Goal: Task Accomplishment & Management: Manage account settings

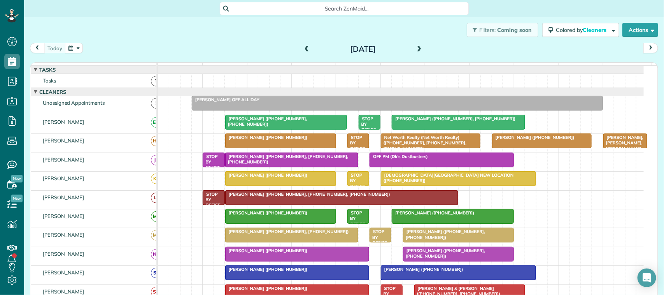
scroll to position [49, 0]
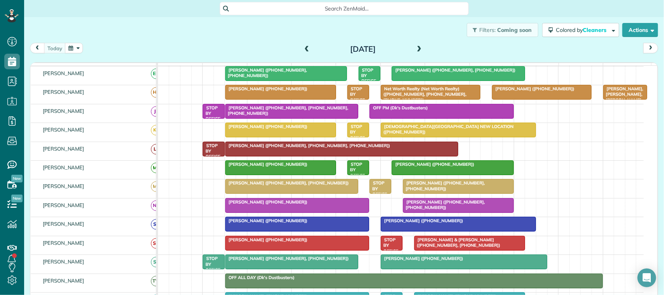
click at [442, 210] on span "[PERSON_NAME] ([PHONE_NUMBER], [PHONE_NUMBER])" at bounding box center [443, 204] width 82 height 11
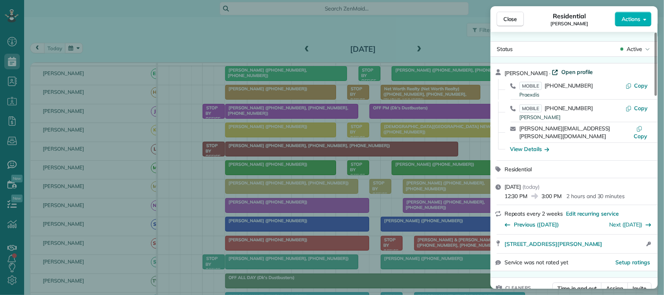
click at [563, 70] on span "Open profile" at bounding box center [576, 72] width 31 height 8
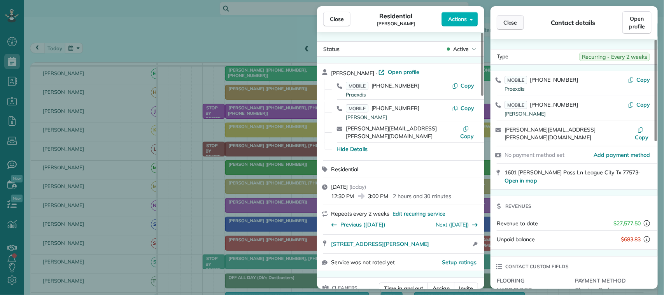
click at [508, 24] on span "Close" at bounding box center [510, 23] width 14 height 8
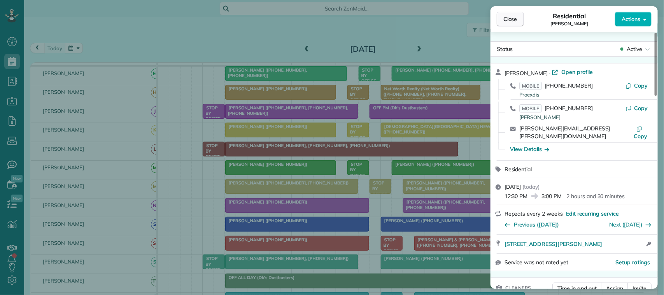
click at [506, 18] on span "Close" at bounding box center [510, 19] width 14 height 8
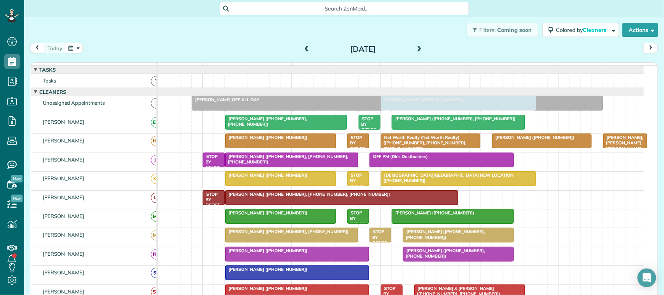
drag, startPoint x: 467, startPoint y: 283, endPoint x: 463, endPoint y: 119, distance: 163.8
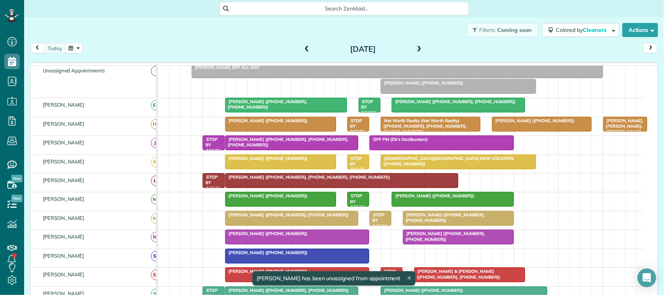
scroll to position [97, 0]
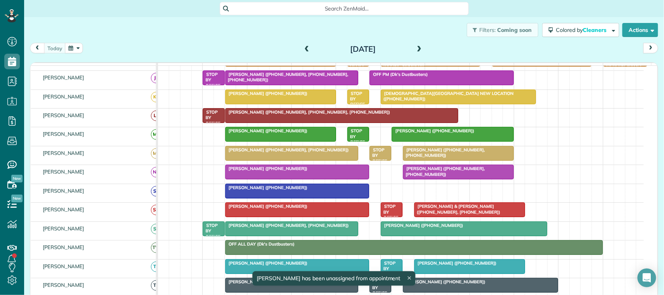
click at [408, 277] on icon at bounding box center [409, 277] width 3 height 3
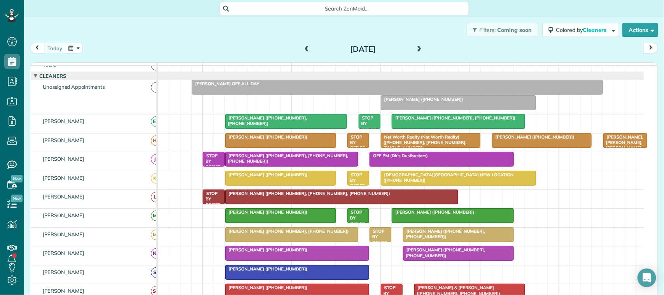
scroll to position [0, 0]
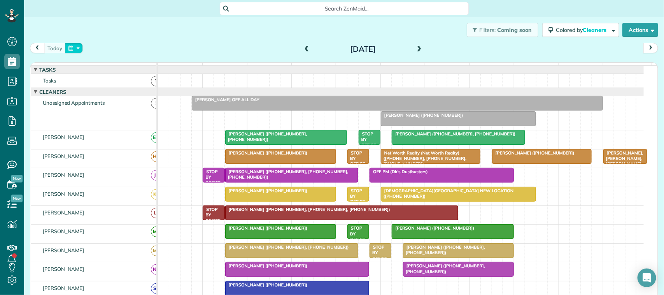
click at [69, 49] on button "button" at bounding box center [74, 48] width 18 height 10
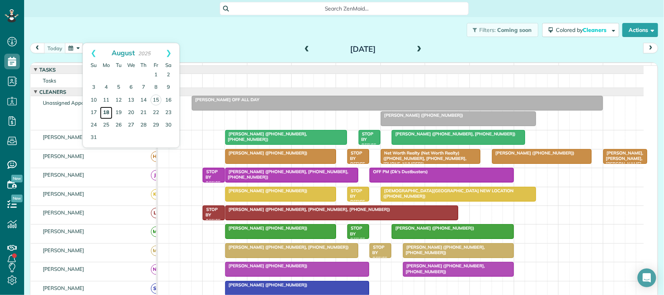
click at [108, 113] on link "18" at bounding box center [106, 113] width 12 height 12
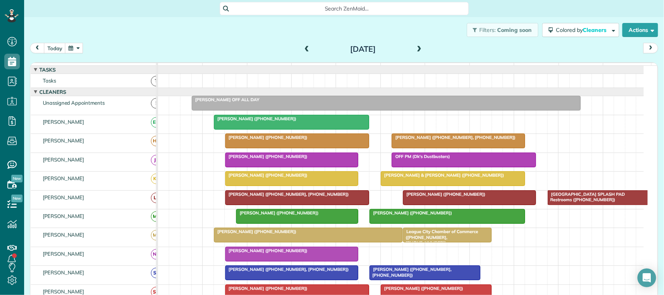
click at [73, 43] on button "button" at bounding box center [74, 48] width 18 height 10
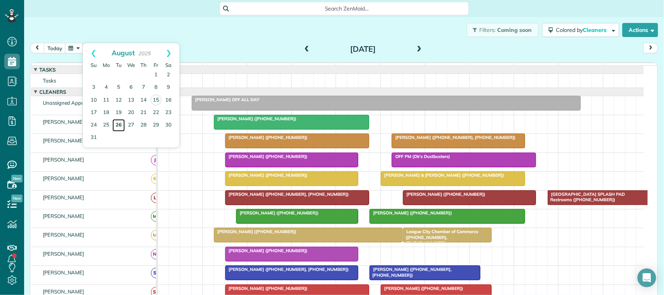
click at [118, 125] on link "26" at bounding box center [118, 125] width 12 height 12
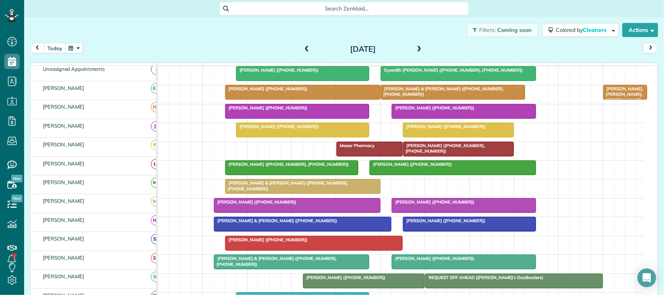
scroll to position [49, 0]
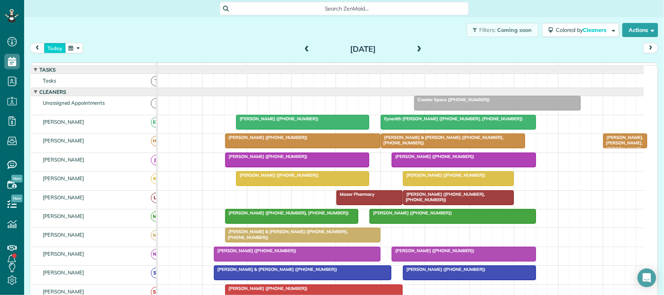
click at [55, 49] on button "today" at bounding box center [55, 48] width 22 height 10
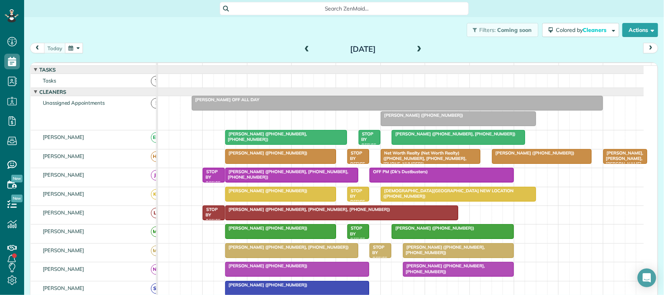
click at [303, 44] on span at bounding box center [307, 50] width 9 height 12
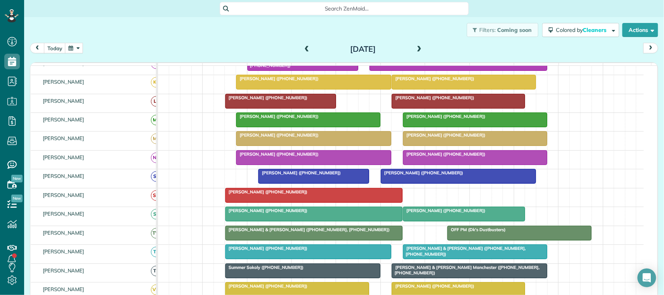
scroll to position [97, 0]
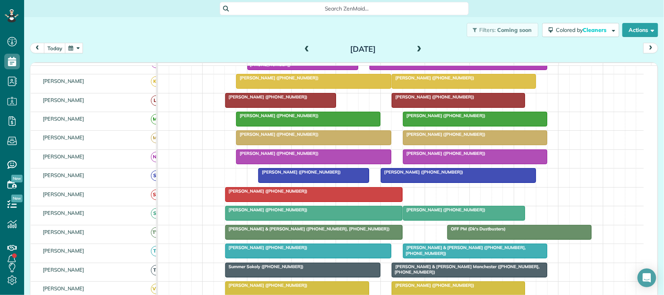
click at [466, 258] on div at bounding box center [474, 251] width 143 height 14
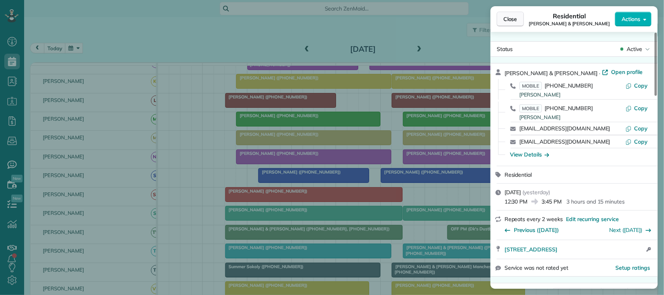
click at [504, 19] on span "Close" at bounding box center [510, 19] width 14 height 8
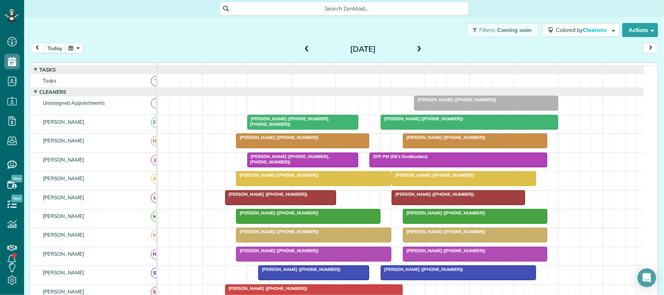
click at [417, 51] on span at bounding box center [419, 49] width 9 height 7
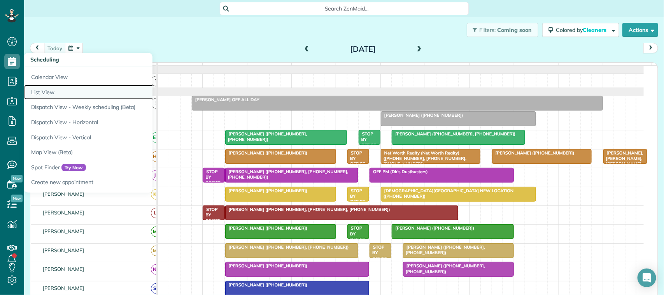
click at [45, 93] on link "List View" at bounding box center [121, 92] width 194 height 15
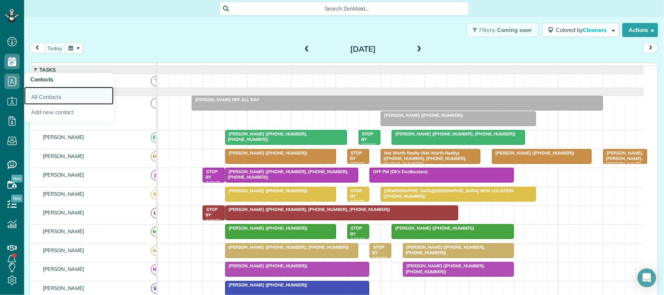
click at [51, 96] on link "All Contacts" at bounding box center [68, 96] width 89 height 18
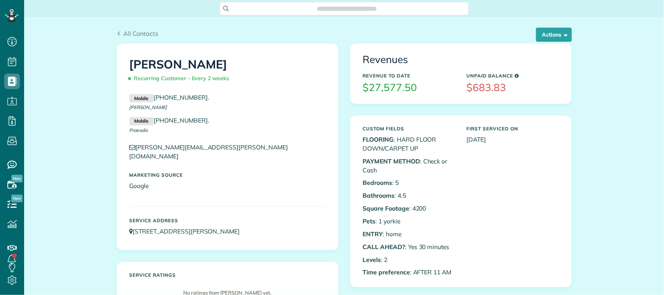
scroll to position [3, 3]
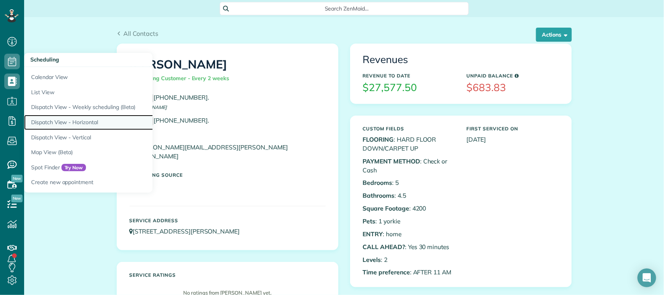
click at [69, 121] on link "Dispatch View - Horizontal" at bounding box center [121, 122] width 194 height 15
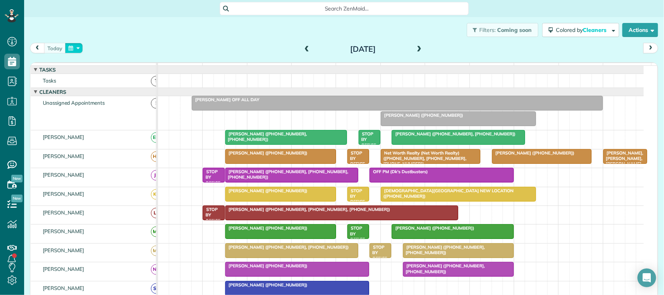
click at [75, 50] on button "button" at bounding box center [74, 48] width 18 height 10
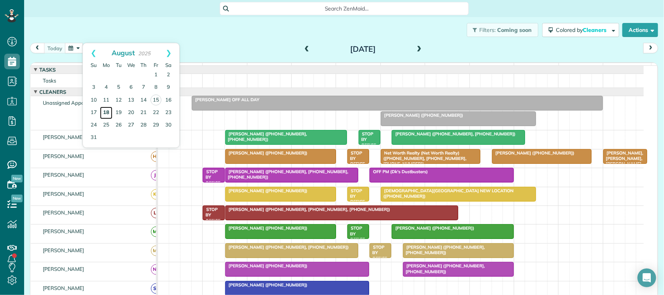
click at [108, 109] on link "18" at bounding box center [106, 113] width 12 height 12
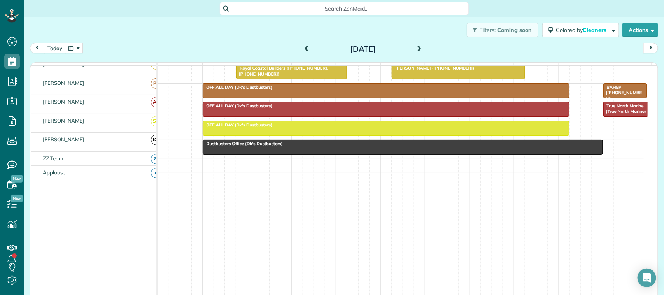
click at [415, 47] on span at bounding box center [419, 49] width 9 height 7
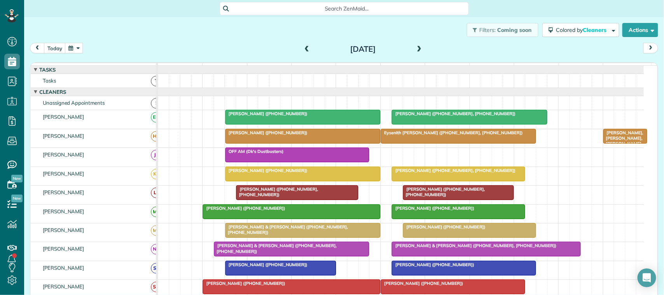
click at [415, 47] on span at bounding box center [419, 49] width 9 height 7
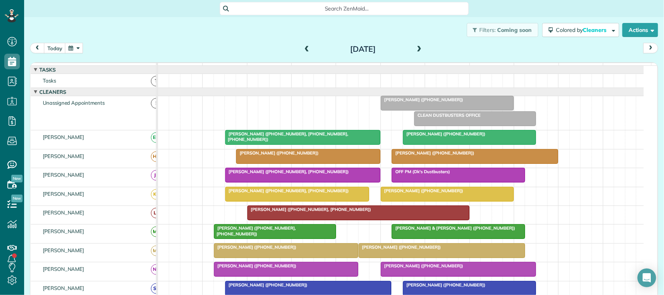
click at [417, 49] on span at bounding box center [419, 49] width 9 height 7
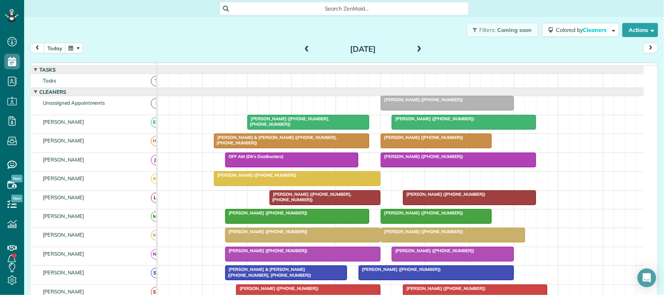
click at [71, 45] on button "button" at bounding box center [74, 48] width 18 height 10
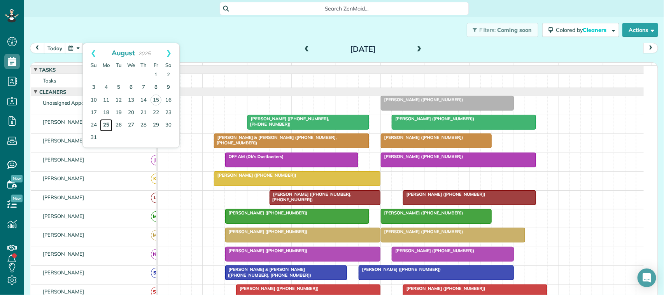
click at [105, 123] on link "25" at bounding box center [106, 125] width 12 height 12
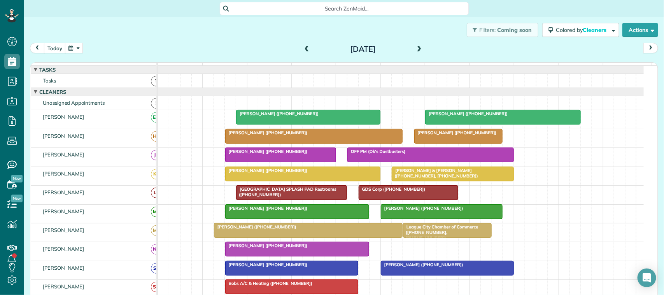
click at [416, 47] on span at bounding box center [419, 49] width 9 height 7
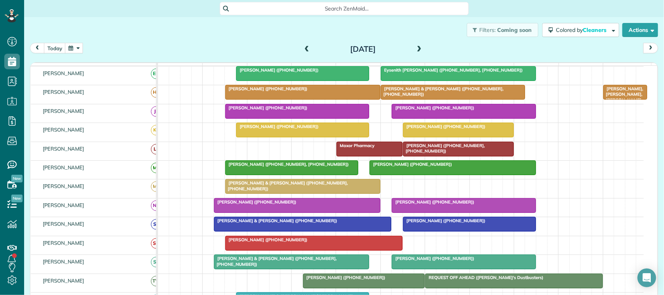
click at [304, 44] on span at bounding box center [307, 50] width 9 height 12
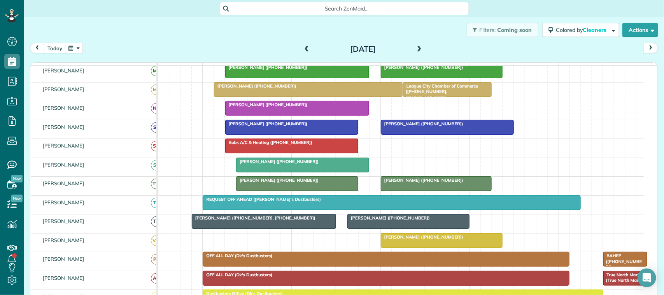
click at [279, 115] on div at bounding box center [297, 108] width 143 height 14
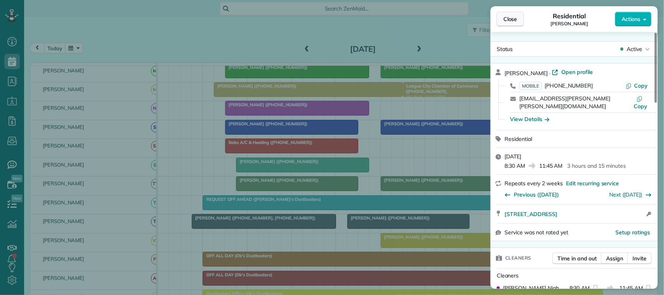
click at [504, 16] on span "Close" at bounding box center [510, 19] width 14 height 8
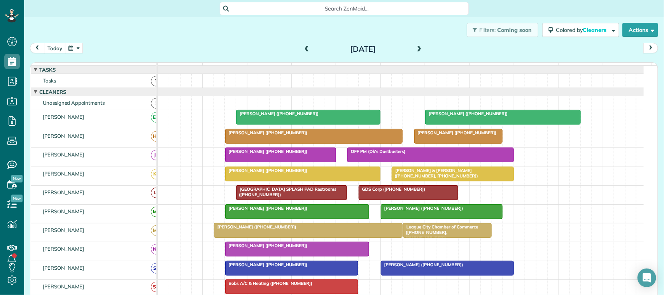
click at [154, 29] on div "Filters: Coming soon Colored by Cleaners Color by Cleaner Color by Team Color b…" at bounding box center [344, 30] width 640 height 26
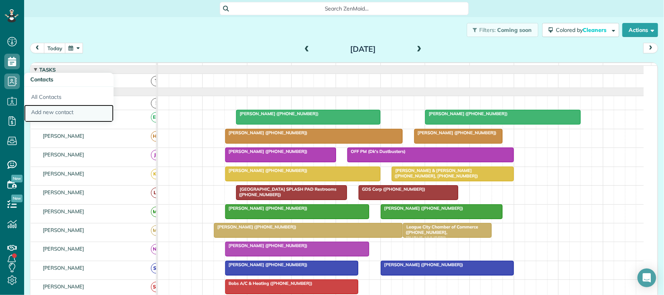
click at [58, 109] on link "Add new contact" at bounding box center [68, 114] width 89 height 18
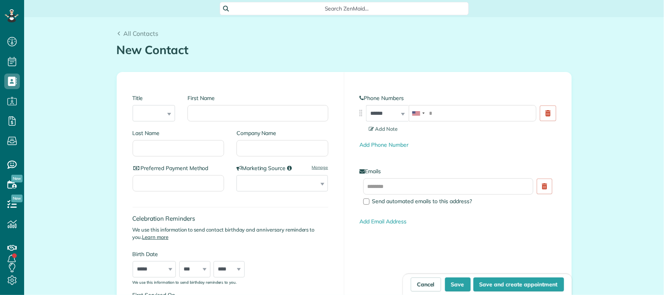
scroll to position [3, 3]
click at [220, 113] on input "First Name" at bounding box center [257, 113] width 140 height 16
type input "*******"
type input "****"
click at [317, 181] on select "**********" at bounding box center [281, 183] width 91 height 16
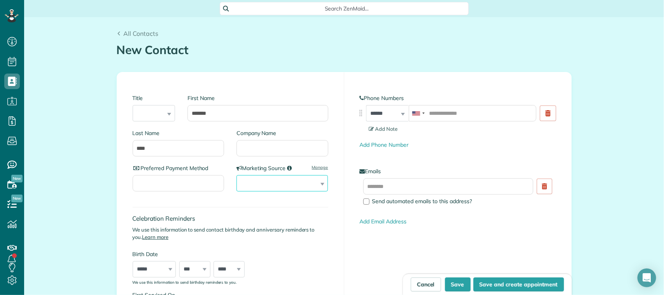
select select "******"
click at [236, 175] on select "**********" at bounding box center [281, 183] width 91 height 16
click at [434, 114] on input "tel" at bounding box center [473, 113] width 128 height 16
type input "**********"
click at [380, 181] on input "text" at bounding box center [448, 186] width 170 height 16
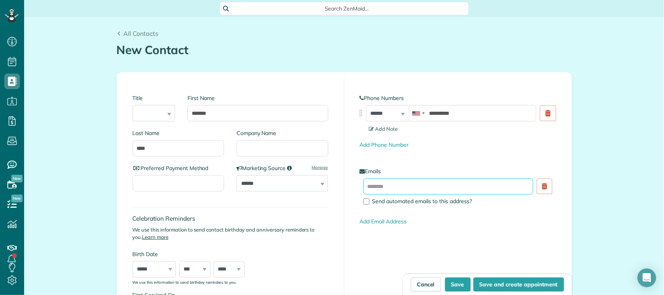
click at [385, 187] on input "text" at bounding box center [448, 186] width 170 height 16
paste input "**********"
type input "**********"
click at [376, 265] on div "**********" at bounding box center [457, 206] width 227 height 268
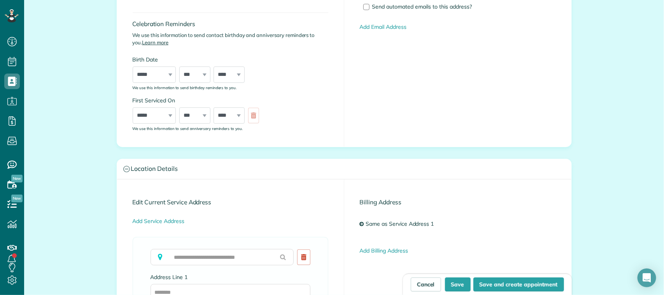
scroll to position [292, 0]
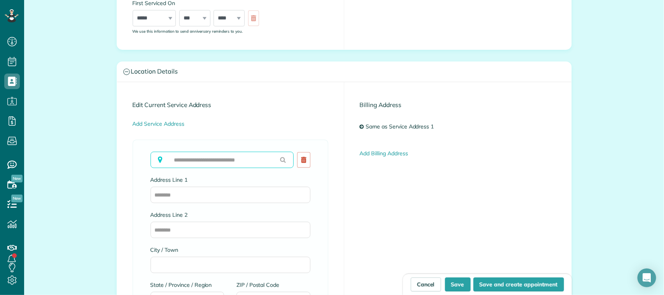
click at [175, 157] on input "text" at bounding box center [221, 160] width 143 height 16
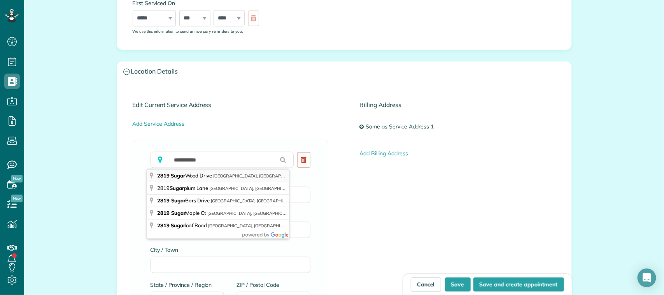
type input "**********"
type input "**"
type input "*****"
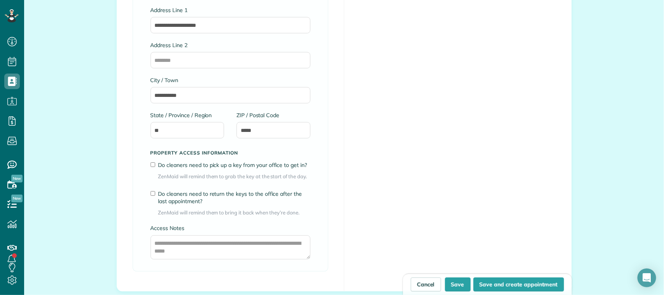
scroll to position [486, 0]
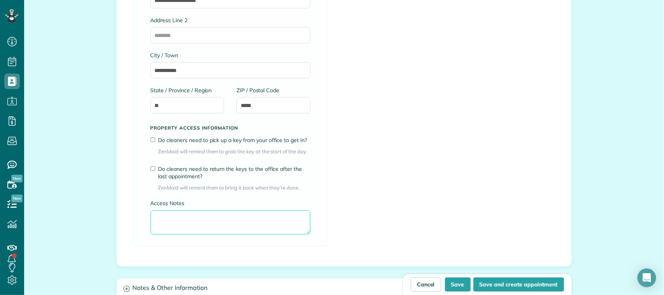
click at [164, 222] on textarea "Access Notes" at bounding box center [230, 222] width 160 height 24
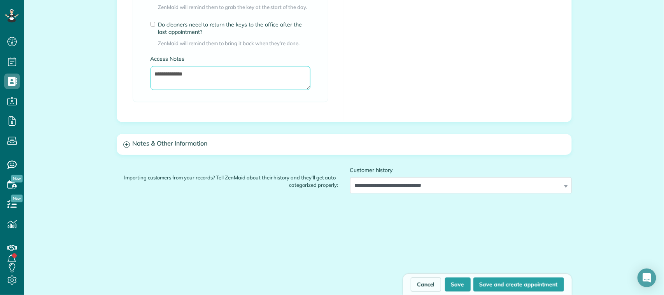
scroll to position [533, 0]
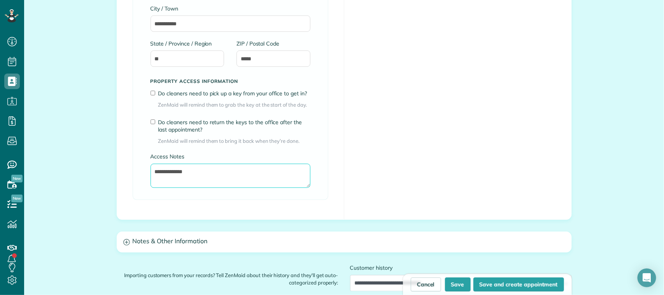
type textarea "**********"
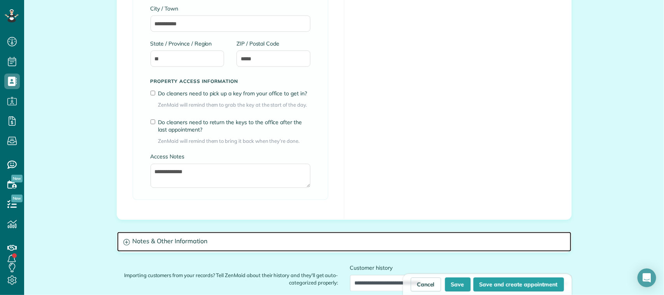
click at [185, 243] on h3 "Notes & Other Information" at bounding box center [344, 242] width 454 height 20
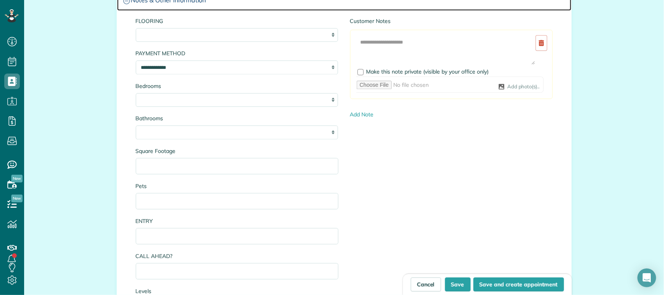
scroll to position [776, 0]
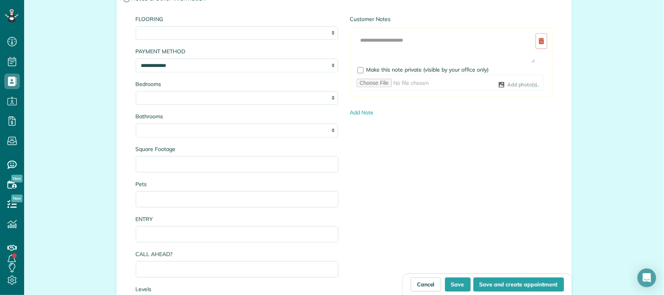
click at [329, 34] on div "**********" at bounding box center [237, 33] width 203 height 14
click at [327, 36] on select "**********" at bounding box center [237, 33] width 203 height 14
drag, startPoint x: 433, startPoint y: 172, endPoint x: 391, endPoint y: 171, distance: 42.0
click at [434, 173] on div "**********" at bounding box center [344, 182] width 429 height 335
click at [207, 168] on input "Square Footage" at bounding box center [237, 164] width 203 height 16
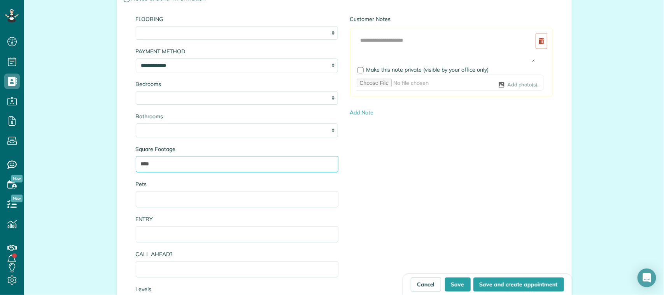
type input "****"
click at [174, 202] on input "Pets" at bounding box center [237, 199] width 203 height 16
type input "*"
drag, startPoint x: 170, startPoint y: 232, endPoint x: 168, endPoint y: 238, distance: 5.7
click at [168, 236] on input "ENTRY" at bounding box center [237, 234] width 203 height 16
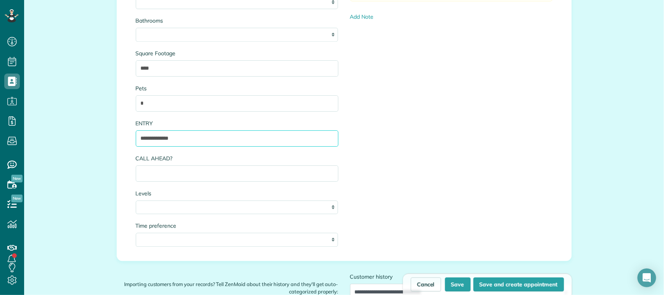
scroll to position [873, 0]
type input "**********"
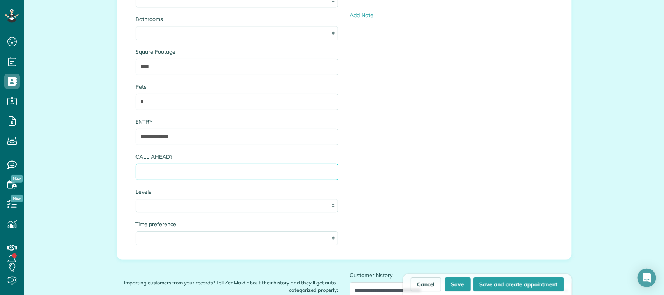
click at [152, 171] on input "CALL AHEAD?" at bounding box center [237, 172] width 203 height 16
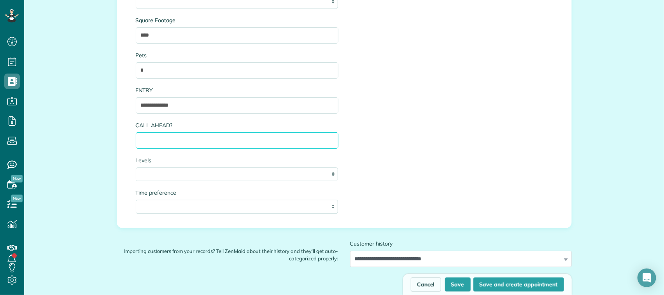
scroll to position [922, 0]
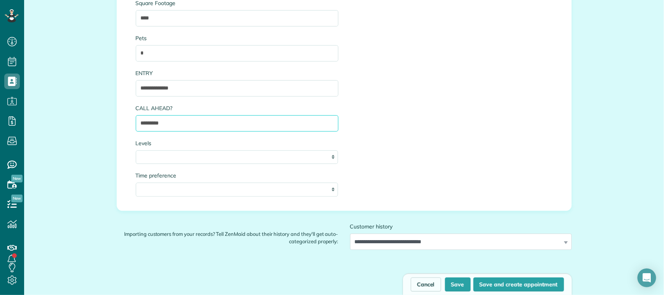
type input "*********"
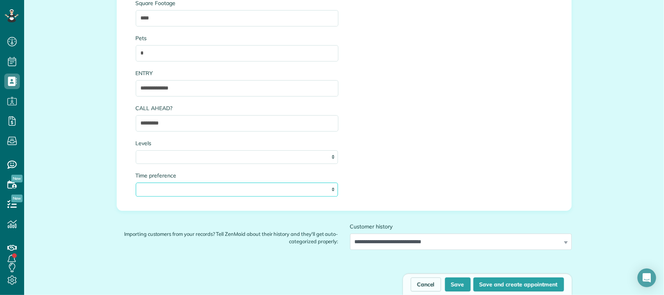
click at [324, 192] on select "**********" at bounding box center [237, 189] width 203 height 14
select select "***"
click at [136, 184] on select "**********" at bounding box center [237, 189] width 203 height 14
click at [164, 152] on select "* * *" at bounding box center [237, 157] width 203 height 14
select select "*"
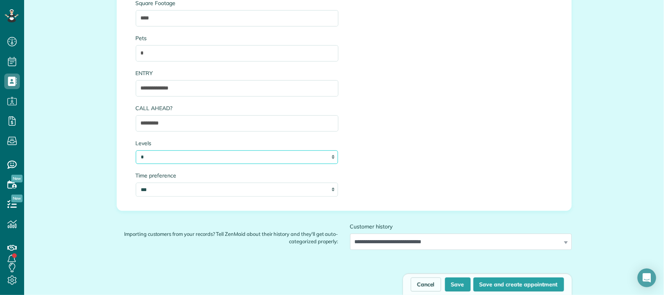
click at [136, 152] on select "* * *" at bounding box center [237, 157] width 203 height 14
click at [473, 117] on div "**********" at bounding box center [344, 36] width 429 height 335
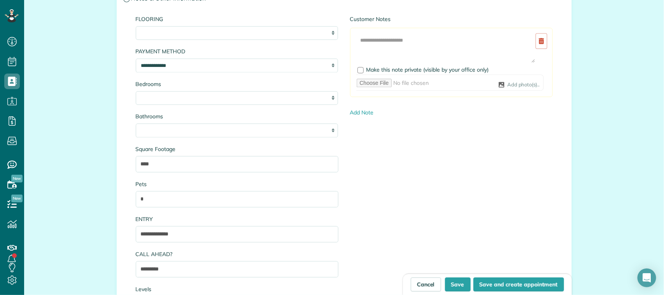
scroll to position [970, 0]
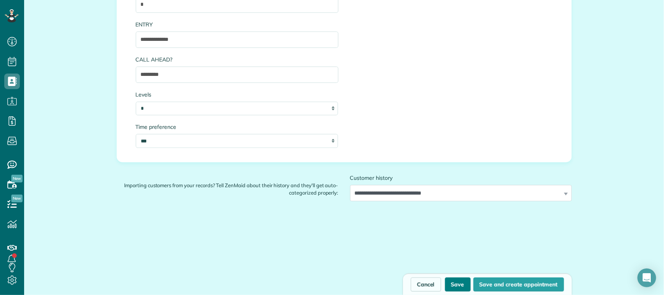
click at [455, 280] on button "Save" at bounding box center [458, 284] width 26 height 14
type input "**********"
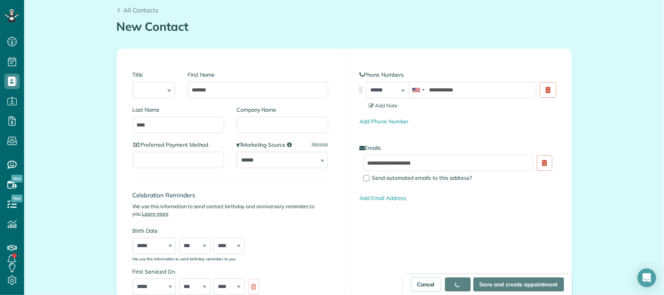
scroll to position [0, 0]
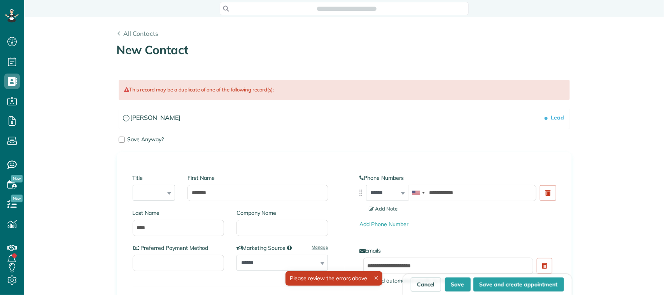
type input "**********"
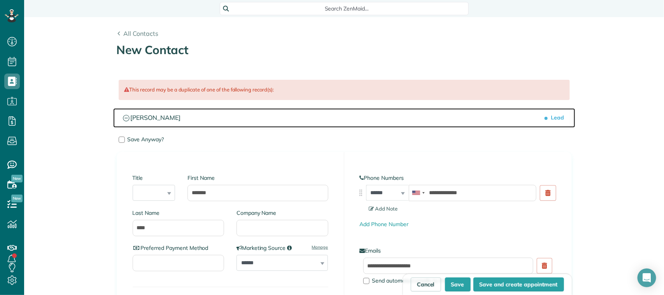
click at [125, 120] on icon at bounding box center [126, 118] width 6 height 6
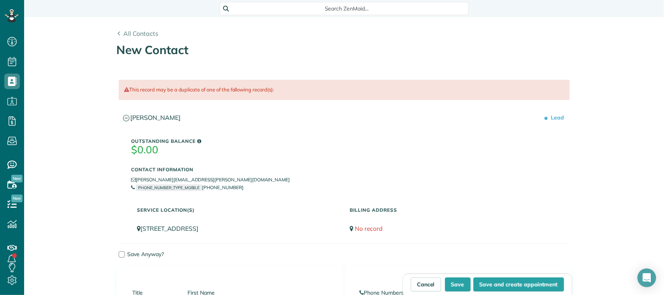
click at [268, 142] on h5 "Outstanding Balance" at bounding box center [343, 140] width 425 height 5
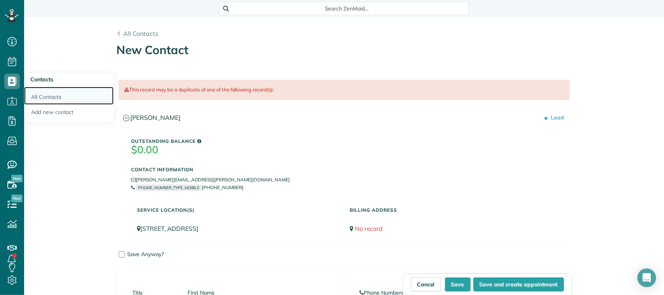
click at [43, 94] on link "All Contacts" at bounding box center [68, 96] width 89 height 18
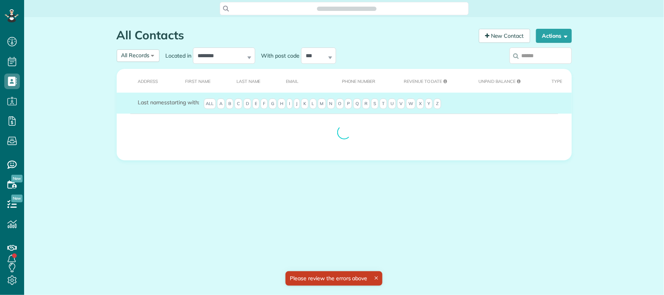
scroll to position [3, 3]
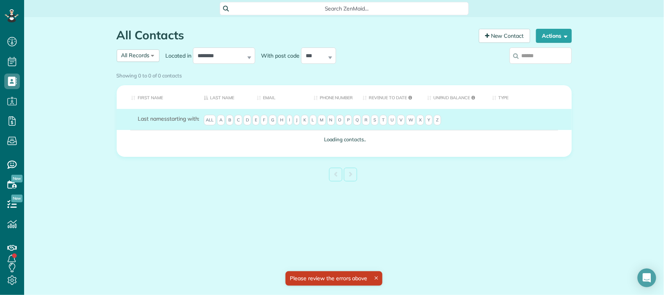
click at [536, 54] on input "search" at bounding box center [540, 55] width 62 height 16
type input "*******"
click at [558, 69] on div "Showing 0 to 0 of 0 contacts" at bounding box center [344, 76] width 467 height 14
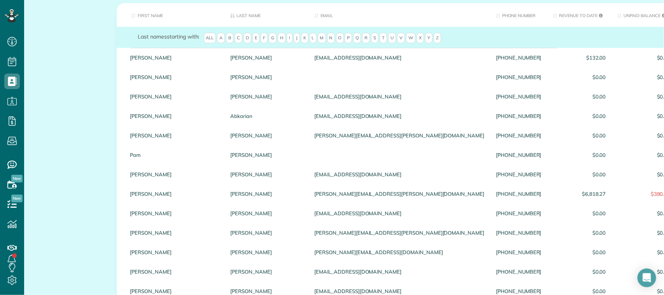
scroll to position [0, 0]
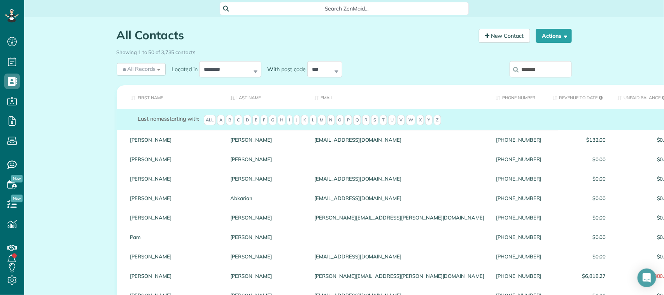
click at [540, 68] on input "*******" at bounding box center [540, 69] width 62 height 16
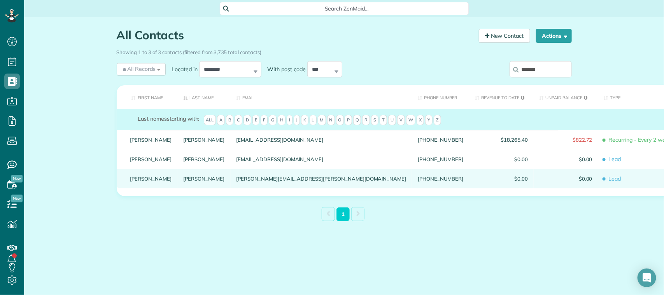
click at [231, 187] on div "[PERSON_NAME][EMAIL_ADDRESS][PERSON_NAME][DOMAIN_NAME]" at bounding box center [322, 178] width 182 height 19
click at [231, 184] on div "[PERSON_NAME][EMAIL_ADDRESS][PERSON_NAME][DOMAIN_NAME]" at bounding box center [322, 178] width 182 height 19
click at [133, 181] on link "[PERSON_NAME]" at bounding box center [151, 178] width 42 height 5
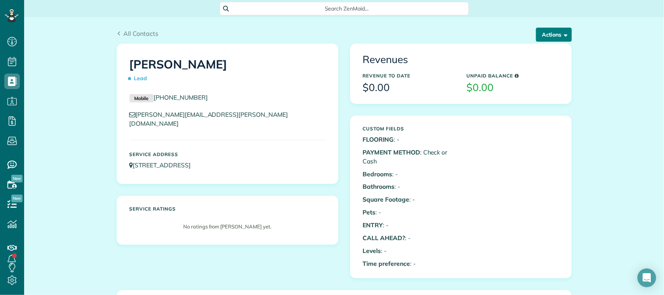
click at [537, 34] on button "Actions" at bounding box center [554, 35] width 36 height 14
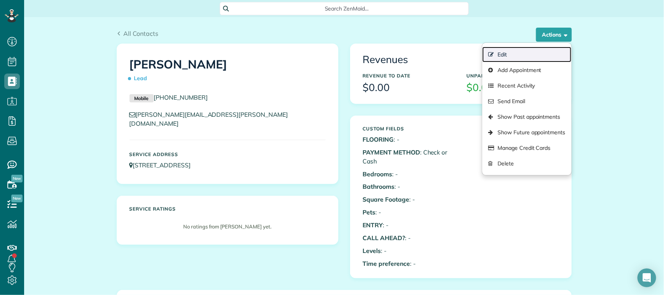
click at [505, 55] on link "Edit" at bounding box center [526, 55] width 89 height 16
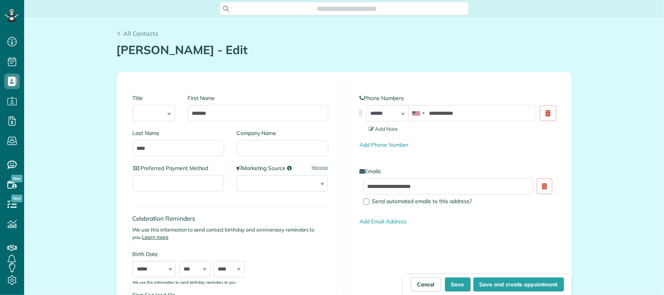
scroll to position [3, 3]
type input "**********"
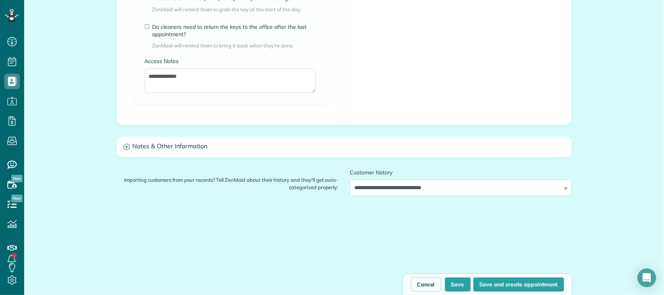
scroll to position [533, 0]
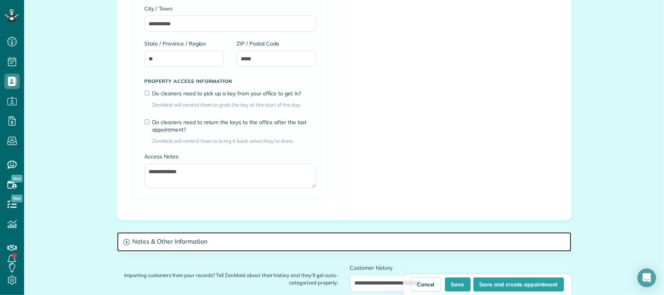
click at [185, 245] on h3 "Notes & Other Information" at bounding box center [344, 242] width 454 height 20
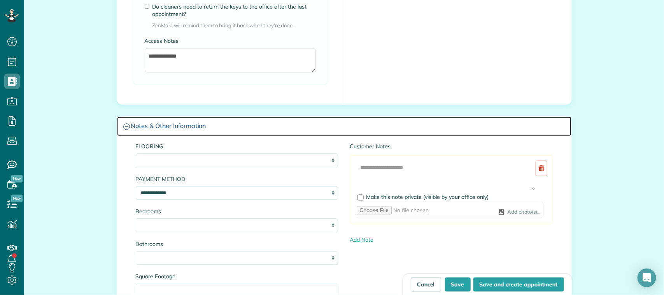
scroll to position [824, 0]
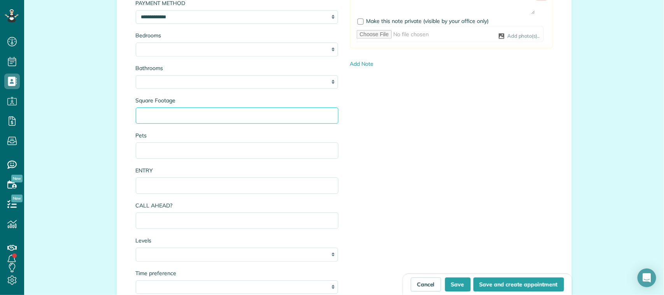
click at [150, 121] on input "Square Footage" at bounding box center [237, 115] width 203 height 16
type input "****"
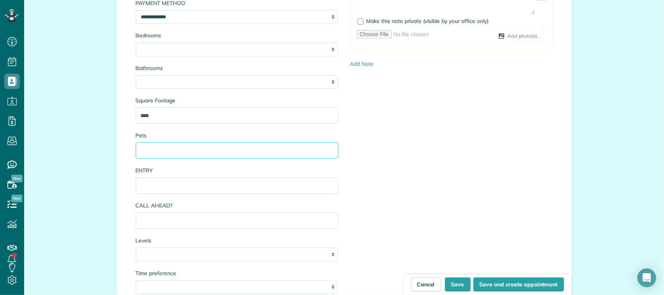
click at [144, 149] on input "Pets" at bounding box center [237, 150] width 203 height 16
type input "*"
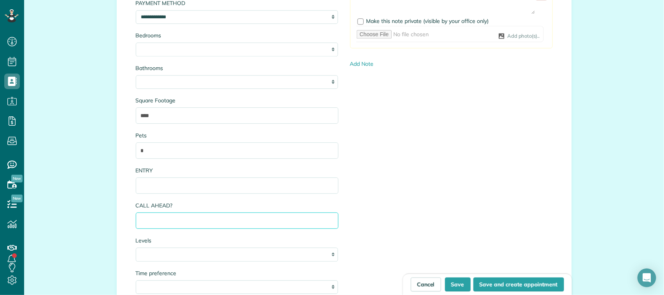
click at [153, 224] on input "CALL AHEAD?" at bounding box center [237, 220] width 203 height 16
type input "*********"
drag, startPoint x: 150, startPoint y: 255, endPoint x: 148, endPoint y: 249, distance: 6.1
click at [150, 255] on select "* * *" at bounding box center [237, 254] width 203 height 14
select select "*"
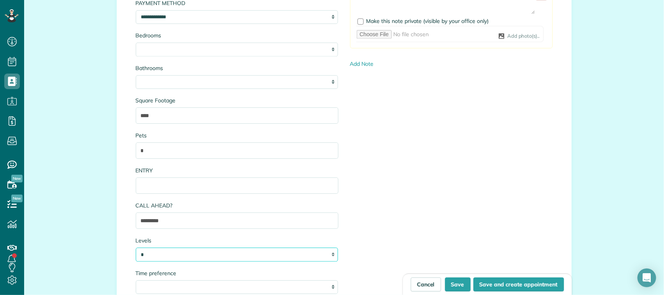
click at [136, 249] on select "* * *" at bounding box center [237, 254] width 203 height 14
click at [141, 287] on select "**********" at bounding box center [237, 287] width 203 height 14
select select "***"
click at [136, 281] on select "**********" at bounding box center [237, 287] width 203 height 14
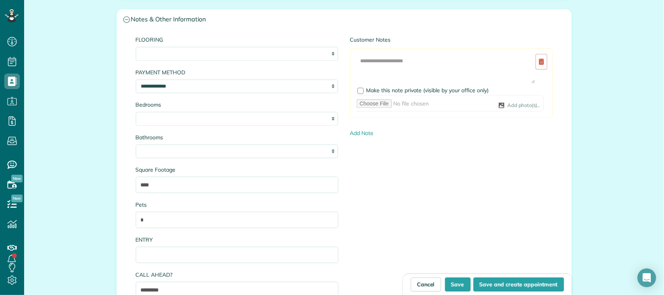
scroll to position [727, 0]
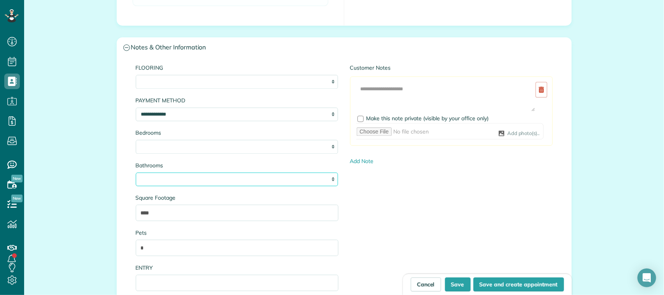
click at [149, 177] on select "* *** * *** * *** * *** * *** * *** *" at bounding box center [237, 179] width 203 height 14
select select "*"
click at [136, 173] on select "* *** * *** * *** * *** * *** * *** *" at bounding box center [237, 179] width 203 height 14
click at [145, 145] on select "* * * * * *" at bounding box center [237, 147] width 203 height 14
select select "*"
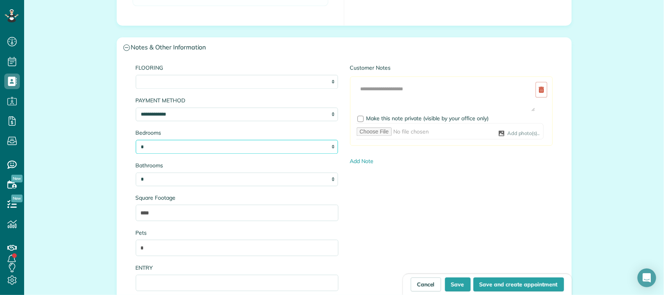
click at [136, 141] on select "* * * * * *" at bounding box center [237, 147] width 203 height 14
click at [374, 242] on div "**********" at bounding box center [344, 231] width 429 height 335
click at [452, 284] on button "Save" at bounding box center [458, 284] width 26 height 14
type input "**********"
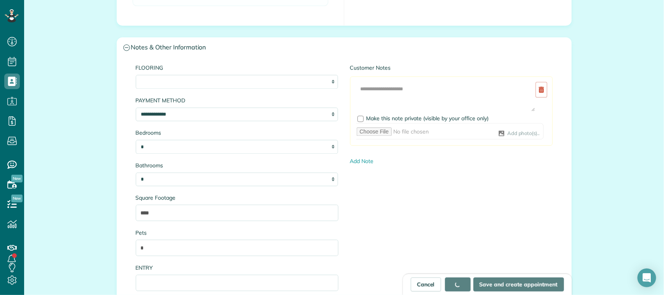
scroll to position [473, 0]
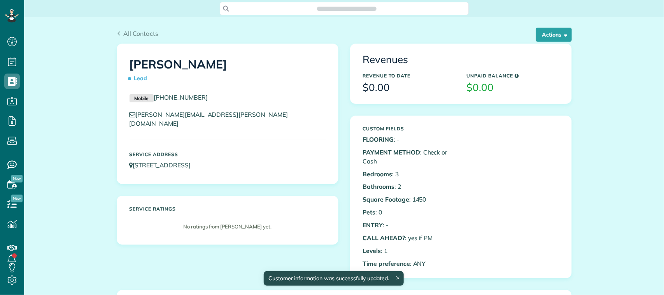
scroll to position [3, 3]
click at [563, 22] on div "All Contacts Actions Edit Add Appointment Recent Activity Send Email Show Past …" at bounding box center [344, 30] width 467 height 26
click at [552, 28] on button "Actions" at bounding box center [554, 35] width 36 height 14
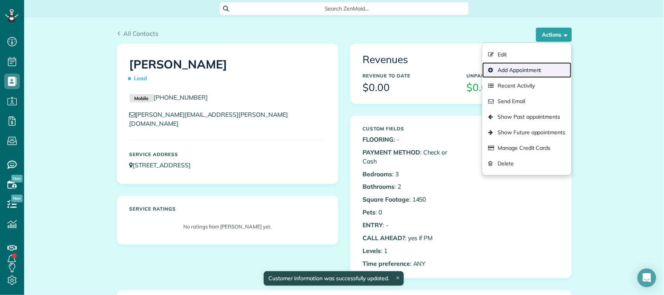
click at [506, 65] on link "Add Appointment" at bounding box center [526, 70] width 89 height 16
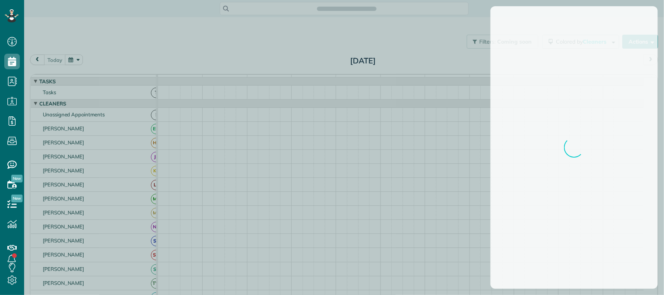
scroll to position [3, 3]
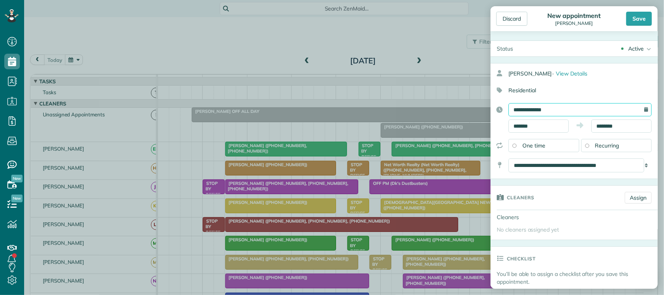
click at [522, 113] on input "**********" at bounding box center [579, 109] width 143 height 13
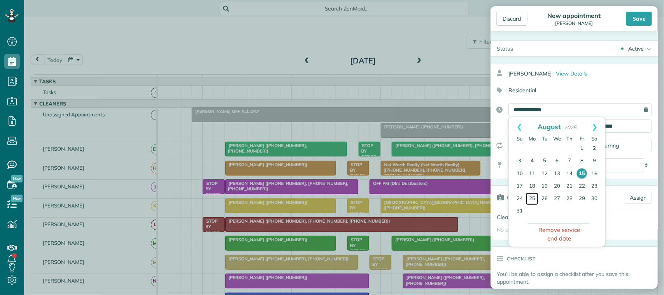
click at [531, 197] on link "25" at bounding box center [532, 198] width 12 height 12
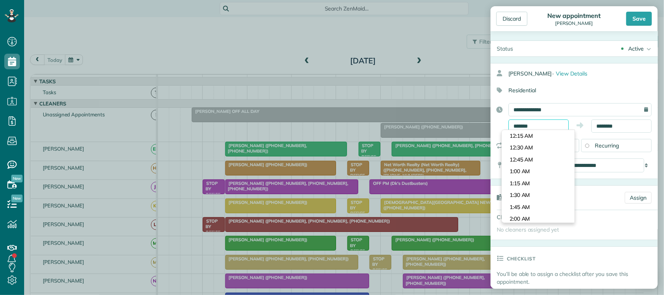
click at [549, 129] on input "*******" at bounding box center [538, 125] width 60 height 13
type input "********"
click at [519, 194] on body "Dashboard Scheduling Calendar View List View Dispatch View - Weekly scheduling …" at bounding box center [332, 147] width 664 height 295
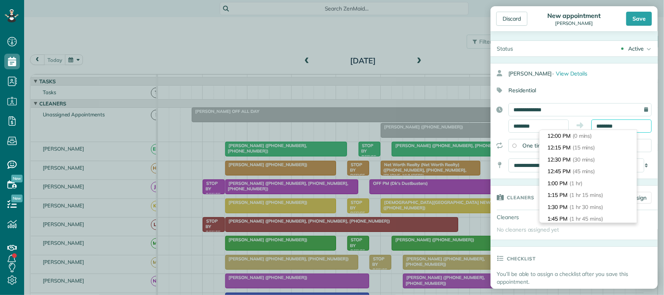
drag, startPoint x: 619, startPoint y: 126, endPoint x: 583, endPoint y: 127, distance: 35.8
click at [583, 127] on div "******** ********" at bounding box center [579, 125] width 143 height 13
type input "*******"
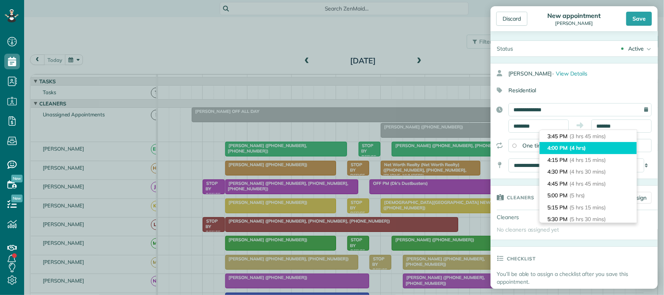
click at [577, 146] on span "(4 hrs)" at bounding box center [577, 147] width 17 height 7
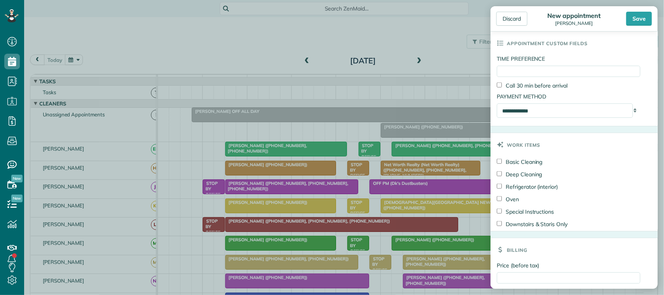
scroll to position [444, 0]
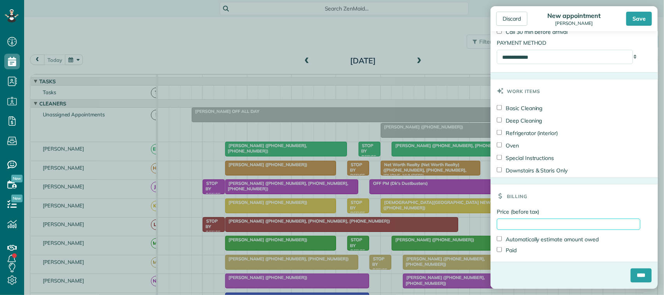
click at [510, 224] on input "Price (before tax)" at bounding box center [568, 224] width 143 height 11
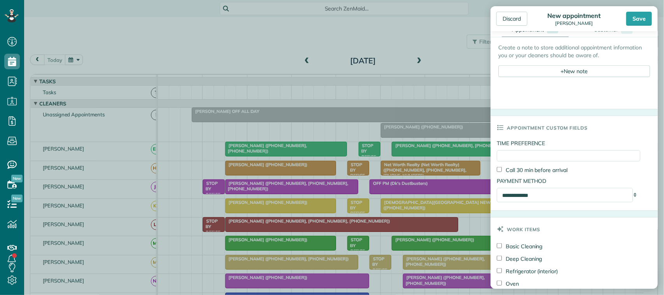
scroll to position [299, 0]
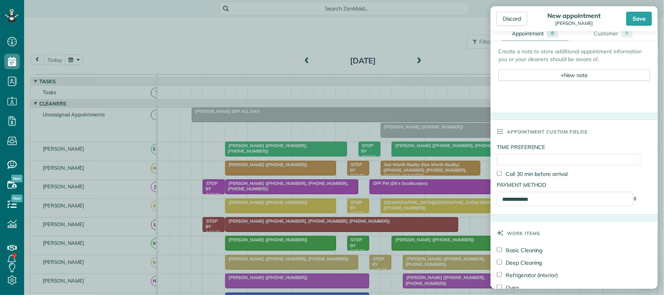
type input "******"
click at [512, 163] on input "TIME PREFERENCE" at bounding box center [568, 159] width 143 height 11
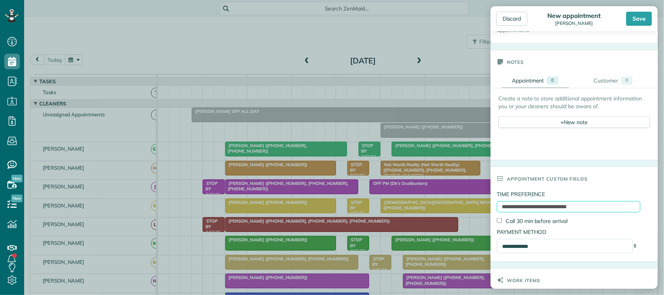
scroll to position [250, 0]
type input "**********"
click at [521, 134] on div at bounding box center [574, 137] width 152 height 8
click at [509, 125] on div "+ New note" at bounding box center [574, 124] width 152 height 12
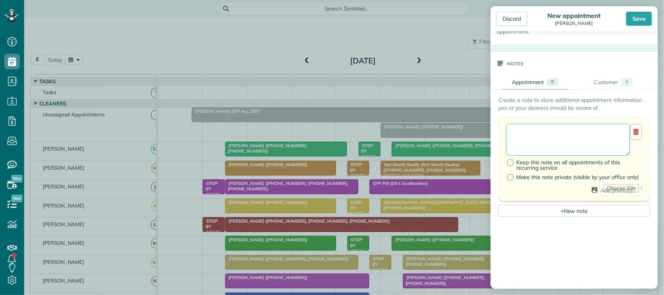
click at [508, 125] on textarea at bounding box center [568, 140] width 124 height 32
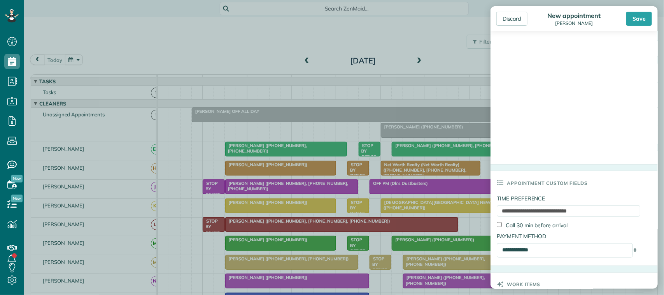
scroll to position [632, 0]
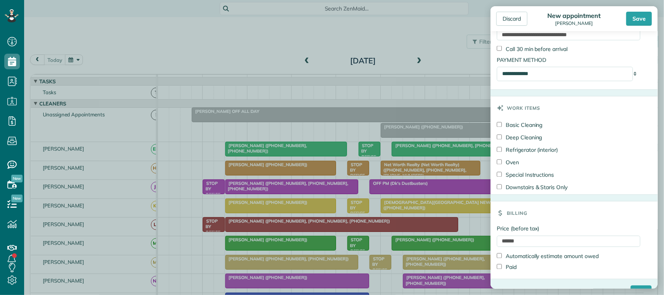
type textarea "**********"
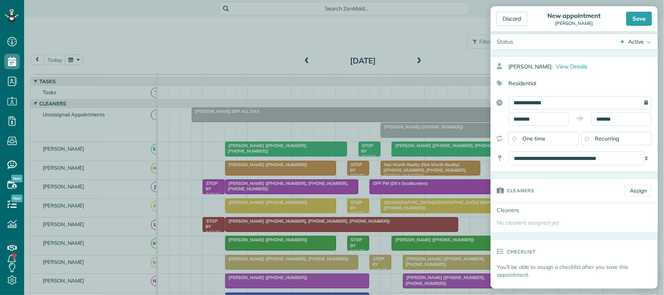
scroll to position [0, 0]
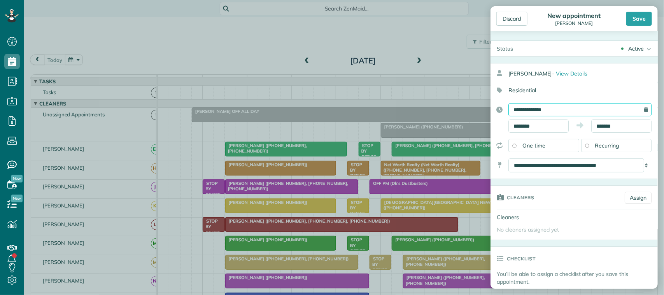
click at [558, 111] on input "**********" at bounding box center [579, 109] width 143 height 13
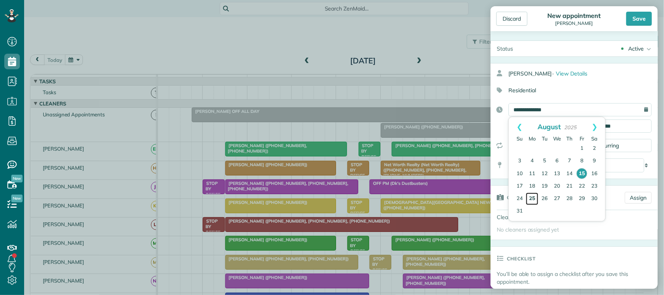
click at [536, 193] on link "25" at bounding box center [532, 198] width 12 height 12
type input "**********"
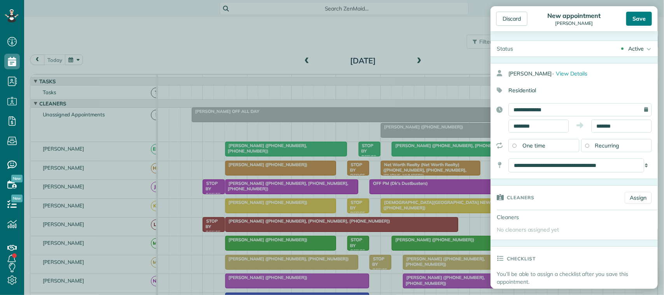
click at [638, 18] on div "Save" at bounding box center [639, 19] width 26 height 14
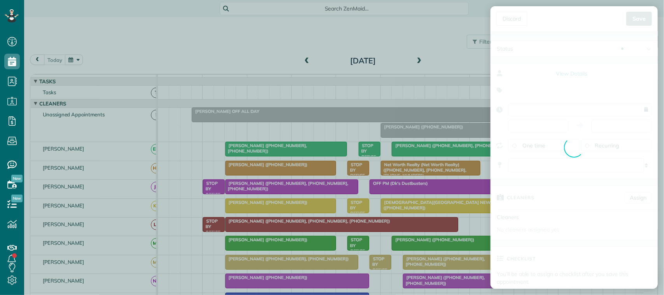
click at [566, 94] on div "Discard New appointment Johnnie Waid Save Status Active Active Stand-By Cancell…" at bounding box center [332, 147] width 664 height 295
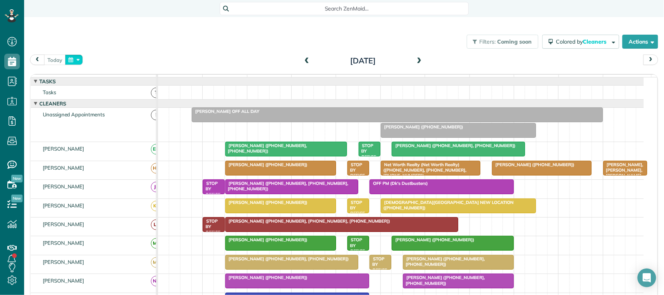
click at [75, 59] on button "button" at bounding box center [74, 59] width 18 height 10
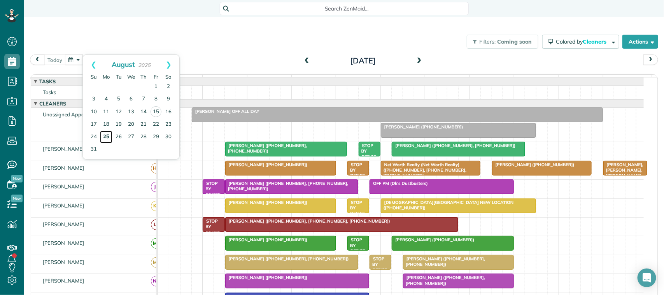
click at [107, 135] on link "25" at bounding box center [106, 137] width 12 height 12
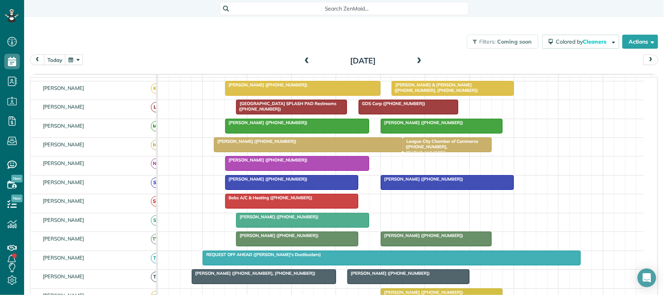
scroll to position [194, 0]
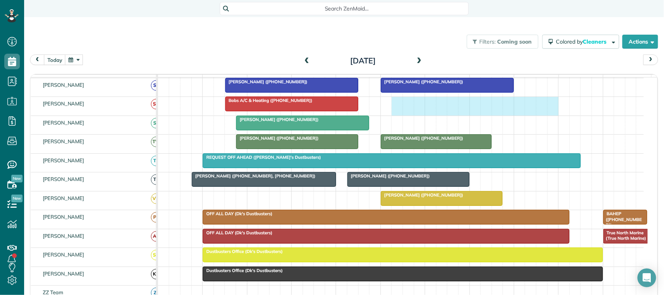
drag, startPoint x: 395, startPoint y: 114, endPoint x: 546, endPoint y: 115, distance: 151.3
click at [551, 115] on div "Bobs A/C & Heating (+12813324321)" at bounding box center [401, 106] width 486 height 18
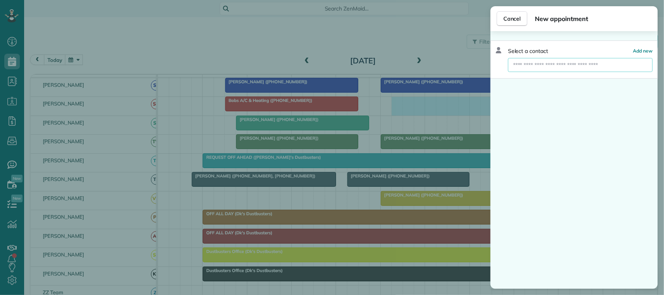
click at [522, 65] on input "text" at bounding box center [580, 65] width 145 height 14
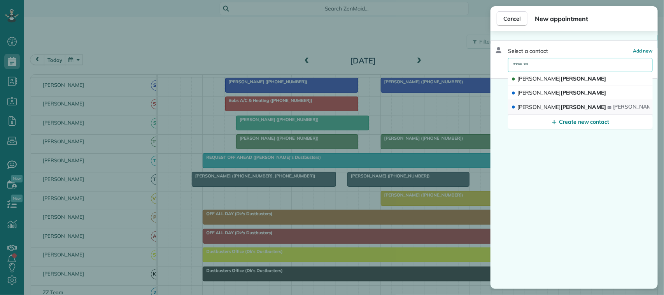
type input "*******"
click at [539, 106] on span "Johnnie Waid" at bounding box center [561, 106] width 89 height 7
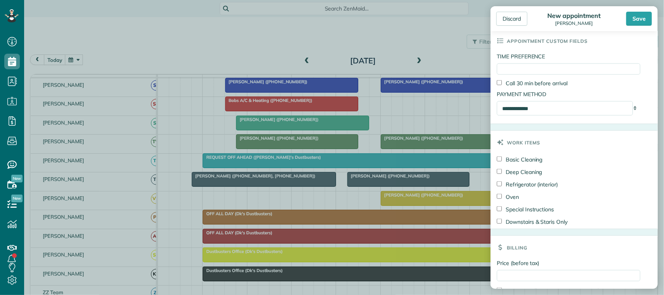
scroll to position [437, 0]
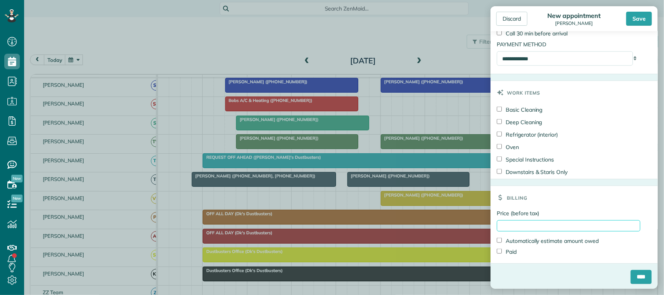
click at [520, 229] on input "Price (before tax)" at bounding box center [568, 225] width 143 height 11
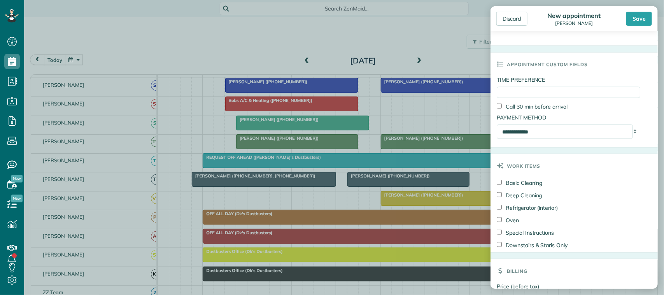
scroll to position [243, 0]
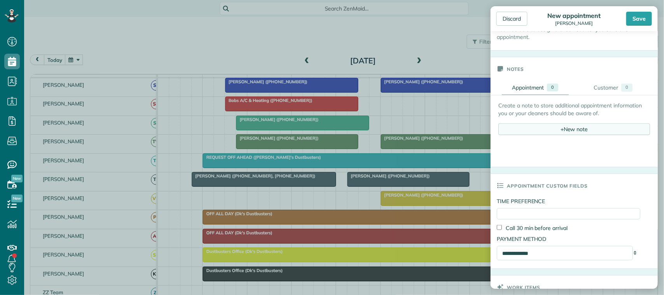
type input "******"
click at [510, 129] on div "+ New note" at bounding box center [574, 129] width 152 height 12
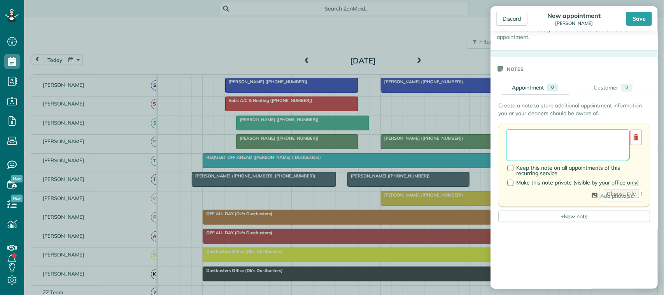
click at [512, 141] on textarea at bounding box center [568, 145] width 124 height 32
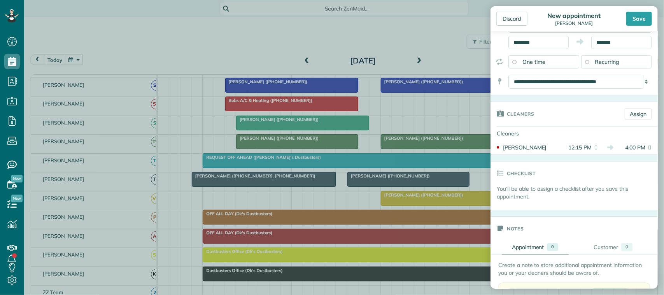
scroll to position [0, 0]
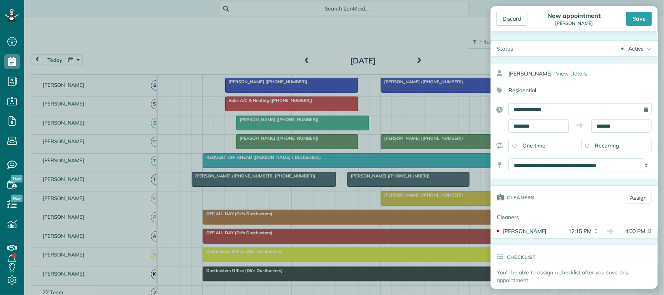
type textarea "**********"
click at [611, 123] on input "*******" at bounding box center [621, 125] width 60 height 13
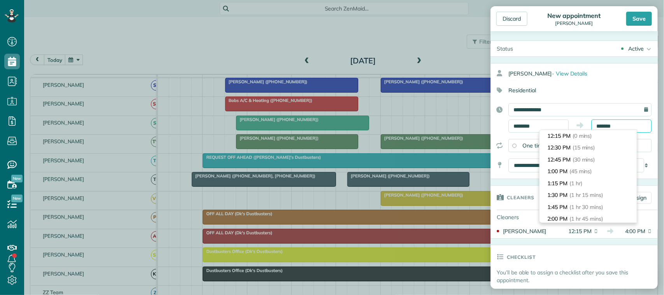
scroll to position [166, 0]
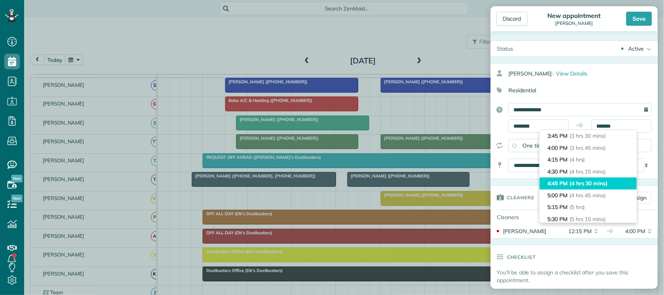
type input "*******"
click at [577, 179] on li "4:45 PM (4 hrs 30 mins)" at bounding box center [587, 183] width 97 height 12
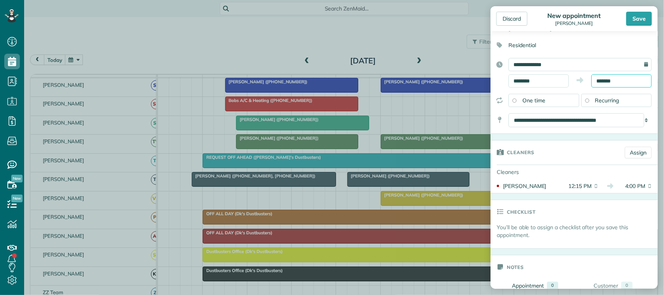
scroll to position [0, 0]
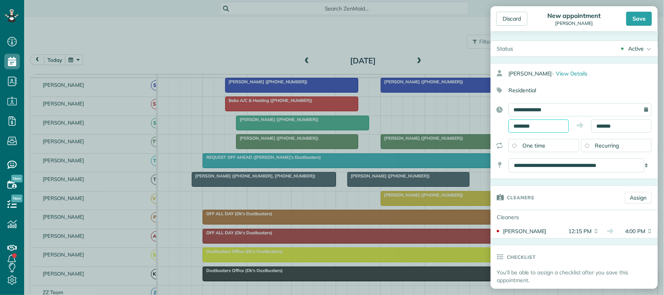
click at [542, 123] on input "********" at bounding box center [538, 125] width 60 height 13
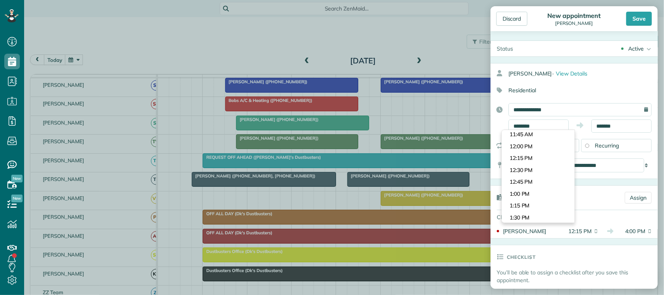
scroll to position [539, 0]
type input "********"
click at [533, 135] on body "Dashboard Scheduling Calendar View List View Dispatch View - Weekly scheduling …" at bounding box center [332, 147] width 664 height 295
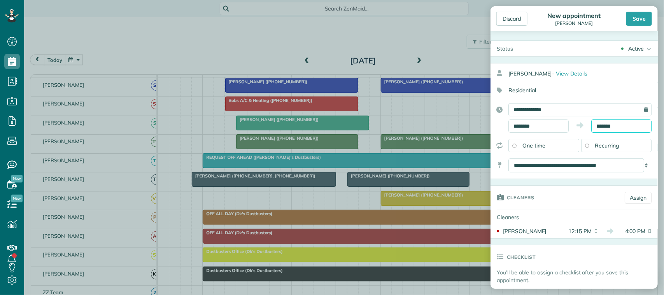
click at [607, 125] on input "*******" at bounding box center [621, 125] width 60 height 13
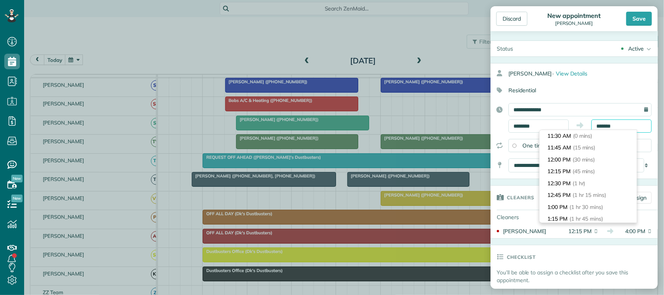
scroll to position [237, 0]
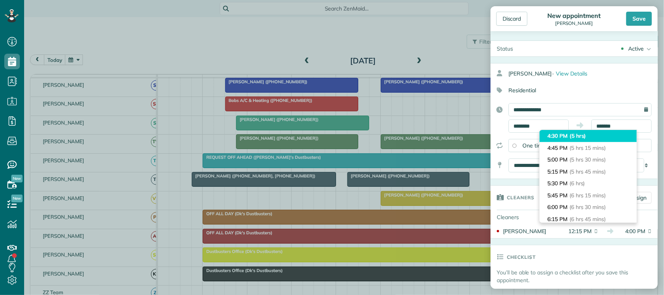
type input "*******"
click at [555, 137] on li "4:30 PM (5 hrs)" at bounding box center [587, 136] width 97 height 12
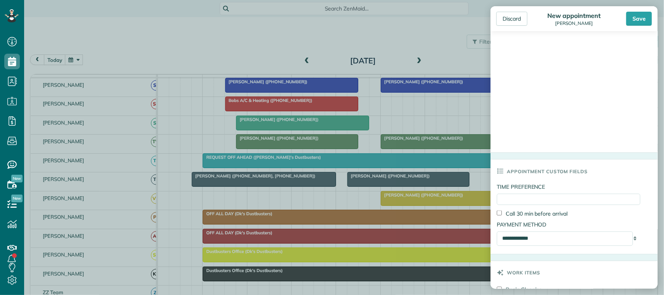
scroll to position [535, 0]
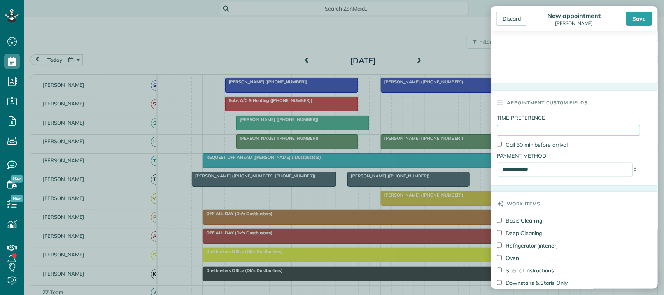
click at [517, 132] on input "TIME PREFERENCE" at bounding box center [568, 130] width 143 height 11
type input "***"
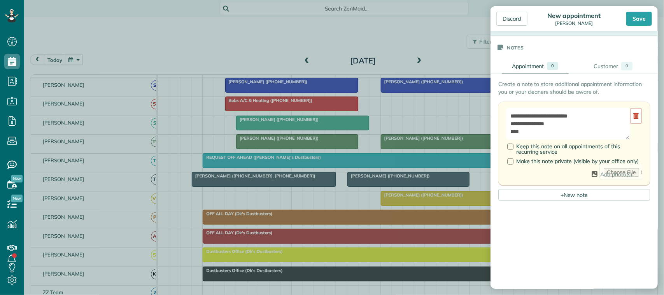
scroll to position [652, 0]
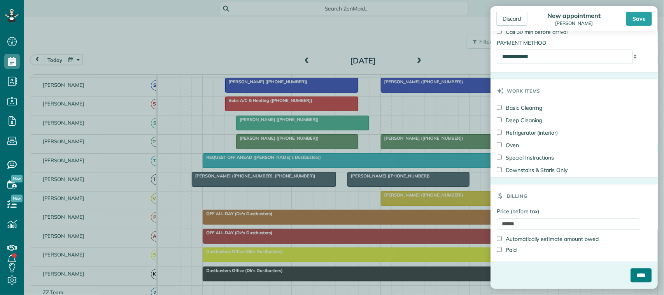
click at [630, 280] on input "****" at bounding box center [640, 275] width 21 height 14
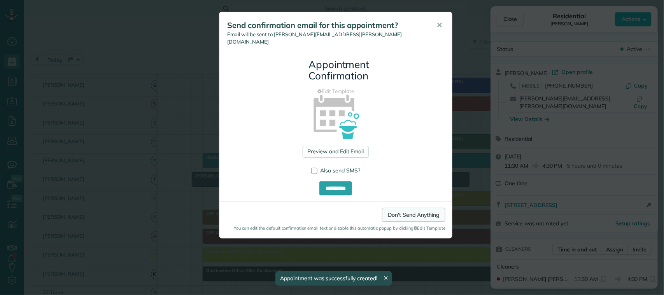
click at [397, 211] on link "Don't Send Anything" at bounding box center [413, 215] width 63 height 14
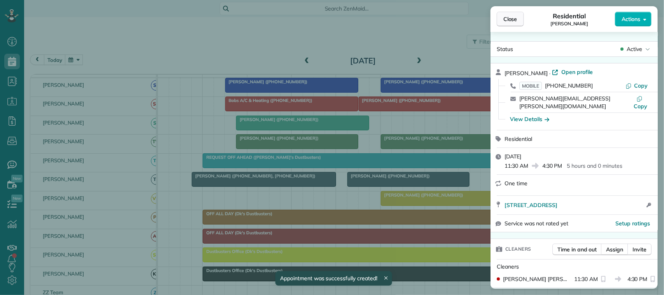
click at [514, 22] on span "Close" at bounding box center [510, 19] width 14 height 8
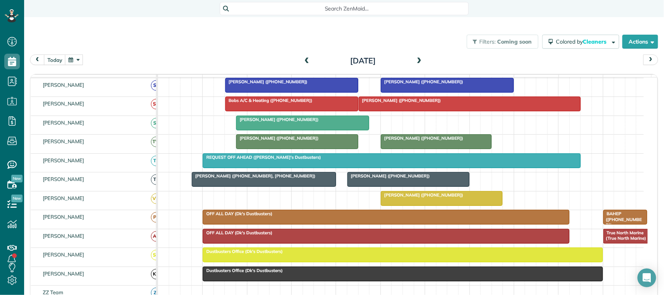
click at [579, 111] on link "Johnnie Waid (+12052228878)" at bounding box center [470, 103] width 222 height 15
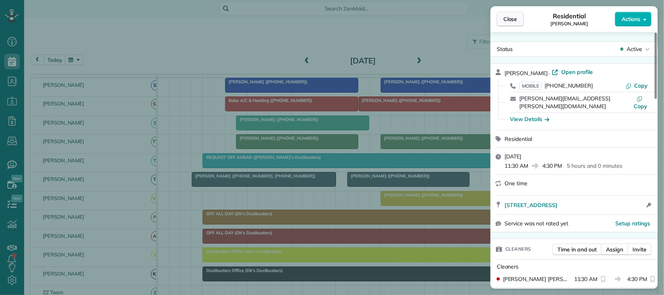
click at [513, 17] on span "Close" at bounding box center [510, 19] width 14 height 8
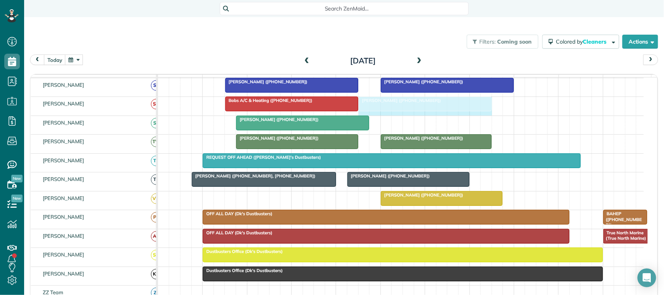
drag, startPoint x: 578, startPoint y: 114, endPoint x: 490, endPoint y: 115, distance: 87.9
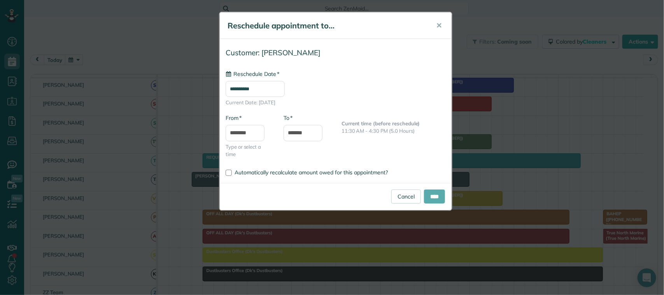
type input "**********"
click at [427, 203] on input "****" at bounding box center [434, 196] width 21 height 14
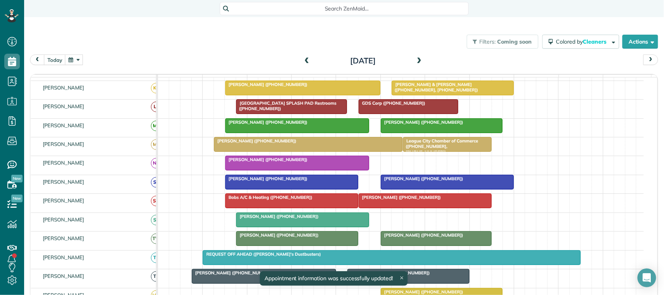
scroll to position [97, 0]
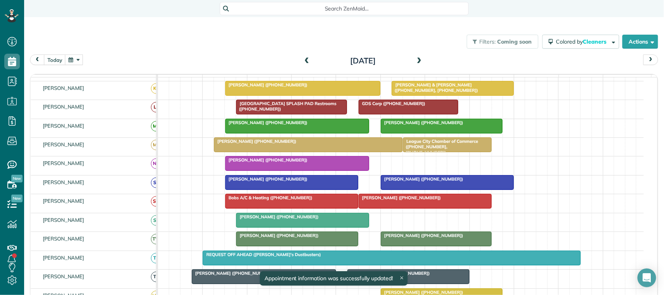
click at [291, 163] on span "Nicole Bermudez-Beck (+17046751992)" at bounding box center [266, 159] width 83 height 5
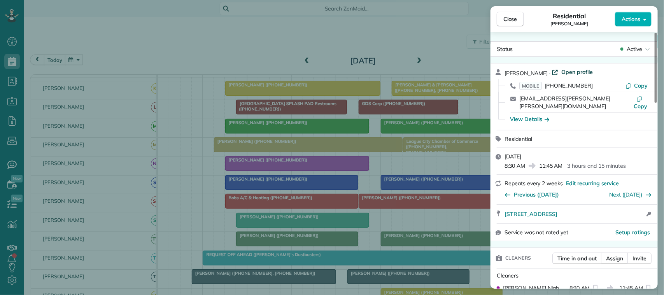
click at [587, 71] on span "Open profile" at bounding box center [576, 72] width 31 height 8
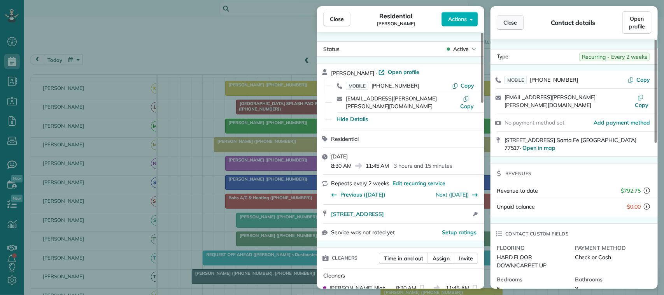
click at [510, 24] on span "Close" at bounding box center [510, 23] width 14 height 8
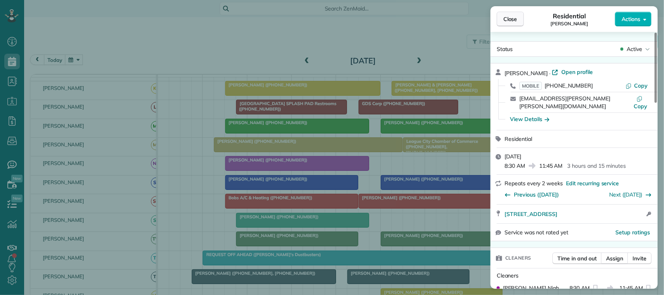
click at [513, 21] on span "Close" at bounding box center [510, 19] width 14 height 8
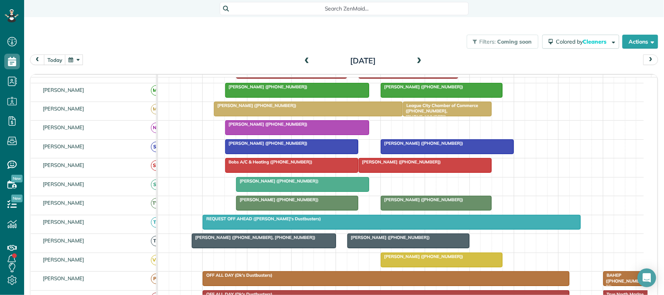
scroll to position [146, 0]
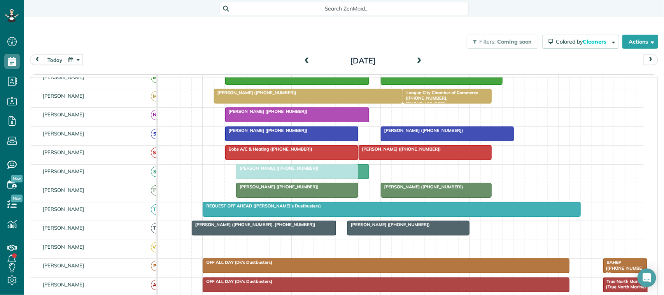
drag, startPoint x: 411, startPoint y: 257, endPoint x: 271, endPoint y: 185, distance: 157.6
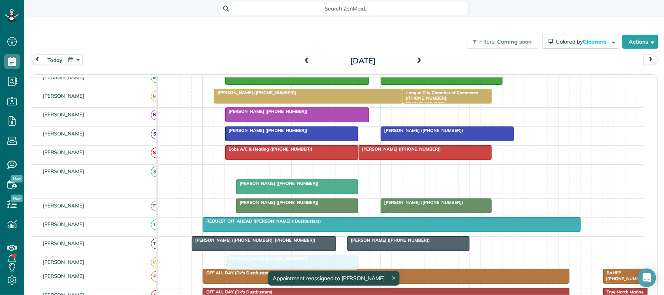
drag, startPoint x: 276, startPoint y: 182, endPoint x: 269, endPoint y: 269, distance: 87.4
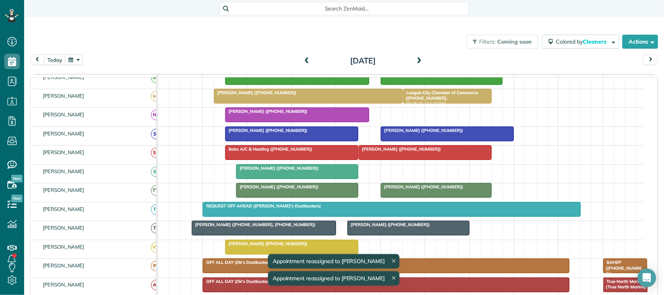
scroll to position [97, 0]
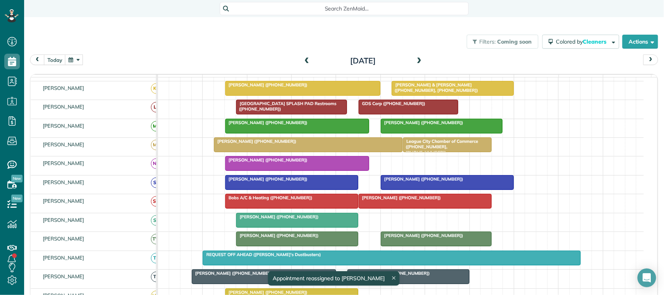
click at [407, 200] on div "Johnnie Waid (+12052228878)" at bounding box center [425, 197] width 128 height 5
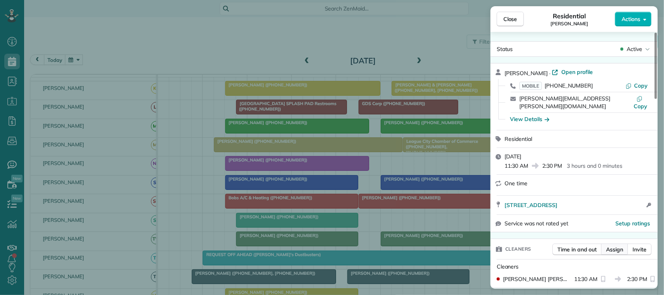
click at [613, 245] on span "Assign" at bounding box center [614, 249] width 17 height 8
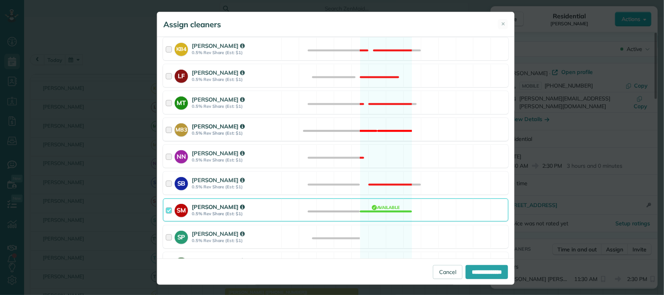
scroll to position [194, 0]
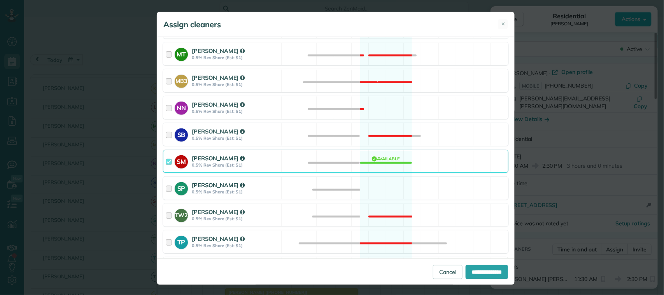
click at [166, 190] on div at bounding box center [170, 188] width 9 height 14
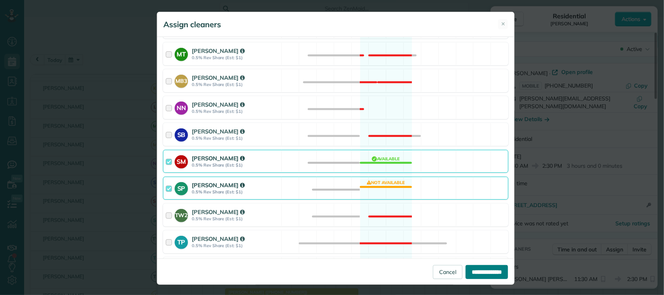
click at [468, 273] on input "**********" at bounding box center [486, 272] width 42 height 14
type input "**********"
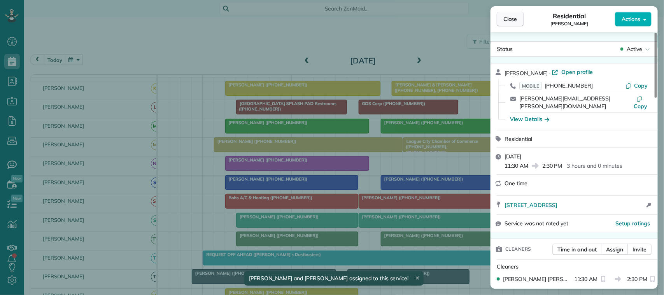
click at [510, 22] on span "Close" at bounding box center [510, 19] width 14 height 8
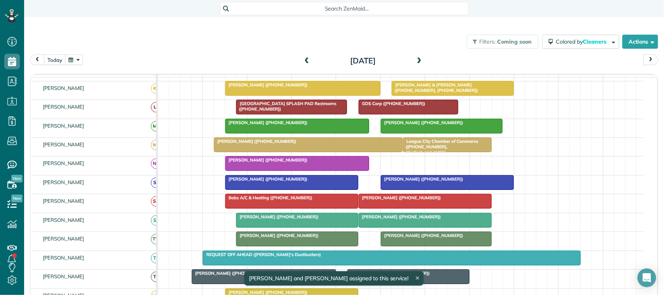
click at [392, 208] on div at bounding box center [425, 201] width 132 height 14
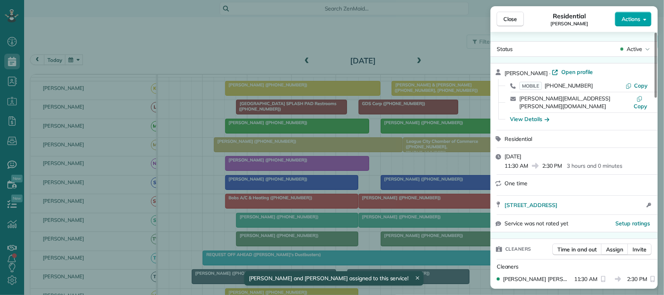
click at [631, 22] on span "Actions" at bounding box center [630, 19] width 19 height 8
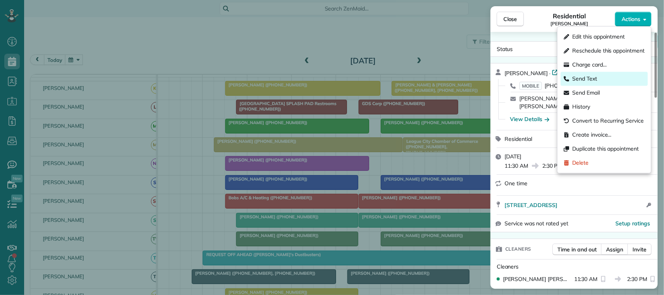
click at [576, 78] on span "Send Text" at bounding box center [584, 79] width 25 height 8
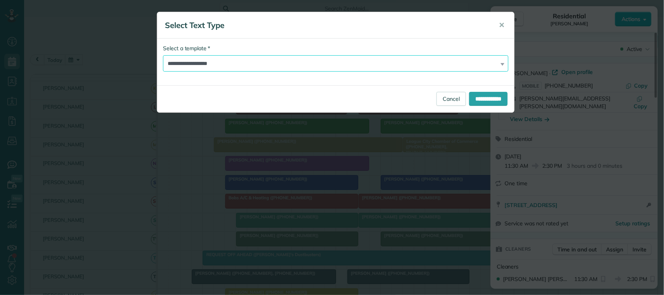
click at [230, 63] on select "**********" at bounding box center [335, 63] width 345 height 16
click at [163, 55] on select "**********" at bounding box center [335, 63] width 345 height 16
click at [483, 100] on input "**********" at bounding box center [488, 99] width 38 height 14
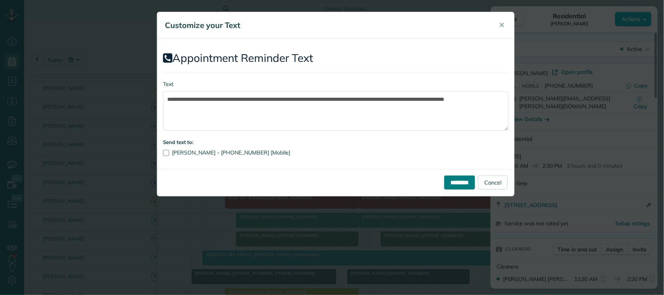
click at [456, 180] on input "*********" at bounding box center [459, 182] width 31 height 14
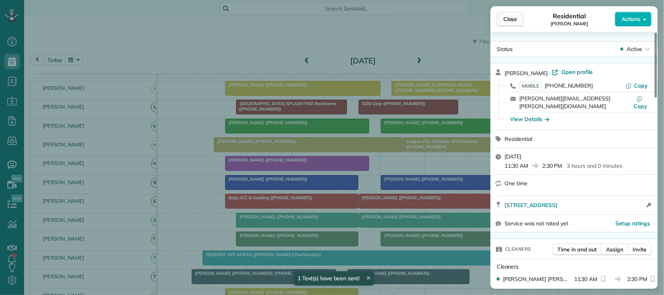
click at [509, 20] on span "Close" at bounding box center [510, 19] width 14 height 8
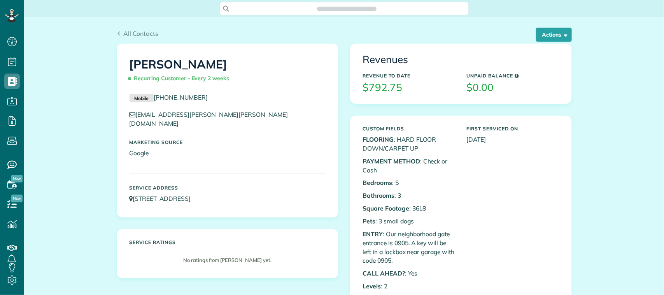
scroll to position [3, 3]
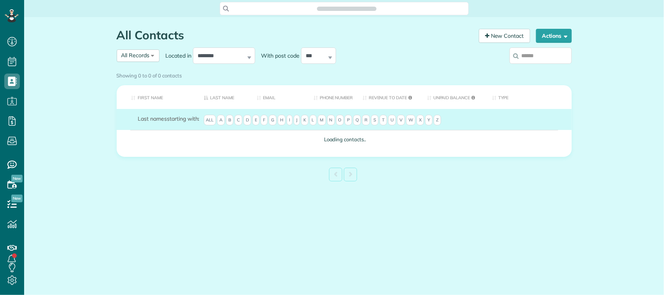
scroll to position [3, 3]
click at [532, 55] on input "search" at bounding box center [540, 55] width 62 height 16
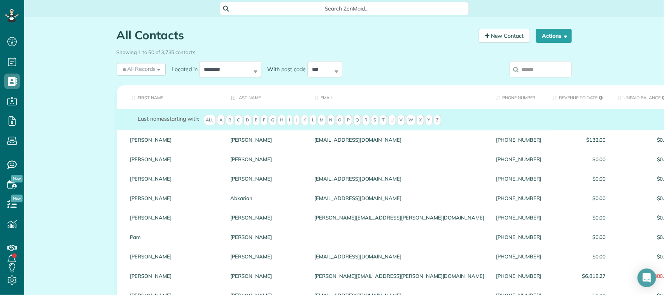
click at [520, 66] on input "search" at bounding box center [540, 69] width 62 height 16
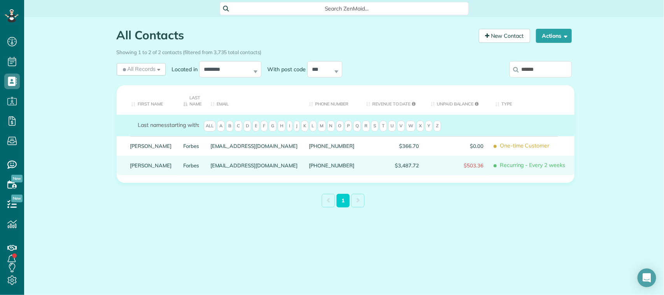
type input "******"
click at [141, 164] on link "Dana" at bounding box center [151, 165] width 42 height 5
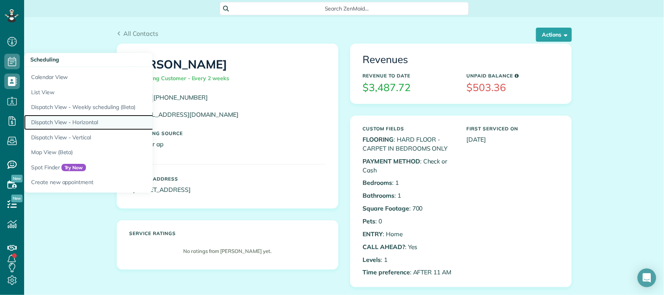
click at [57, 123] on link "Dispatch View - Horizontal" at bounding box center [121, 122] width 194 height 15
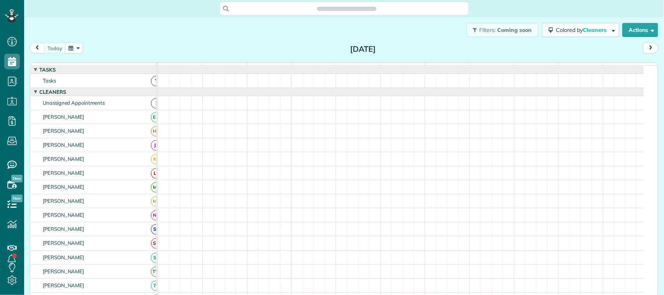
scroll to position [3, 3]
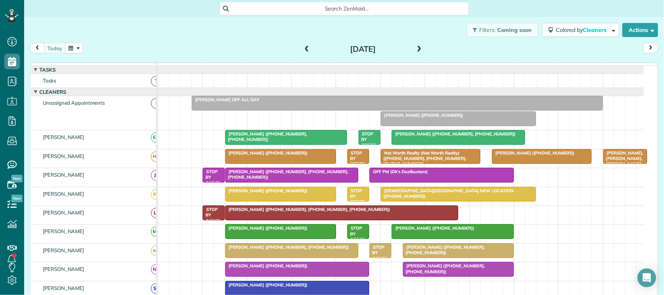
click at [70, 46] on button "button" at bounding box center [74, 48] width 18 height 10
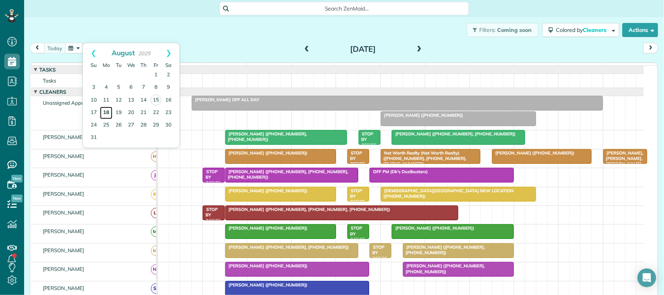
click at [105, 110] on link "18" at bounding box center [106, 113] width 12 height 12
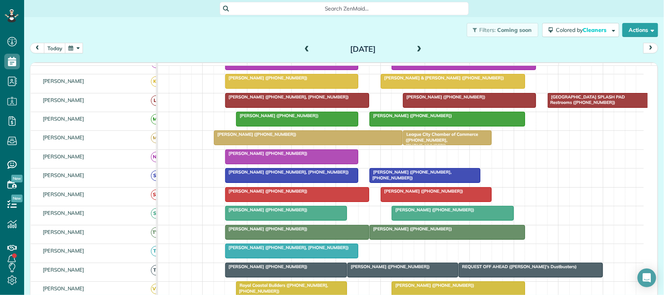
scroll to position [146, 0]
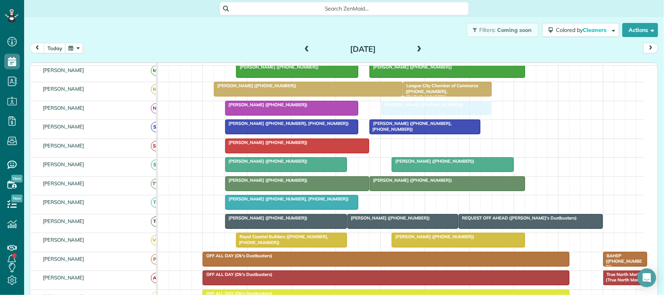
drag, startPoint x: 409, startPoint y: 156, endPoint x: 408, endPoint y: 117, distance: 39.7
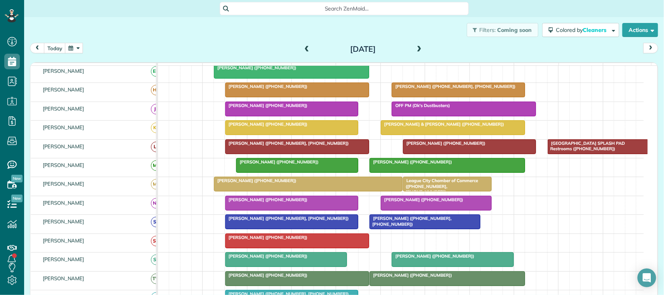
scroll to position [97, 0]
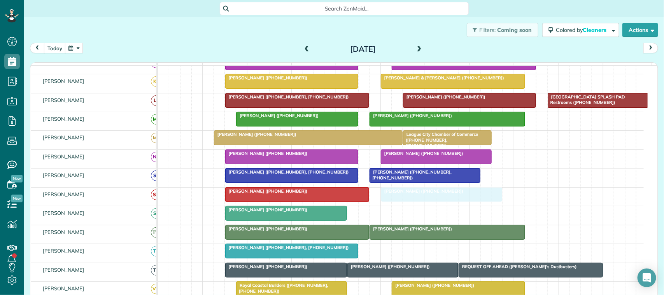
drag, startPoint x: 417, startPoint y: 223, endPoint x: 406, endPoint y: 211, distance: 16.0
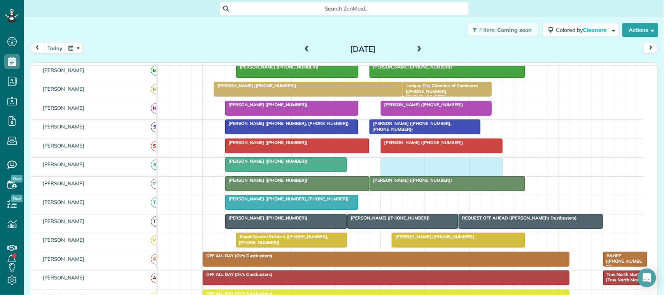
drag, startPoint x: 384, startPoint y: 174, endPoint x: 497, endPoint y: 177, distance: 112.8
click at [500, 176] on div "Janette Ryan (+12816865356)" at bounding box center [401, 166] width 486 height 18
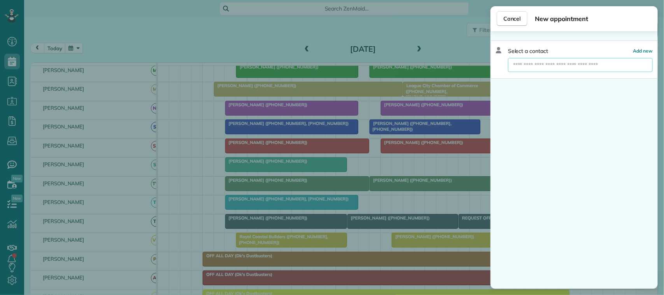
click at [521, 65] on input "text" at bounding box center [580, 65] width 145 height 14
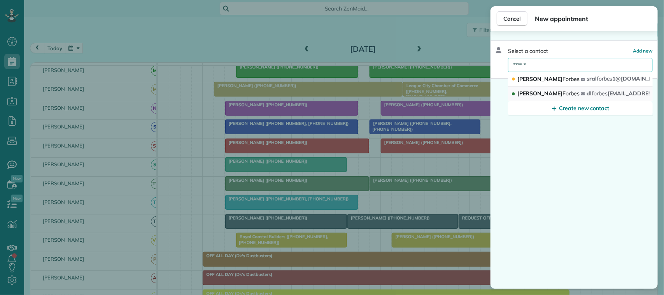
type input "******"
click at [518, 96] on span "Dana Forbes" at bounding box center [548, 93] width 62 height 7
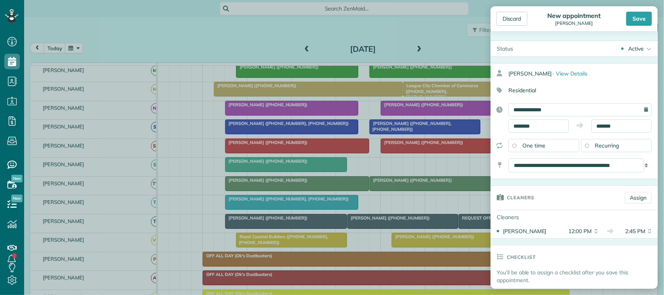
scroll to position [444, 0]
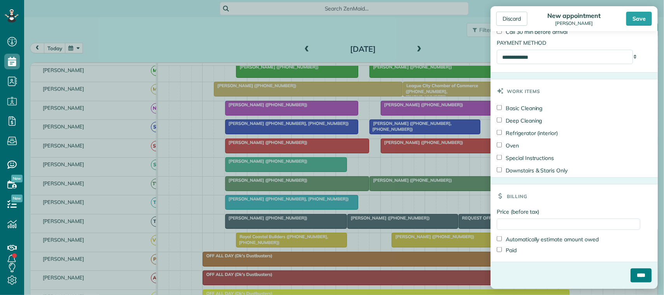
click at [634, 278] on input "****" at bounding box center [640, 275] width 21 height 14
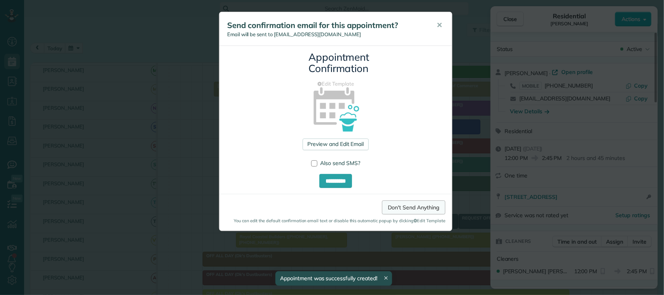
click at [401, 209] on link "Don't Send Anything" at bounding box center [413, 207] width 63 height 14
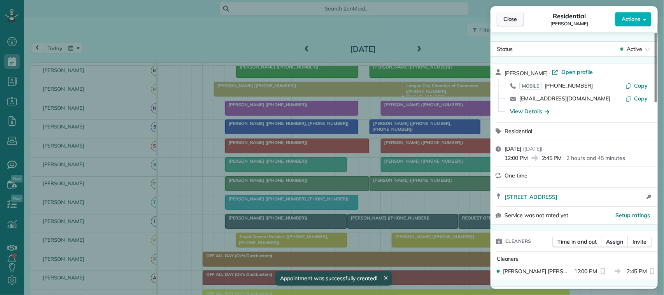
click at [504, 22] on span "Close" at bounding box center [510, 19] width 14 height 8
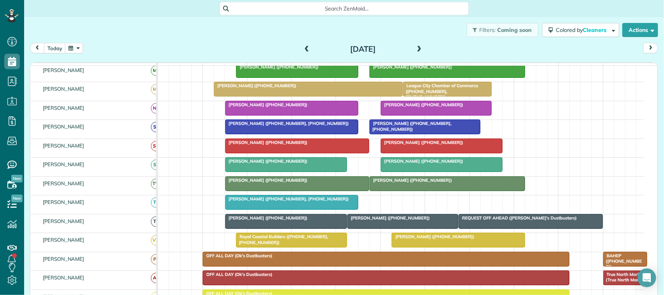
click at [65, 39] on div "Filters: Coming soon Colored by Cleaners Color by Cleaner Color by Team Color b…" at bounding box center [344, 30] width 640 height 26
click at [53, 46] on button "today" at bounding box center [55, 48] width 22 height 10
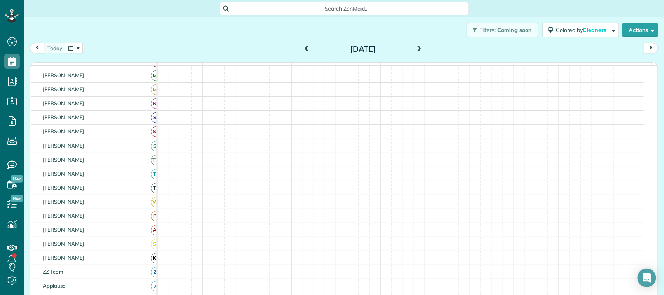
scroll to position [156, 0]
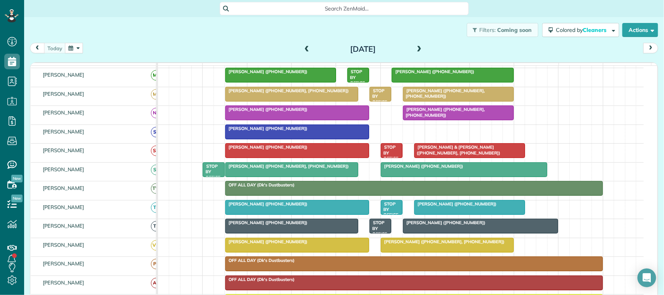
click at [303, 49] on span at bounding box center [307, 49] width 9 height 7
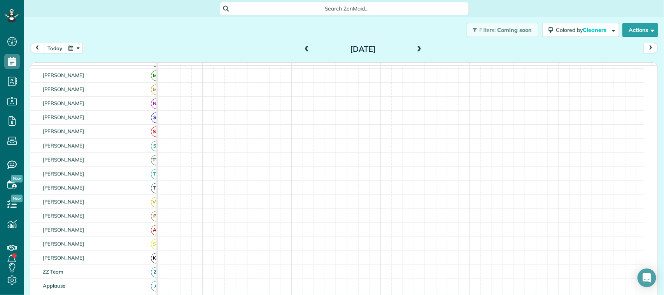
scroll to position [141, 0]
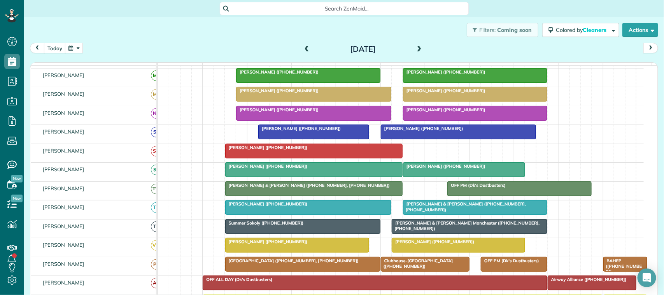
click at [415, 45] on span at bounding box center [419, 50] width 9 height 12
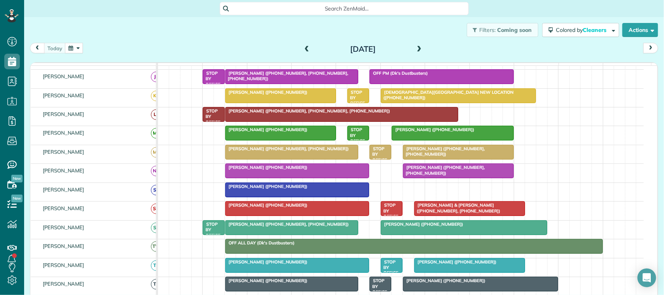
scroll to position [96, 0]
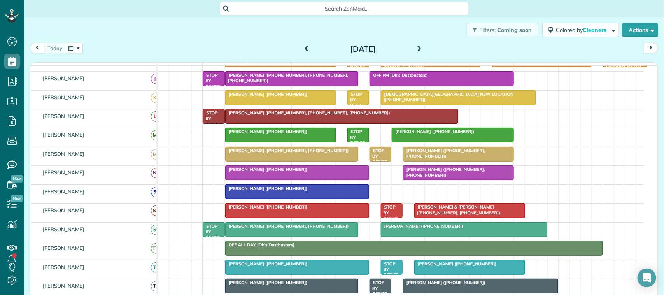
click at [306, 48] on span at bounding box center [307, 49] width 9 height 7
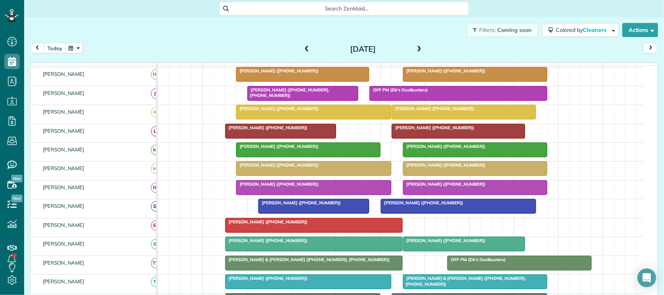
scroll to position [81, 0]
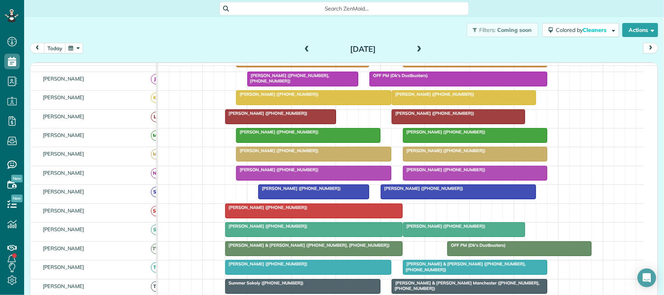
click at [304, 46] on span at bounding box center [307, 49] width 9 height 7
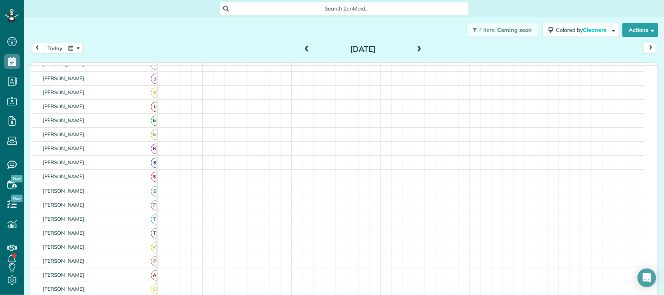
scroll to position [96, 0]
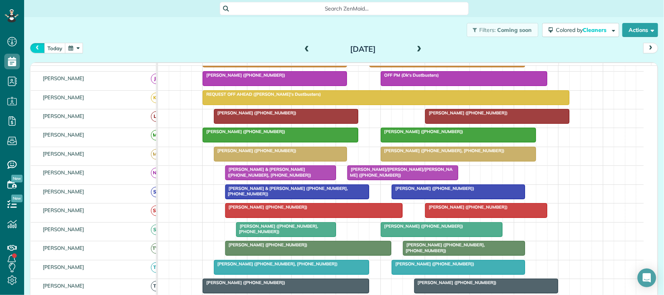
click at [37, 45] on span "prev" at bounding box center [37, 47] width 6 height 5
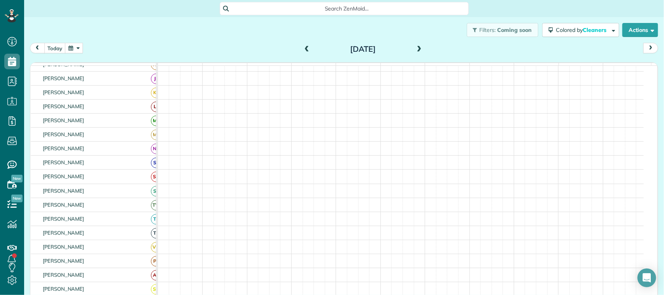
click at [37, 45] on span "prev" at bounding box center [37, 47] width 6 height 5
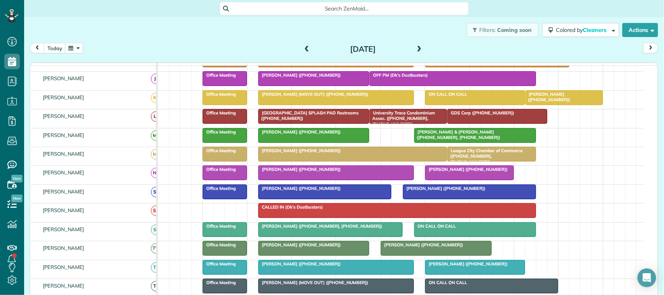
click at [419, 47] on span at bounding box center [419, 49] width 9 height 7
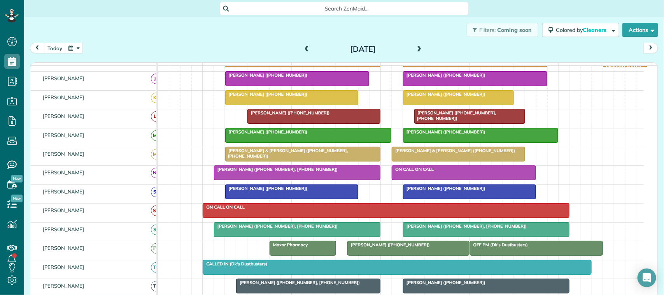
click at [419, 47] on span at bounding box center [419, 49] width 9 height 7
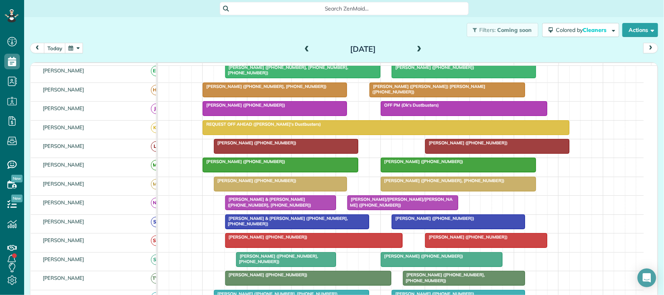
scroll to position [96, 0]
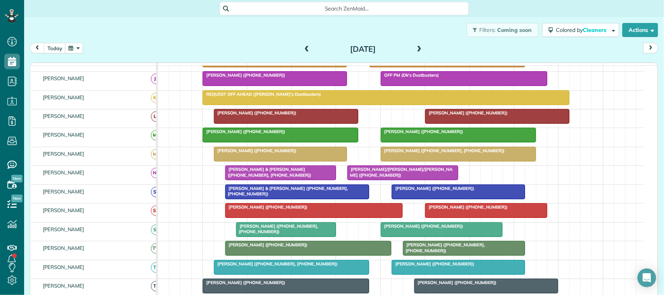
click at [323, 217] on div at bounding box center [314, 210] width 177 height 14
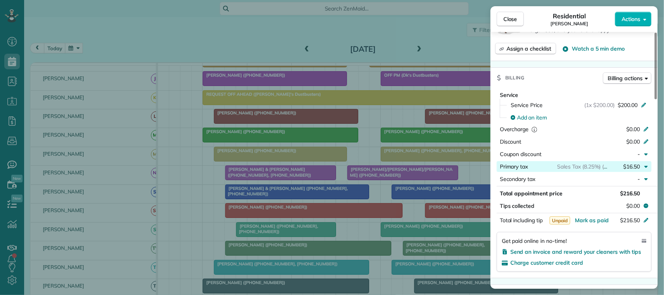
scroll to position [292, 0]
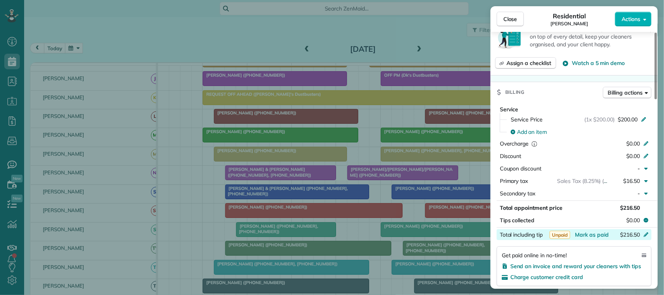
click at [583, 232] on div "Total including tip $216.50" at bounding box center [574, 234] width 155 height 11
click at [509, 20] on span "Close" at bounding box center [510, 19] width 14 height 8
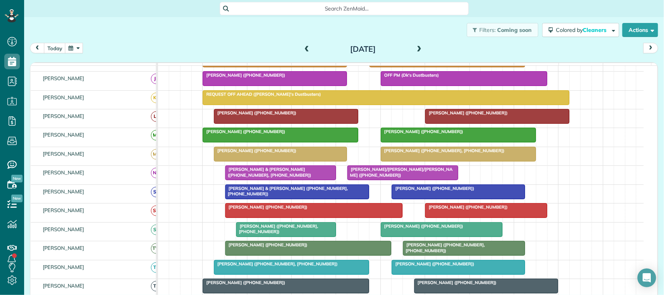
drag, startPoint x: 443, startPoint y: 223, endPoint x: 461, endPoint y: 208, distance: 23.8
click at [443, 217] on div at bounding box center [485, 210] width 121 height 14
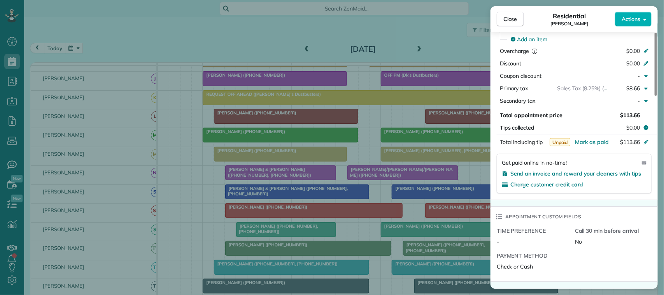
scroll to position [389, 0]
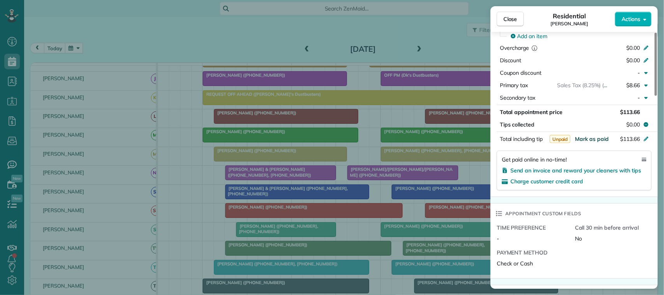
click at [582, 141] on span "Mark as paid" at bounding box center [592, 138] width 34 height 7
click at [516, 22] on span "Close" at bounding box center [510, 19] width 14 height 8
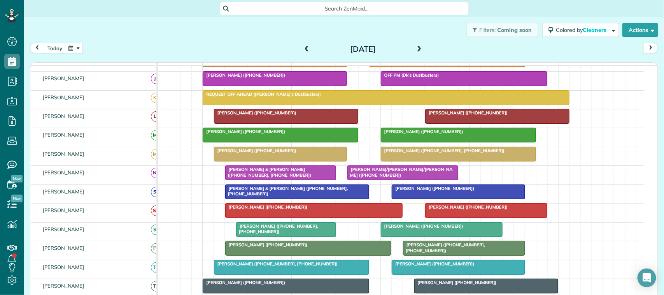
click at [415, 50] on span at bounding box center [419, 49] width 9 height 7
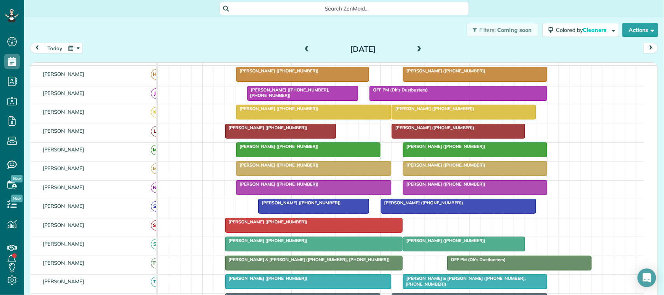
scroll to position [81, 0]
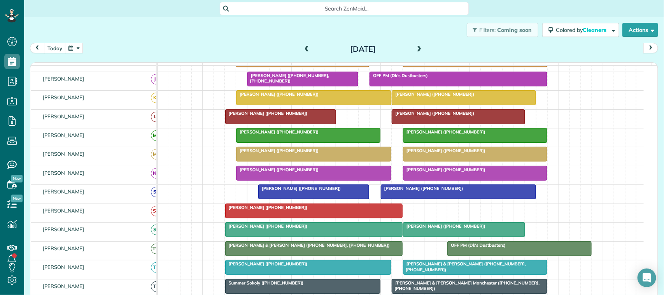
click at [329, 210] on div "Shasta Martin (+14234409389)" at bounding box center [313, 207] width 173 height 5
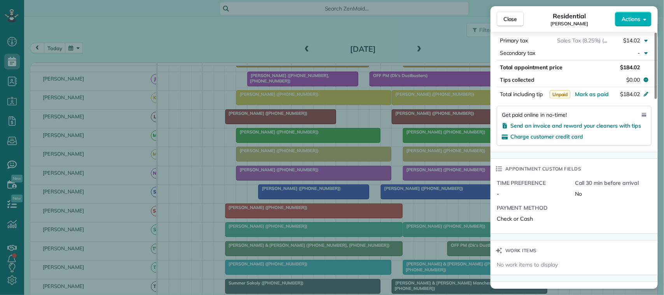
scroll to position [437, 0]
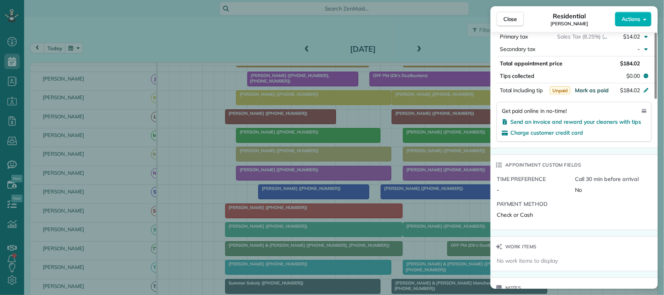
click at [590, 88] on span "Mark as paid" at bounding box center [592, 90] width 34 height 7
click at [516, 17] on span "Close" at bounding box center [510, 19] width 14 height 8
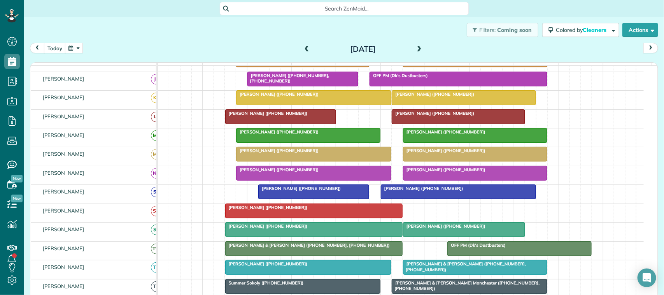
click at [416, 46] on span at bounding box center [419, 49] width 9 height 7
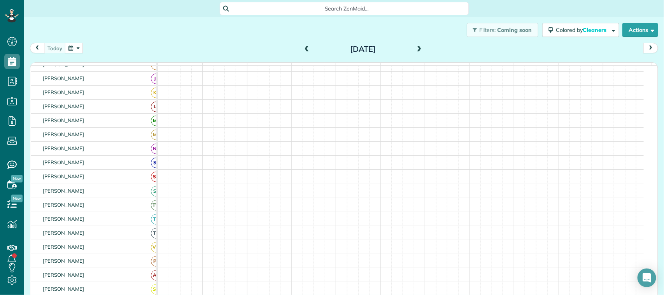
scroll to position [96, 0]
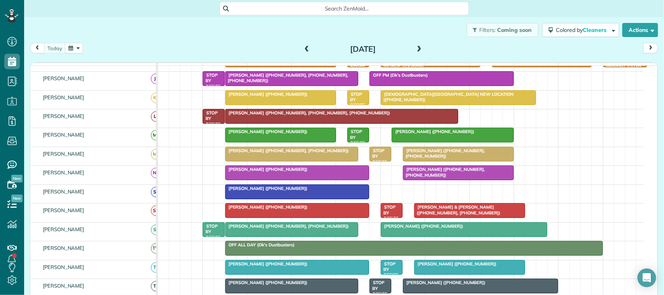
click at [299, 210] on div "[PERSON_NAME] ([PHONE_NUMBER])" at bounding box center [297, 206] width 140 height 5
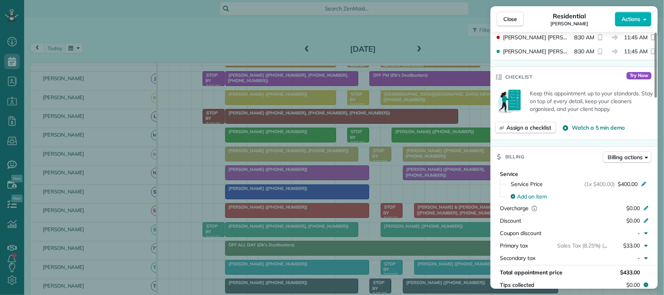
scroll to position [389, 0]
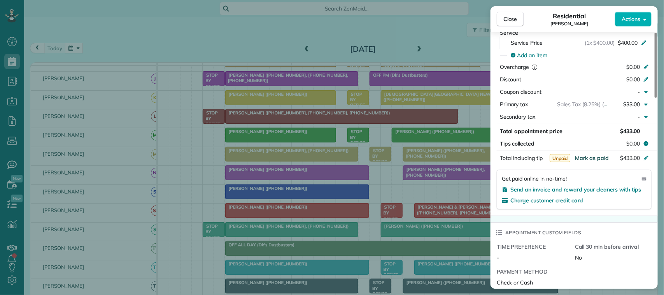
click at [594, 158] on span "Mark as paid" at bounding box center [592, 157] width 34 height 7
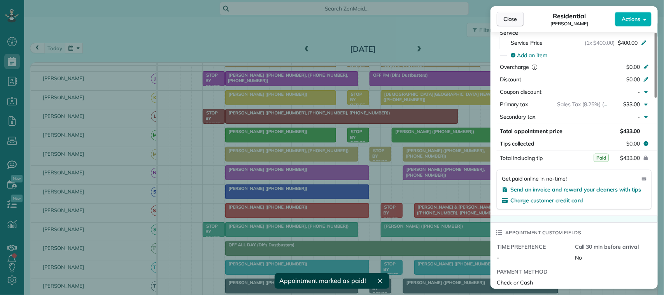
click at [502, 18] on button "Close" at bounding box center [510, 19] width 27 height 15
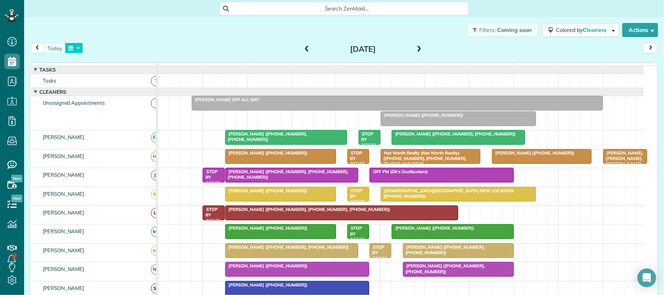
click at [76, 47] on button "button" at bounding box center [74, 48] width 18 height 10
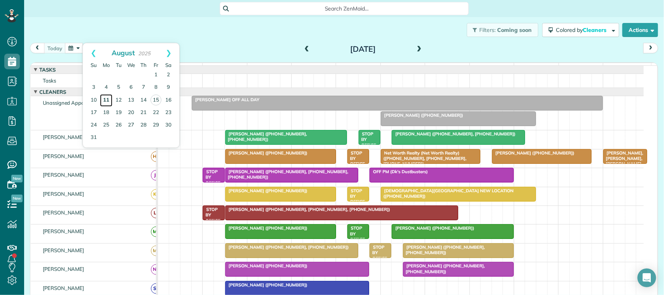
click at [104, 102] on link "11" at bounding box center [106, 100] width 12 height 12
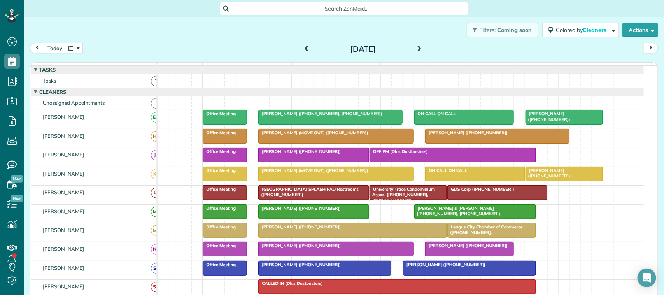
scroll to position [146, 0]
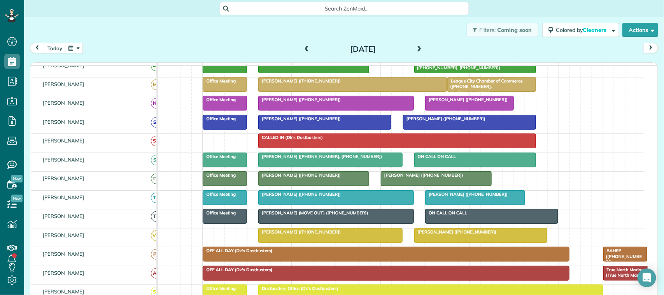
click at [418, 46] on span at bounding box center [419, 49] width 9 height 7
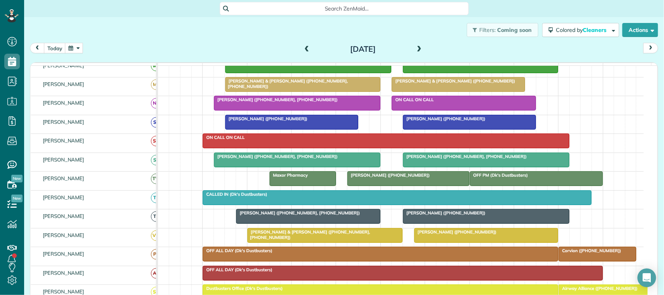
click at [415, 47] on span at bounding box center [419, 49] width 9 height 7
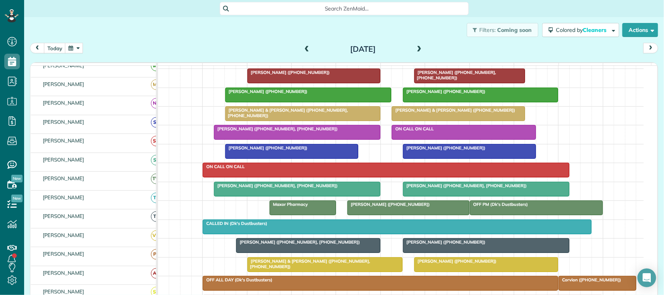
scroll to position [117, 0]
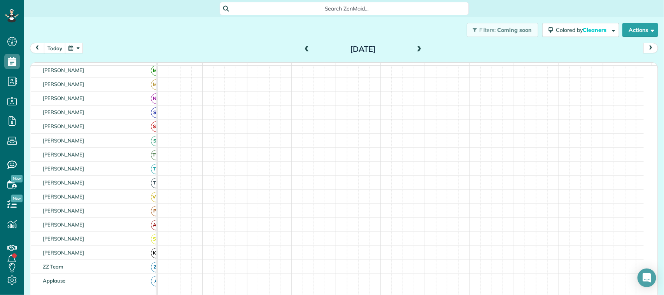
click at [415, 47] on span at bounding box center [419, 49] width 9 height 7
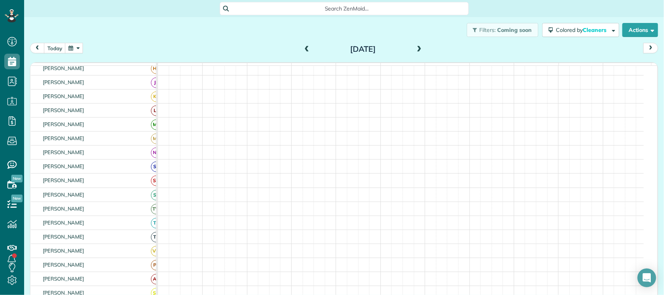
scroll to position [0, 0]
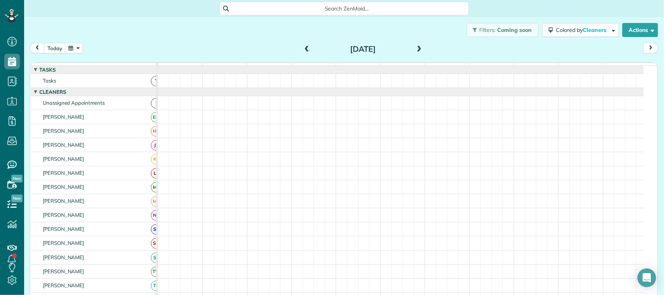
click at [419, 43] on div "Thursday Aug 14, 2025" at bounding box center [363, 49] width 124 height 12
click at [416, 47] on span at bounding box center [419, 49] width 9 height 7
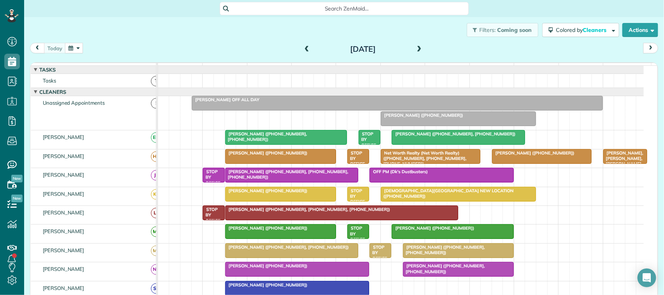
click at [303, 49] on span at bounding box center [307, 49] width 9 height 7
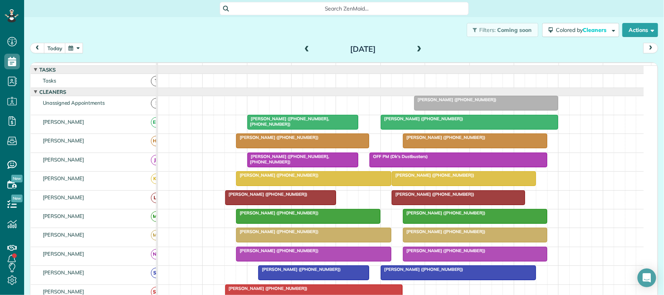
click at [415, 49] on span at bounding box center [419, 49] width 9 height 7
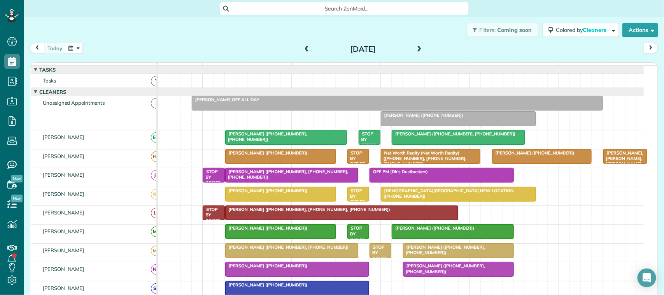
click at [290, 144] on div at bounding box center [286, 137] width 121 height 14
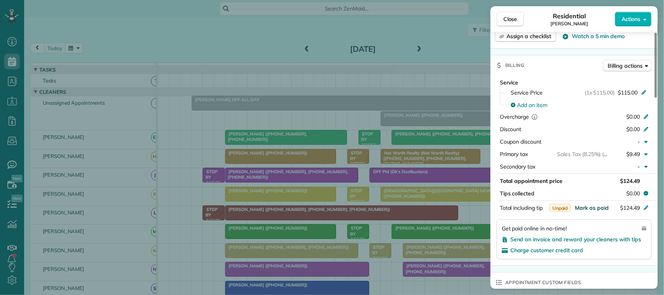
click at [584, 204] on span "Mark as paid" at bounding box center [592, 207] width 34 height 7
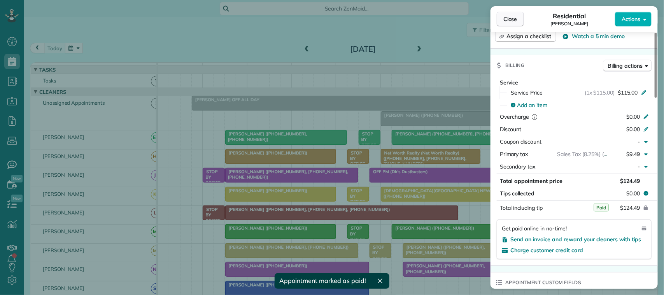
click at [512, 22] on span "Close" at bounding box center [510, 19] width 14 height 8
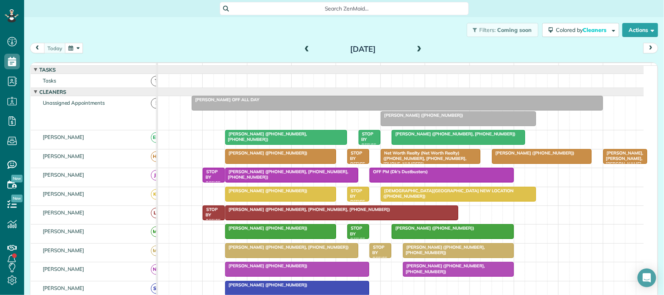
click at [303, 49] on span at bounding box center [307, 49] width 9 height 7
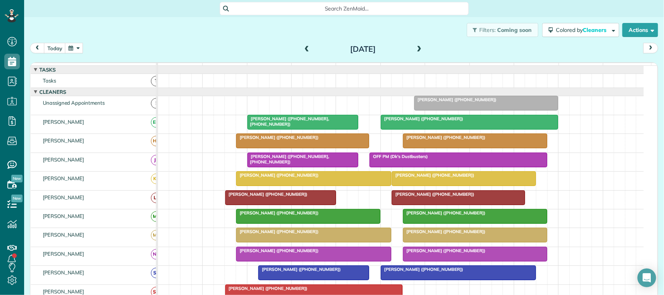
click at [311, 129] on div at bounding box center [303, 122] width 110 height 14
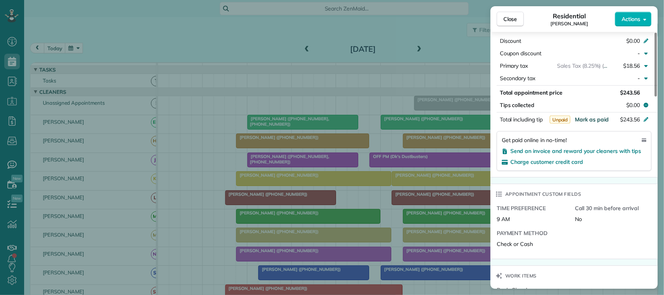
click at [584, 123] on span "Mark as paid" at bounding box center [592, 119] width 34 height 7
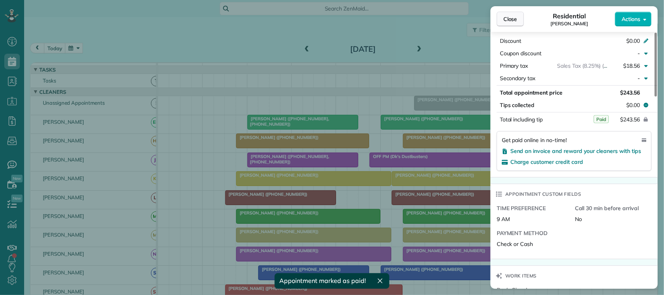
click at [514, 14] on button "Close" at bounding box center [510, 19] width 27 height 15
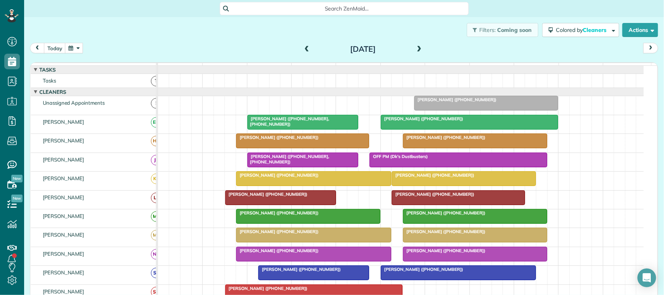
click at [417, 129] on div at bounding box center [469, 122] width 177 height 14
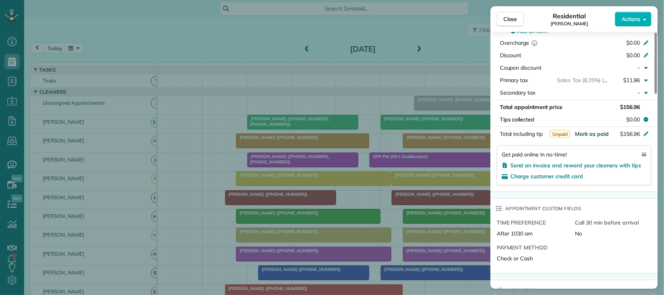
click at [588, 135] on span "Mark as paid" at bounding box center [592, 133] width 34 height 7
click at [512, 16] on span "Close" at bounding box center [510, 19] width 14 height 8
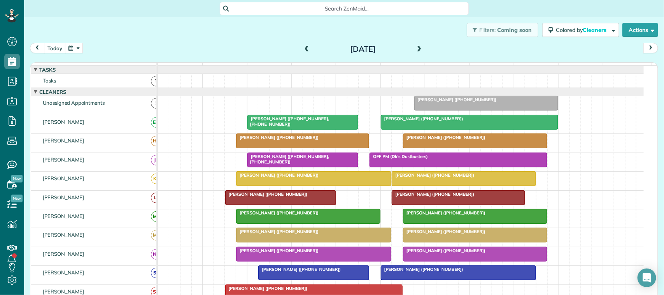
click at [303, 49] on span at bounding box center [307, 49] width 9 height 7
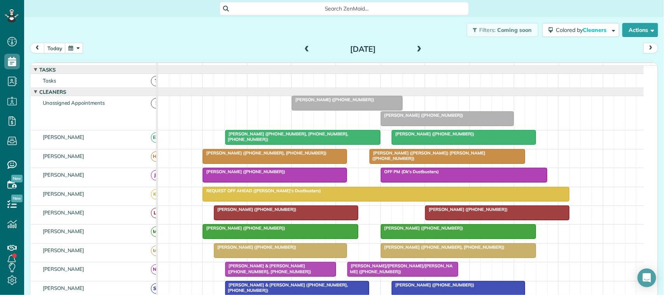
click at [304, 49] on span at bounding box center [307, 49] width 9 height 7
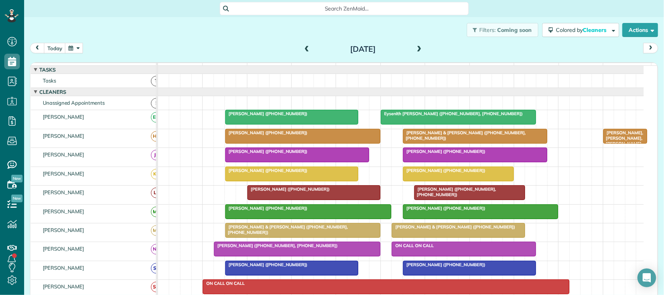
drag, startPoint x: 404, startPoint y: 124, endPoint x: 475, endPoint y: 125, distance: 71.6
click at [404, 116] on div "Eysenith Gongora (+12813812676, +12814803290)" at bounding box center [458, 113] width 150 height 5
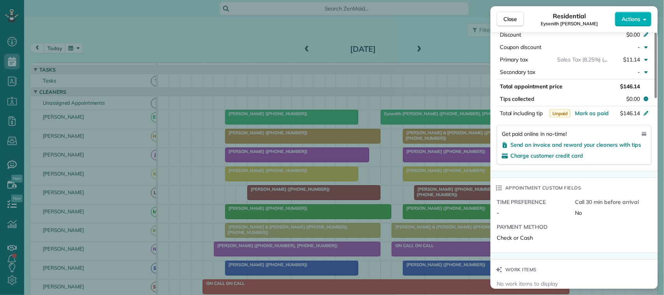
scroll to position [437, 0]
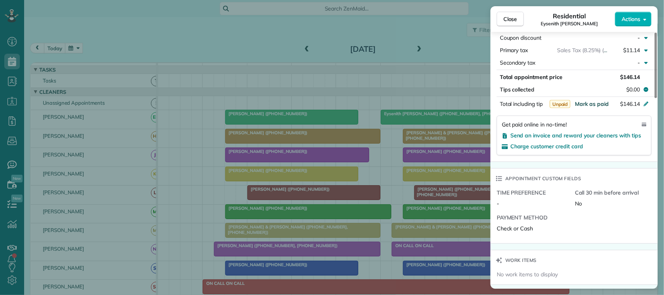
click at [593, 107] on span "Mark as paid" at bounding box center [592, 103] width 34 height 7
click at [513, 19] on span "Close" at bounding box center [510, 19] width 14 height 8
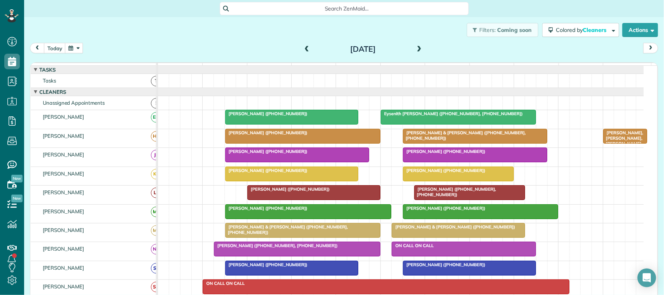
click at [303, 47] on span at bounding box center [307, 49] width 9 height 7
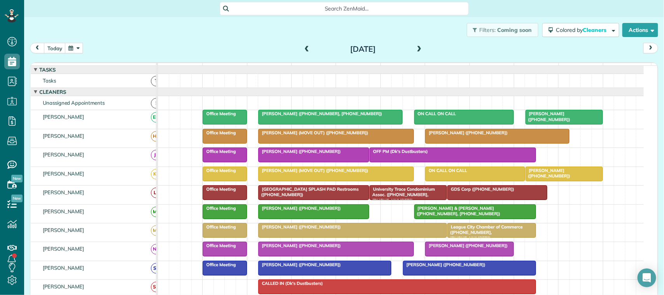
click at [363, 124] on div at bounding box center [330, 117] width 143 height 14
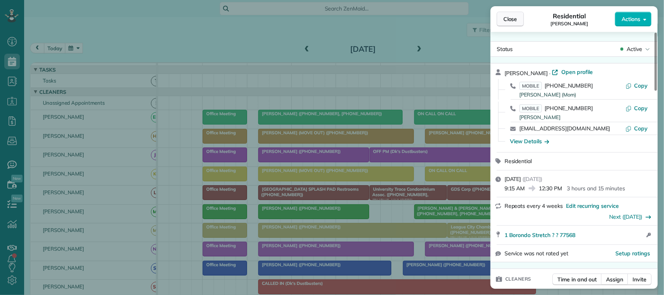
click at [511, 21] on span "Close" at bounding box center [510, 19] width 14 height 8
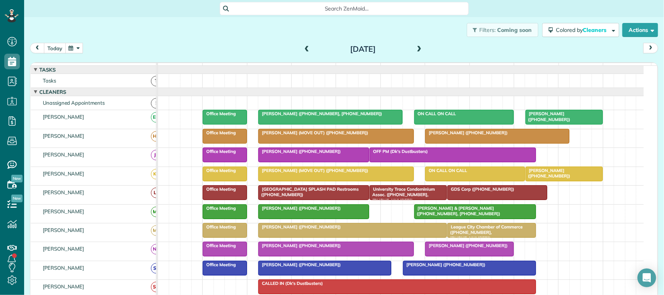
click at [60, 47] on button "today" at bounding box center [55, 48] width 22 height 10
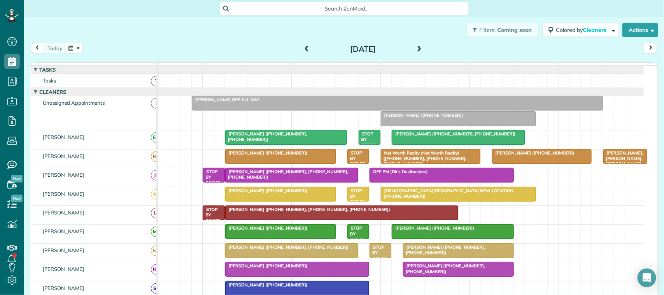
click at [303, 49] on span at bounding box center [307, 49] width 9 height 7
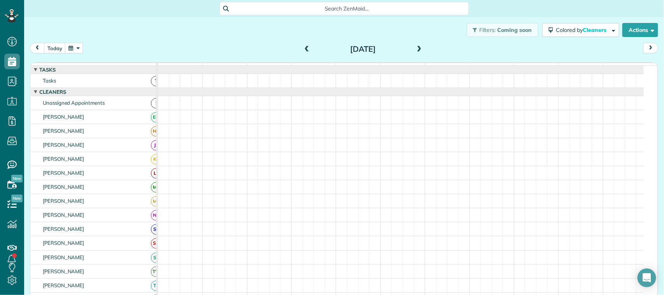
click at [303, 49] on span at bounding box center [307, 49] width 9 height 7
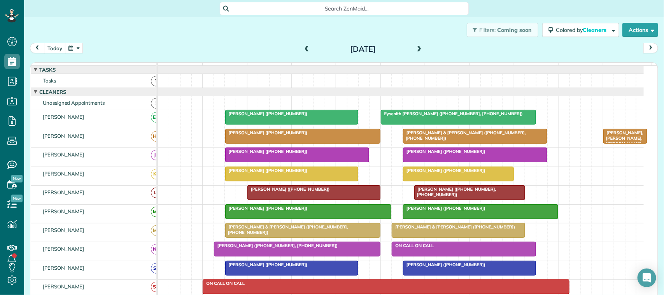
click at [304, 49] on span at bounding box center [307, 49] width 9 height 7
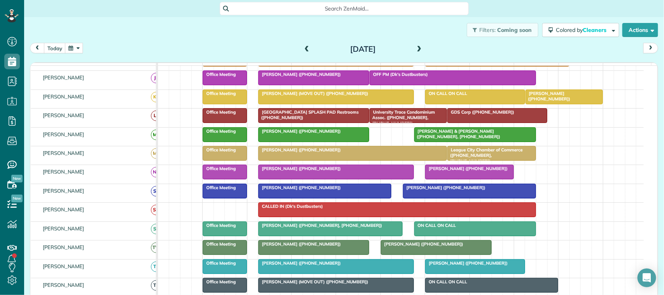
scroll to position [146, 0]
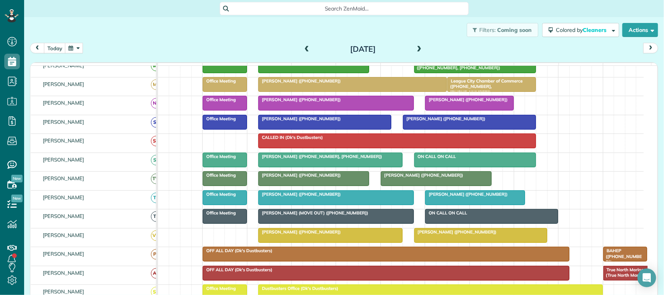
click at [317, 197] on span "Ava Walker (+13253708152)" at bounding box center [299, 193] width 83 height 5
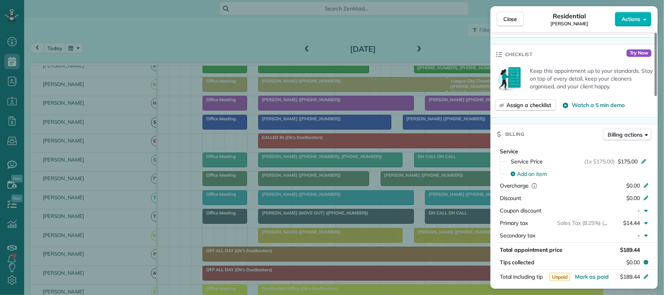
scroll to position [292, 0]
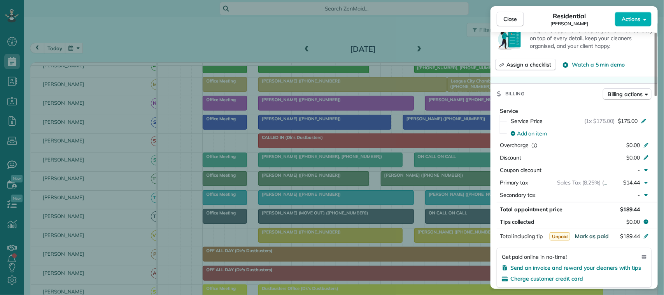
click at [593, 237] on span "Mark as paid" at bounding box center [592, 236] width 34 height 7
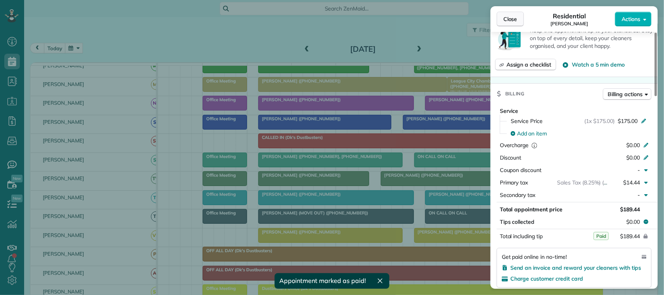
click at [514, 19] on span "Close" at bounding box center [510, 19] width 14 height 8
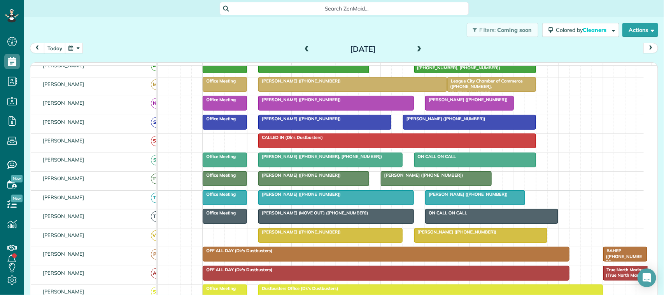
click at [436, 197] on div "Sandi Quillen (+12819103105)" at bounding box center [474, 193] width 95 height 5
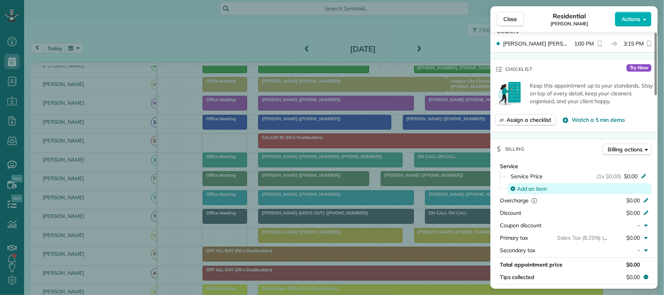
scroll to position [290, 0]
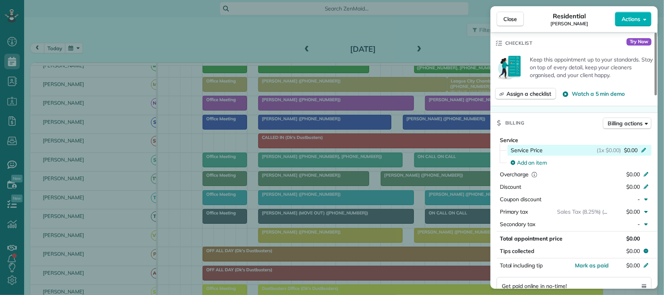
click at [621, 146] on div "(1x $0.00) $0.00" at bounding box center [623, 150] width 52 height 8
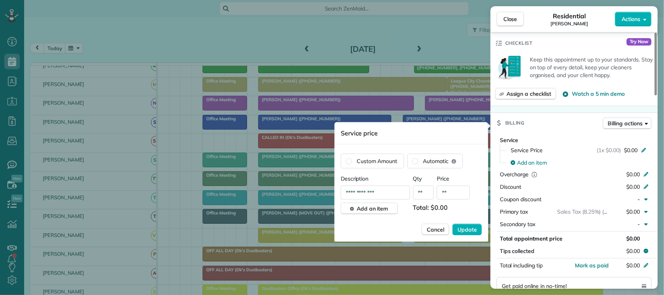
click at [368, 194] on input "**********" at bounding box center [375, 192] width 69 height 14
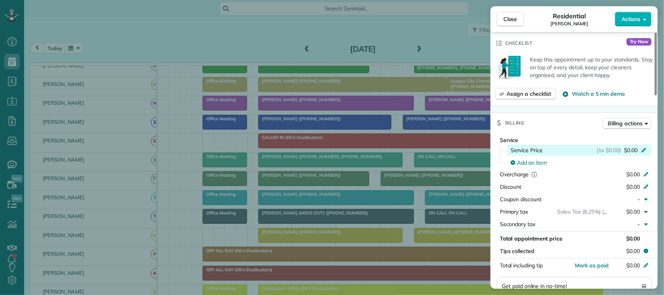
click at [621, 145] on div "Service Price (1x $0.00) $0.00" at bounding box center [579, 150] width 144 height 11
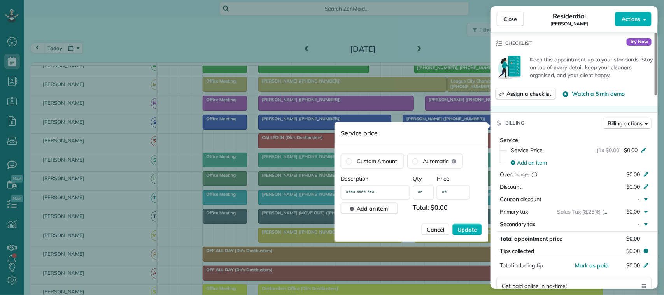
click at [395, 194] on input "**********" at bounding box center [375, 192] width 69 height 14
type input "**********"
click at [460, 230] on span "Update" at bounding box center [466, 230] width 19 height 8
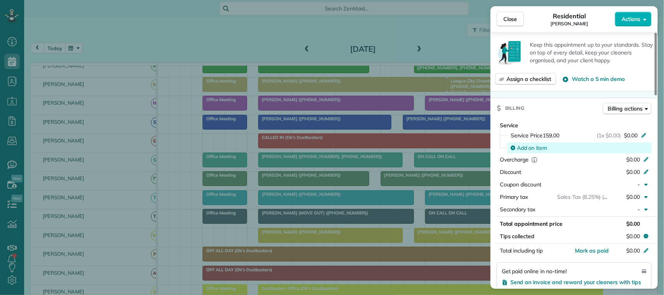
scroll to position [289, 0]
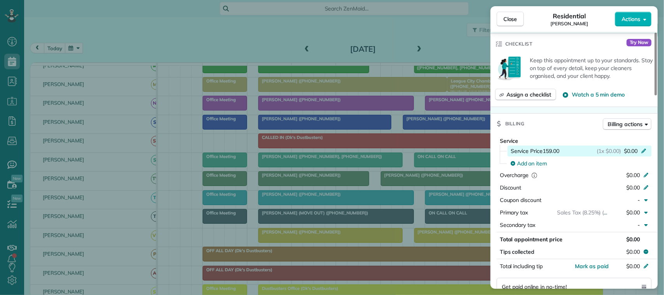
click at [610, 147] on span "(1x $0.00)" at bounding box center [609, 151] width 24 height 8
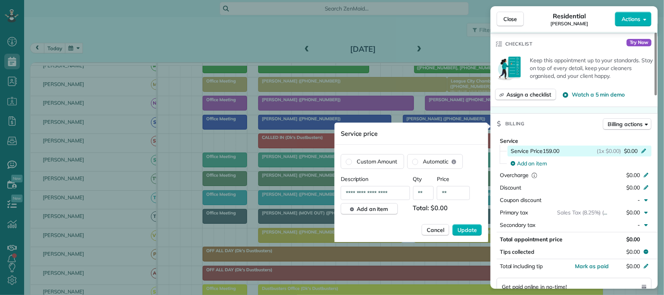
click at [625, 147] on span "$0.00" at bounding box center [631, 151] width 14 height 8
click at [643, 147] on icon at bounding box center [643, 150] width 6 height 6
click at [397, 192] on input "**********" at bounding box center [375, 193] width 69 height 14
type input "**********"
click at [453, 194] on input "**" at bounding box center [453, 193] width 33 height 14
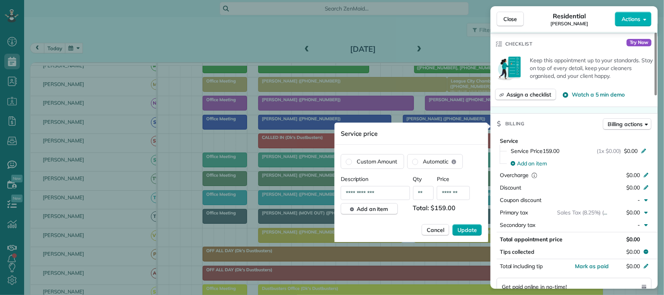
type input "*******"
click at [461, 227] on span "Update" at bounding box center [466, 230] width 19 height 8
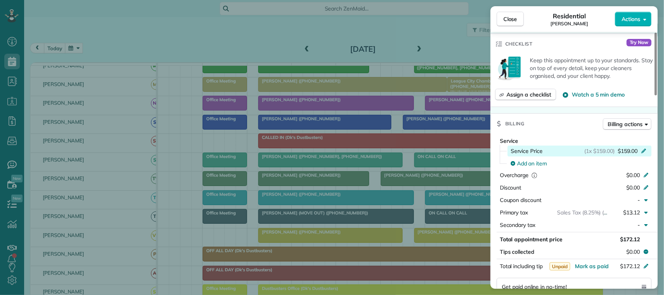
click at [624, 147] on span "$159.00" at bounding box center [627, 151] width 20 height 8
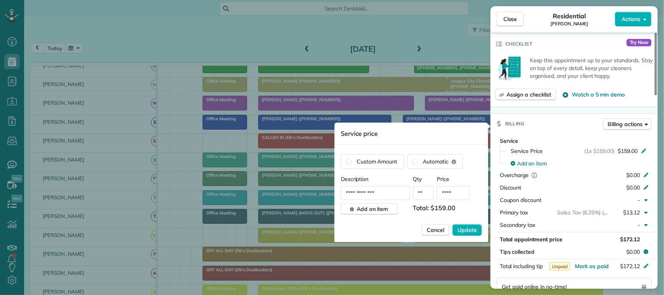
click at [459, 190] on input "****" at bounding box center [453, 193] width 33 height 14
type input "*******"
click at [466, 234] on span "Update" at bounding box center [466, 230] width 19 height 8
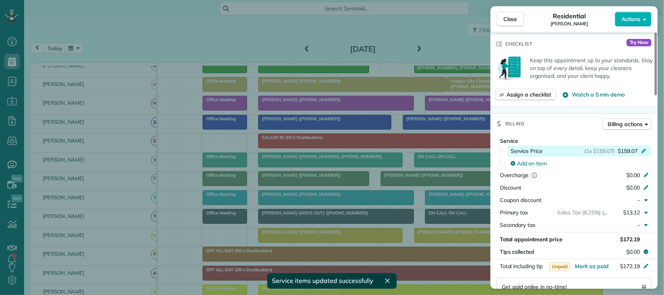
click at [623, 147] on span "$159.07" at bounding box center [627, 151] width 20 height 8
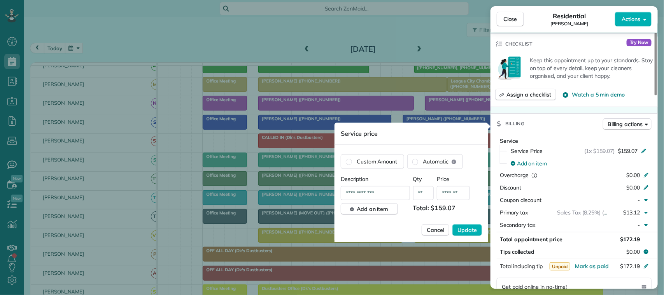
click at [465, 193] on input "*******" at bounding box center [453, 193] width 33 height 14
type input "*******"
click at [464, 231] on span "Update" at bounding box center [466, 230] width 19 height 8
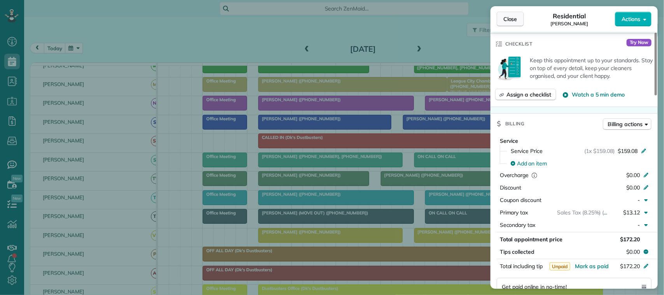
click at [520, 12] on button "Close" at bounding box center [510, 19] width 27 height 15
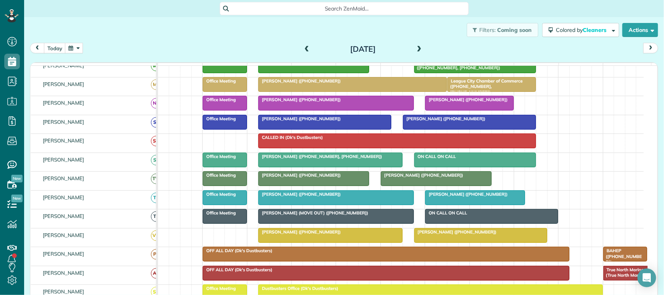
click at [415, 49] on span at bounding box center [419, 49] width 9 height 7
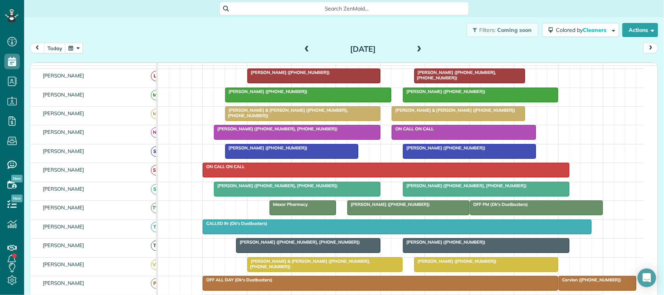
scroll to position [146, 0]
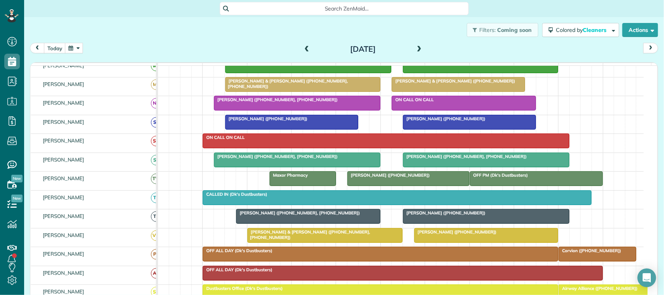
click at [415, 47] on span at bounding box center [419, 49] width 9 height 7
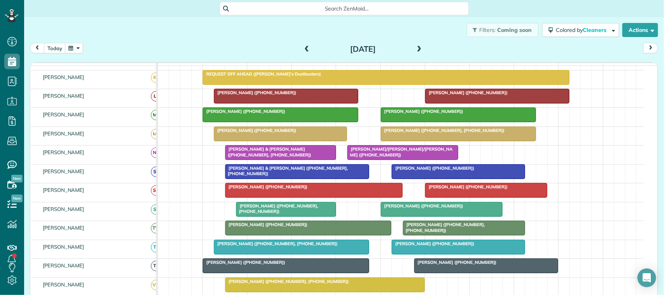
scroll to position [166, 0]
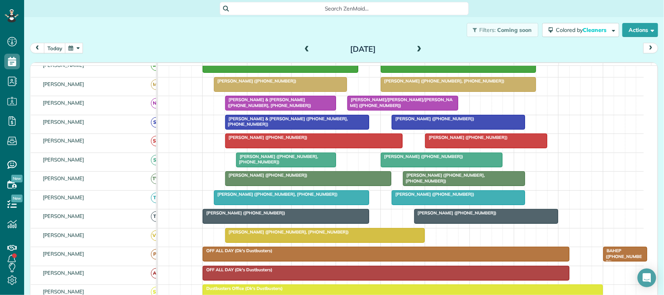
click at [355, 205] on div at bounding box center [291, 198] width 154 height 14
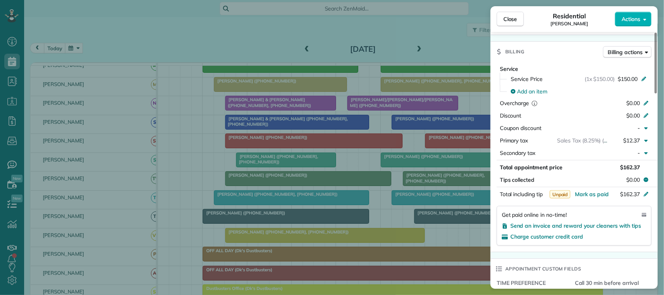
scroll to position [390, 0]
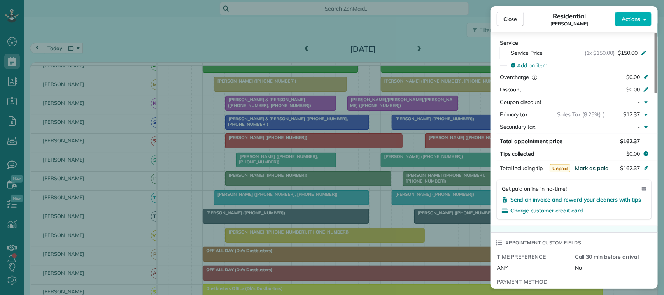
click at [594, 168] on span "Mark as paid" at bounding box center [592, 167] width 34 height 7
click at [505, 18] on span "Close" at bounding box center [510, 19] width 14 height 8
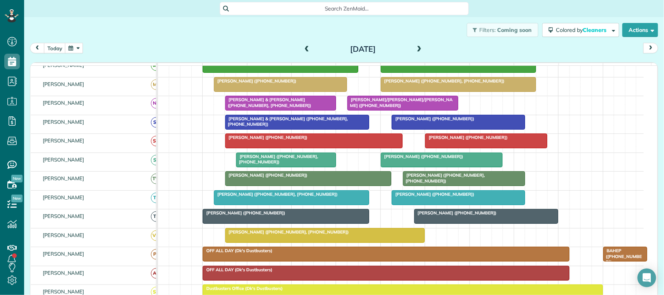
click at [424, 205] on div at bounding box center [458, 198] width 132 height 14
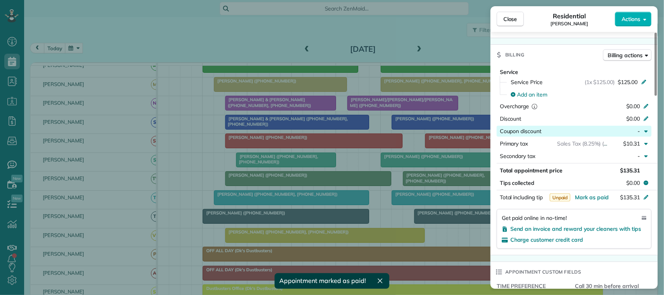
scroll to position [340, 0]
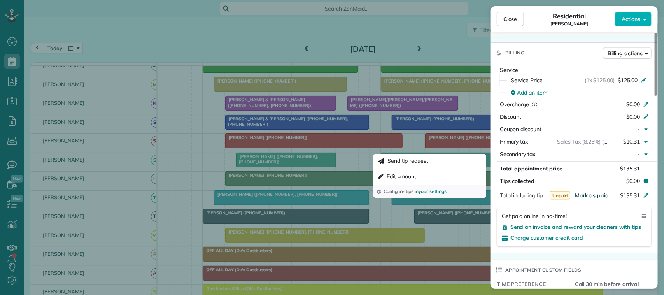
click at [592, 192] on span "Mark as paid" at bounding box center [592, 195] width 34 height 7
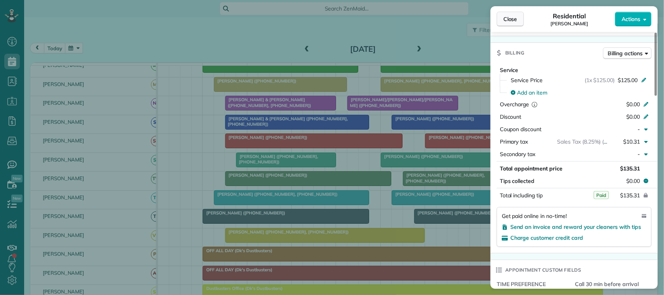
click at [517, 23] on button "Close" at bounding box center [510, 19] width 27 height 15
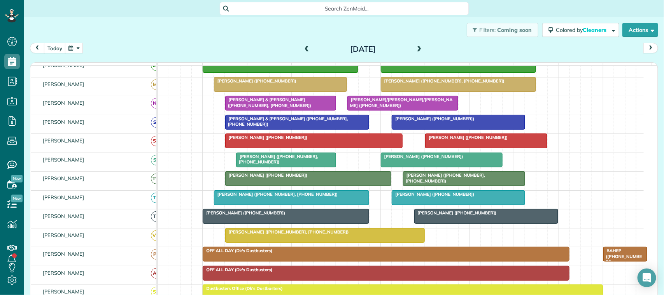
click at [417, 51] on span at bounding box center [419, 49] width 9 height 7
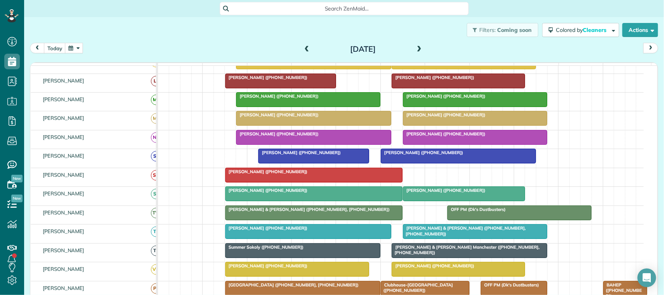
scroll to position [150, 0]
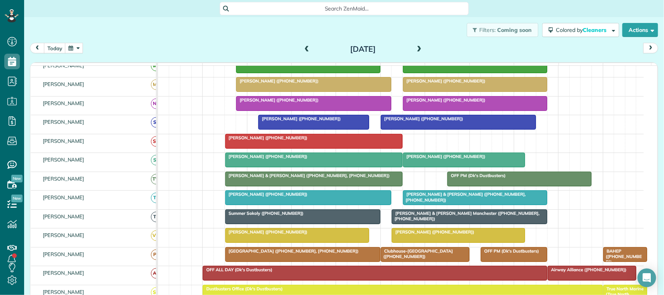
click at [369, 205] on div at bounding box center [309, 198] width 166 height 14
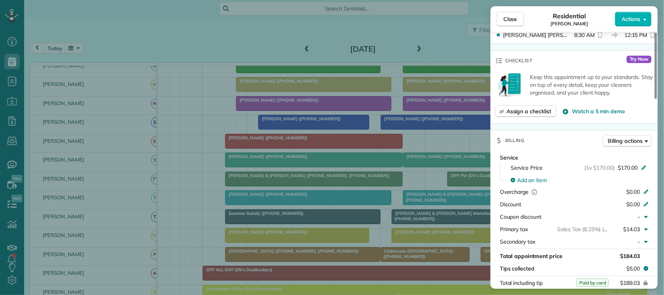
scroll to position [294, 0]
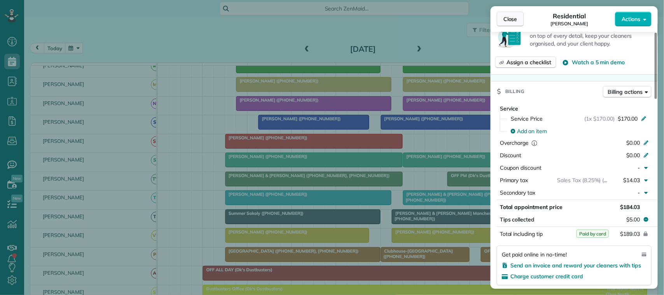
click at [507, 16] on span "Close" at bounding box center [510, 19] width 14 height 8
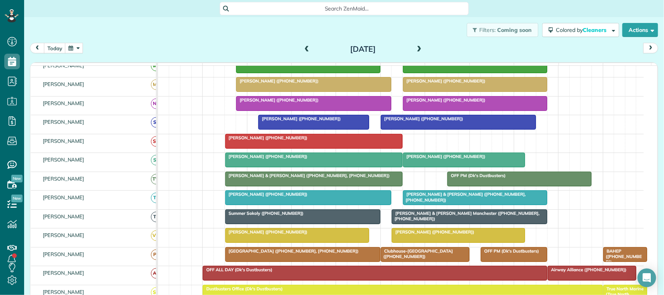
click at [415, 50] on span at bounding box center [419, 49] width 9 height 7
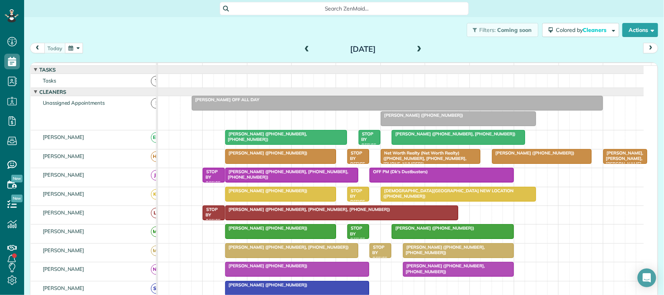
click at [40, 49] on span "prev" at bounding box center [37, 47] width 6 height 5
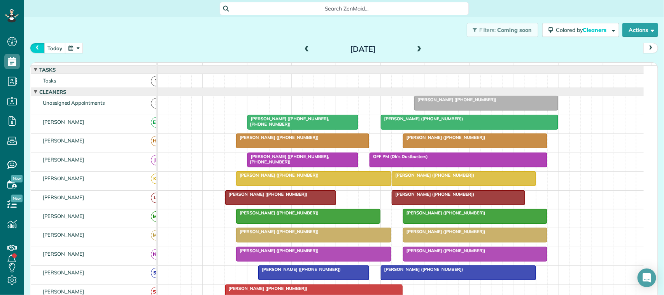
click at [40, 49] on span "prev" at bounding box center [37, 47] width 6 height 5
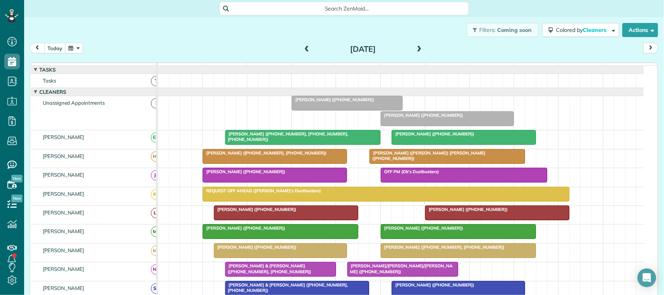
click at [40, 49] on span "prev" at bounding box center [37, 47] width 6 height 5
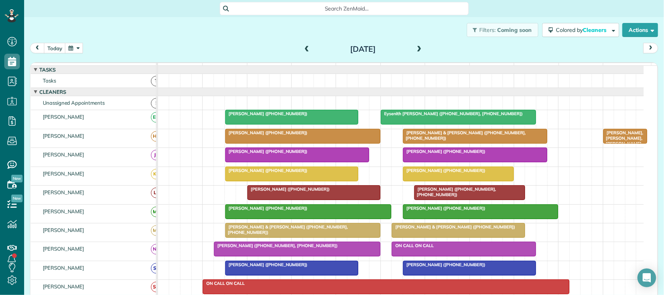
click at [417, 49] on span at bounding box center [419, 49] width 9 height 7
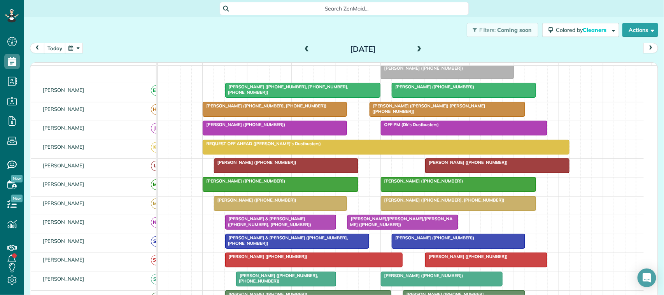
scroll to position [97, 0]
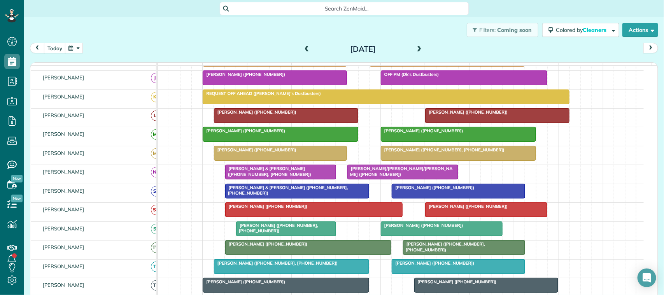
click at [68, 47] on button "button" at bounding box center [74, 48] width 18 height 10
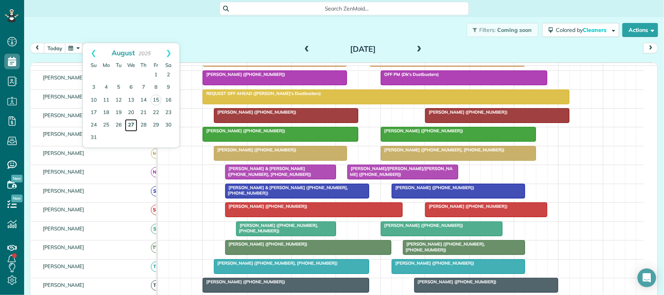
drag, startPoint x: 129, startPoint y: 123, endPoint x: 140, endPoint y: 123, distance: 11.3
click at [129, 123] on link "27" at bounding box center [131, 125] width 12 height 12
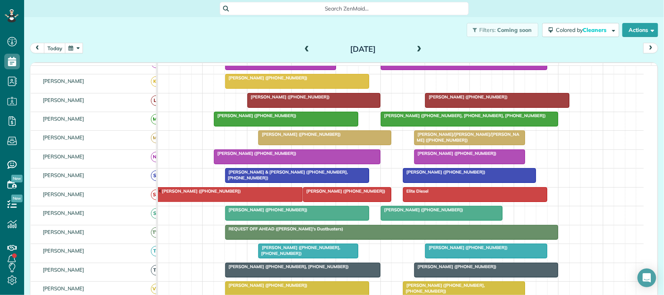
scroll to position [255, 0]
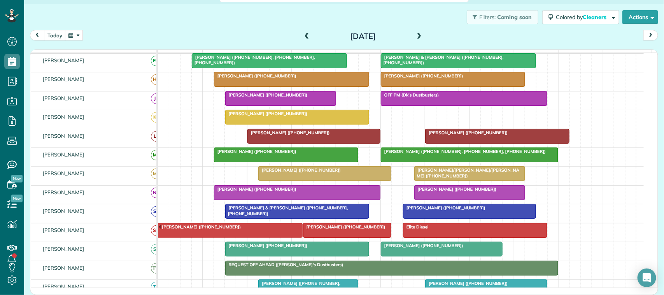
click at [71, 36] on button "button" at bounding box center [74, 35] width 18 height 10
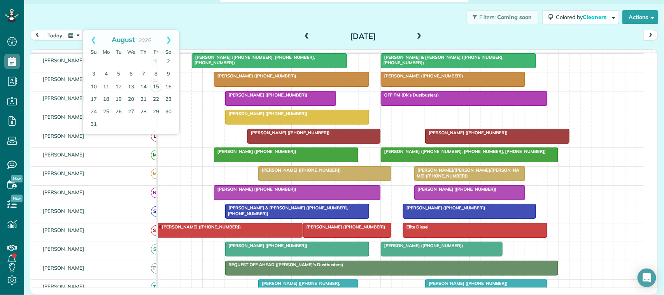
click at [202, 19] on div "Filters: Coming soon Colored by Cleaners Color by Cleaner Color by Team Color b…" at bounding box center [344, 17] width 640 height 26
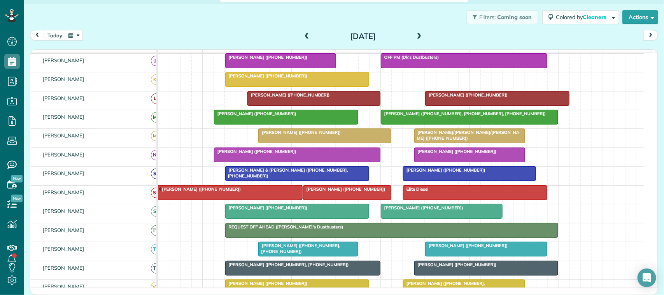
scroll to position [97, 0]
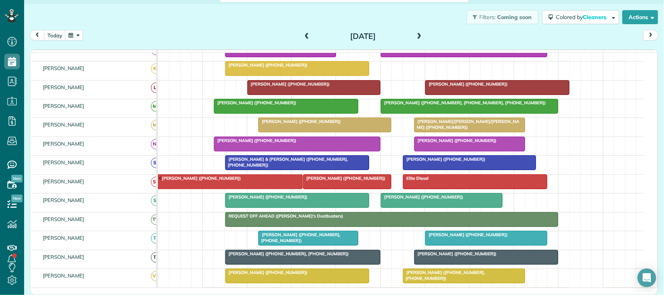
click at [72, 36] on button "button" at bounding box center [74, 35] width 18 height 10
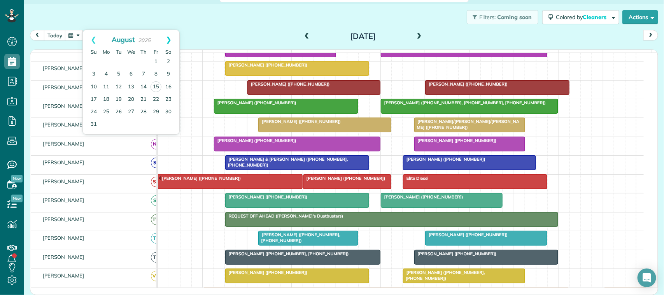
click at [168, 40] on link "Next" at bounding box center [168, 39] width 21 height 19
click at [130, 98] on link "24" at bounding box center [131, 99] width 12 height 12
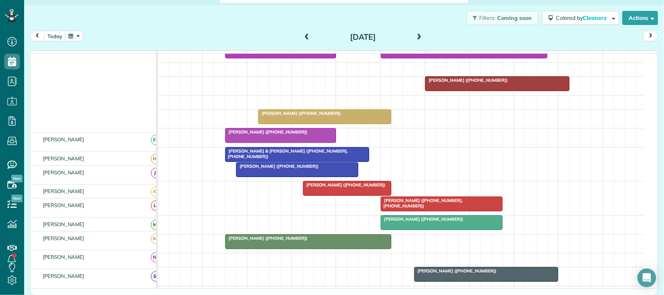
scroll to position [199, 0]
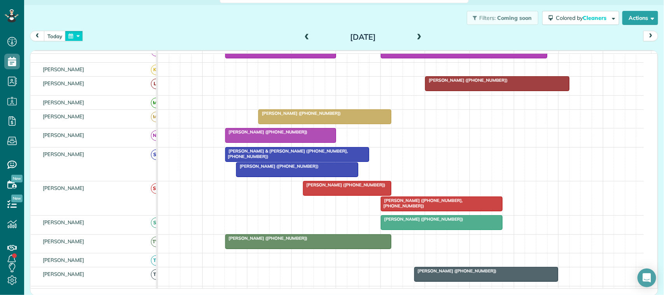
click at [71, 33] on button "button" at bounding box center [74, 36] width 18 height 10
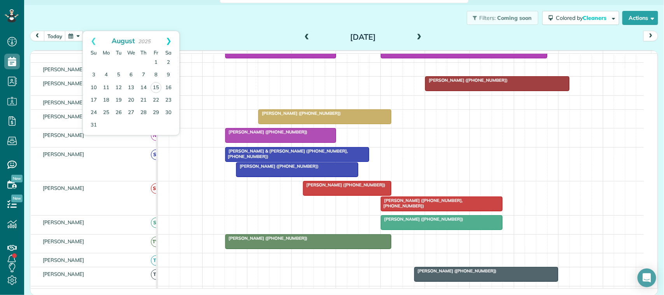
click at [168, 43] on link "Next" at bounding box center [168, 40] width 21 height 19
click at [92, 42] on link "Prev" at bounding box center [93, 40] width 21 height 19
click at [131, 114] on link "27" at bounding box center [131, 113] width 12 height 12
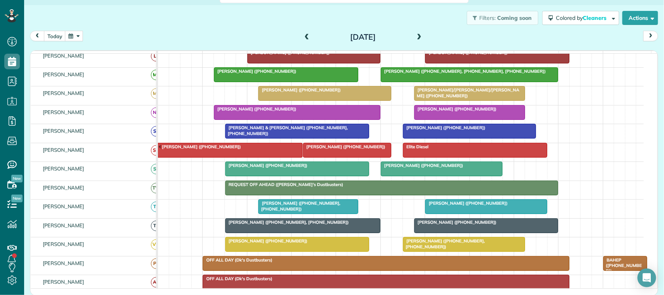
scroll to position [81, 0]
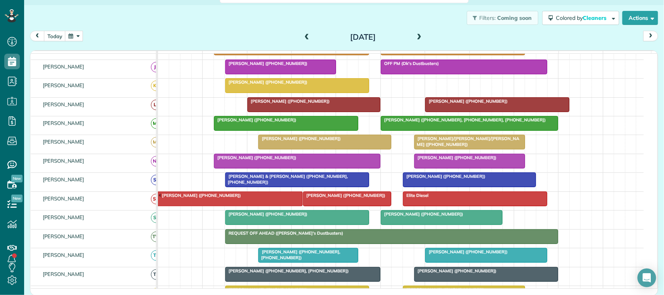
click at [73, 38] on button "button" at bounding box center [74, 36] width 18 height 10
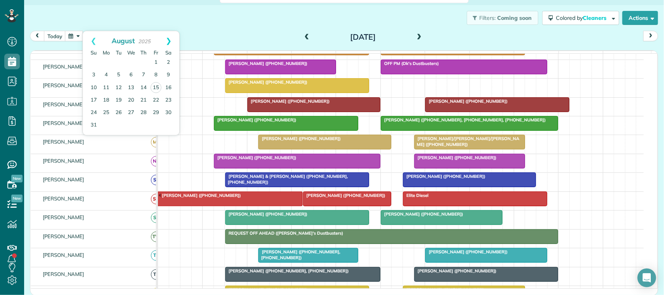
click at [171, 38] on link "Next" at bounding box center [168, 40] width 21 height 19
click at [170, 37] on link "Next" at bounding box center [168, 40] width 21 height 19
click at [93, 44] on link "Prev" at bounding box center [93, 40] width 21 height 19
click at [91, 43] on link "Prev" at bounding box center [93, 40] width 21 height 19
click at [170, 38] on link "Next" at bounding box center [168, 40] width 21 height 19
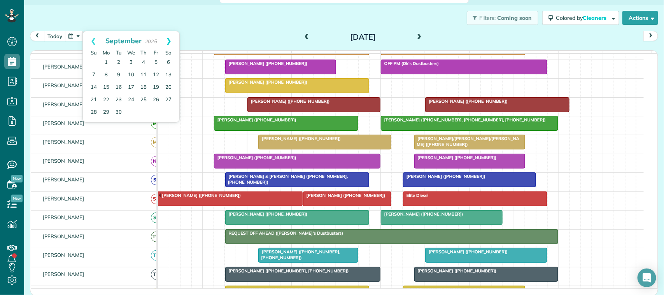
click at [170, 40] on link "Next" at bounding box center [168, 40] width 21 height 19
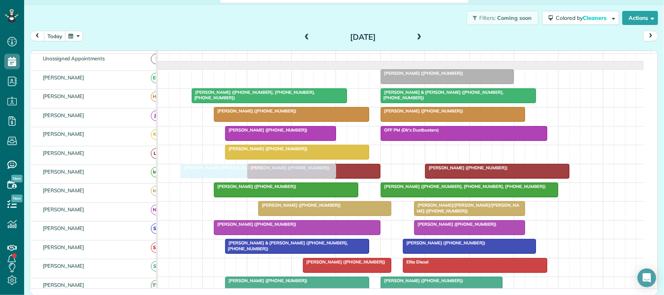
scroll to position [0, 0]
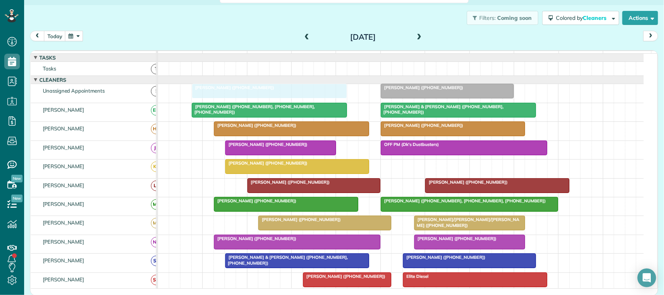
drag, startPoint x: 262, startPoint y: 256, endPoint x: 308, endPoint y: 104, distance: 158.8
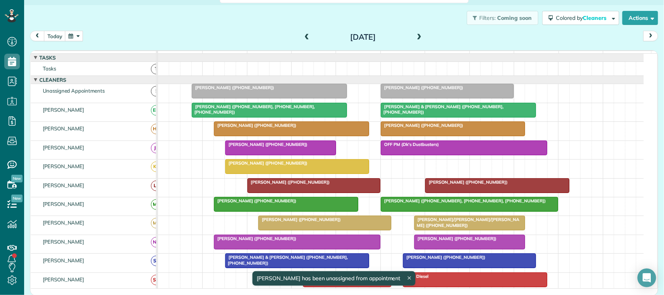
click at [411, 279] on icon at bounding box center [409, 277] width 3 height 3
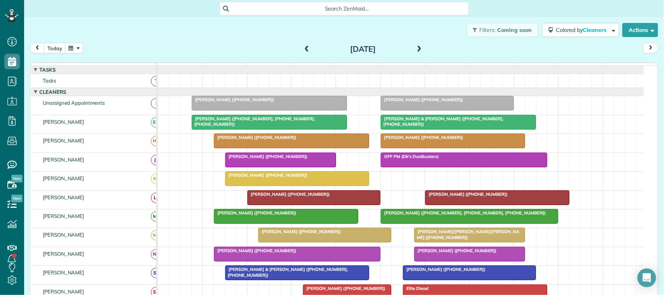
click at [74, 47] on button "button" at bounding box center [74, 48] width 18 height 10
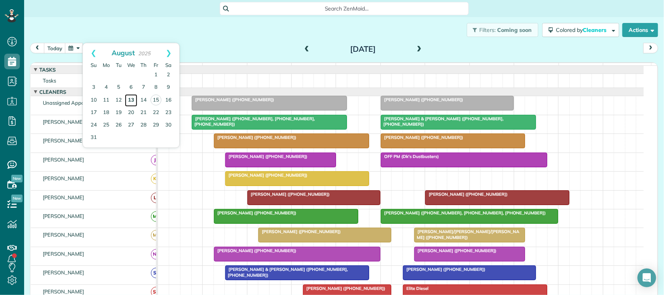
click at [133, 96] on link "13" at bounding box center [131, 100] width 12 height 12
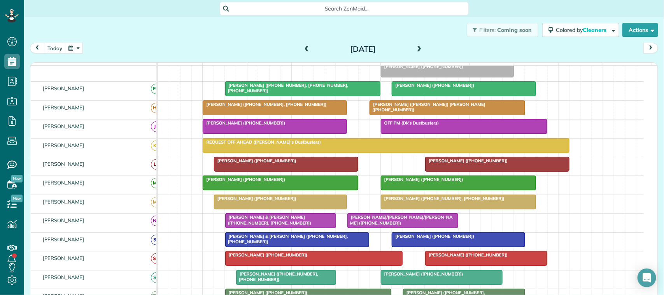
scroll to position [97, 0]
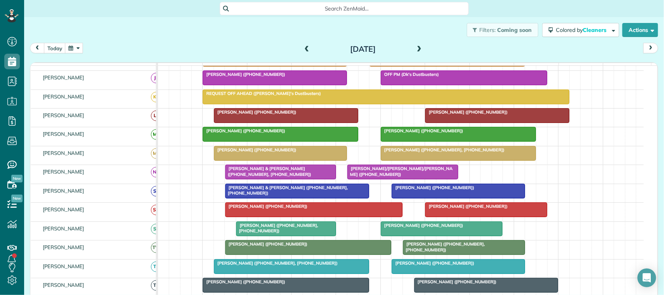
click at [448, 209] on span "Tina Laningham (+17132690040)" at bounding box center [466, 205] width 83 height 5
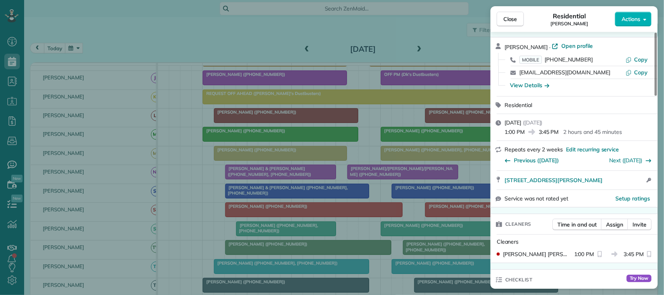
scroll to position [49, 0]
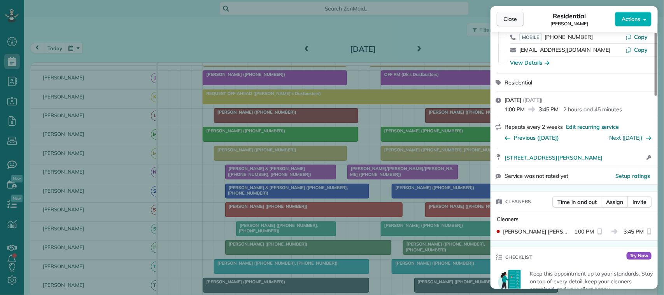
click at [518, 18] on button "Close" at bounding box center [510, 19] width 27 height 15
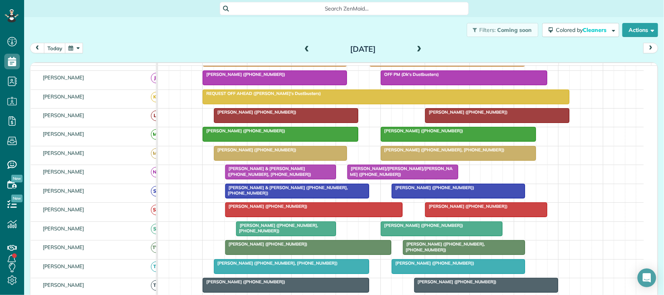
click at [71, 49] on button "button" at bounding box center [74, 48] width 18 height 10
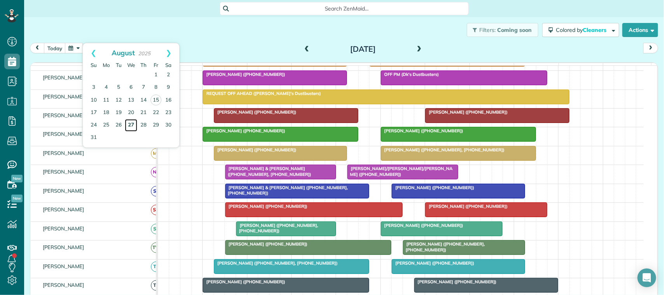
click at [128, 125] on link "27" at bounding box center [131, 125] width 12 height 12
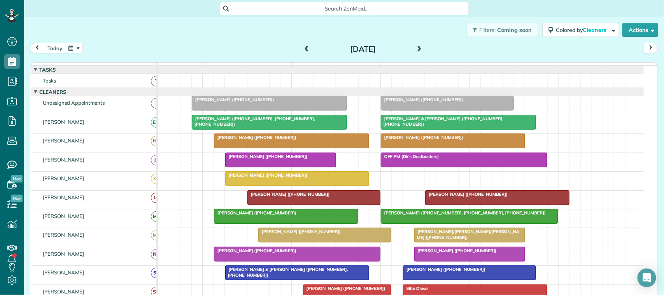
scroll to position [36, 0]
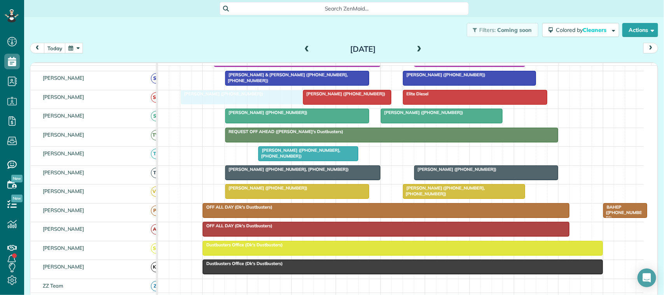
drag, startPoint x: 456, startPoint y: 163, endPoint x: 214, endPoint y: 112, distance: 247.1
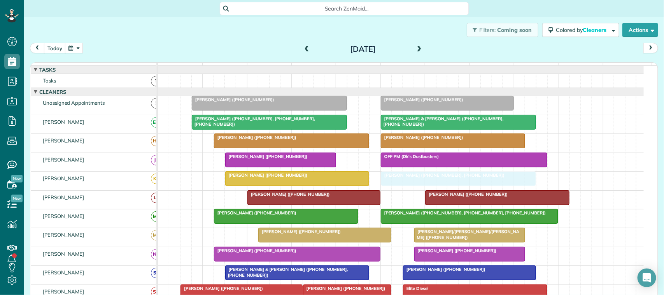
drag, startPoint x: 287, startPoint y: 233, endPoint x: 444, endPoint y: 183, distance: 164.7
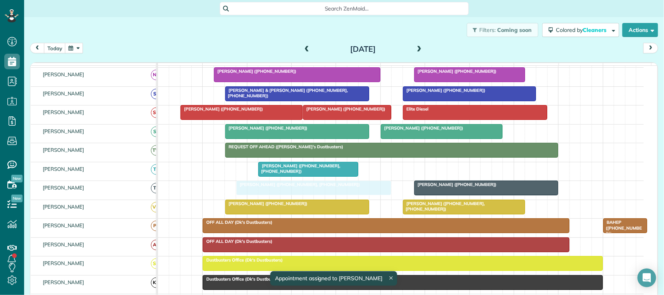
drag, startPoint x: 432, startPoint y: 136, endPoint x: 284, endPoint y: 198, distance: 160.0
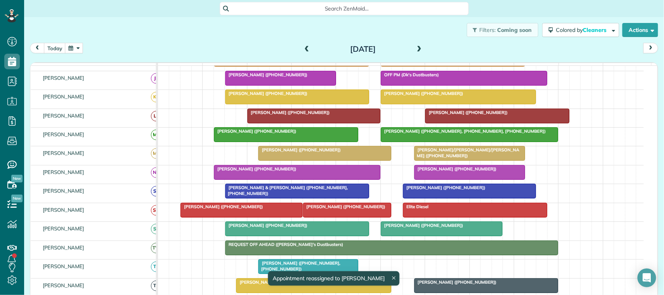
click at [261, 209] on div "Tina Laningham (+17132690040)" at bounding box center [241, 206] width 117 height 5
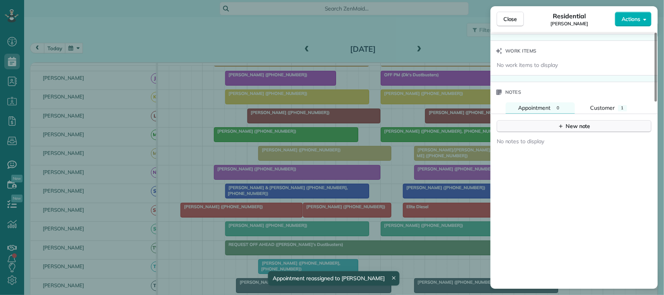
click at [560, 128] on icon "button" at bounding box center [560, 125] width 3 height 3
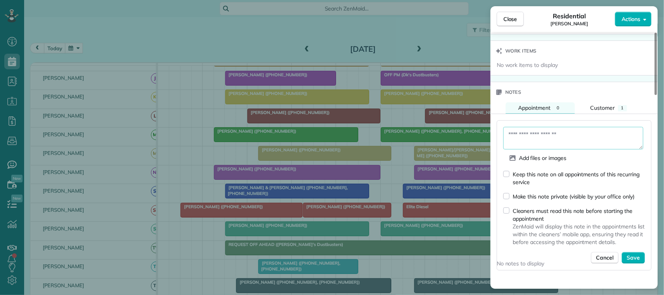
click at [515, 140] on textarea at bounding box center [573, 138] width 140 height 23
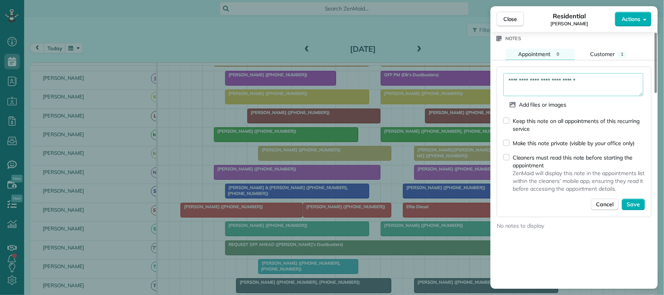
click at [598, 82] on textarea "**********" at bounding box center [573, 84] width 140 height 23
type textarea "**********"
click at [633, 208] on span "Save" at bounding box center [632, 205] width 13 height 8
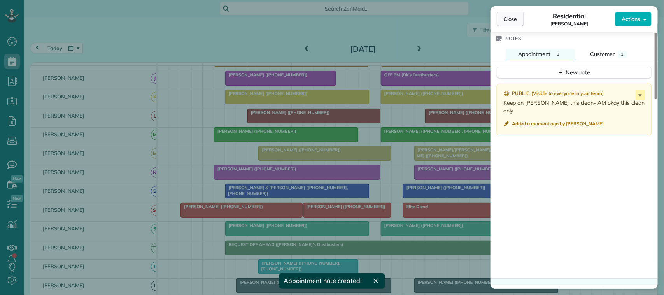
click at [508, 16] on span "Close" at bounding box center [510, 19] width 14 height 8
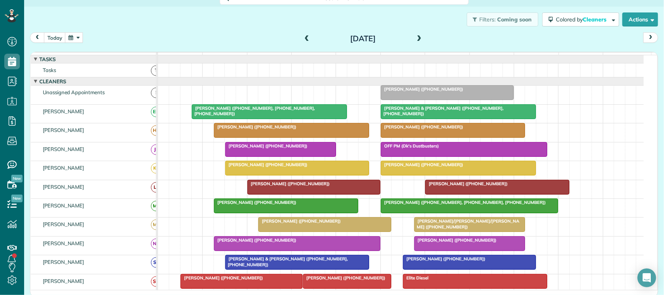
scroll to position [13, 0]
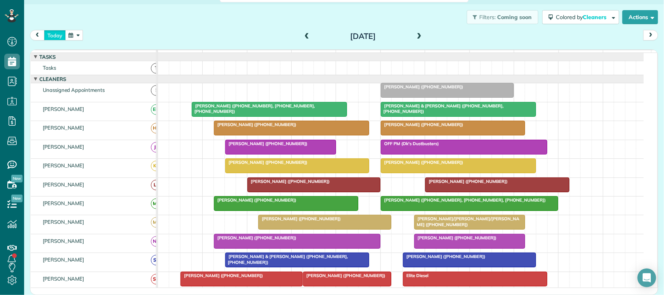
click at [51, 30] on button "today" at bounding box center [55, 35] width 22 height 10
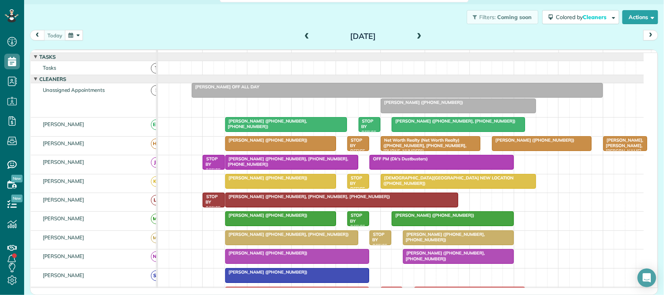
click at [304, 35] on span at bounding box center [307, 36] width 9 height 7
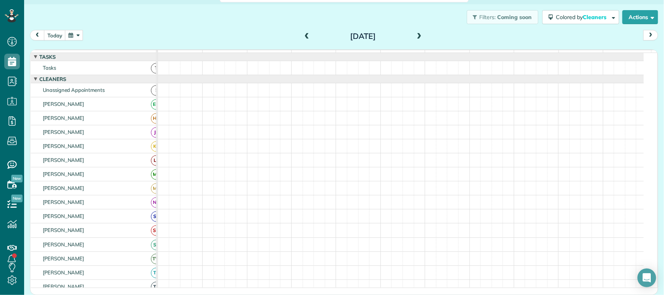
click at [304, 35] on span at bounding box center [307, 36] width 9 height 7
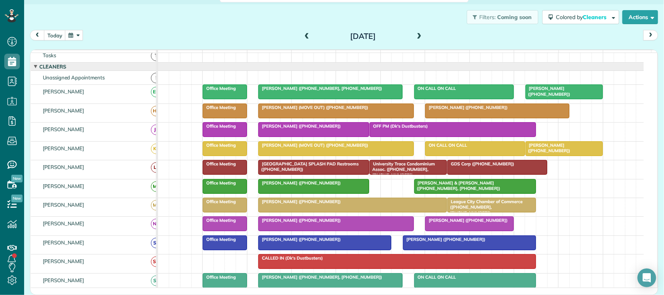
scroll to position [0, 0]
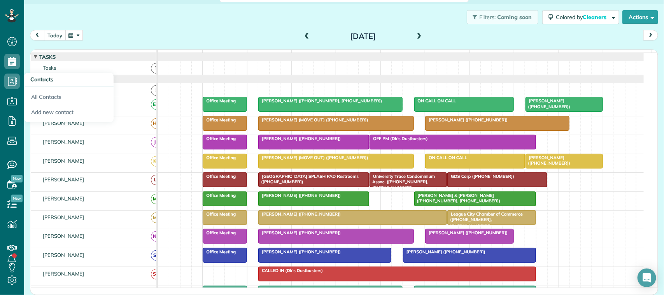
click at [54, 35] on button "today" at bounding box center [55, 35] width 22 height 10
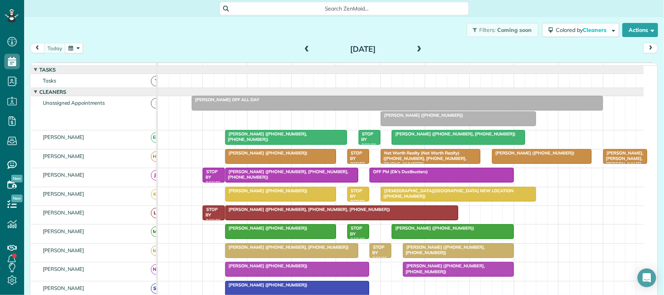
click at [395, 118] on div "D'Lisa Johnston (+12812994919)" at bounding box center [458, 114] width 150 height 5
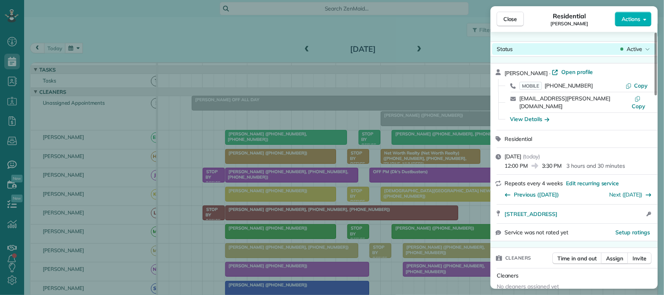
click at [647, 0] on div "Close Residential D'Lisa Johnston Actions Status Active D'Lisa Johnston · Open …" at bounding box center [332, 0] width 664 height 0
click at [640, 51] on span "Active" at bounding box center [634, 49] width 16 height 8
click at [624, 51] on div "Active" at bounding box center [635, 49] width 33 height 8
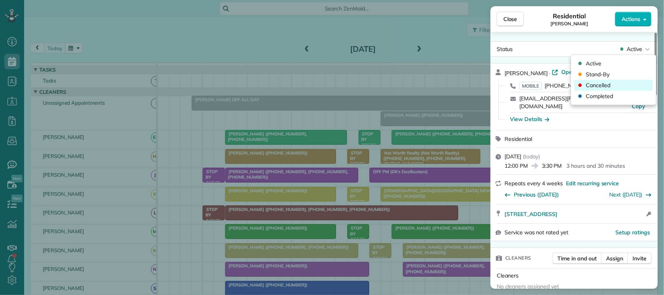
click at [598, 85] on span "Cancelled" at bounding box center [598, 85] width 24 height 8
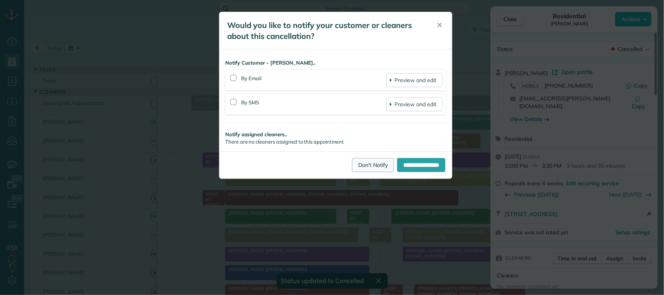
click at [367, 168] on link "Don't Notify" at bounding box center [373, 165] width 42 height 14
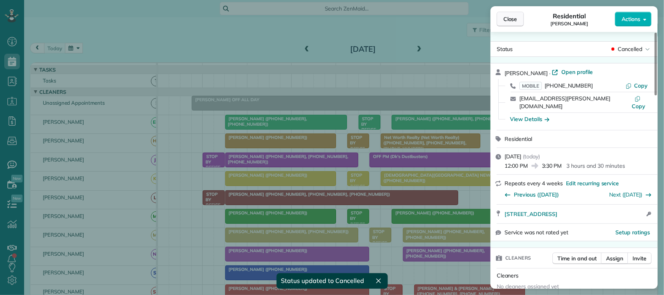
click at [511, 23] on span "Close" at bounding box center [510, 19] width 14 height 8
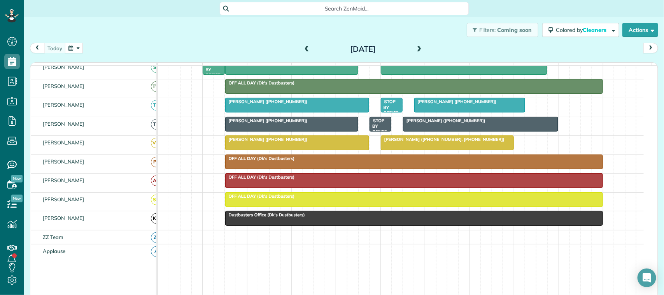
scroll to position [194, 0]
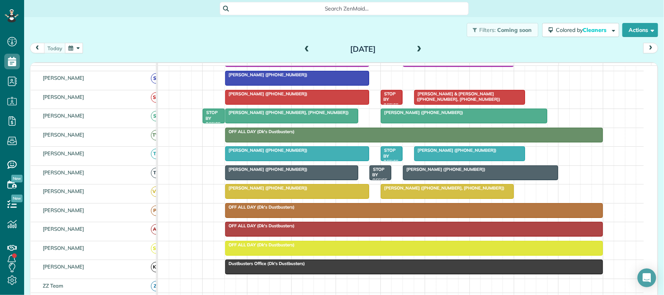
click at [268, 180] on div at bounding box center [292, 173] width 132 height 14
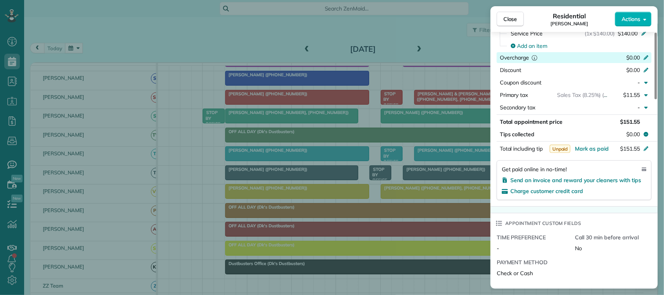
scroll to position [389, 0]
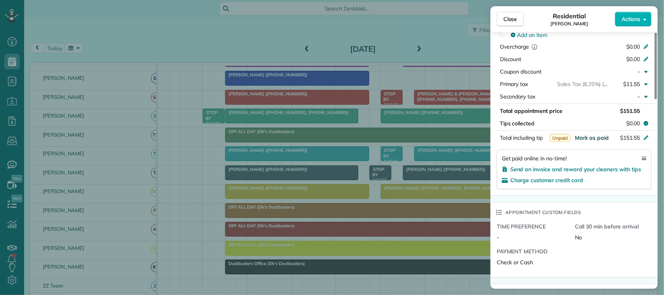
click at [588, 139] on span "Mark as paid" at bounding box center [592, 137] width 34 height 7
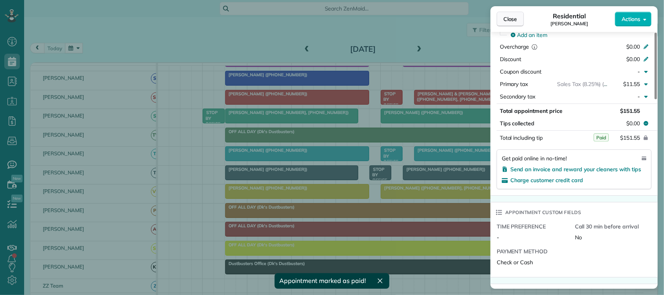
click at [516, 19] on span "Close" at bounding box center [510, 19] width 14 height 8
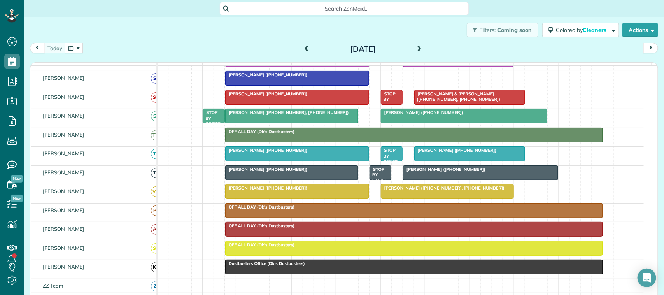
click at [305, 46] on span at bounding box center [307, 49] width 9 height 7
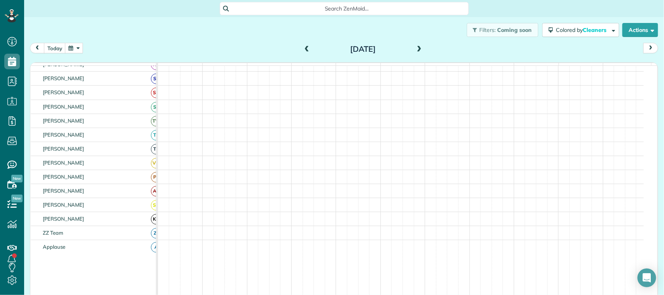
scroll to position [194, 0]
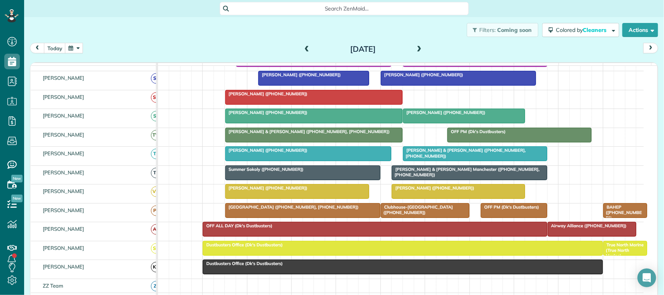
click at [409, 180] on div at bounding box center [469, 173] width 154 height 14
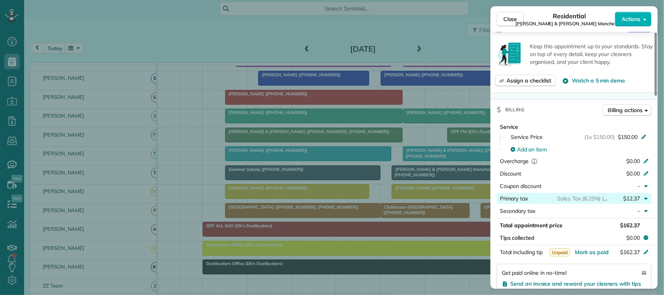
scroll to position [340, 0]
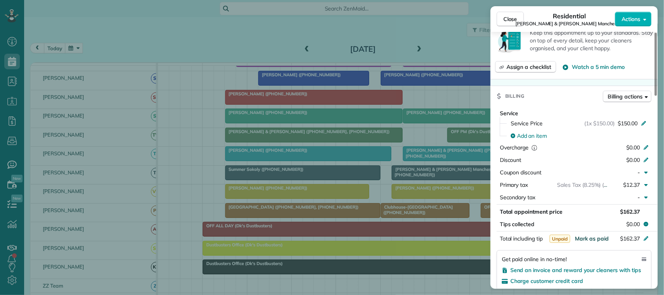
click at [588, 235] on span "Mark as paid" at bounding box center [592, 238] width 34 height 7
click at [506, 16] on span "Close" at bounding box center [510, 19] width 14 height 8
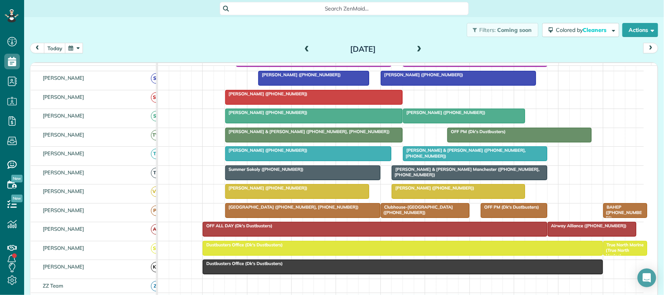
click at [304, 45] on span at bounding box center [307, 50] width 9 height 12
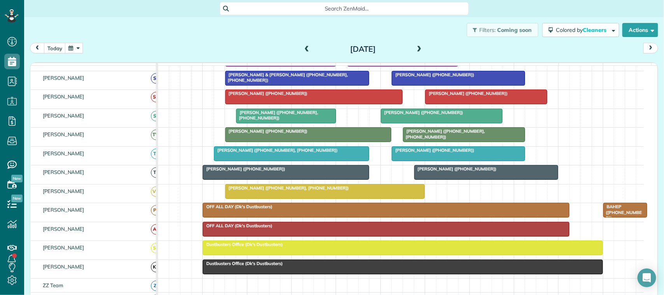
click at [277, 179] on div at bounding box center [286, 172] width 166 height 14
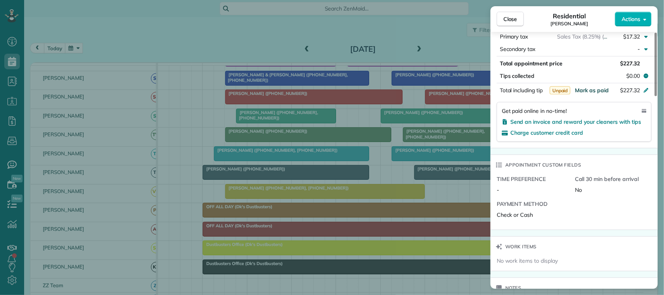
click at [592, 93] on span "Mark as paid" at bounding box center [592, 90] width 34 height 7
click at [510, 15] on span "Close" at bounding box center [510, 19] width 14 height 8
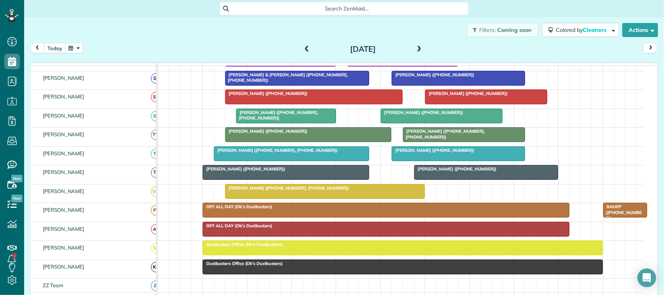
drag, startPoint x: 446, startPoint y: 187, endPoint x: 473, endPoint y: 183, distance: 27.5
click at [446, 179] on div at bounding box center [486, 172] width 143 height 14
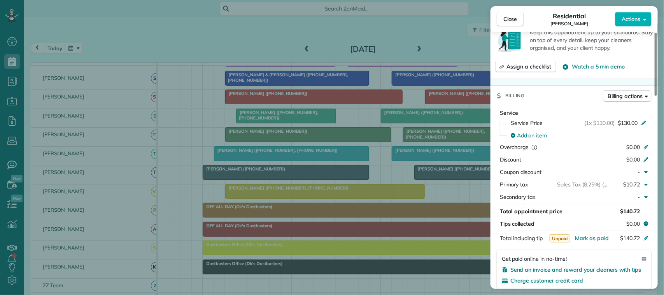
scroll to position [292, 0]
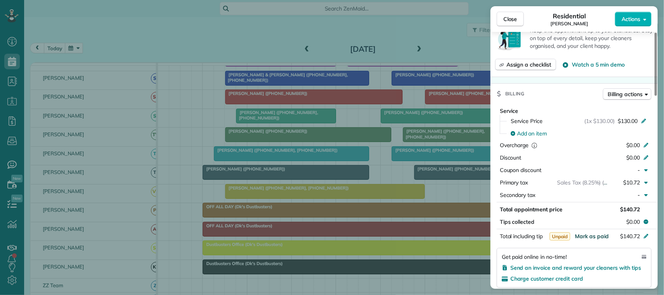
click at [588, 236] on span "Mark as paid" at bounding box center [592, 236] width 34 height 7
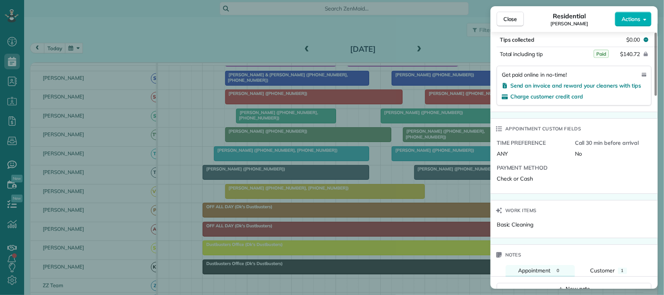
scroll to position [583, 0]
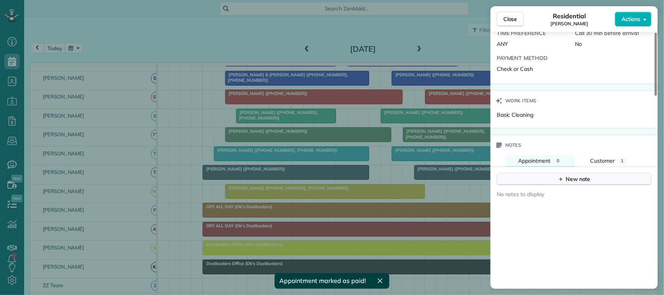
click at [545, 185] on button "New note" at bounding box center [574, 179] width 155 height 12
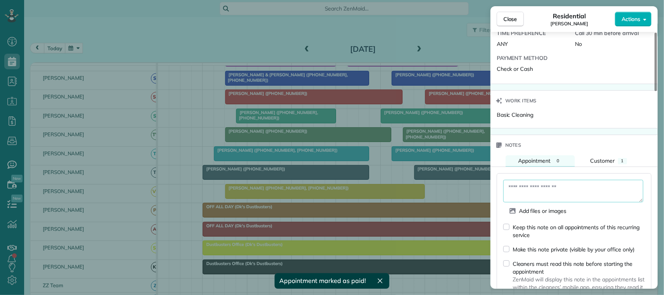
click at [525, 193] on textarea at bounding box center [573, 191] width 140 height 23
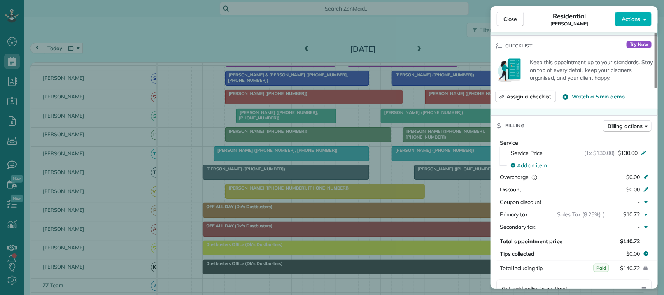
scroll to position [243, 0]
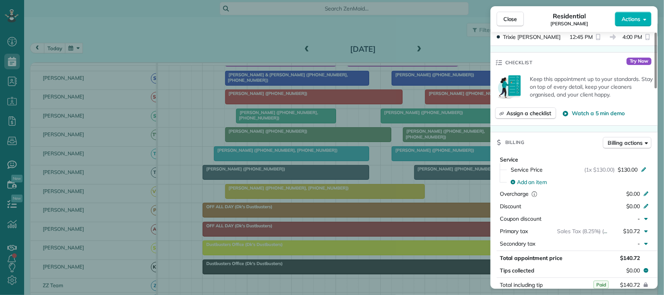
type textarea "*********"
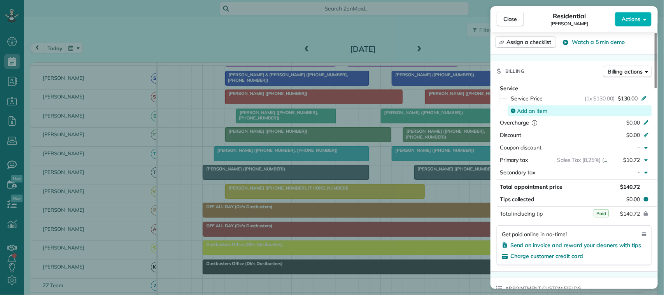
scroll to position [340, 0]
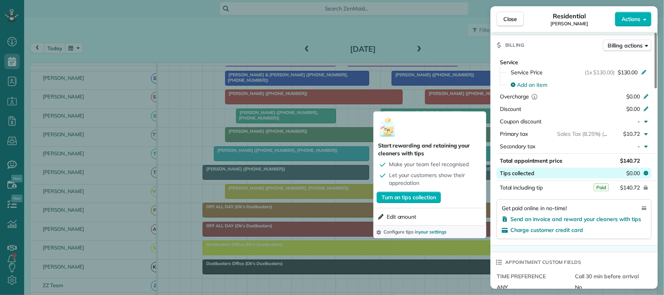
click at [626, 174] on span "$0.00" at bounding box center [633, 173] width 14 height 8
click at [429, 201] on link "Turn on tips collection" at bounding box center [408, 197] width 65 height 12
click at [631, 176] on span "$0.00" at bounding box center [633, 173] width 14 height 8
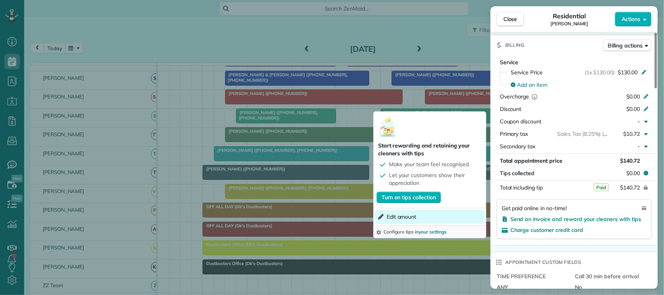
click at [401, 215] on span "Edit amount" at bounding box center [402, 217] width 30 height 8
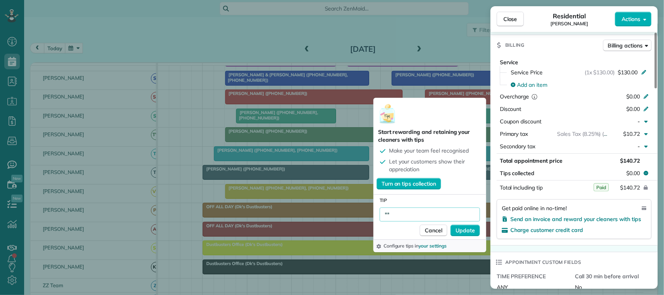
click at [399, 218] on input "**" at bounding box center [430, 214] width 100 height 14
type input "******"
click at [464, 230] on span "Update" at bounding box center [464, 230] width 19 height 8
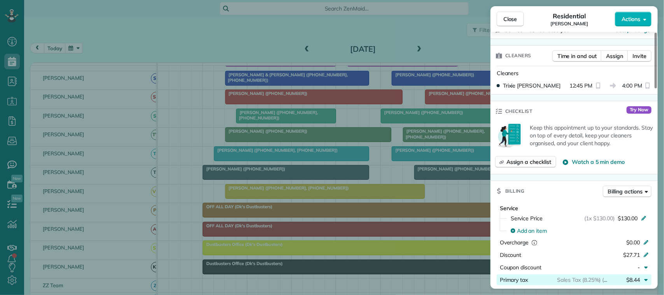
scroll to position [343, 0]
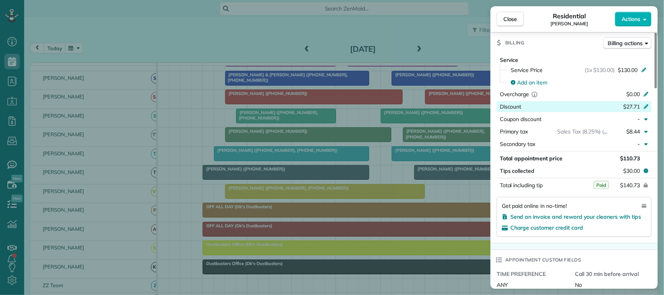
click at [635, 109] on span "$27.71" at bounding box center [631, 106] width 17 height 7
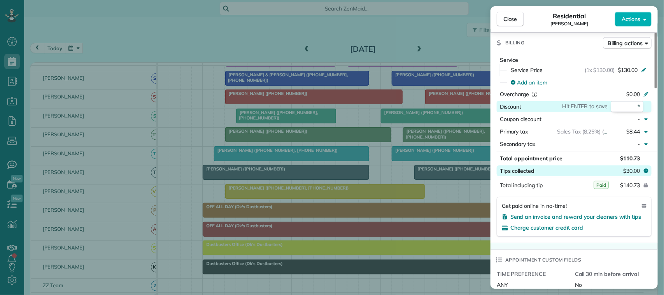
type input "*"
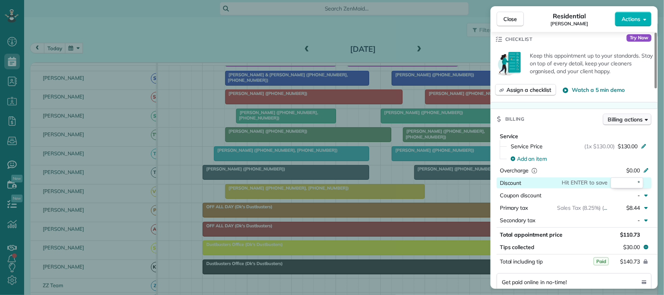
scroll to position [292, 0]
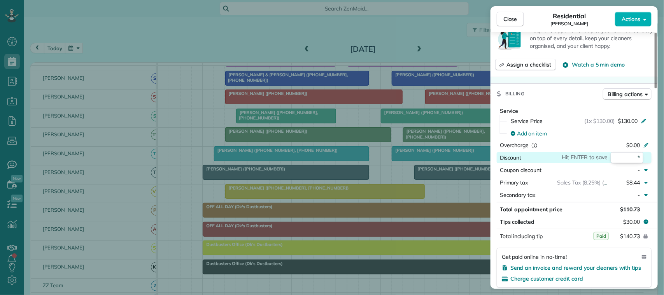
click at [601, 234] on span "Paid" at bounding box center [600, 236] width 15 height 8
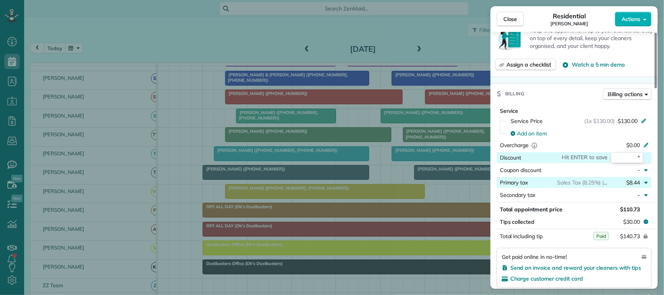
click at [570, 185] on span "Sales Tax (8.25%) (8.25%)" at bounding box center [589, 182] width 64 height 7
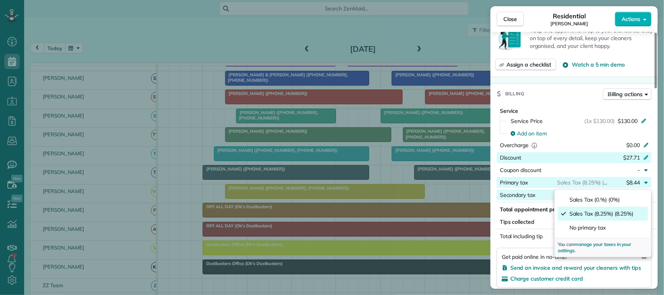
click at [533, 197] on span "Secondary tax" at bounding box center [518, 194] width 36 height 7
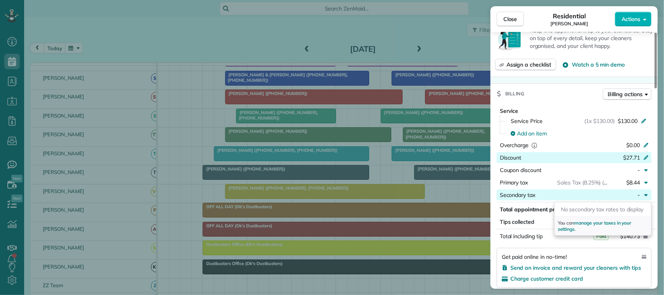
click at [518, 244] on div "Service Service Price (1x $130.00) $130.00 Add an item Overcharge $0.00 Discoun…" at bounding box center [573, 199] width 167 height 190
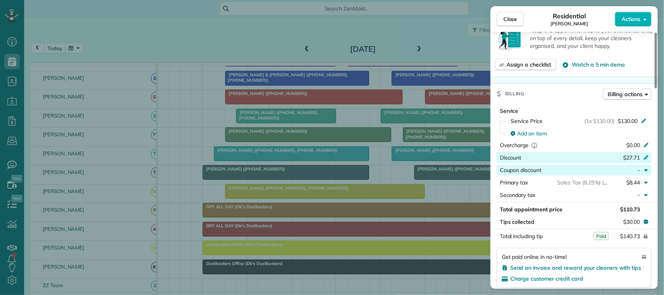
scroll to position [340, 0]
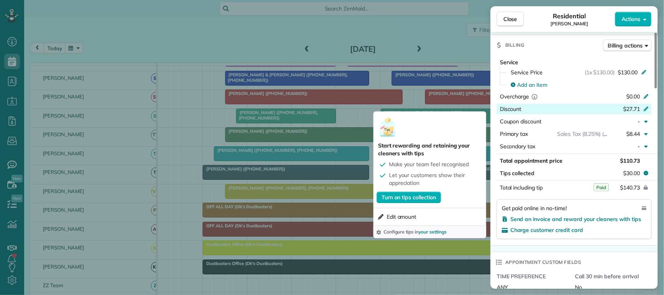
click at [548, 239] on div "Get paid online in no-time! Send an invoice and reward your cleaners with tips …" at bounding box center [574, 219] width 155 height 40
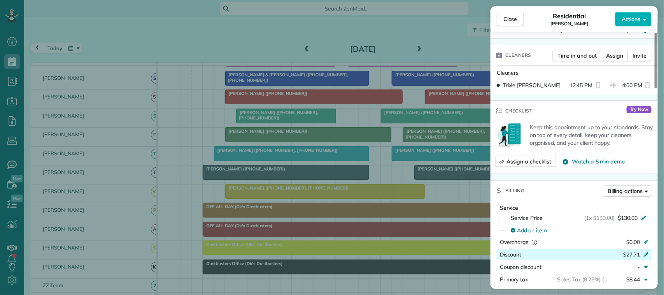
scroll to position [194, 0]
click at [617, 191] on span "Billing actions" at bounding box center [625, 191] width 35 height 8
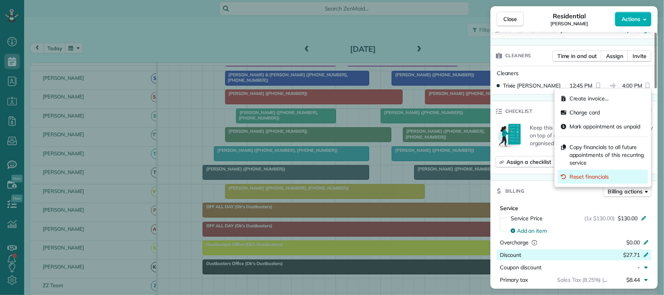
click at [583, 181] on div "Reset financials" at bounding box center [603, 177] width 90 height 14
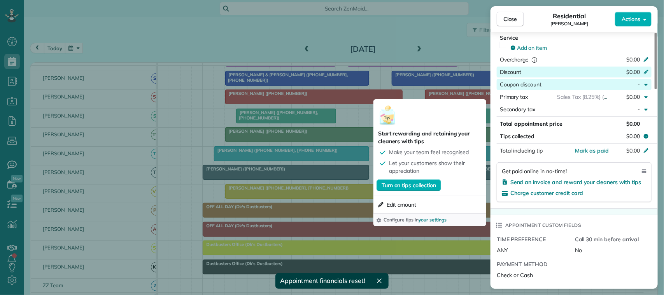
scroll to position [340, 0]
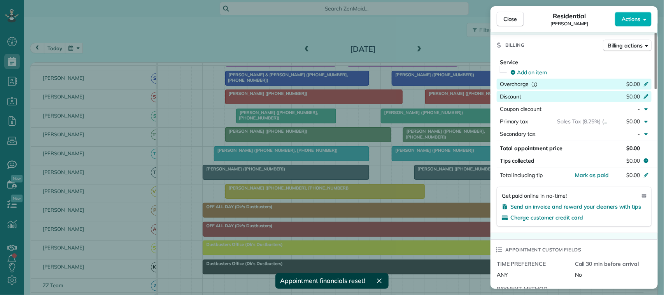
click at [637, 84] on span "$0.00" at bounding box center [633, 83] width 14 height 7
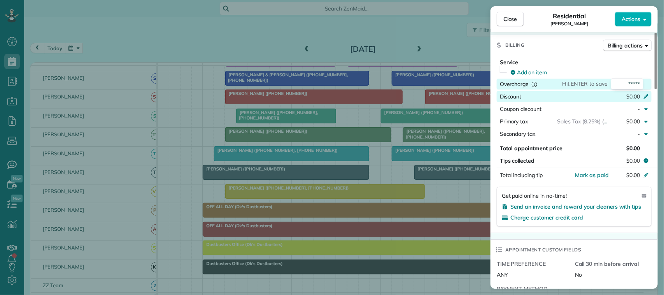
type input "******"
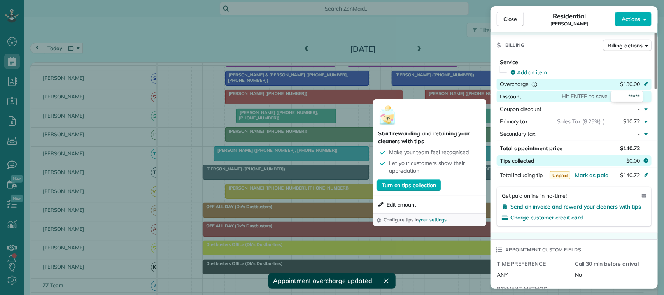
click at [546, 161] on button "Tips collected $0.00" at bounding box center [574, 160] width 155 height 11
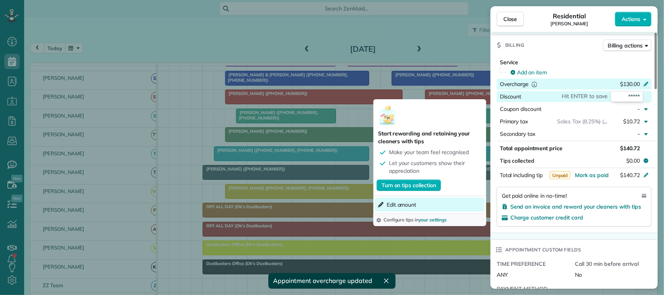
click at [414, 201] on span "Edit amount" at bounding box center [402, 205] width 30 height 8
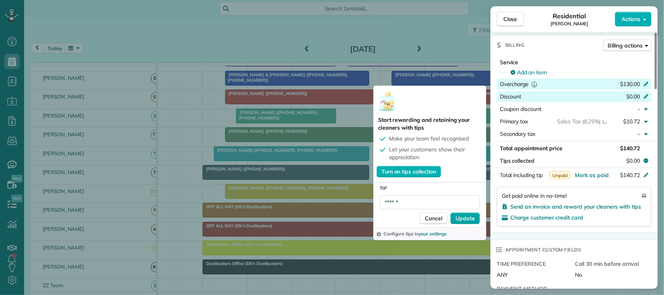
click at [461, 219] on span "Update" at bounding box center [464, 218] width 19 height 8
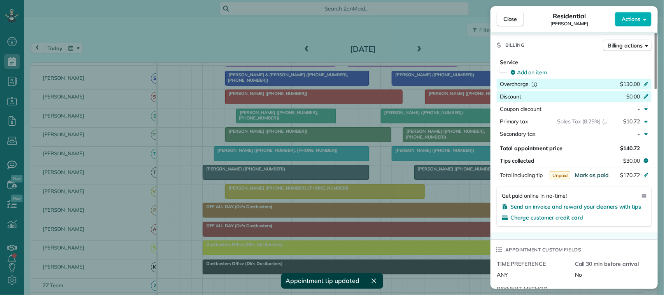
click at [580, 174] on span "Mark as paid" at bounding box center [592, 174] width 34 height 7
click at [511, 22] on span "Close" at bounding box center [510, 19] width 14 height 8
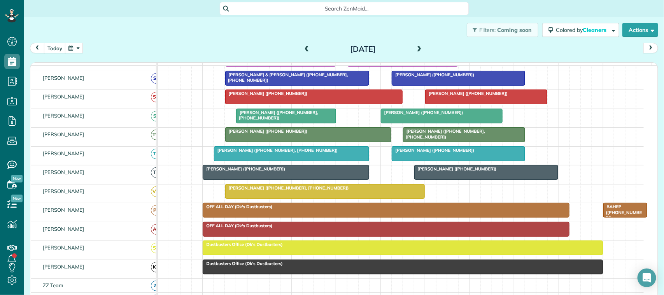
drag, startPoint x: 415, startPoint y: 49, endPoint x: 409, endPoint y: 49, distance: 6.2
click at [415, 49] on span at bounding box center [419, 49] width 9 height 7
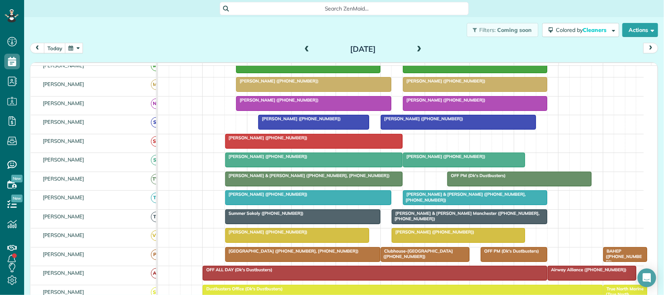
scroll to position [194, 0]
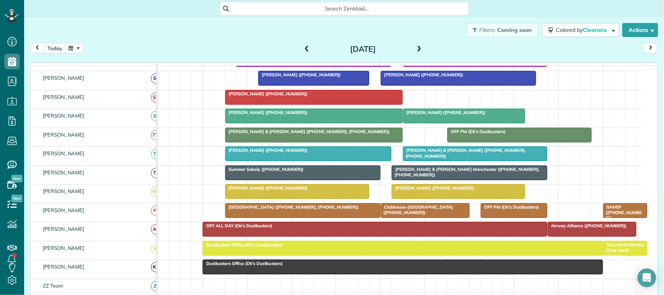
click at [306, 47] on span at bounding box center [307, 49] width 9 height 7
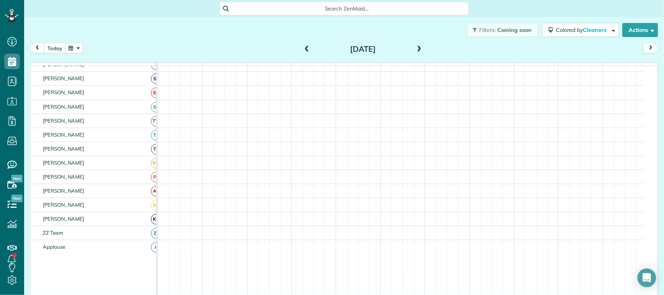
click at [304, 47] on span at bounding box center [307, 49] width 9 height 7
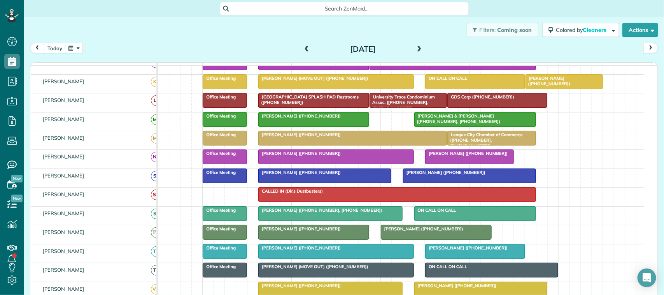
scroll to position [0, 0]
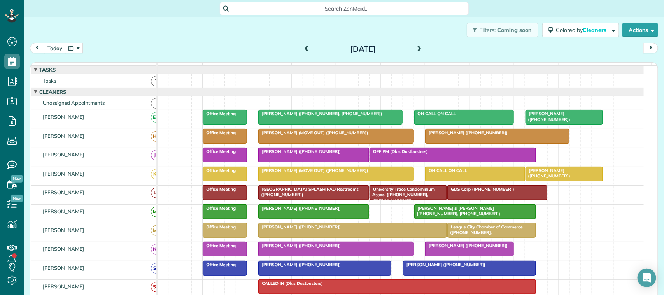
click at [318, 143] on div at bounding box center [336, 136] width 154 height 14
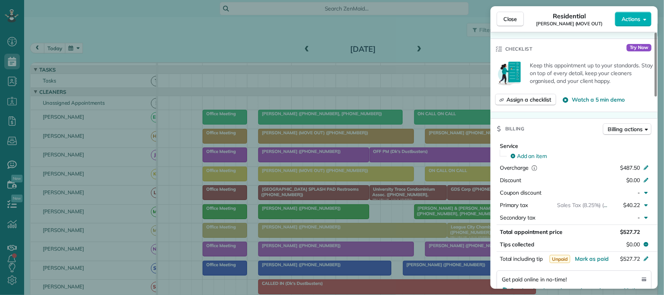
scroll to position [389, 0]
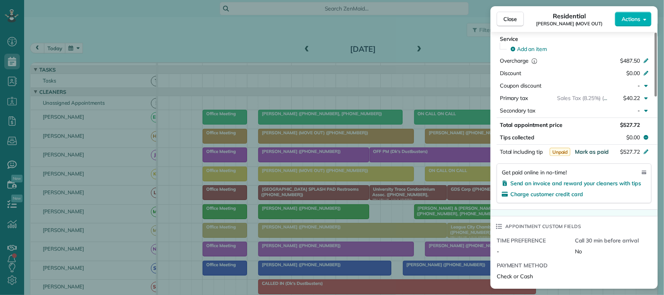
click at [588, 148] on span "Mark as paid" at bounding box center [592, 151] width 34 height 7
click at [518, 20] on button "Close" at bounding box center [510, 19] width 27 height 15
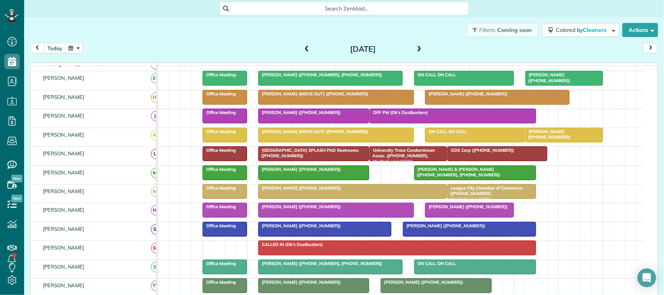
scroll to position [97, 0]
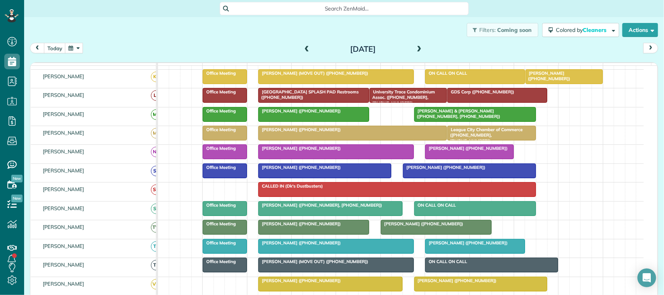
click at [283, 159] on div at bounding box center [336, 152] width 154 height 14
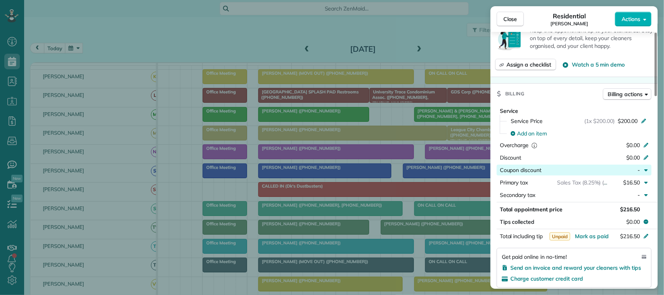
scroll to position [389, 0]
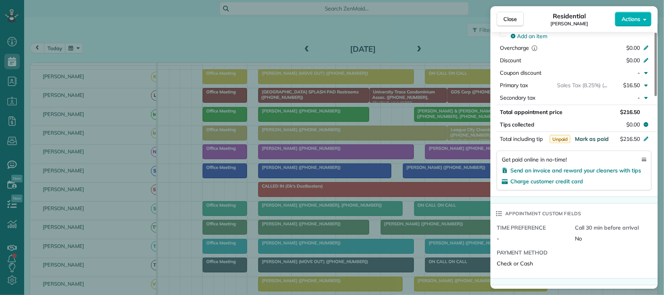
click at [592, 140] on span "Mark as paid" at bounding box center [592, 138] width 34 height 7
click at [520, 21] on button "Close" at bounding box center [510, 19] width 27 height 15
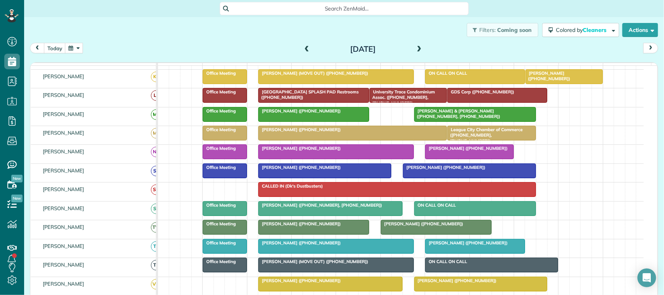
click at [481, 159] on div at bounding box center [469, 152] width 88 height 14
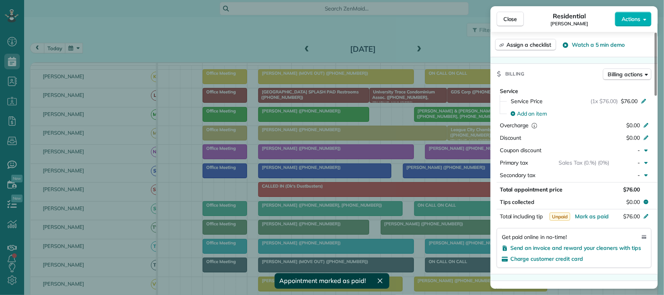
scroll to position [389, 0]
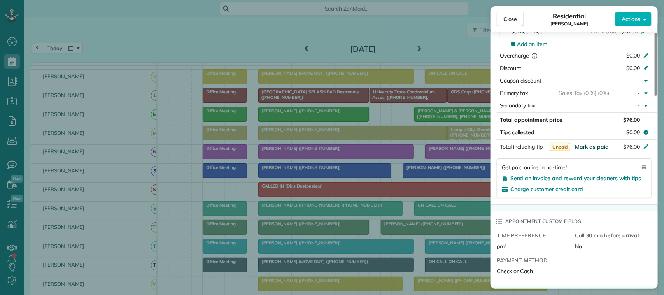
click at [596, 143] on span "Mark as paid" at bounding box center [592, 146] width 34 height 7
click at [508, 15] on span "Close" at bounding box center [510, 19] width 14 height 8
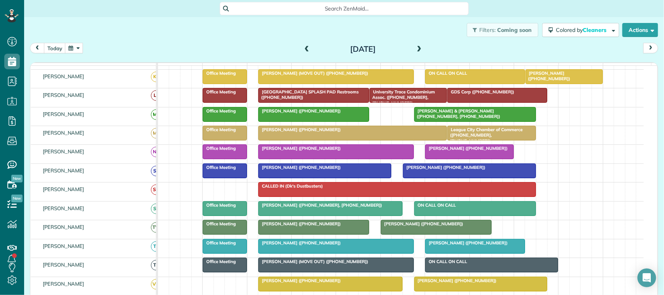
click at [416, 47] on span at bounding box center [419, 49] width 9 height 7
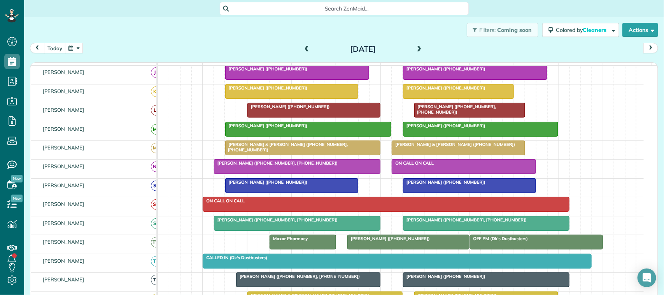
scroll to position [97, 0]
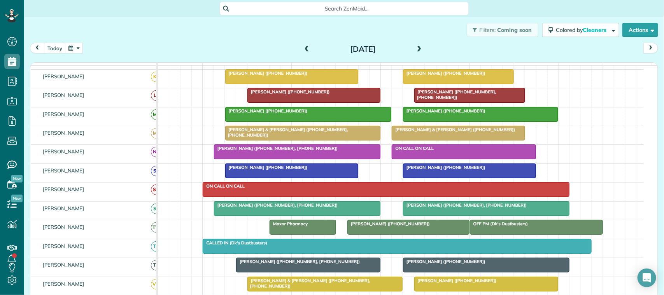
click at [323, 151] on div "Bill Reigel (+17156500464, +17153059429)" at bounding box center [297, 147] width 162 height 5
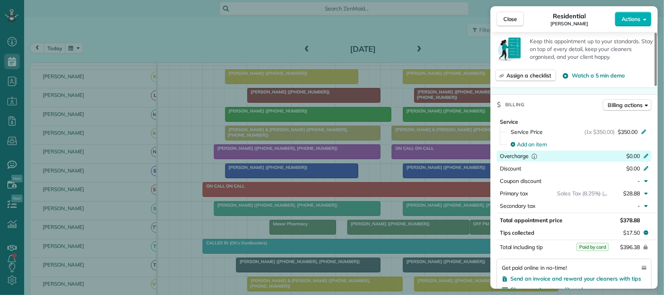
scroll to position [340, 0]
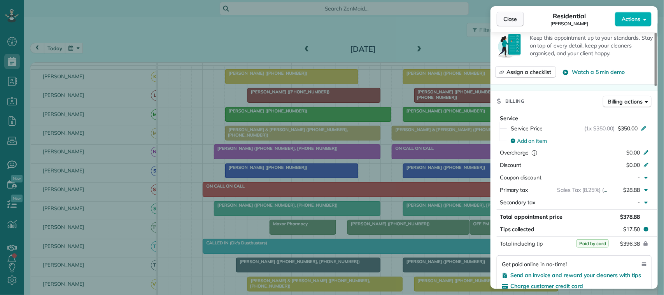
click at [509, 20] on span "Close" at bounding box center [510, 19] width 14 height 8
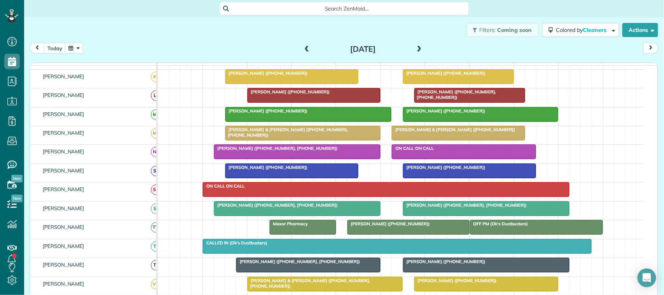
click at [417, 51] on span at bounding box center [419, 49] width 9 height 7
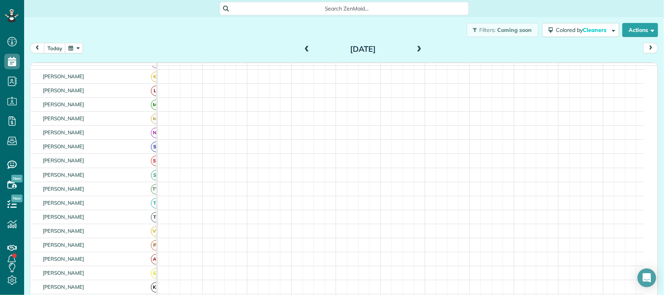
scroll to position [117, 0]
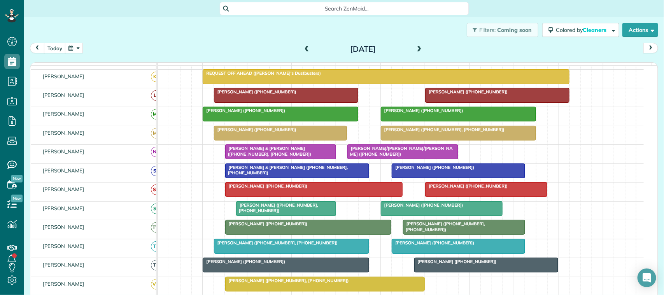
click at [374, 159] on div at bounding box center [403, 152] width 110 height 14
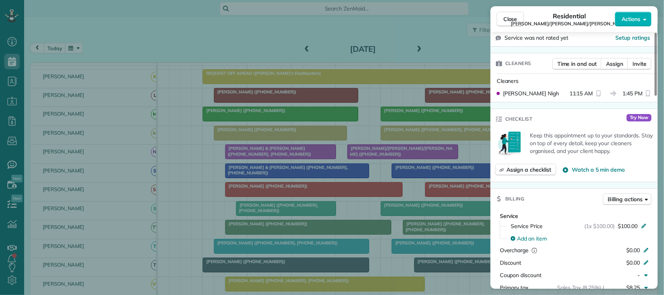
scroll to position [292, 0]
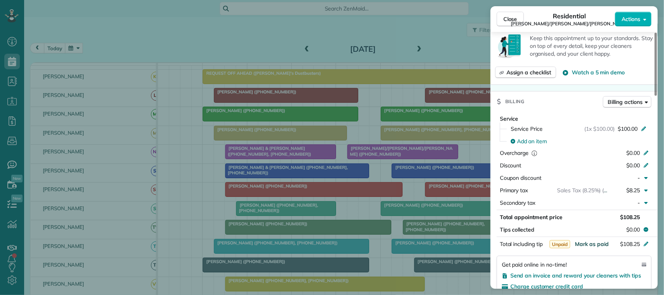
click at [583, 240] on span "Mark as paid" at bounding box center [592, 243] width 34 height 7
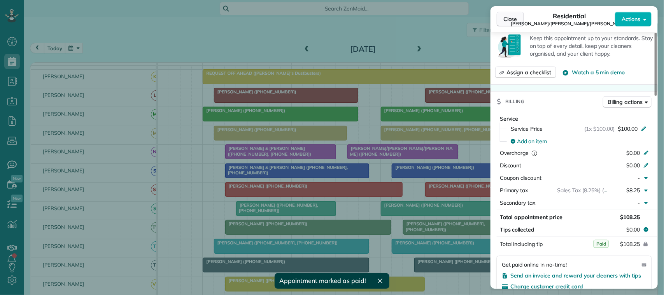
click at [511, 18] on span "Close" at bounding box center [510, 19] width 14 height 8
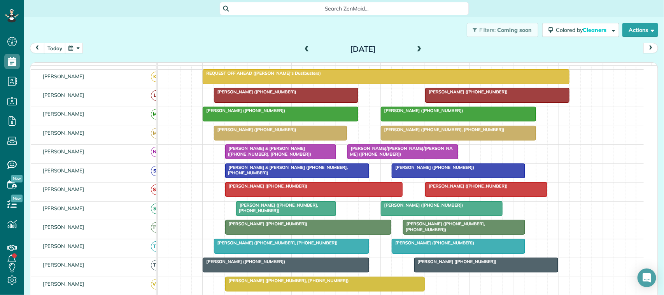
drag, startPoint x: 278, startPoint y: 161, endPoint x: 373, endPoint y: 162, distance: 95.3
click at [279, 157] on div "Ali & Derek Klepfer (+12625012134, +17654377223)" at bounding box center [280, 150] width 106 height 11
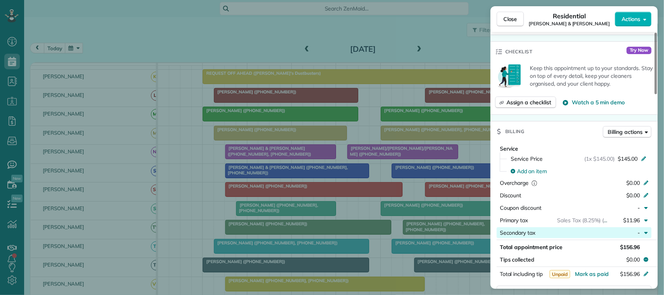
scroll to position [340, 0]
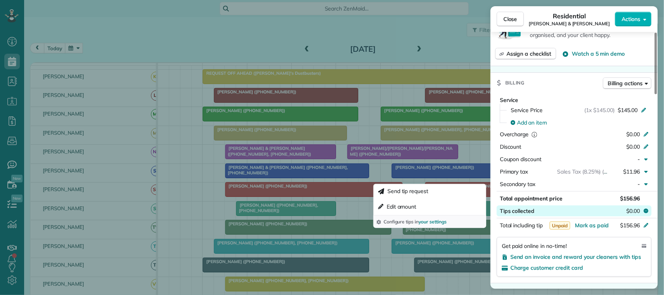
click at [632, 207] on span "$0.00" at bounding box center [633, 211] width 14 height 8
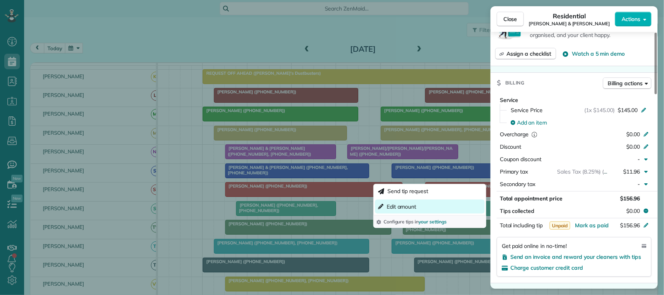
click at [401, 206] on span "Edit amount" at bounding box center [402, 207] width 30 height 8
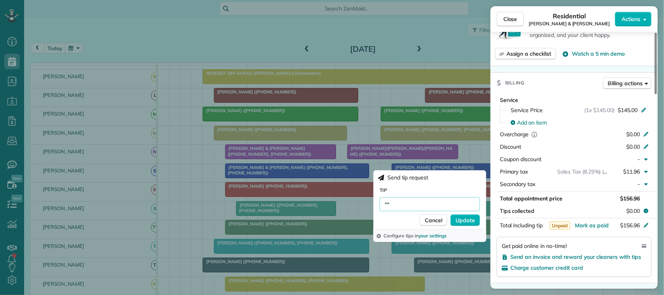
click at [403, 201] on input "**" at bounding box center [430, 204] width 100 height 14
type input "*****"
click at [463, 220] on span "Update" at bounding box center [464, 220] width 19 height 8
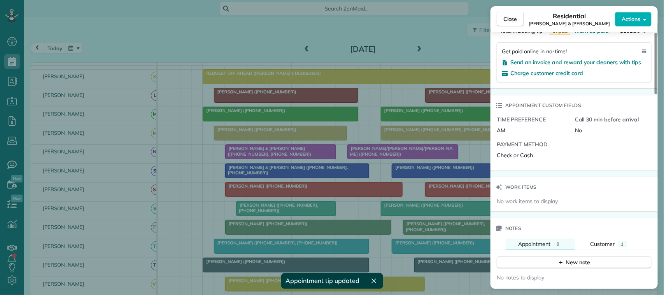
scroll to position [437, 0]
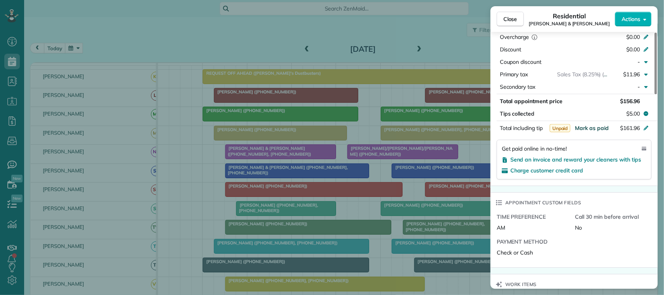
click at [609, 124] on span "Mark as paid" at bounding box center [592, 127] width 34 height 7
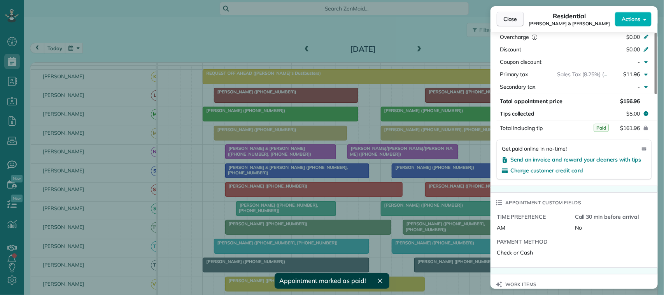
click at [506, 23] on span "Close" at bounding box center [510, 19] width 14 height 8
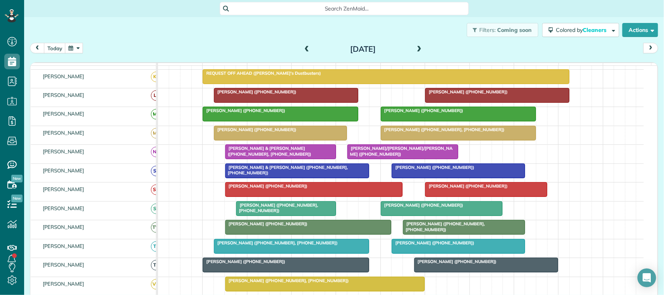
click at [415, 47] on span at bounding box center [419, 49] width 9 height 7
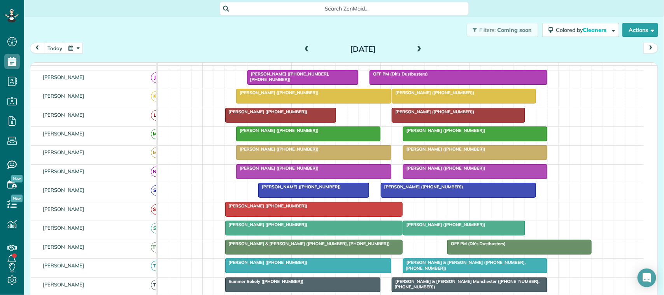
scroll to position [102, 0]
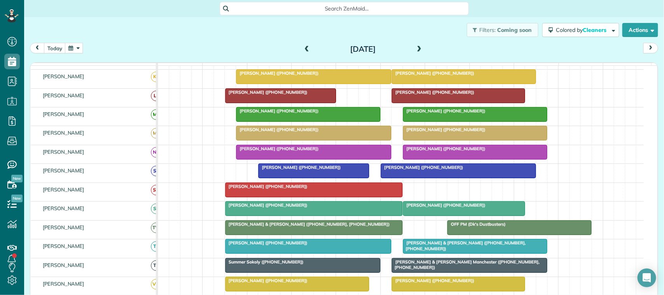
click at [383, 151] on div "Mark Giugliano (+17133856120)" at bounding box center [313, 148] width 150 height 5
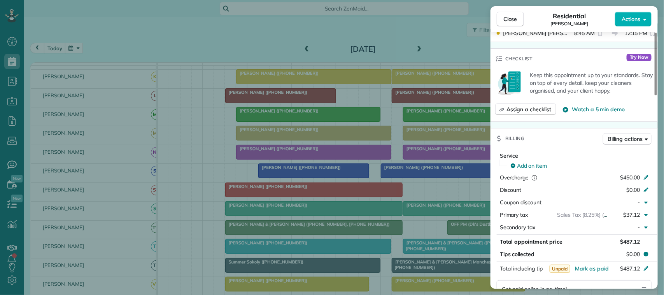
scroll to position [292, 0]
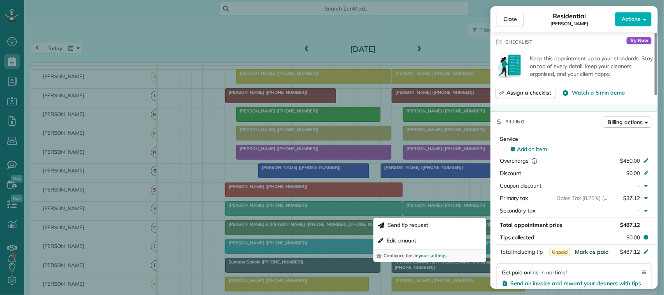
click at [583, 251] on span "Mark as paid" at bounding box center [592, 251] width 34 height 7
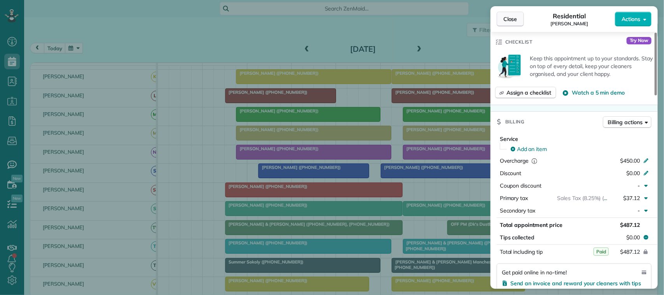
click at [522, 15] on button "Close" at bounding box center [510, 19] width 27 height 15
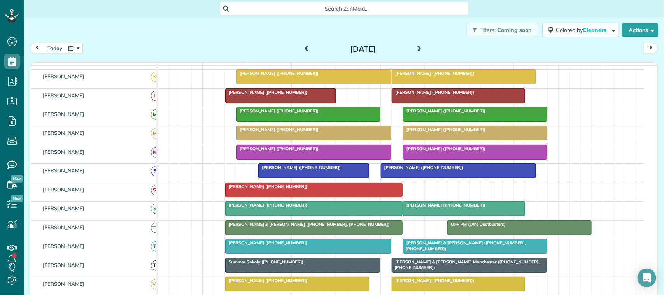
click at [71, 50] on button "button" at bounding box center [74, 48] width 18 height 10
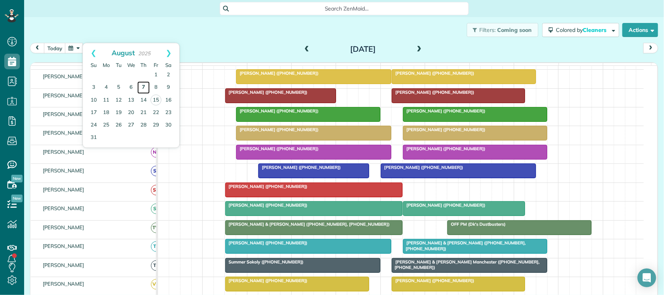
click at [144, 87] on link "7" at bounding box center [143, 87] width 12 height 12
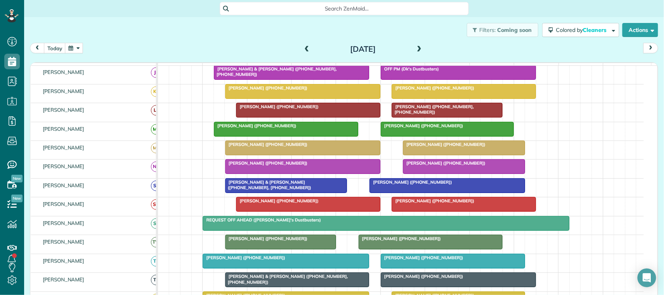
scroll to position [97, 0]
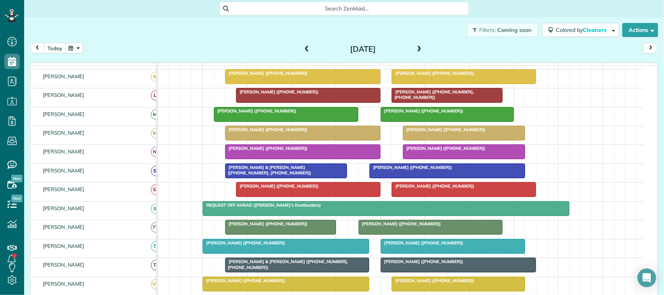
click at [373, 151] on div "Mark Giugliano (+17133856120)" at bounding box center [302, 147] width 150 height 5
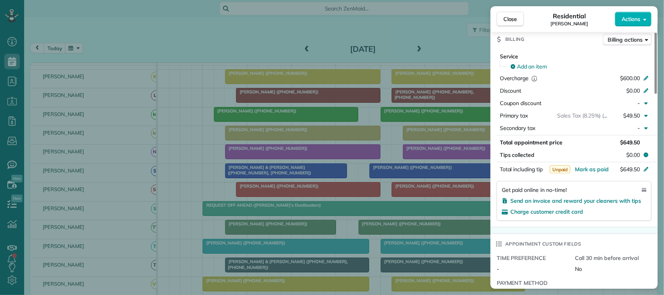
scroll to position [389, 0]
click at [585, 168] on span "Mark as paid" at bounding box center [592, 168] width 34 height 7
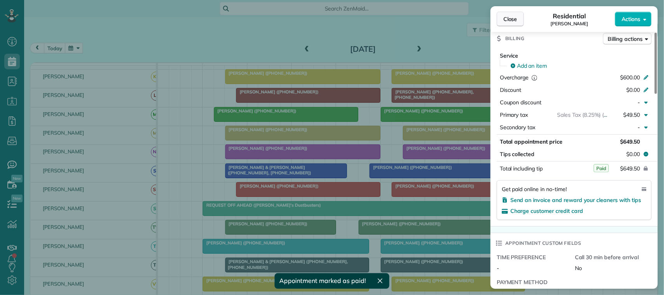
click at [511, 17] on span "Close" at bounding box center [510, 19] width 14 height 8
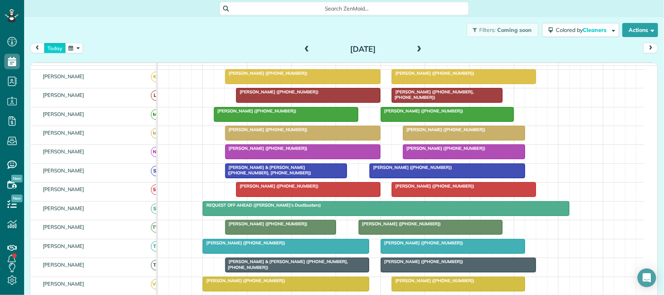
click at [55, 47] on button "today" at bounding box center [55, 48] width 22 height 10
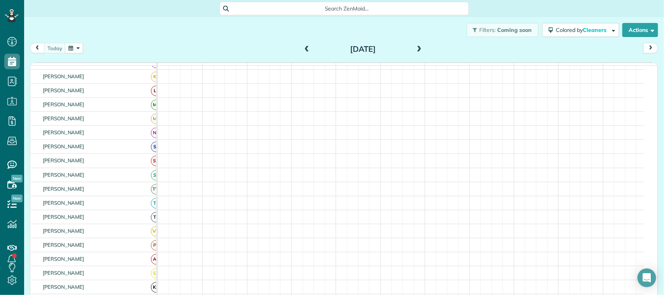
scroll to position [102, 0]
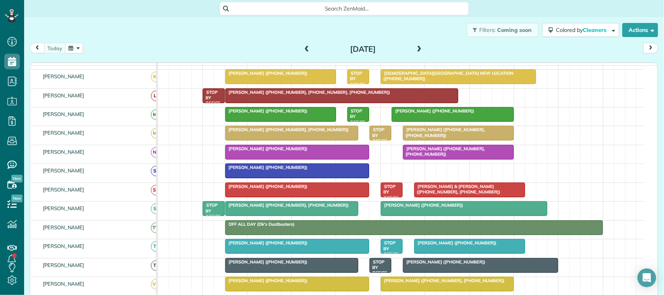
click at [303, 49] on span at bounding box center [307, 49] width 9 height 7
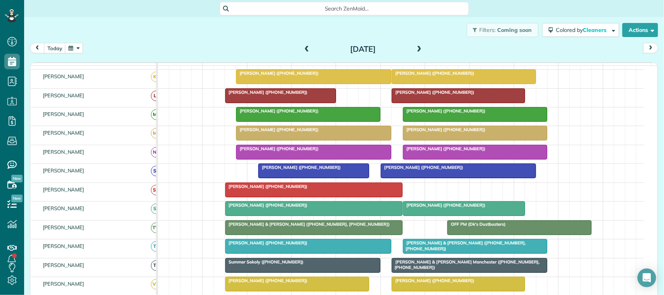
click at [419, 159] on div at bounding box center [474, 152] width 143 height 14
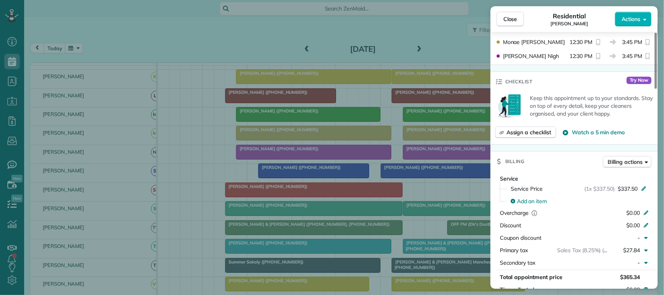
scroll to position [341, 0]
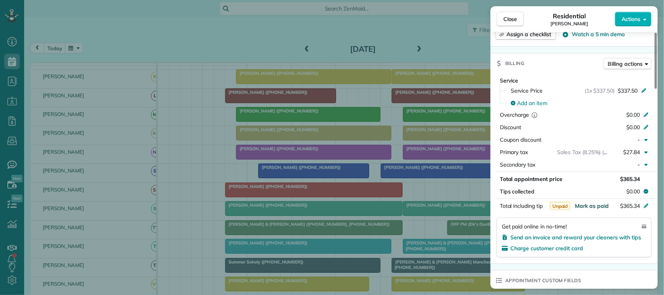
click at [583, 206] on span "Mark as paid" at bounding box center [592, 205] width 34 height 7
click at [510, 17] on span "Close" at bounding box center [510, 19] width 14 height 8
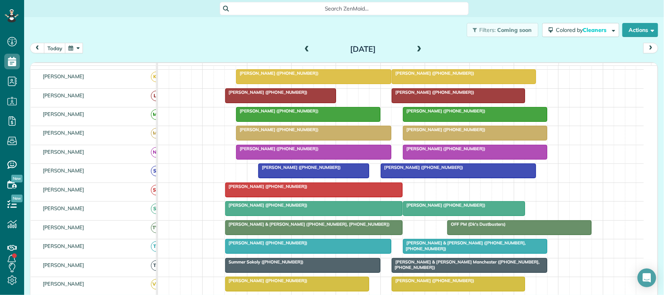
click at [303, 47] on span at bounding box center [307, 49] width 9 height 7
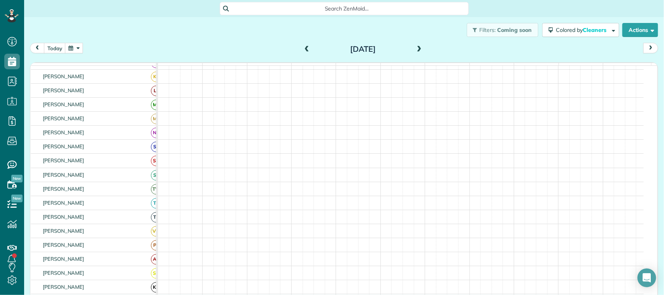
scroll to position [117, 0]
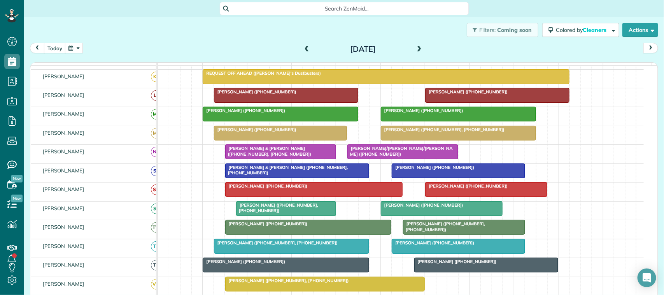
click at [415, 132] on span "Sarah Moutz (+13346950007, +13343550002)" at bounding box center [442, 129] width 124 height 5
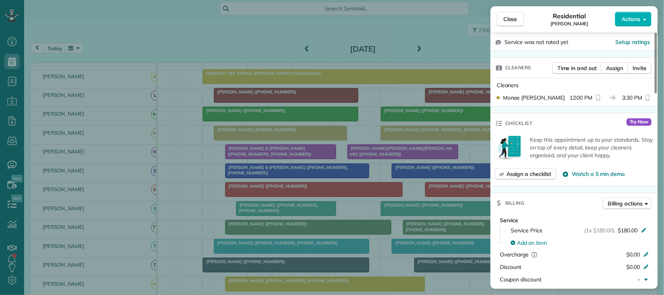
scroll to position [295, 0]
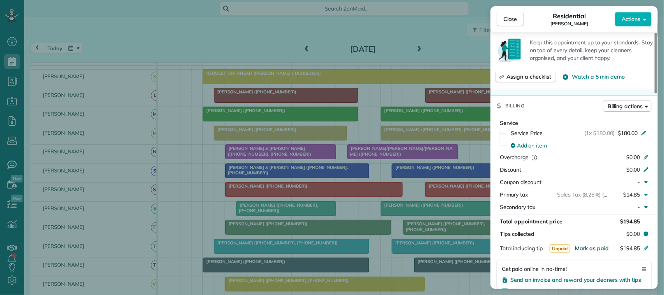
click at [593, 248] on span "Mark as paid" at bounding box center [592, 248] width 34 height 7
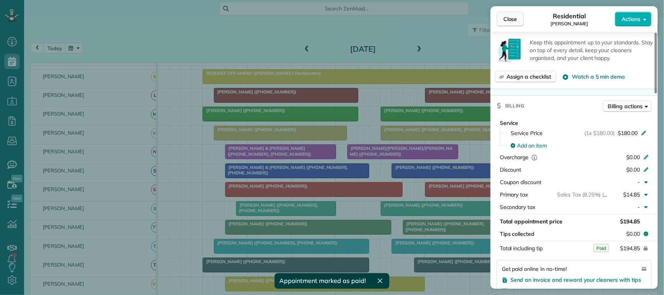
click at [516, 20] on span "Close" at bounding box center [510, 19] width 14 height 8
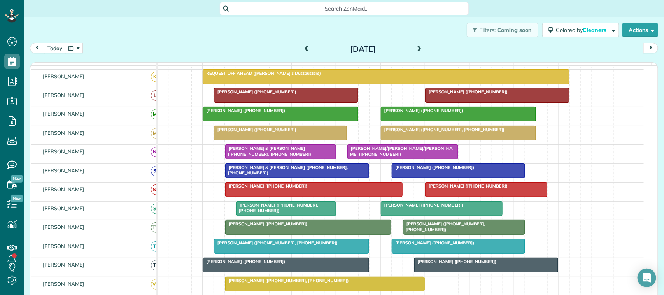
click at [69, 50] on button "button" at bounding box center [74, 48] width 18 height 10
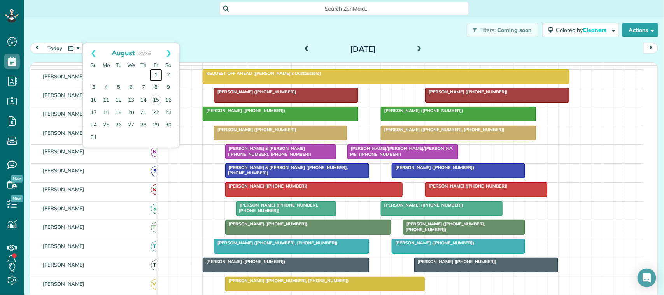
click at [157, 76] on link "1" at bounding box center [156, 75] width 12 height 12
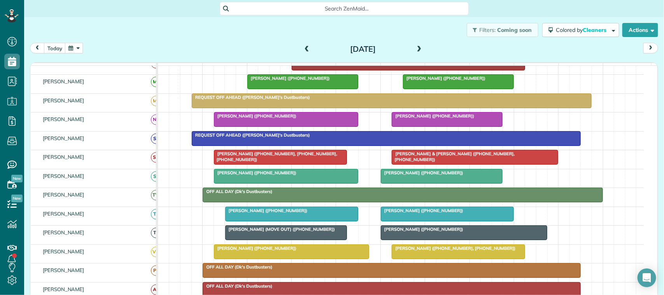
scroll to position [146, 0]
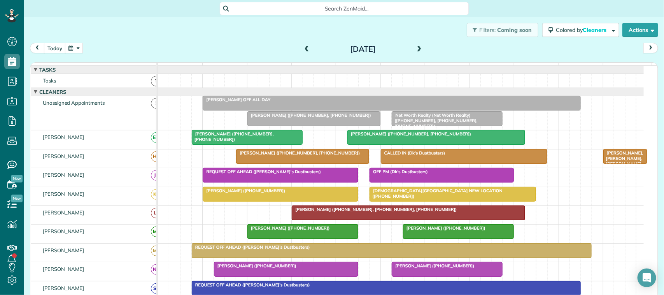
click at [276, 163] on div at bounding box center [302, 156] width 132 height 14
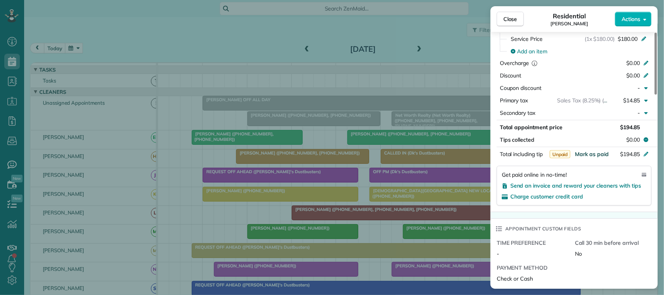
click at [591, 157] on span "Mark as paid" at bounding box center [592, 153] width 34 height 7
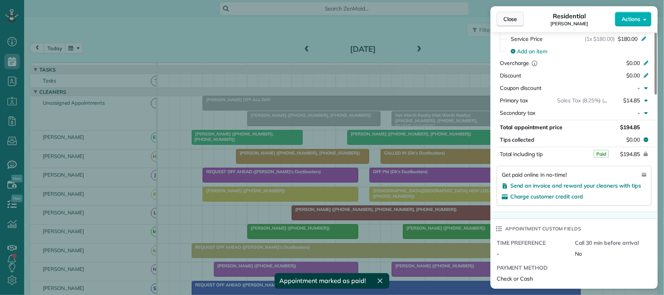
click at [506, 22] on span "Close" at bounding box center [510, 19] width 14 height 8
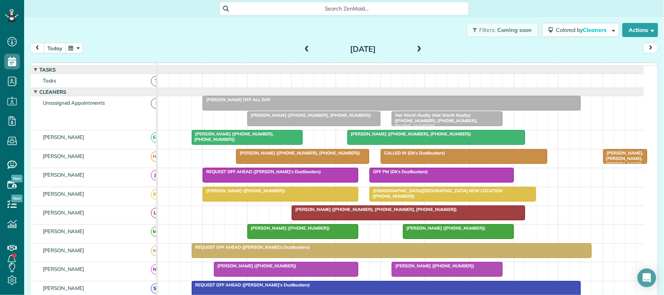
drag, startPoint x: 48, startPoint y: 49, endPoint x: 159, endPoint y: 45, distance: 111.7
click at [49, 49] on button "today" at bounding box center [55, 48] width 22 height 10
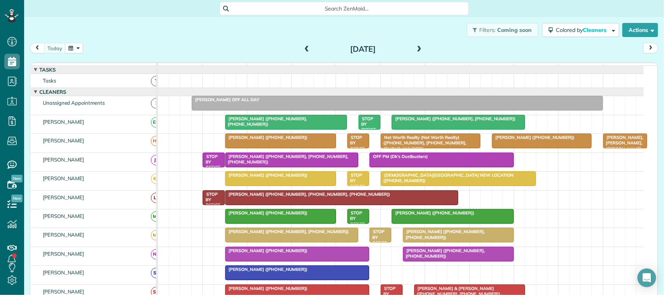
click at [304, 49] on span at bounding box center [307, 49] width 9 height 7
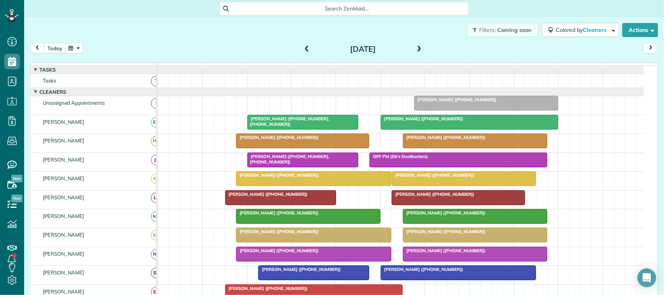
drag, startPoint x: 435, startPoint y: 263, endPoint x: 439, endPoint y: 257, distance: 7.8
click at [436, 261] on div at bounding box center [474, 254] width 143 height 14
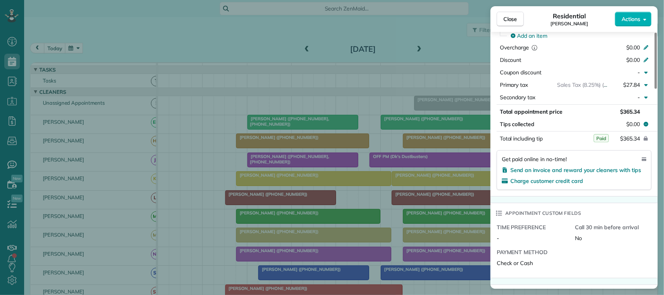
scroll to position [389, 0]
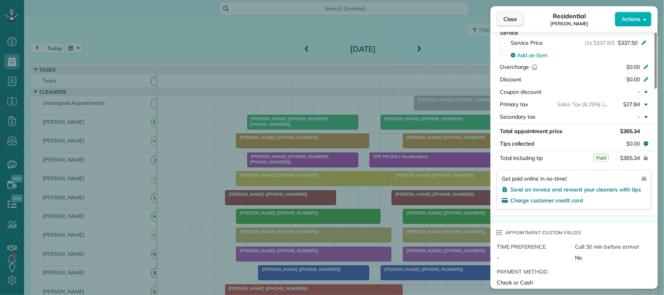
click at [507, 12] on button "Close" at bounding box center [510, 19] width 27 height 15
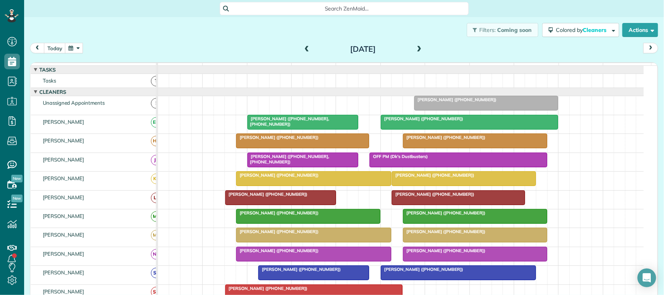
click at [303, 49] on span at bounding box center [307, 49] width 9 height 7
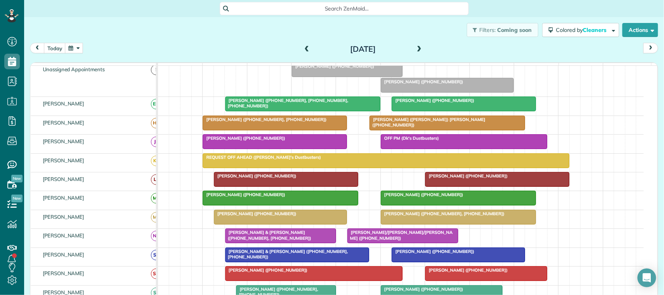
scroll to position [49, 0]
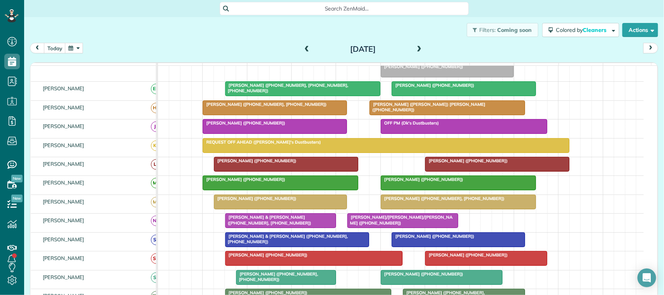
click at [303, 45] on span at bounding box center [307, 50] width 9 height 12
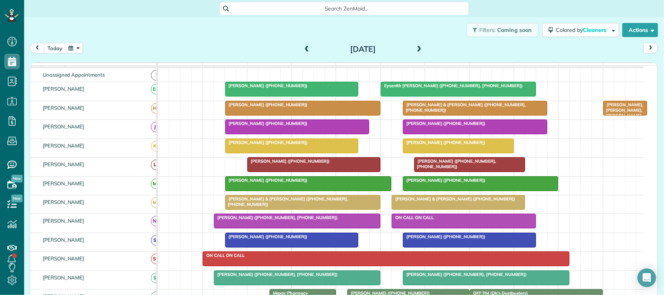
click at [432, 201] on span "Bob & Rita Balchus (+12817970914)" at bounding box center [453, 198] width 124 height 5
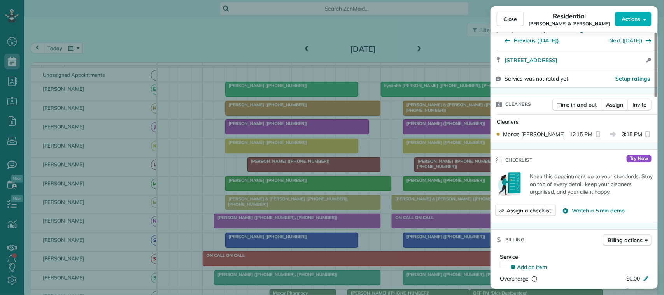
scroll to position [243, 0]
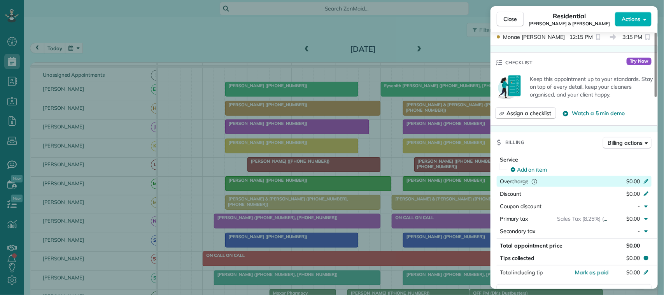
click at [631, 179] on span "$0.00" at bounding box center [633, 181] width 14 height 7
type input "*"
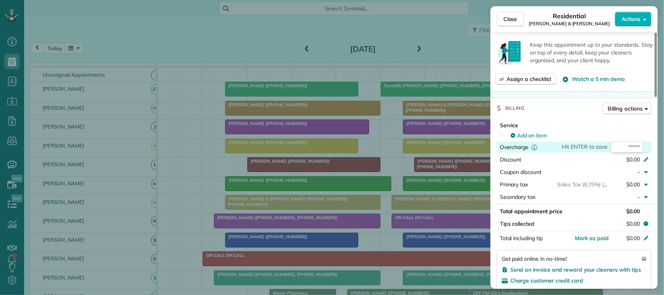
scroll to position [292, 0]
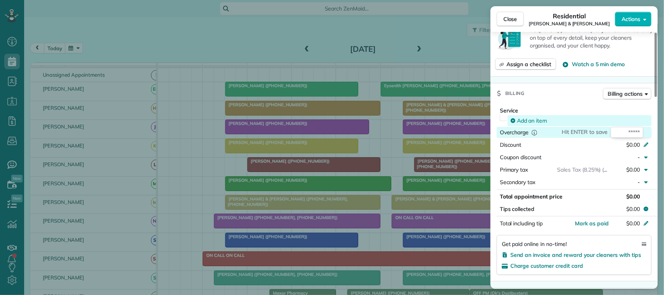
click at [527, 122] on span "Add an item" at bounding box center [532, 121] width 30 height 8
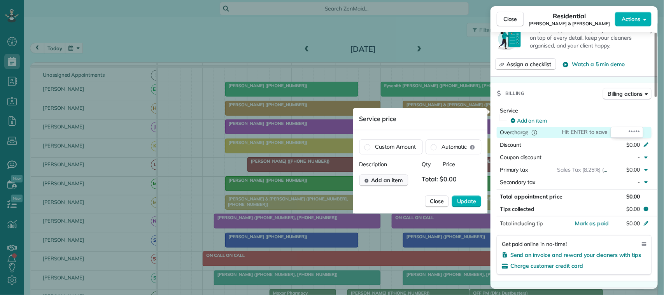
click at [392, 181] on span "Add an item" at bounding box center [386, 181] width 31 height 8
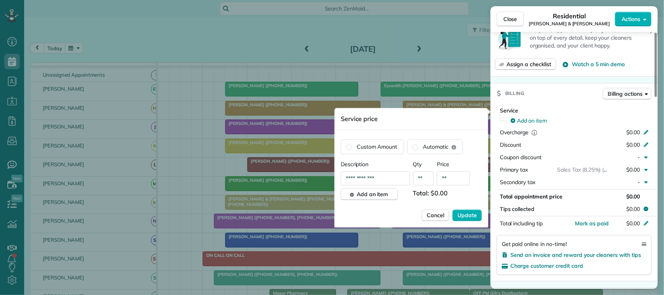
drag, startPoint x: 458, startPoint y: 179, endPoint x: 453, endPoint y: 179, distance: 4.3
click at [453, 179] on input "**" at bounding box center [453, 178] width 33 height 14
type input "*******"
click at [469, 217] on span "Update" at bounding box center [466, 216] width 19 height 8
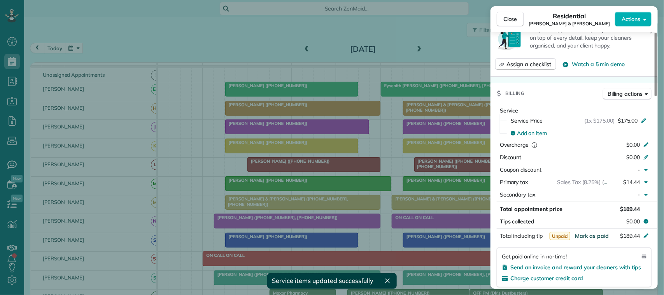
click at [591, 238] on span "Mark as paid" at bounding box center [592, 235] width 34 height 7
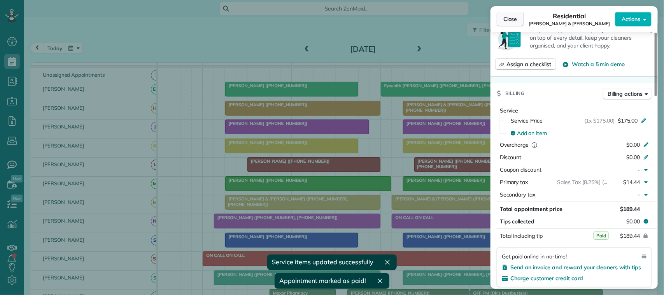
click at [514, 21] on span "Close" at bounding box center [510, 19] width 14 height 8
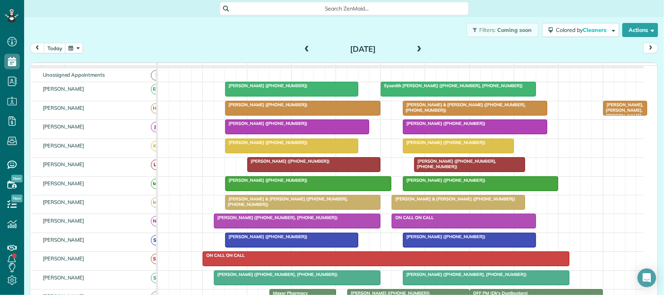
click at [303, 48] on span at bounding box center [307, 49] width 9 height 7
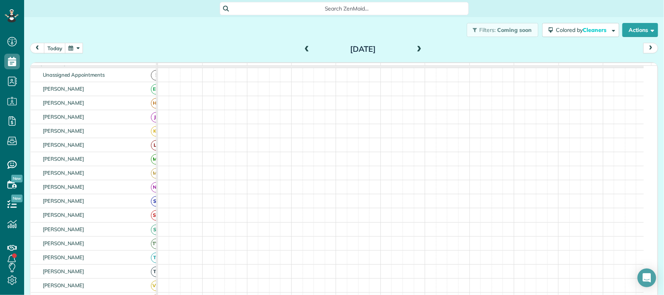
click at [303, 48] on span at bounding box center [307, 49] width 9 height 7
click at [415, 48] on span at bounding box center [419, 49] width 9 height 7
click at [56, 47] on button "today" at bounding box center [55, 48] width 22 height 10
click at [73, 49] on button "button" at bounding box center [74, 48] width 18 height 10
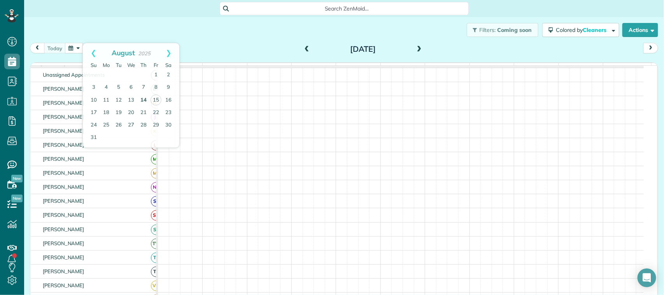
scroll to position [33, 0]
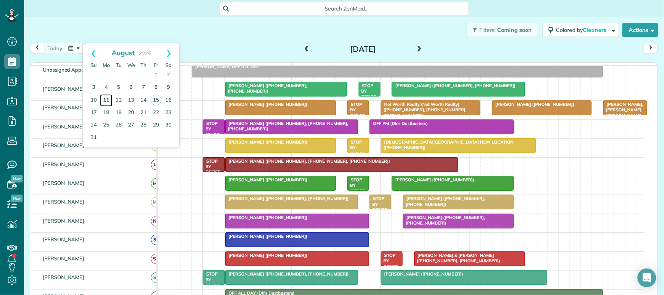
click at [106, 102] on link "11" at bounding box center [106, 100] width 12 height 12
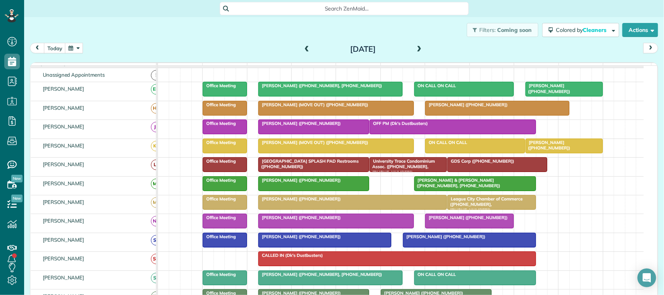
click at [350, 183] on div "Mary Mosall (+12814880277)" at bounding box center [314, 179] width 106 height 5
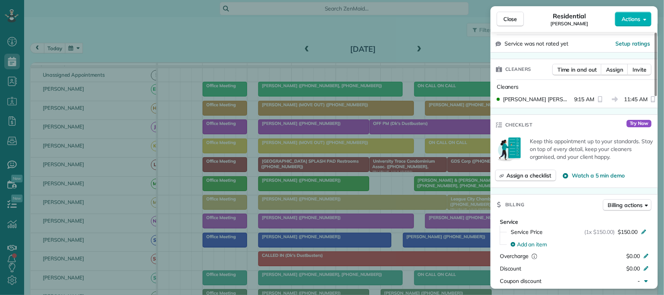
scroll to position [292, 0]
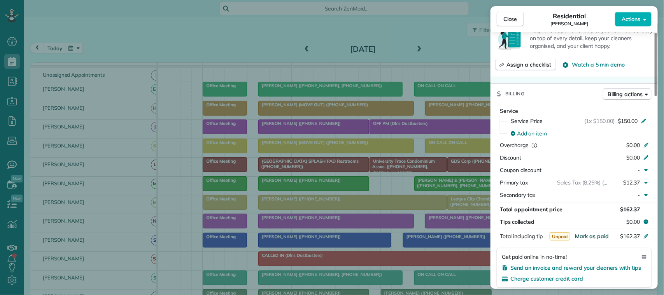
click at [597, 235] on span "Mark as paid" at bounding box center [592, 236] width 34 height 7
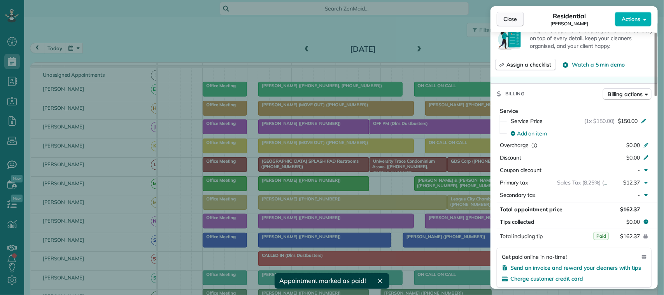
click at [507, 21] on span "Close" at bounding box center [510, 19] width 14 height 8
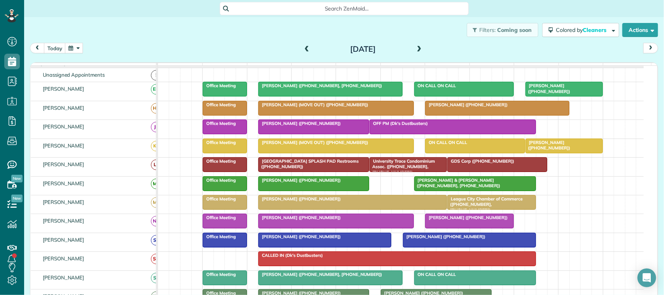
click at [465, 191] on div at bounding box center [475, 184] width 121 height 14
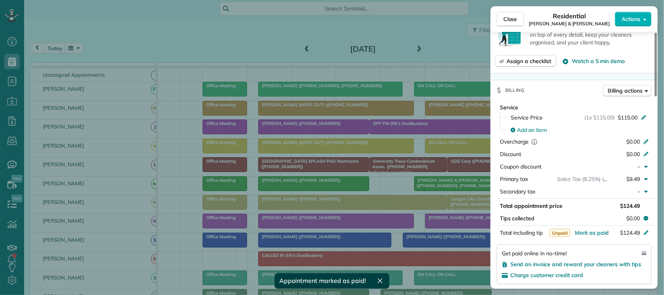
scroll to position [389, 0]
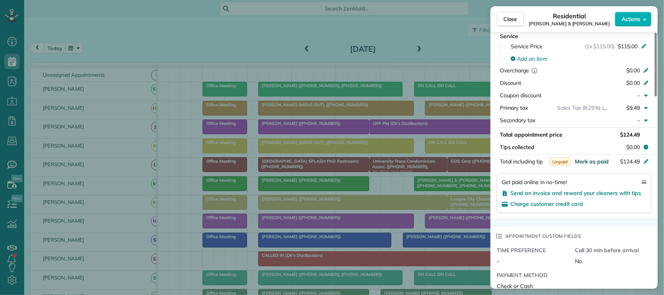
click at [597, 165] on span "Mark as paid" at bounding box center [592, 161] width 34 height 7
click at [509, 23] on span "Close" at bounding box center [510, 19] width 14 height 8
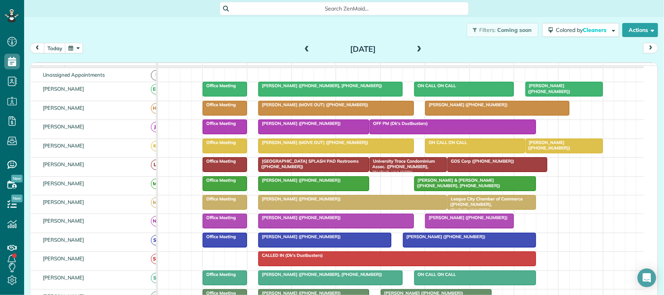
click at [415, 47] on span at bounding box center [419, 49] width 9 height 7
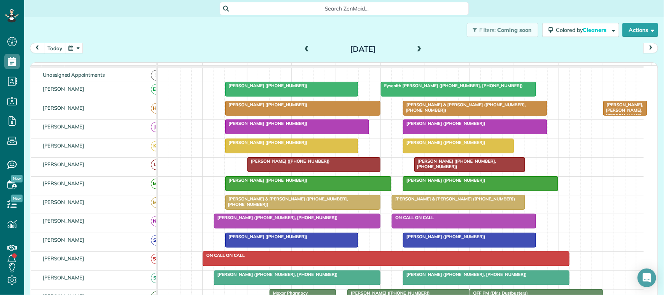
click at [415, 49] on span at bounding box center [419, 49] width 9 height 7
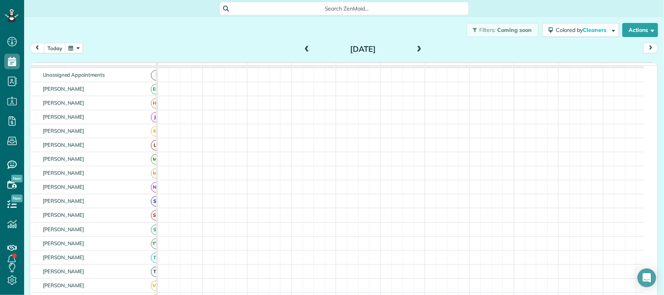
scroll to position [49, 0]
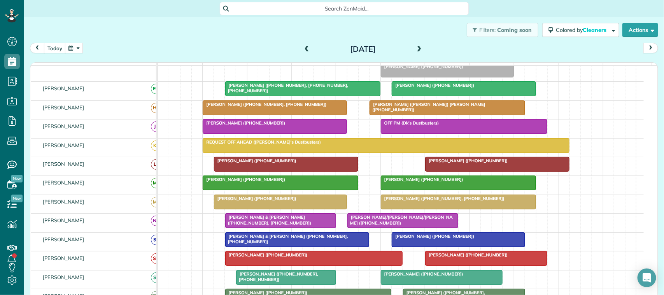
click at [419, 190] on div at bounding box center [458, 183] width 154 height 14
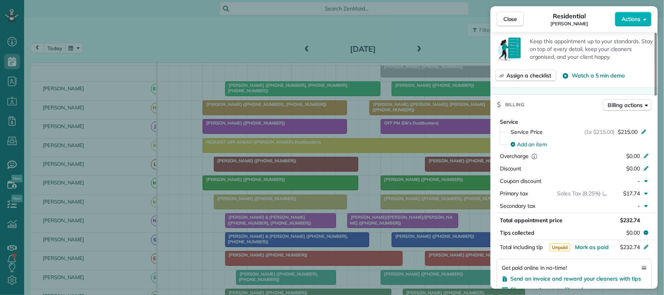
scroll to position [340, 0]
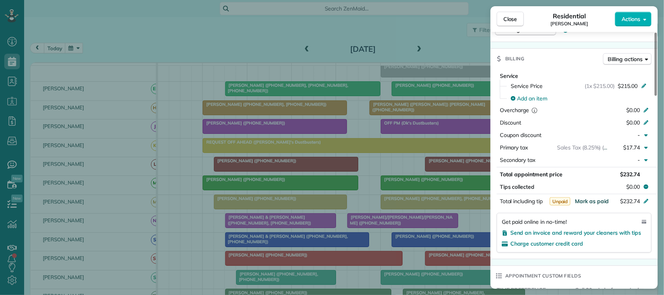
click at [595, 198] on span "Mark as paid" at bounding box center [592, 201] width 34 height 7
click at [510, 24] on button "Close" at bounding box center [510, 19] width 27 height 15
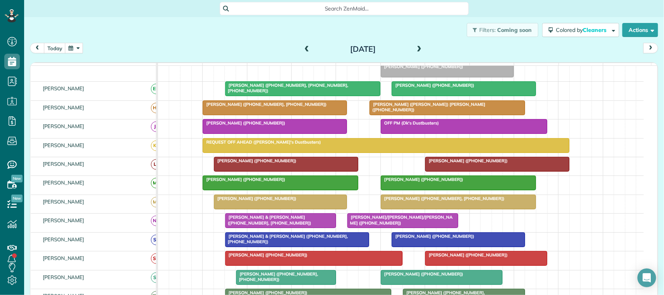
click at [417, 48] on span at bounding box center [419, 49] width 9 height 7
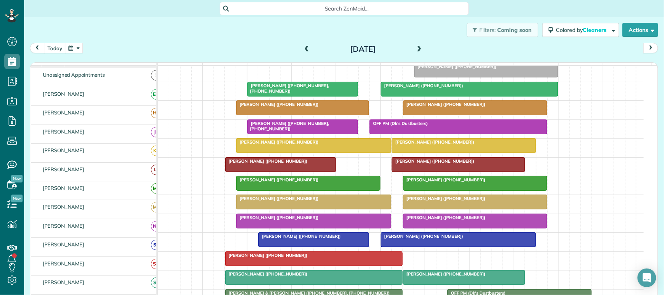
scroll to position [33, 0]
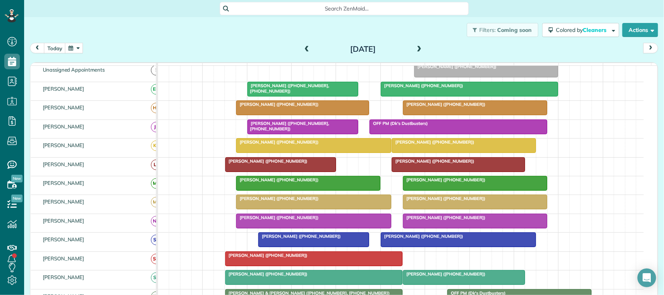
click at [293, 190] on div at bounding box center [307, 183] width 143 height 14
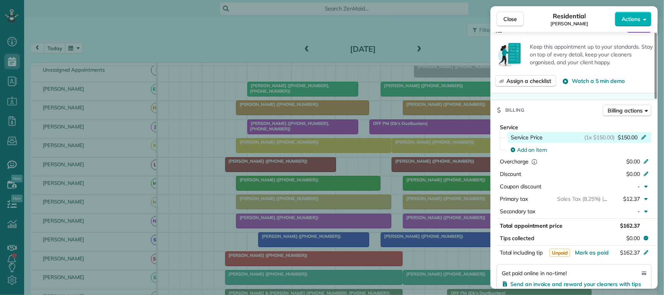
scroll to position [243, 0]
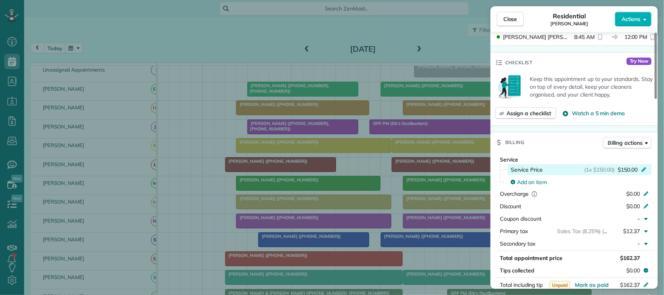
click at [616, 169] on div "(1x $150.00) $150.00" at bounding box center [616, 170] width 65 height 8
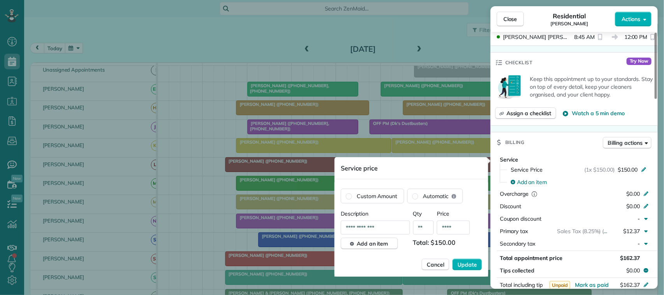
click at [460, 227] on input "****" at bounding box center [453, 227] width 33 height 14
type input "**"
type input "****"
click at [452, 259] on button "Update" at bounding box center [467, 265] width 30 height 12
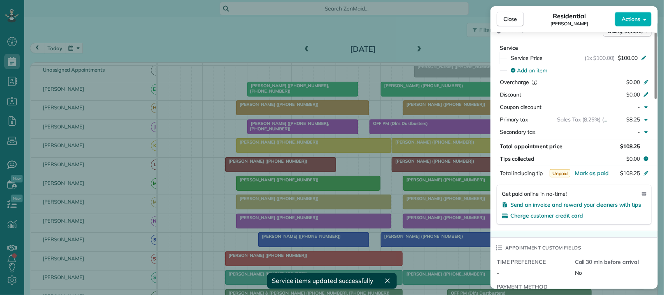
scroll to position [389, 0]
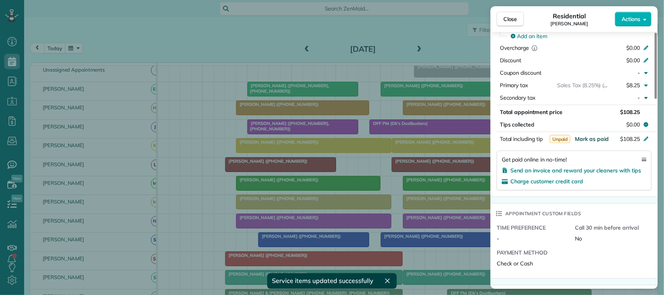
click at [587, 140] on span "Mark as paid" at bounding box center [592, 138] width 34 height 7
click at [503, 20] on span "Close" at bounding box center [510, 19] width 14 height 8
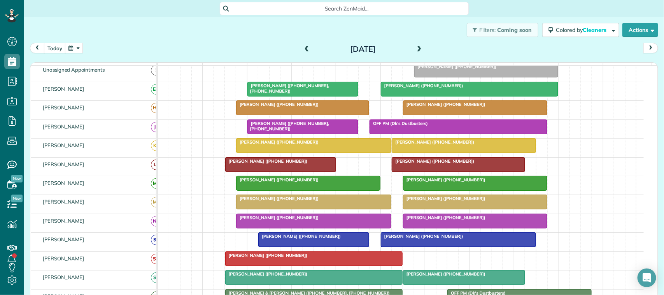
click at [419, 190] on div at bounding box center [474, 183] width 143 height 14
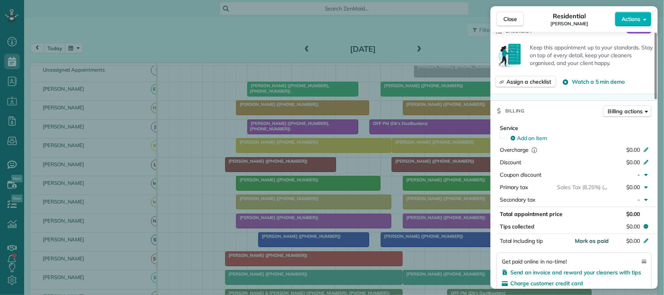
scroll to position [292, 0]
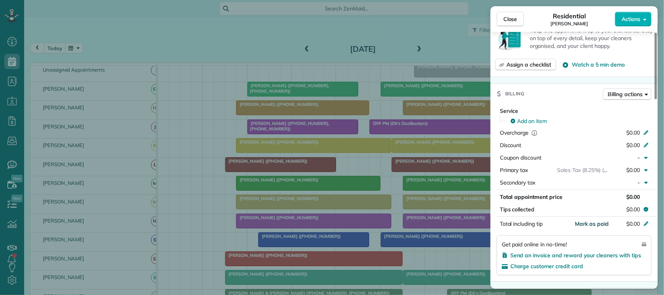
click at [600, 226] on span "Mark as paid" at bounding box center [592, 223] width 34 height 7
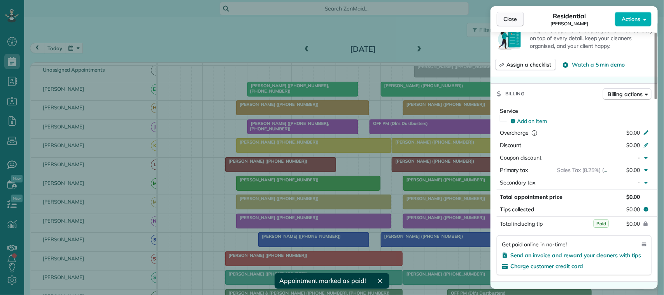
click at [508, 19] on span "Close" at bounding box center [510, 19] width 14 height 8
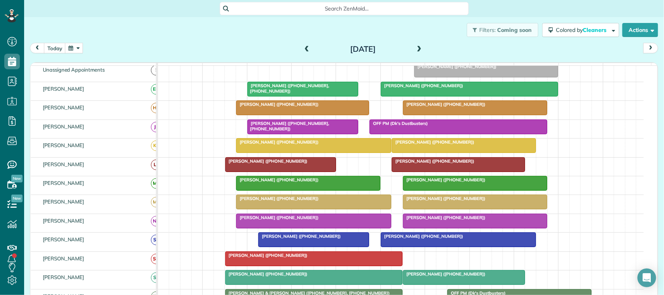
click at [418, 48] on span at bounding box center [419, 49] width 9 height 7
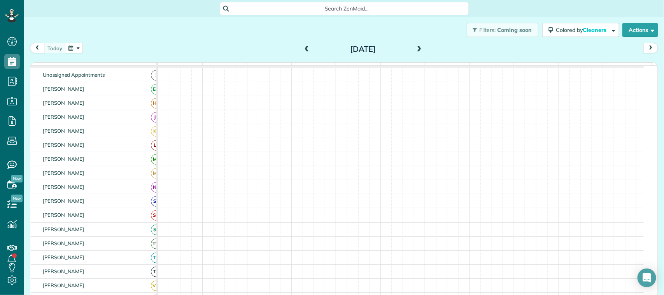
scroll to position [33, 0]
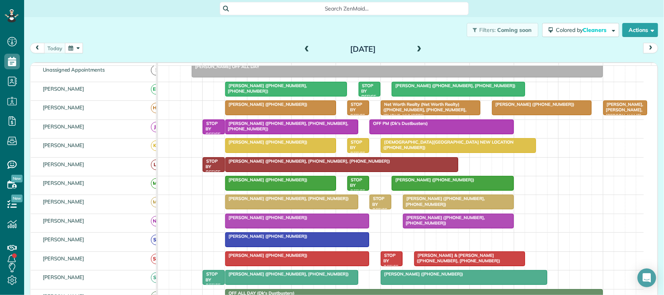
click at [267, 182] on span "[PERSON_NAME] ([PHONE_NUMBER])" at bounding box center [266, 179] width 83 height 5
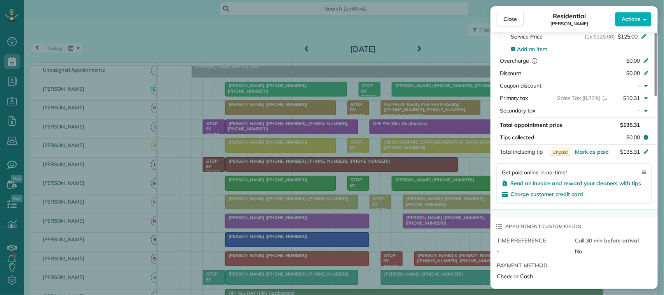
scroll to position [389, 0]
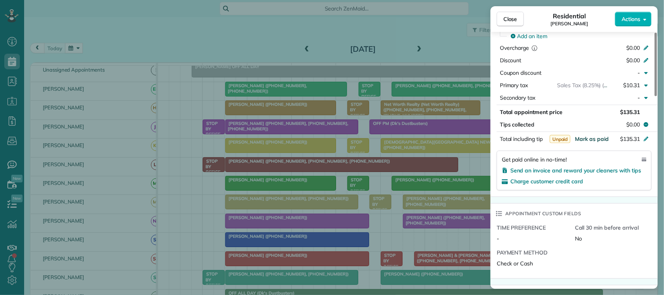
click at [596, 138] on span "Mark as paid" at bounding box center [592, 138] width 34 height 7
click at [510, 19] on span "Close" at bounding box center [510, 19] width 14 height 8
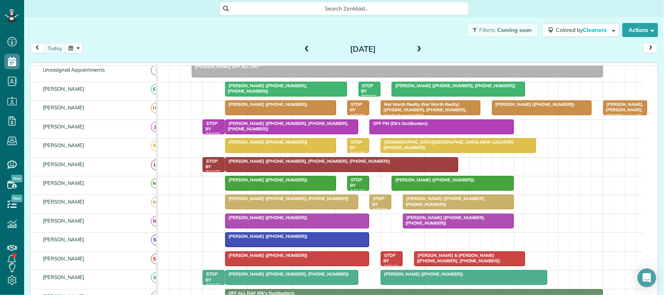
click at [284, 115] on div at bounding box center [281, 108] width 110 height 14
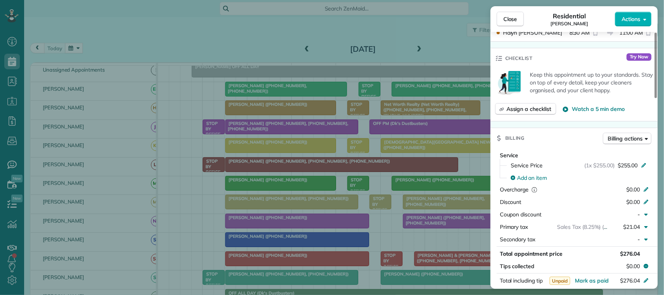
scroll to position [292, 0]
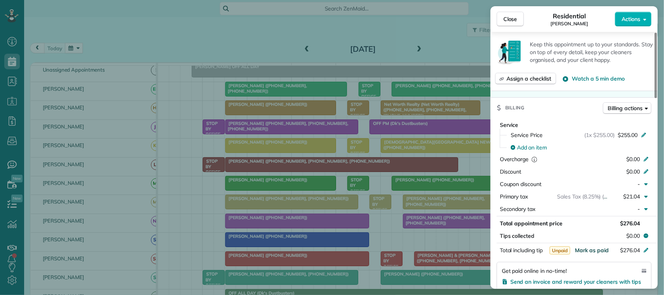
click at [590, 249] on span "Mark as paid" at bounding box center [592, 250] width 34 height 7
click at [511, 13] on button "Close" at bounding box center [510, 19] width 27 height 15
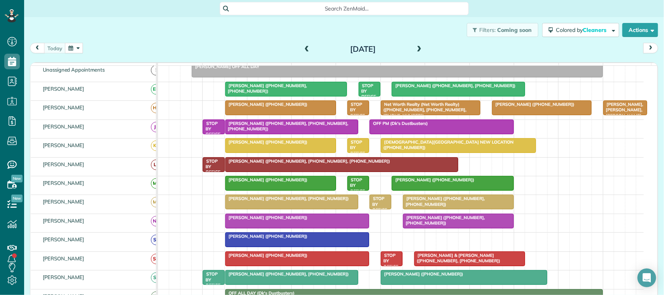
click at [305, 48] on span at bounding box center [307, 49] width 9 height 7
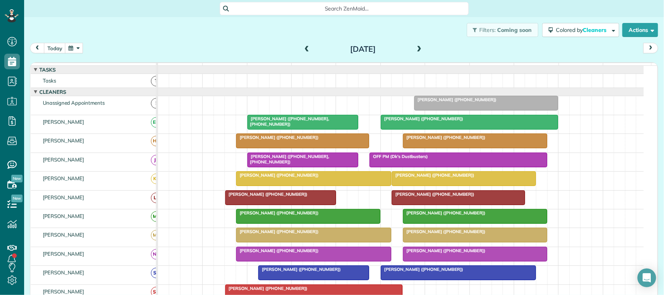
click at [418, 47] on span at bounding box center [419, 49] width 9 height 7
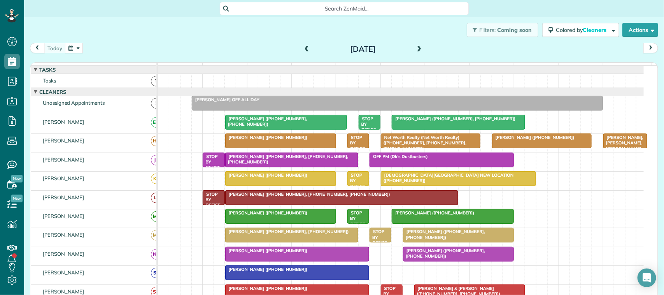
click at [304, 45] on span at bounding box center [307, 50] width 9 height 12
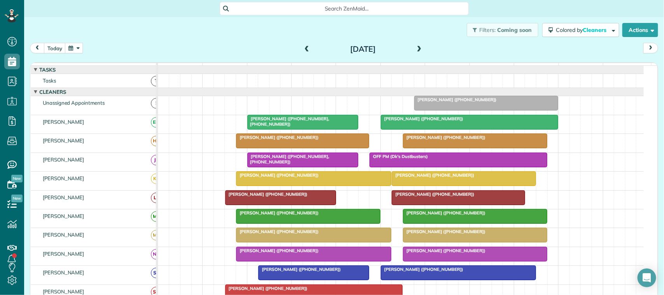
click at [432, 110] on div at bounding box center [486, 103] width 143 height 14
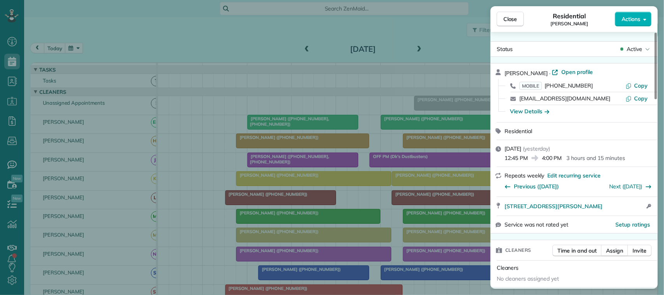
click at [512, 10] on div "Close Residential Chandler Bowman Actions" at bounding box center [573, 19] width 167 height 26
click at [510, 14] on button "Close" at bounding box center [510, 19] width 27 height 15
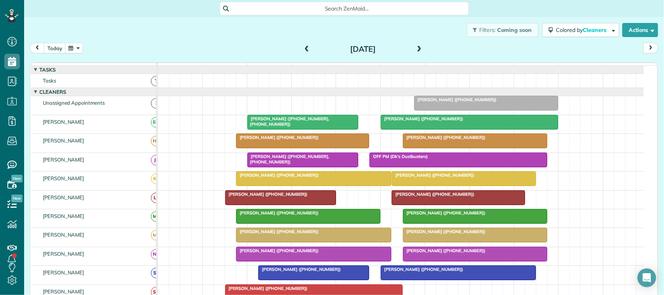
click at [415, 47] on span at bounding box center [419, 49] width 9 height 7
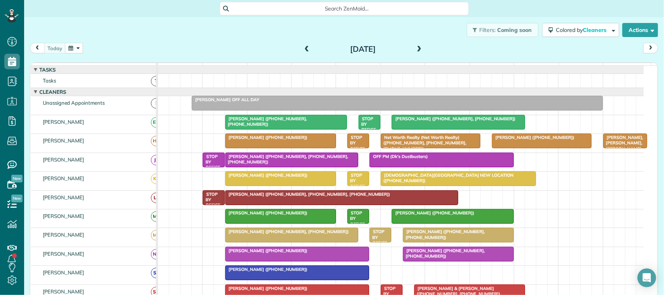
click at [303, 47] on span at bounding box center [307, 49] width 9 height 7
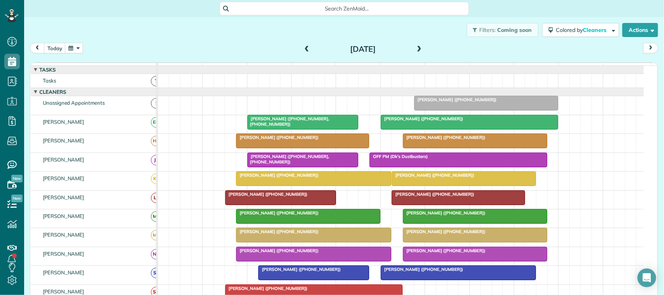
click at [303, 47] on span at bounding box center [307, 49] width 9 height 7
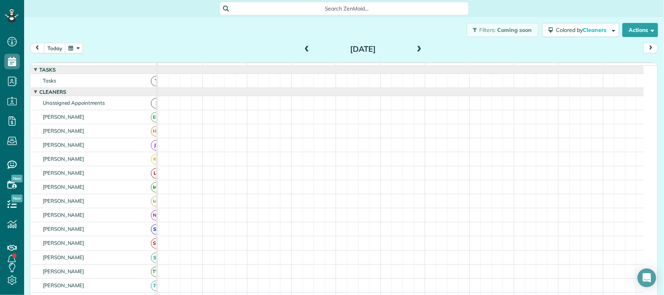
click at [303, 47] on span at bounding box center [307, 49] width 9 height 7
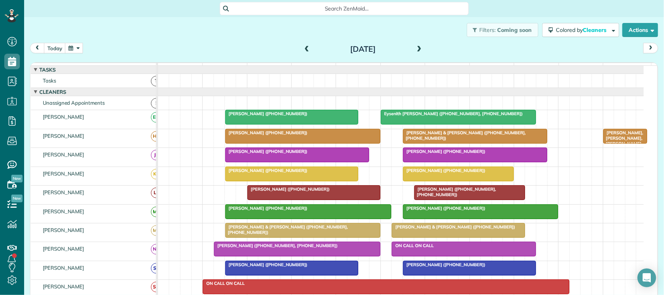
scroll to position [57, 0]
click at [324, 135] on div "Jenny Conn (+14096581715)" at bounding box center [302, 132] width 150 height 5
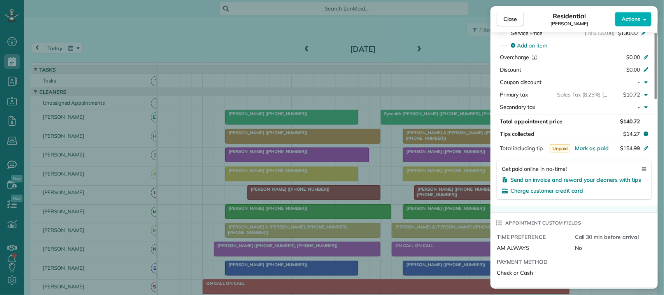
scroll to position [393, 0]
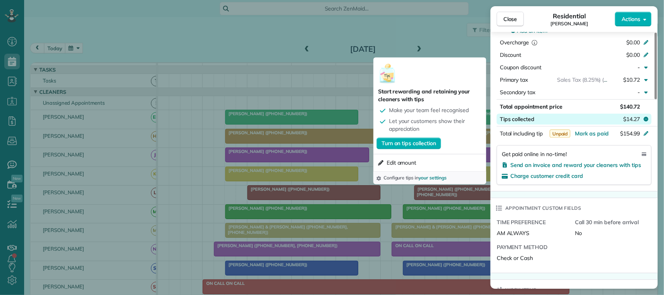
click at [623, 121] on span "$14.27" at bounding box center [631, 119] width 17 height 8
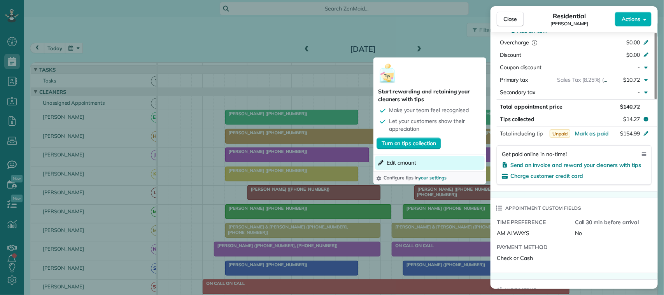
click at [406, 160] on span "Edit amount" at bounding box center [402, 163] width 30 height 8
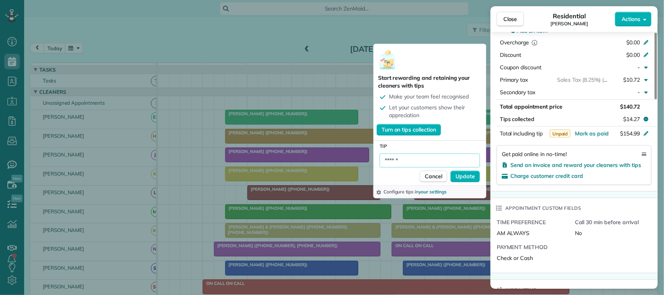
drag, startPoint x: 437, startPoint y: 158, endPoint x: 358, endPoint y: 153, distance: 79.5
click at [358, 0] on div "Close Residential Jenny Conn Actions Status Completed Jenny Conn · Open profile…" at bounding box center [332, 0] width 664 height 0
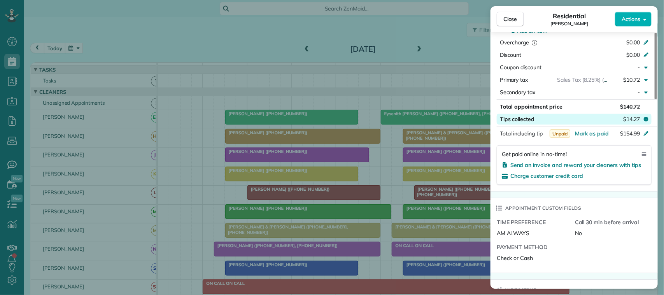
click at [520, 121] on span "Tips collected" at bounding box center [517, 119] width 35 height 8
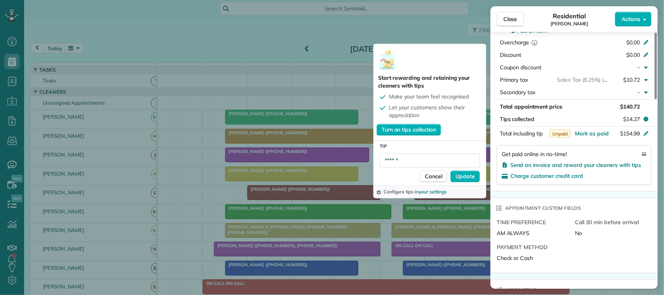
click at [413, 154] on input "******" at bounding box center [430, 161] width 100 height 14
click at [412, 160] on input "******" at bounding box center [430, 161] width 100 height 14
drag, startPoint x: 412, startPoint y: 160, endPoint x: 383, endPoint y: 157, distance: 28.9
click at [383, 157] on input "******" at bounding box center [430, 161] width 100 height 14
type input "******"
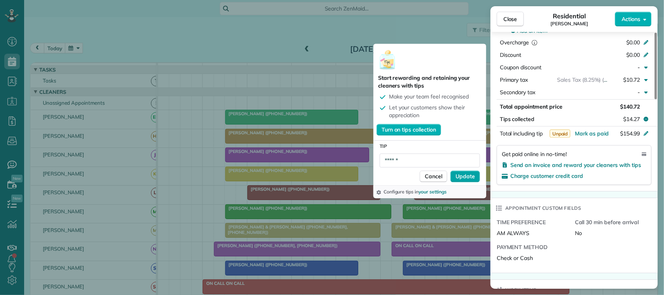
click at [470, 173] on span "Update" at bounding box center [464, 177] width 19 height 8
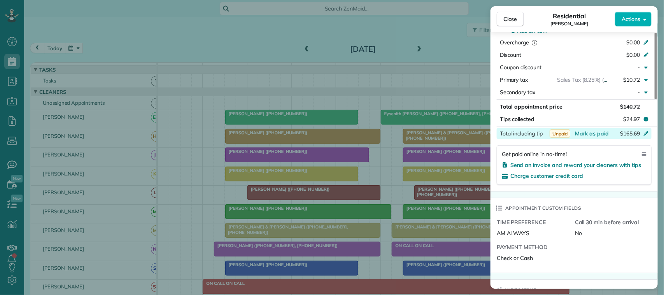
click at [634, 136] on span "$165.69" at bounding box center [630, 133] width 20 height 7
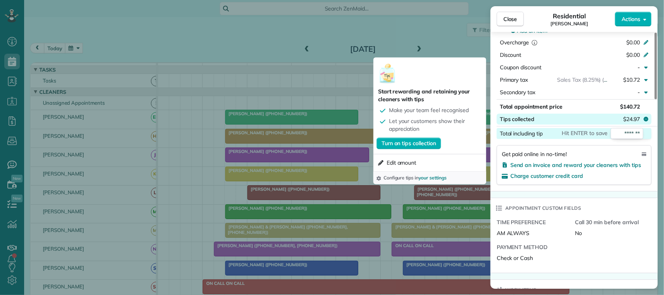
click at [634, 121] on span "$24.97" at bounding box center [631, 119] width 17 height 8
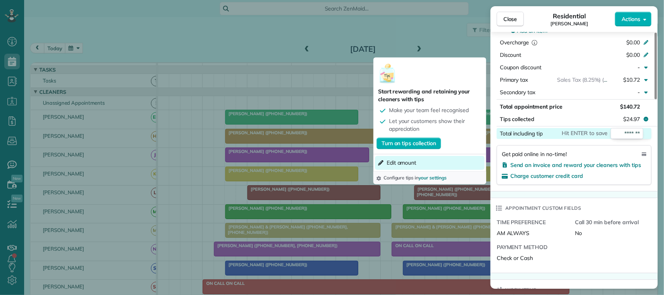
click at [430, 163] on button "Edit amount" at bounding box center [430, 163] width 110 height 14
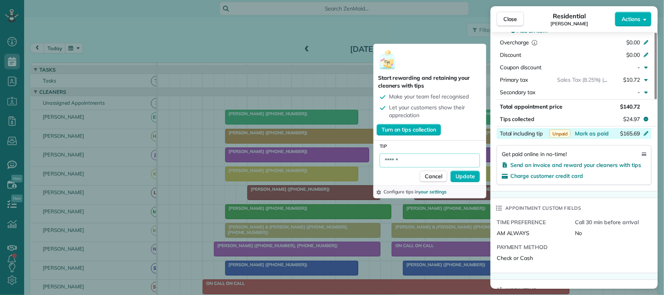
click at [435, 161] on input "******" at bounding box center [430, 161] width 100 height 14
type input "******"
click at [467, 178] on span "Update" at bounding box center [464, 177] width 19 height 8
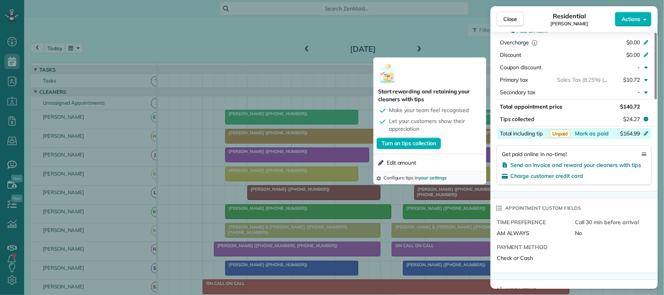
click at [422, 70] on div "Start rewarding and retaining your cleaners with tips Make your team feel recog…" at bounding box center [429, 106] width 113 height 97
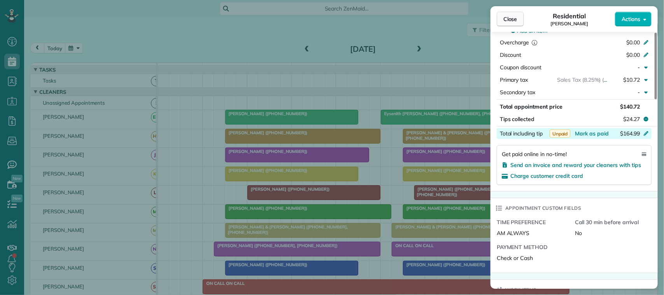
click at [522, 17] on button "Close" at bounding box center [510, 19] width 27 height 15
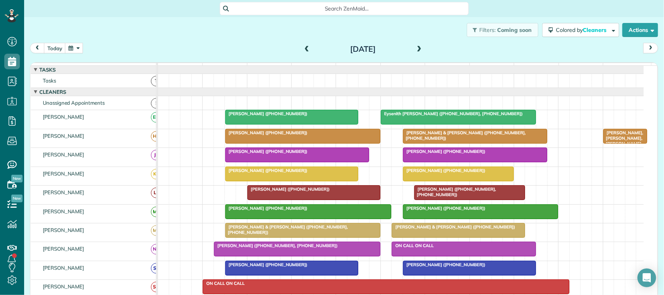
click at [415, 48] on span at bounding box center [419, 49] width 9 height 7
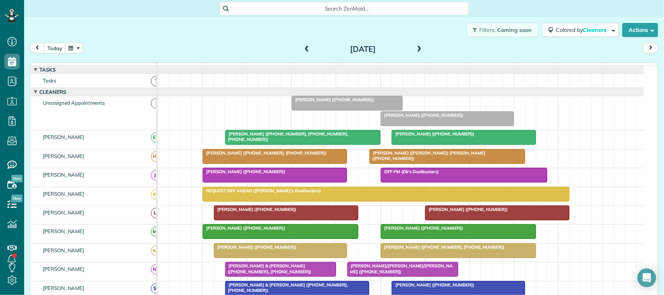
click at [417, 47] on span at bounding box center [419, 49] width 9 height 7
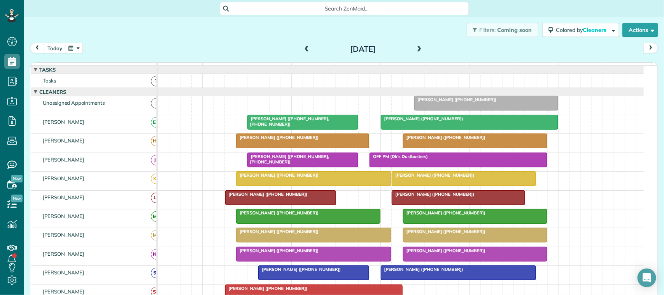
click at [303, 49] on span at bounding box center [307, 49] width 9 height 7
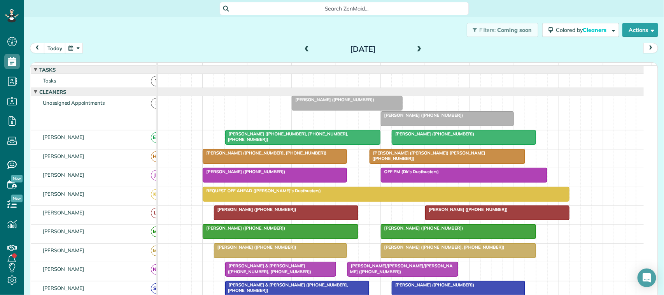
click at [303, 49] on span at bounding box center [307, 49] width 9 height 7
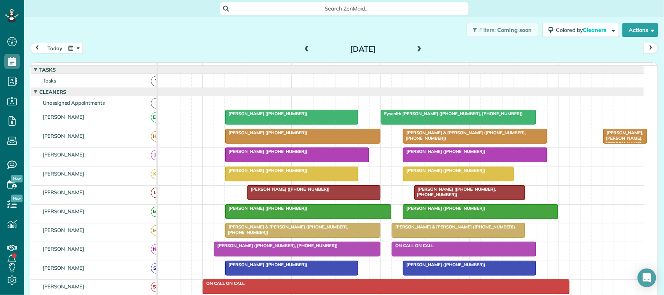
click at [438, 143] on div at bounding box center [474, 136] width 143 height 14
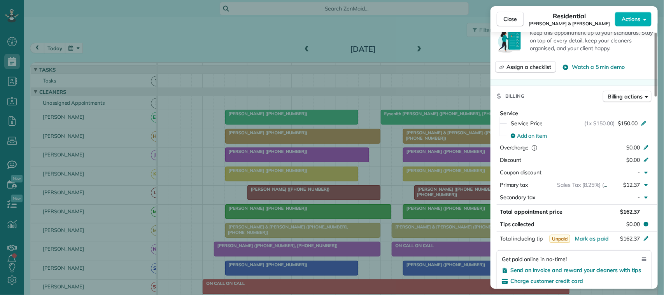
scroll to position [340, 0]
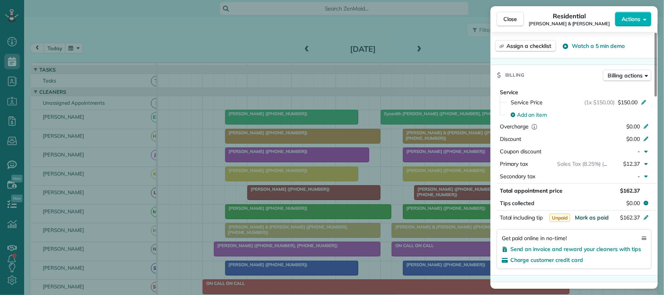
click at [586, 220] on span "Mark as paid" at bounding box center [592, 217] width 34 height 7
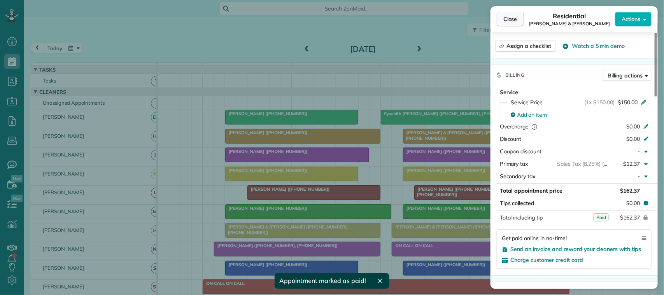
click at [508, 17] on span "Close" at bounding box center [510, 19] width 14 height 8
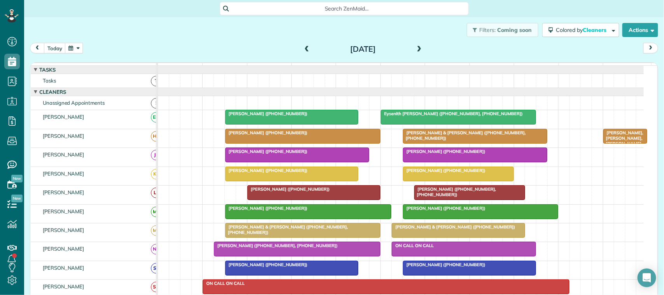
click at [303, 48] on span at bounding box center [307, 49] width 9 height 7
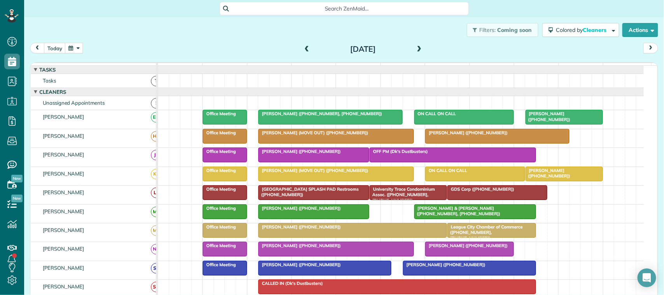
click at [415, 47] on span at bounding box center [419, 49] width 9 height 7
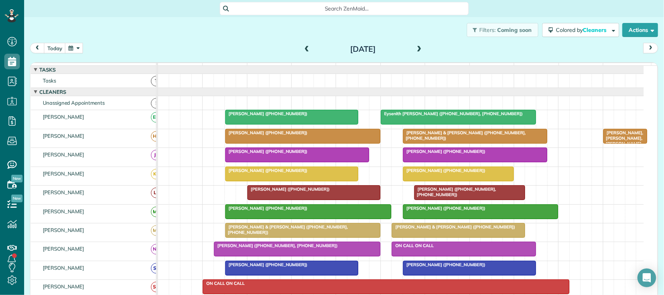
click at [418, 173] on span "Judy Foster (+12816151769)" at bounding box center [443, 170] width 83 height 5
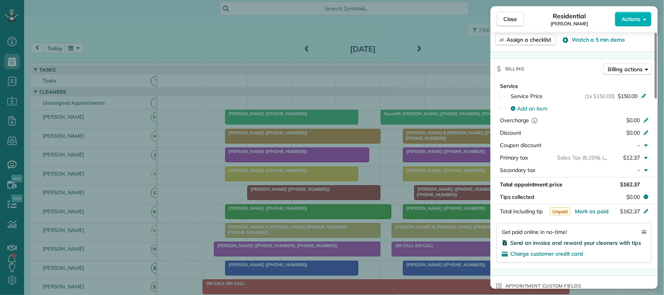
scroll to position [340, 0]
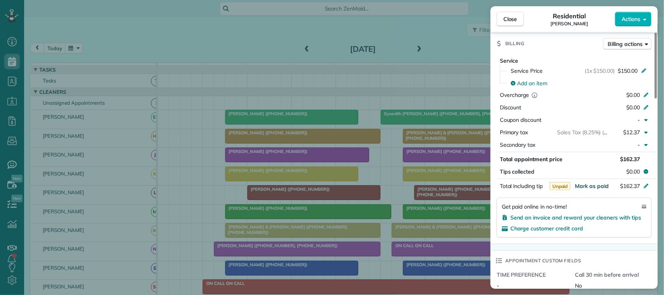
click at [590, 186] on span "Mark as paid" at bounding box center [592, 185] width 34 height 7
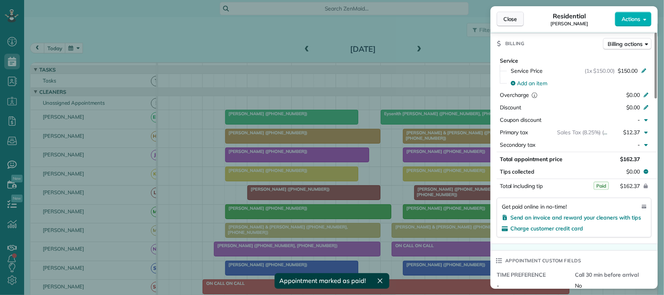
click at [504, 20] on span "Close" at bounding box center [510, 19] width 14 height 8
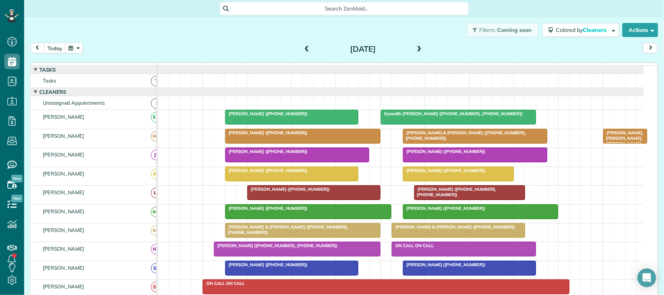
click at [285, 181] on div at bounding box center [292, 174] width 132 height 14
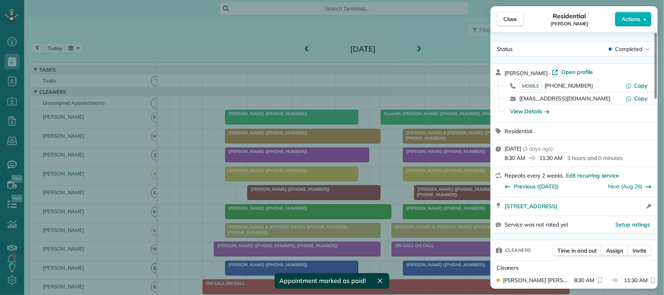
scroll to position [292, 0]
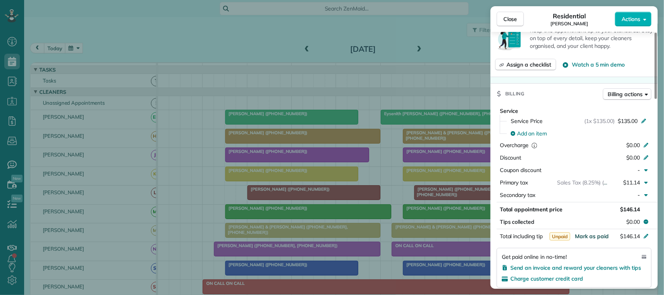
click at [588, 238] on span "Mark as paid" at bounding box center [592, 236] width 34 height 7
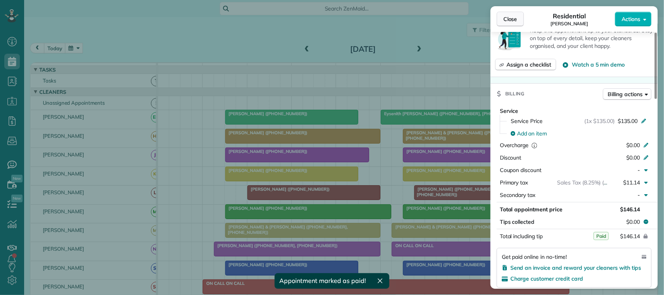
click at [509, 20] on span "Close" at bounding box center [510, 19] width 14 height 8
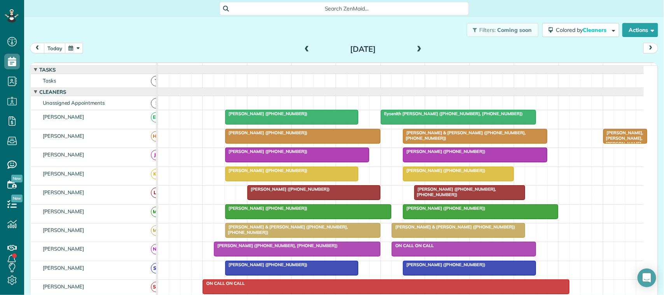
click at [304, 46] on span at bounding box center [307, 49] width 9 height 7
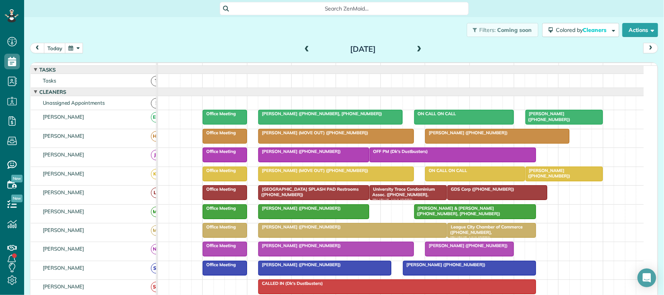
click at [417, 45] on span at bounding box center [419, 50] width 9 height 12
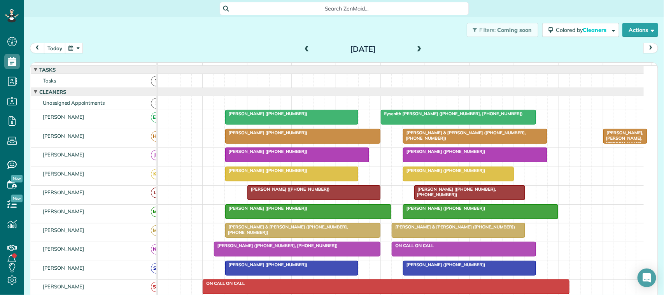
click at [303, 47] on span at bounding box center [307, 49] width 9 height 7
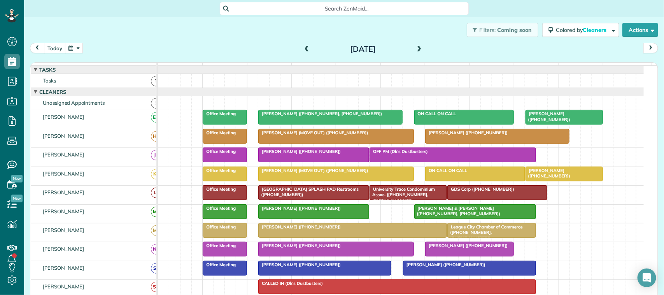
click at [415, 46] on span at bounding box center [419, 49] width 9 height 7
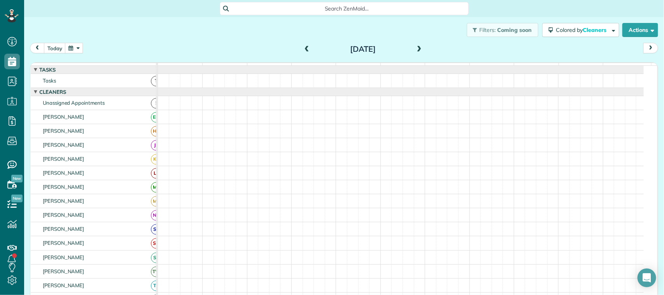
click at [415, 46] on span at bounding box center [419, 49] width 9 height 7
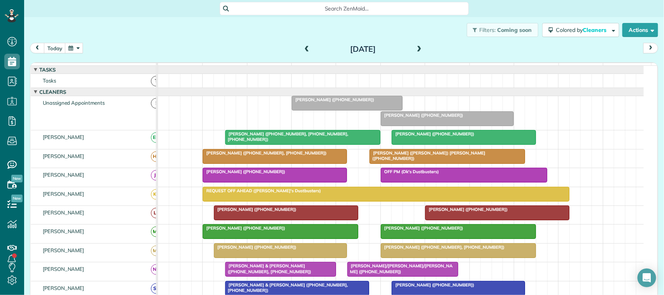
click at [415, 46] on span at bounding box center [419, 49] width 9 height 7
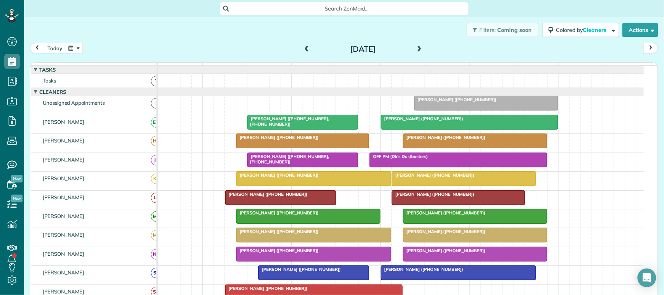
click at [415, 46] on span at bounding box center [419, 49] width 9 height 7
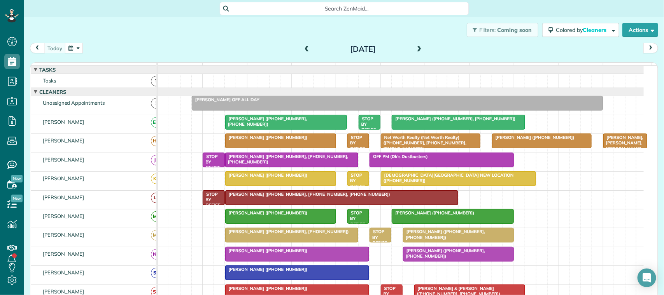
click at [303, 50] on span at bounding box center [307, 49] width 9 height 7
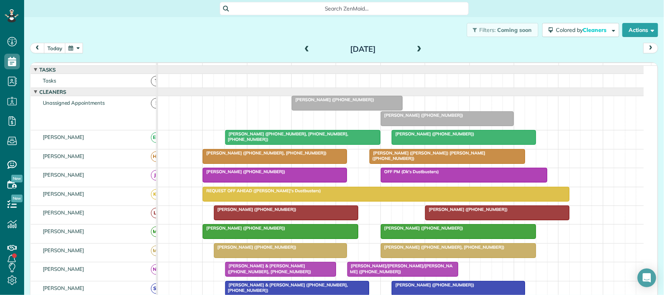
click at [419, 49] on span at bounding box center [419, 49] width 9 height 7
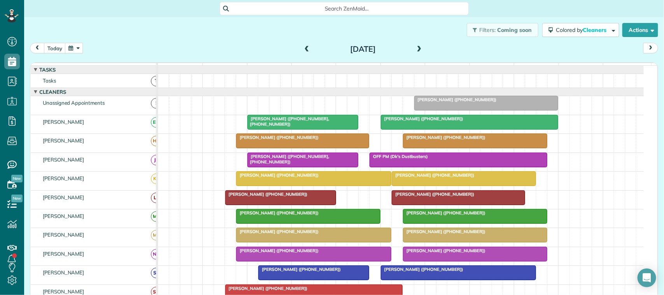
click at [324, 140] on div "Elitza Meyer (+19738009099)" at bounding box center [302, 137] width 128 height 5
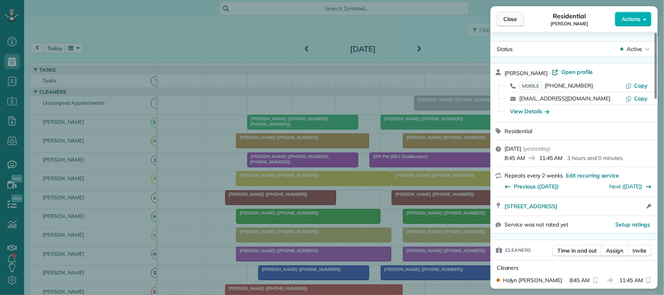
click at [507, 17] on span "Close" at bounding box center [510, 19] width 14 height 8
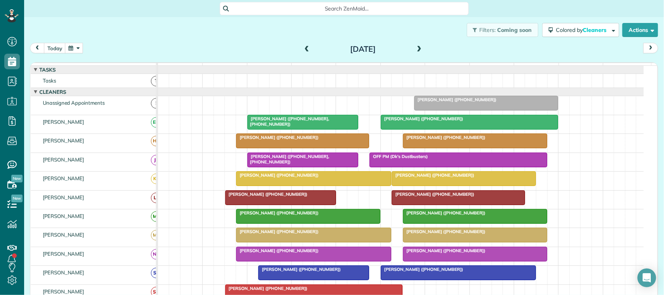
click at [303, 49] on span at bounding box center [307, 49] width 9 height 7
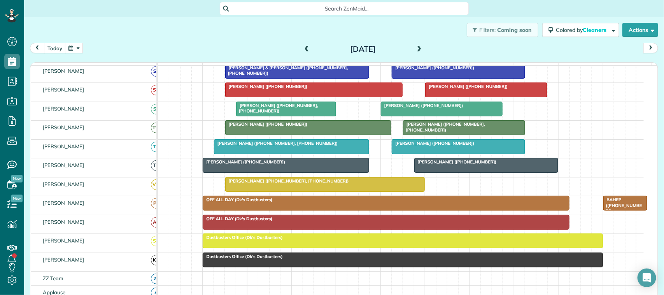
scroll to position [243, 0]
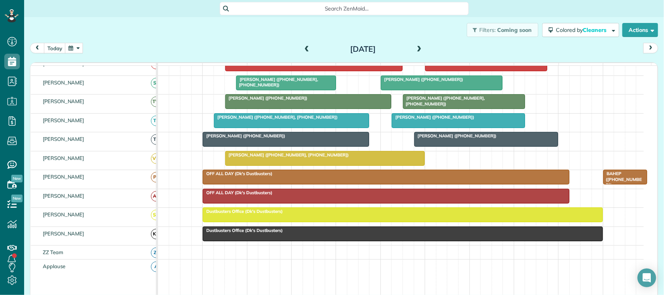
click at [415, 46] on span at bounding box center [419, 49] width 9 height 7
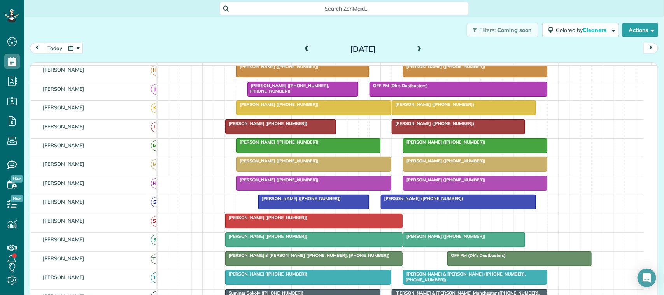
scroll to position [0, 0]
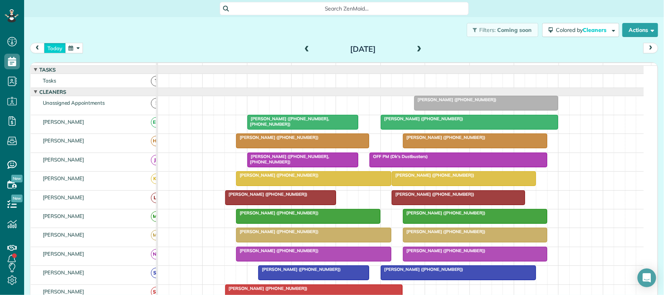
click at [57, 45] on button "today" at bounding box center [55, 48] width 22 height 10
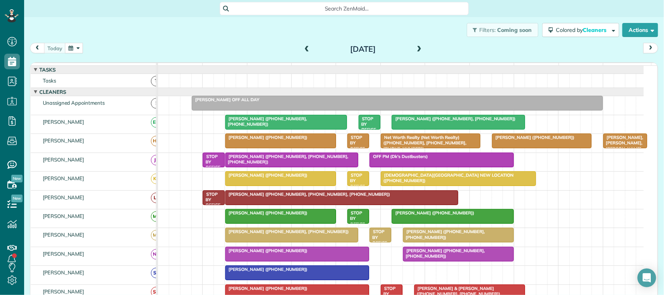
click at [289, 242] on div at bounding box center [292, 235] width 132 height 14
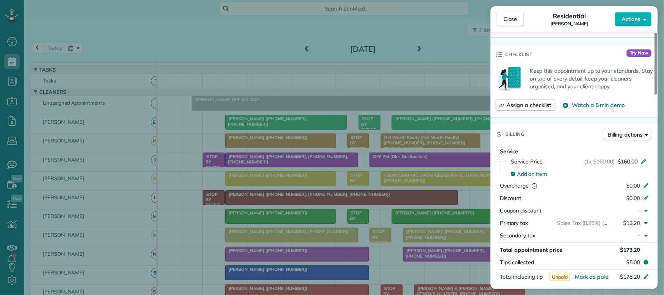
scroll to position [292, 0]
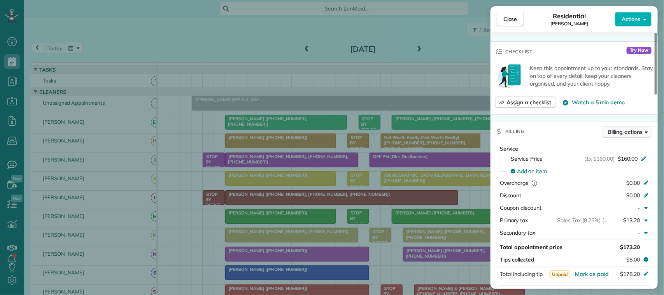
click at [608, 128] on span "Billing actions" at bounding box center [625, 132] width 35 height 8
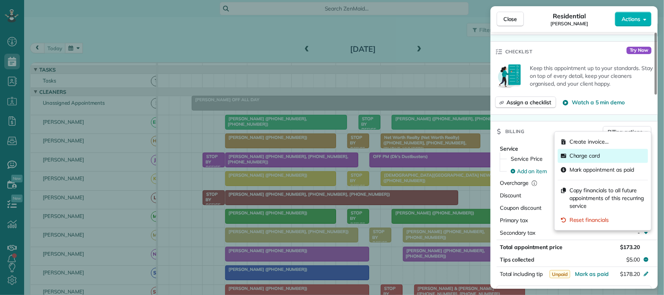
click at [572, 156] on span "Charge card" at bounding box center [584, 156] width 31 height 8
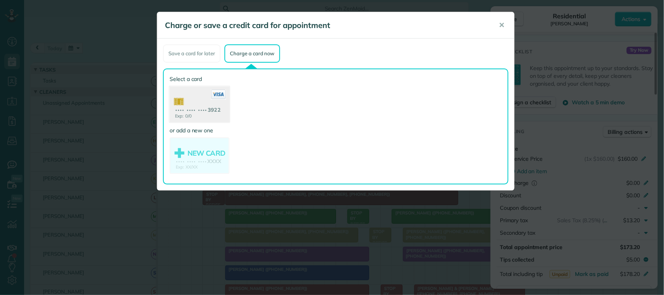
click at [213, 105] on use at bounding box center [200, 105] width 60 height 38
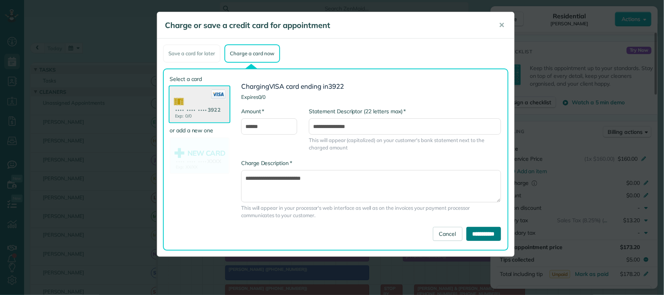
click at [473, 237] on input "**********" at bounding box center [483, 234] width 35 height 14
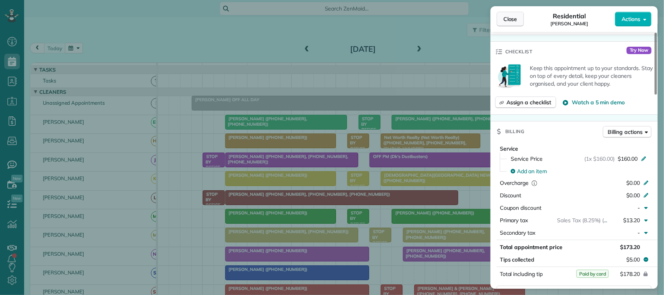
click at [504, 17] on span "Close" at bounding box center [510, 19] width 14 height 8
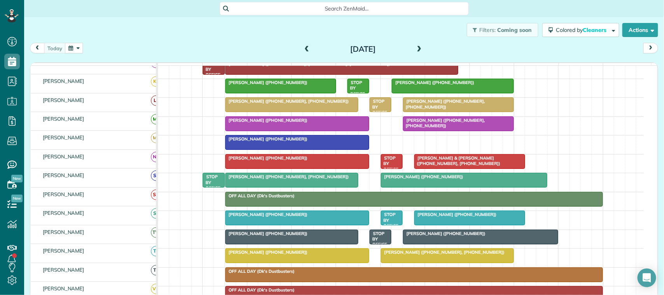
scroll to position [146, 0]
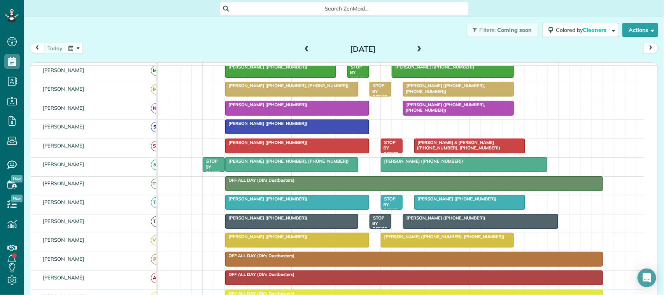
click at [455, 201] on span "[PERSON_NAME] ([PHONE_NUMBER])" at bounding box center [455, 198] width 83 height 5
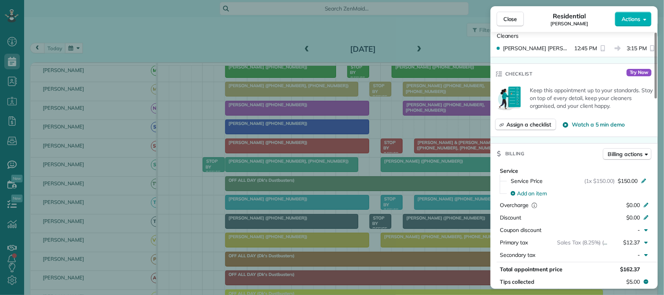
scroll to position [243, 0]
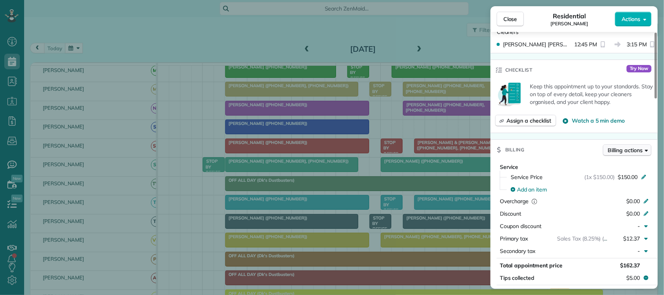
click at [617, 147] on button "Billing actions" at bounding box center [627, 150] width 49 height 12
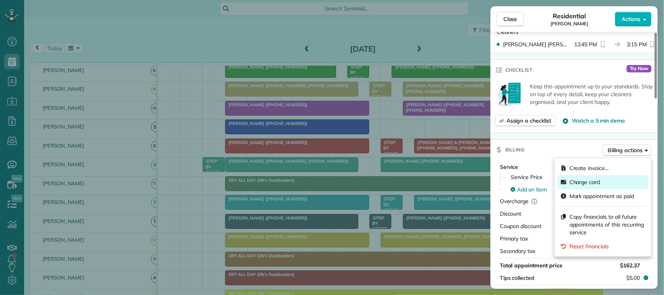
click at [578, 185] on span "Charge card" at bounding box center [584, 182] width 31 height 8
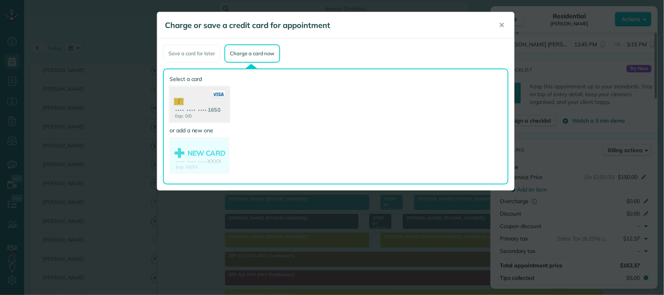
click at [213, 115] on use at bounding box center [200, 105] width 60 height 38
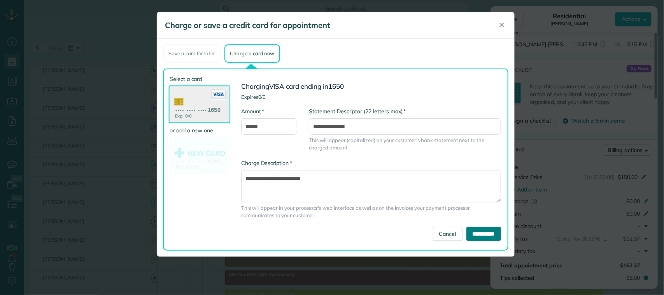
click at [478, 232] on input "**********" at bounding box center [483, 234] width 35 height 14
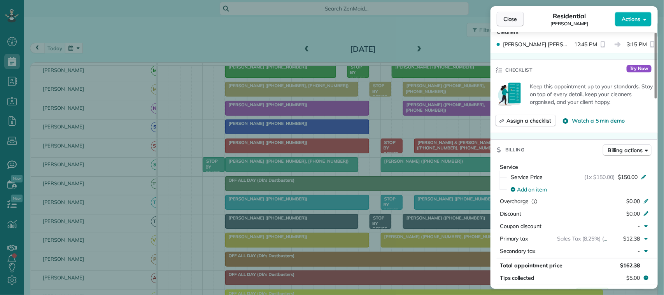
click at [509, 14] on button "Close" at bounding box center [510, 19] width 27 height 15
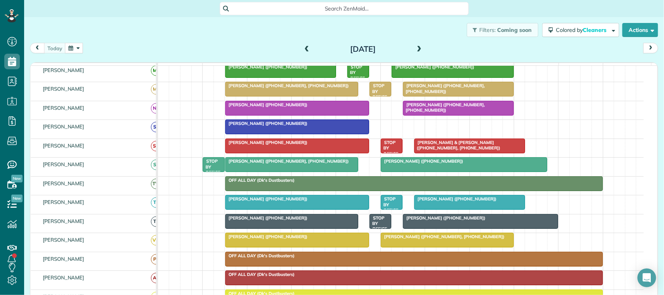
click at [444, 228] on div at bounding box center [480, 221] width 154 height 14
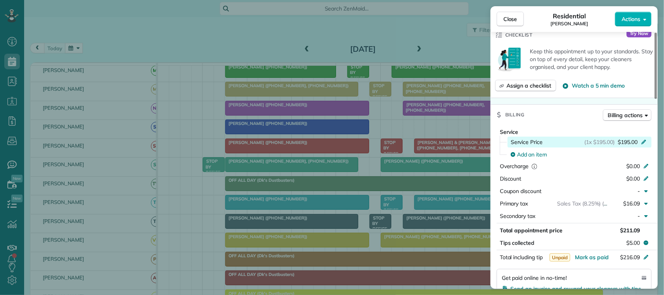
scroll to position [243, 0]
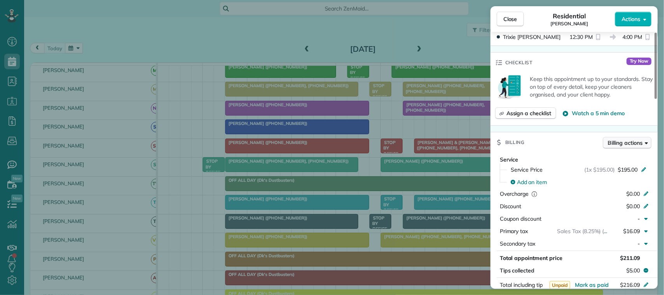
click at [614, 0] on div "Close Residential Sarah Miller Actions Status Active Sarah Miller · Open profil…" at bounding box center [332, 0] width 664 height 0
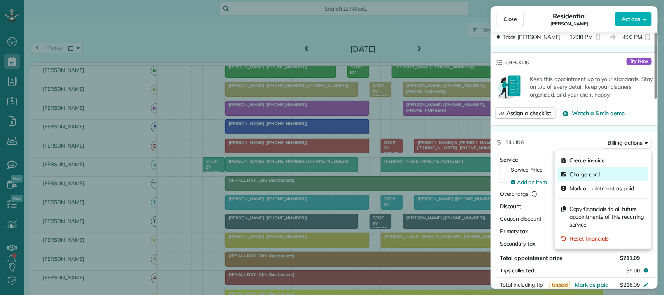
click at [588, 171] on span "Charge card" at bounding box center [584, 174] width 31 height 8
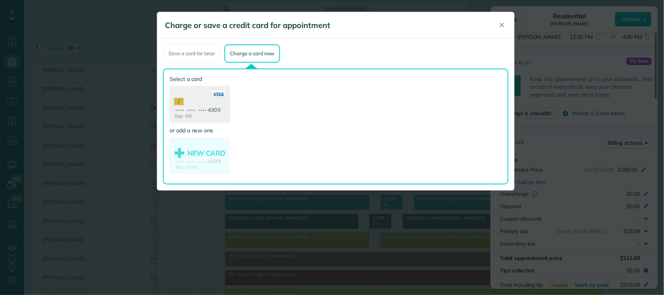
click at [211, 115] on use at bounding box center [200, 105] width 60 height 38
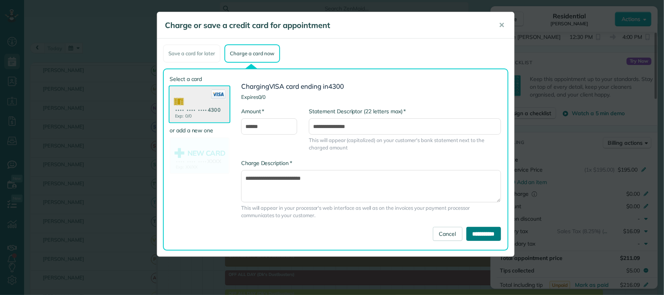
click at [479, 236] on input "**********" at bounding box center [483, 234] width 35 height 14
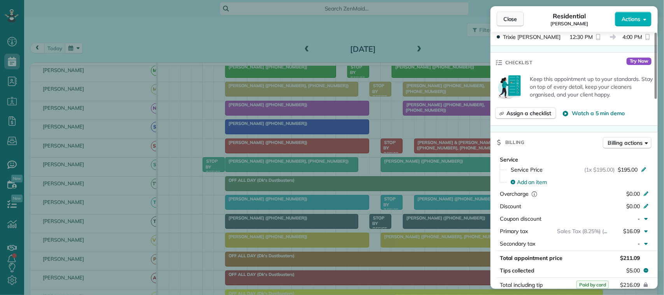
click at [513, 19] on span "Close" at bounding box center [510, 19] width 14 height 8
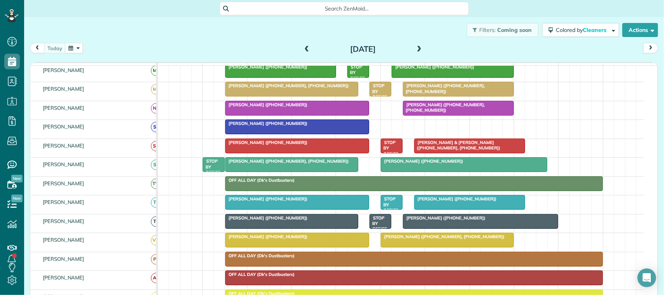
click at [280, 115] on div at bounding box center [297, 108] width 143 height 14
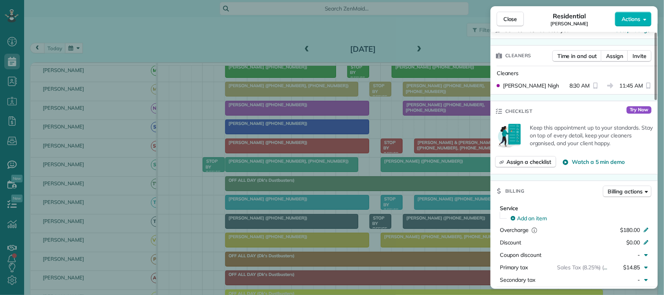
scroll to position [292, 0]
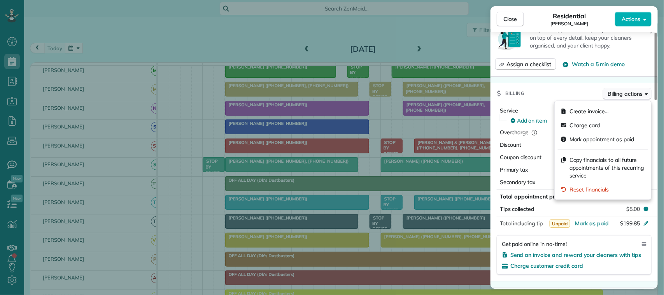
click at [608, 98] on span "Billing actions" at bounding box center [625, 94] width 35 height 8
click at [575, 123] on span "Charge card" at bounding box center [584, 125] width 31 height 8
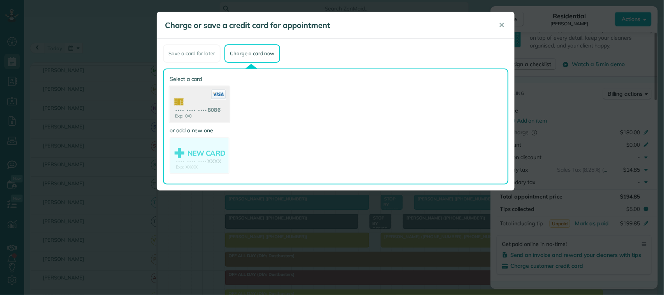
click at [209, 102] on use at bounding box center [200, 105] width 60 height 38
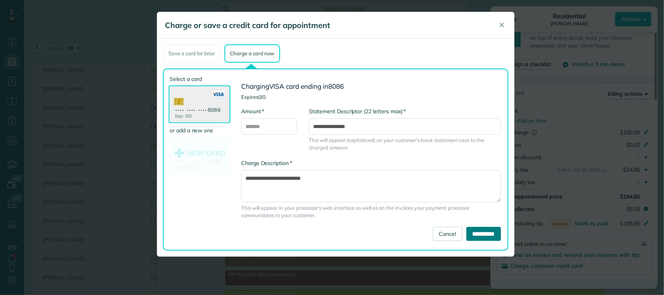
click at [471, 227] on input "**********" at bounding box center [483, 234] width 35 height 14
click at [481, 229] on input "**********" at bounding box center [483, 234] width 35 height 14
click at [502, 22] on span "✕" at bounding box center [502, 25] width 6 height 9
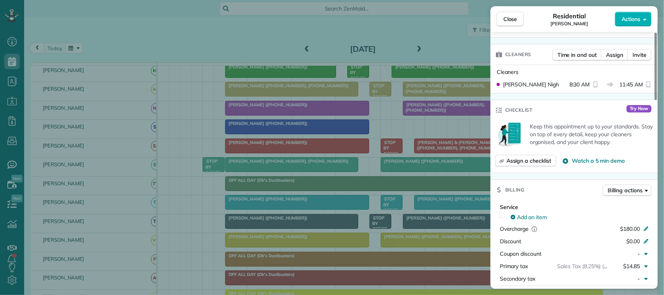
scroll to position [294, 0]
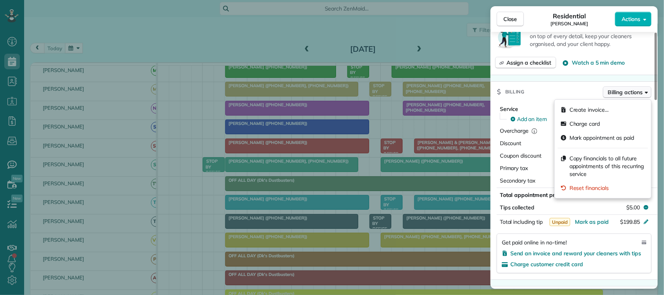
click at [624, 93] on span "Billing actions" at bounding box center [625, 92] width 35 height 8
click at [579, 124] on span "Charge card" at bounding box center [584, 124] width 31 height 8
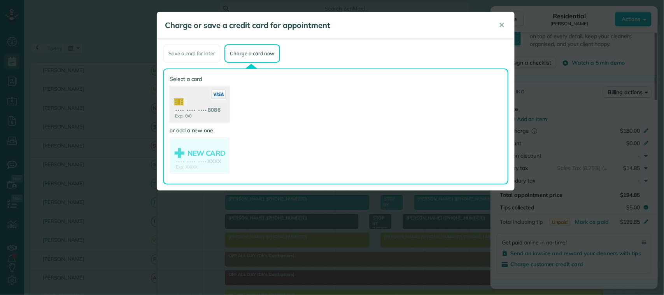
click at [204, 101] on use at bounding box center [200, 105] width 60 height 38
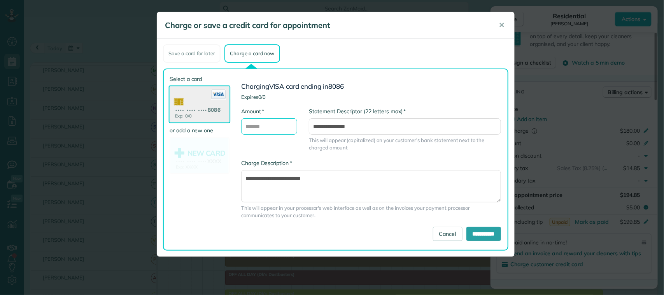
click at [279, 129] on input "* Amount" at bounding box center [269, 126] width 56 height 16
drag, startPoint x: 279, startPoint y: 129, endPoint x: 219, endPoint y: 123, distance: 60.9
click at [219, 123] on div "Select a card Exp: 0/0 •••• •••• •••• 8086 or add a new one NEW CARD Exp: XX/XX…" at bounding box center [338, 159] width 336 height 169
type input "******"
click at [469, 233] on input "**********" at bounding box center [483, 234] width 35 height 14
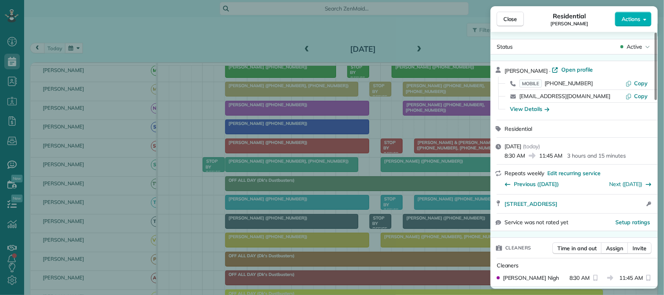
scroll to position [0, 0]
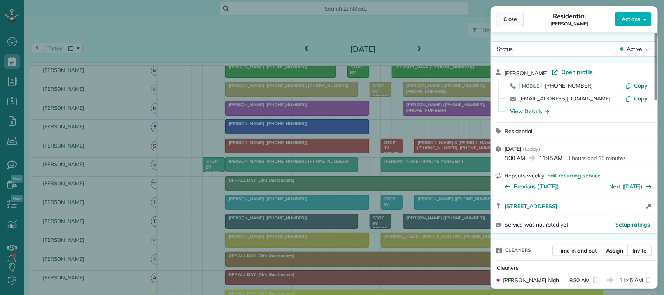
click at [511, 22] on span "Close" at bounding box center [510, 19] width 14 height 8
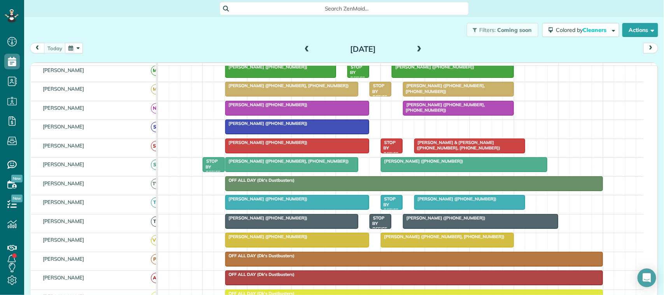
scroll to position [49, 0]
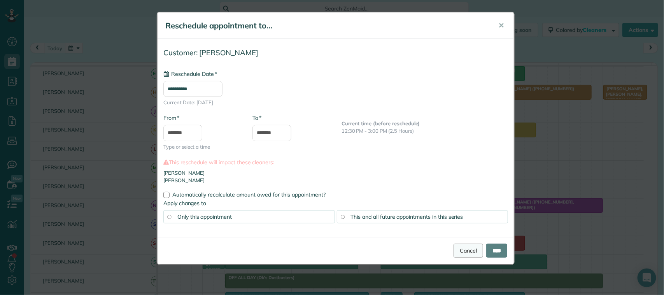
type input "**********"
click at [495, 246] on input "****" at bounding box center [496, 250] width 21 height 14
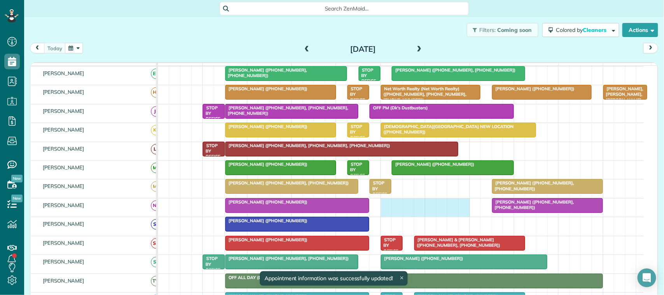
drag, startPoint x: 381, startPoint y: 216, endPoint x: 457, endPoint y: 215, distance: 75.8
click at [458, 215] on div "Melissa Flores (+18323414819, +18323414810) Ashley Ellis (+19038099099)" at bounding box center [401, 207] width 486 height 18
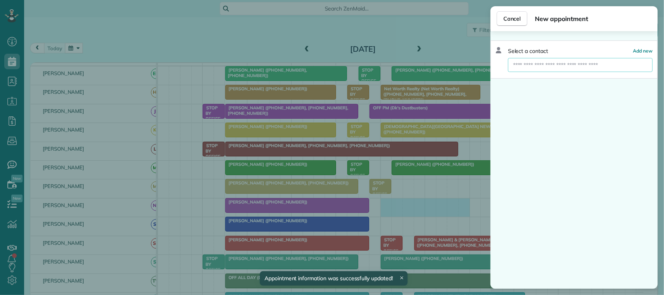
click at [549, 64] on input "text" at bounding box center [580, 65] width 145 height 14
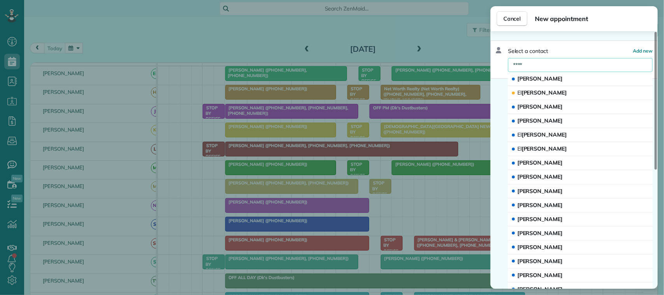
type input "*****"
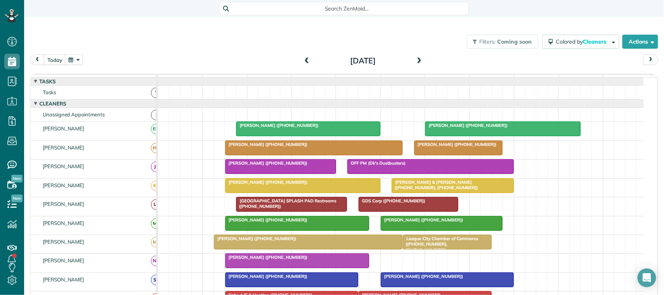
scroll to position [3, 3]
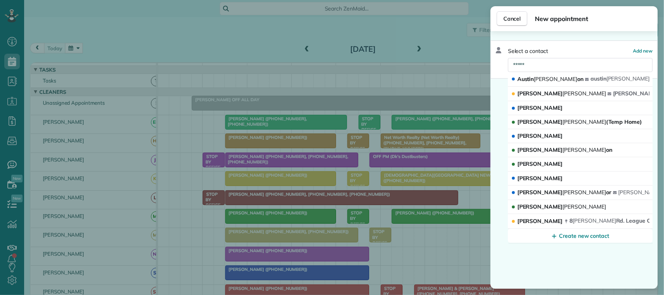
scroll to position [49, 0]
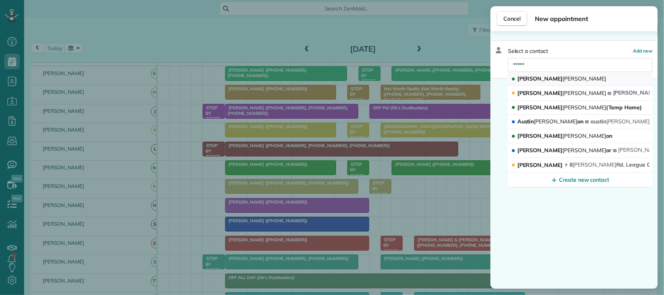
type input "*****"
click at [563, 80] on span "[PERSON_NAME]" at bounding box center [585, 78] width 44 height 7
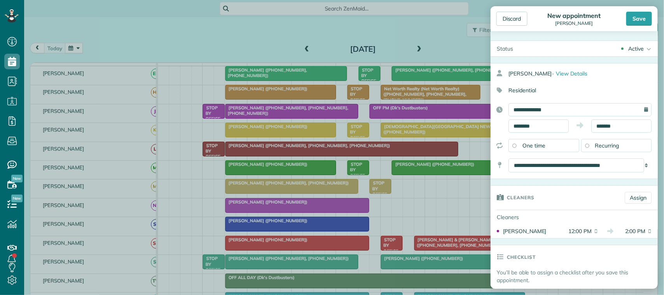
click at [644, 16] on div "Save" at bounding box center [639, 19] width 26 height 14
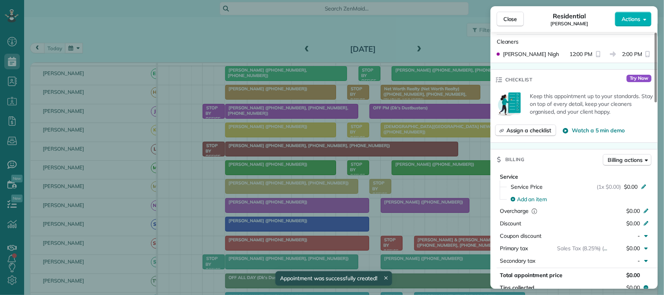
scroll to position [246, 0]
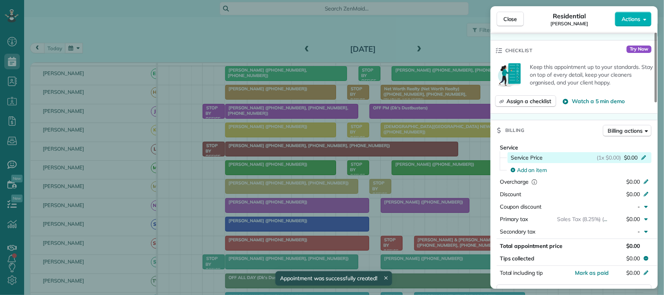
click at [628, 158] on span "$0.00" at bounding box center [631, 158] width 14 height 8
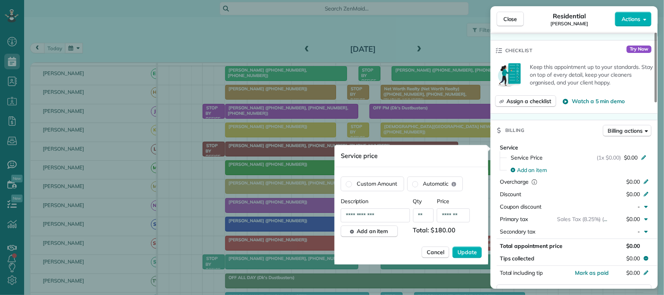
type input "*******"
click at [452, 247] on button "Update" at bounding box center [467, 253] width 30 height 12
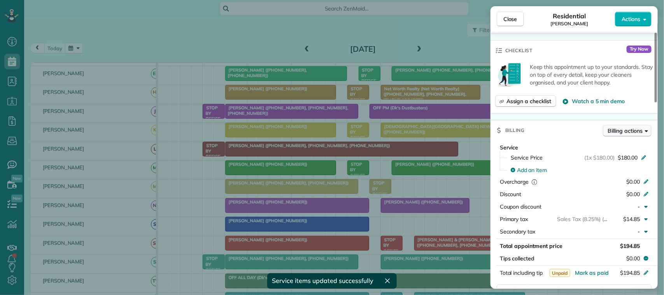
click at [610, 131] on span "Billing actions" at bounding box center [625, 131] width 35 height 8
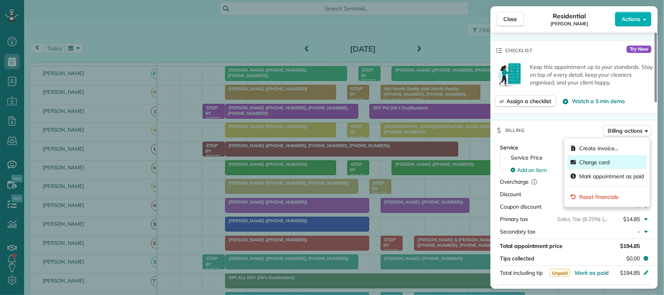
click at [591, 160] on span "Charge card" at bounding box center [594, 162] width 31 height 8
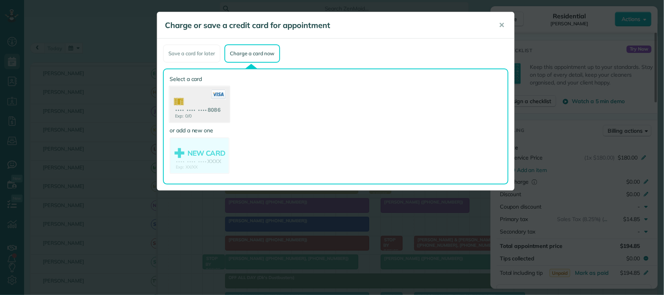
click at [211, 100] on use at bounding box center [200, 105] width 60 height 38
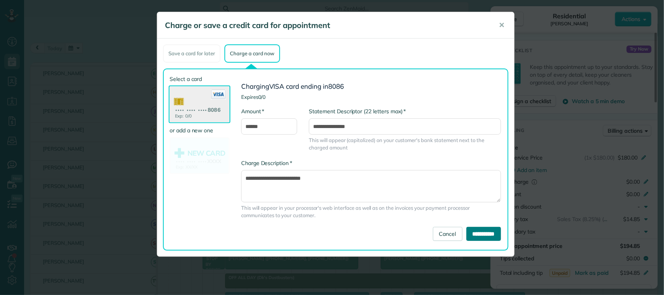
click at [474, 235] on input "**********" at bounding box center [483, 234] width 35 height 14
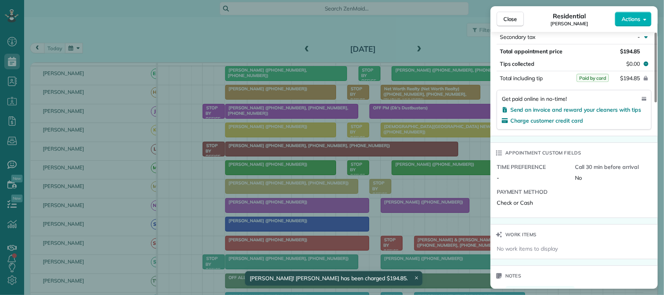
scroll to position [294, 0]
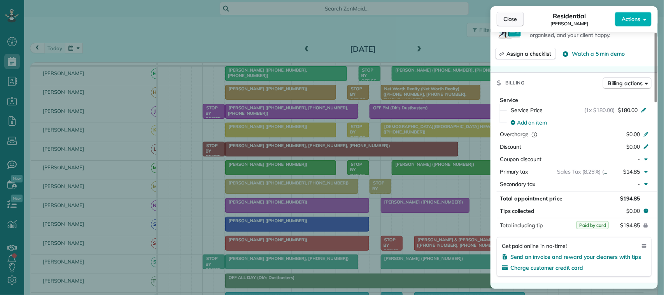
click at [503, 21] on span "Close" at bounding box center [510, 19] width 14 height 8
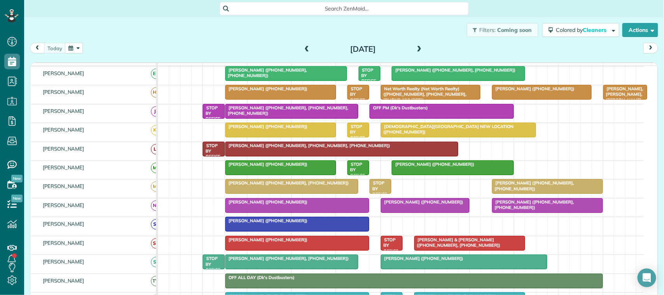
drag, startPoint x: 447, startPoint y: 82, endPoint x: 443, endPoint y: 77, distance: 6.4
click at [447, 80] on div at bounding box center [458, 73] width 132 height 14
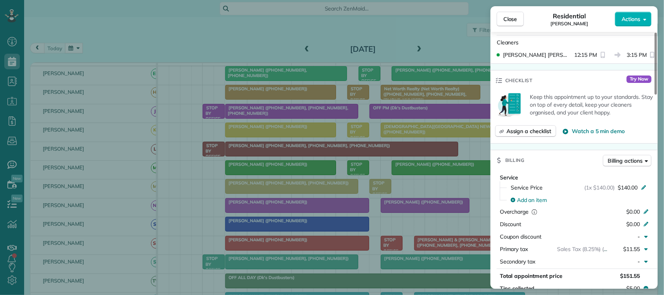
scroll to position [194, 0]
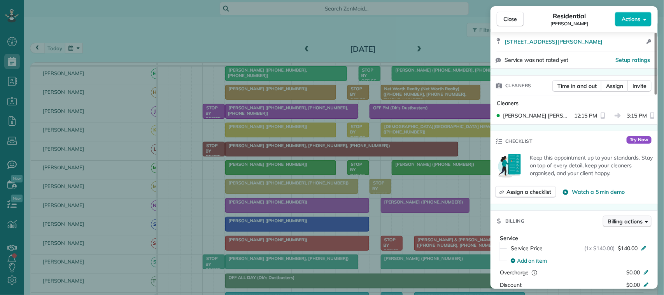
click at [616, 222] on span "Billing actions" at bounding box center [625, 221] width 35 height 8
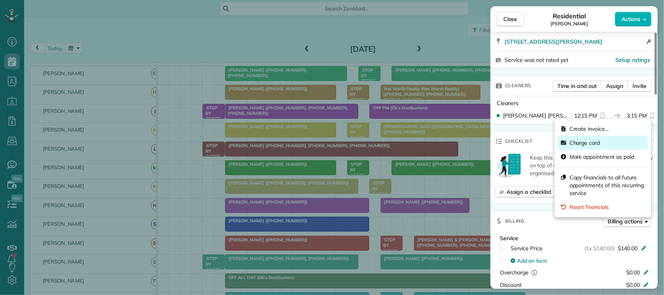
click at [588, 144] on span "Charge card" at bounding box center [584, 143] width 31 height 8
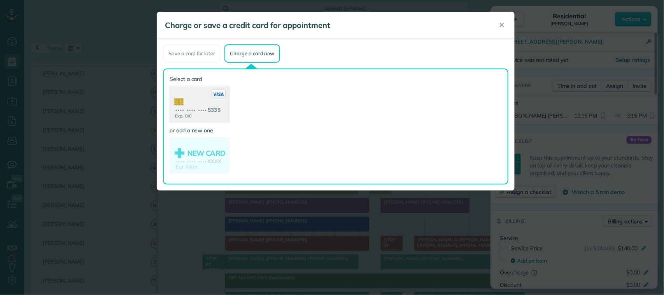
click at [214, 106] on use at bounding box center [200, 105] width 60 height 38
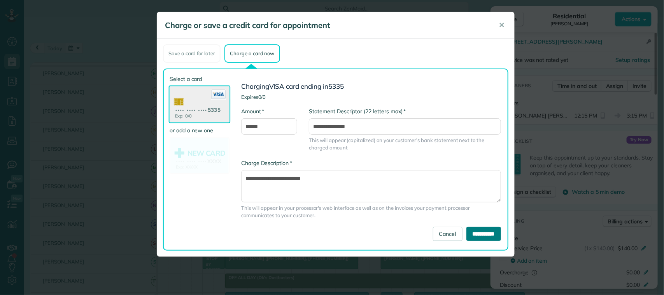
click at [467, 234] on input "**********" at bounding box center [483, 234] width 35 height 14
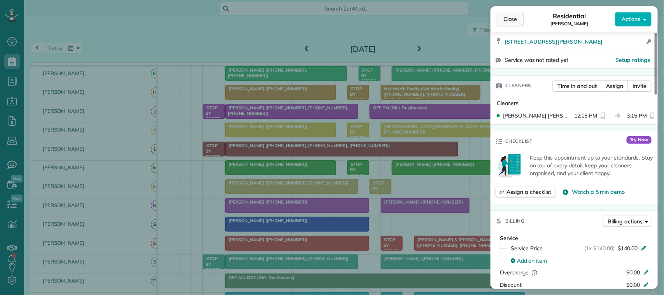
click at [513, 13] on button "Close" at bounding box center [510, 19] width 27 height 15
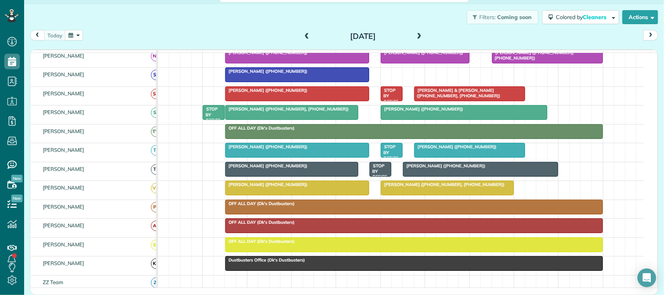
scroll to position [243, 0]
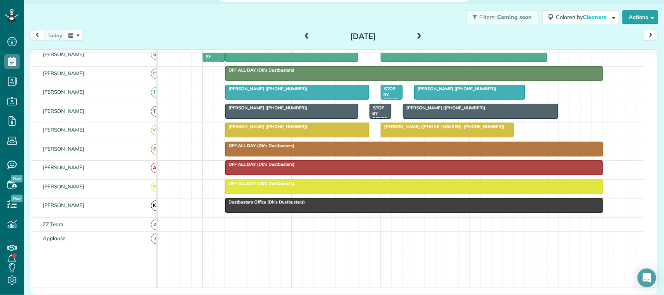
click at [426, 137] on div at bounding box center [447, 130] width 132 height 14
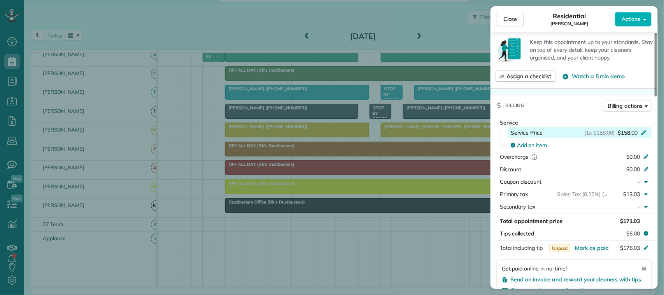
scroll to position [340, 0]
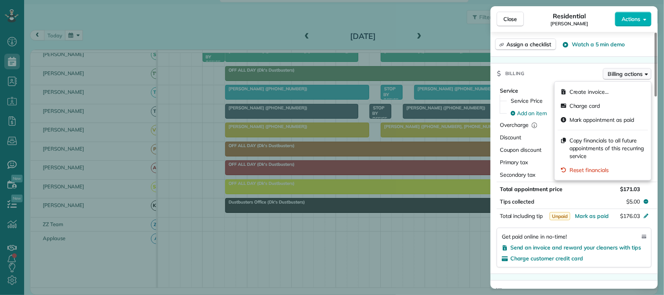
click at [623, 74] on span "Billing actions" at bounding box center [625, 74] width 35 height 8
click at [581, 103] on span "Charge card" at bounding box center [584, 106] width 31 height 8
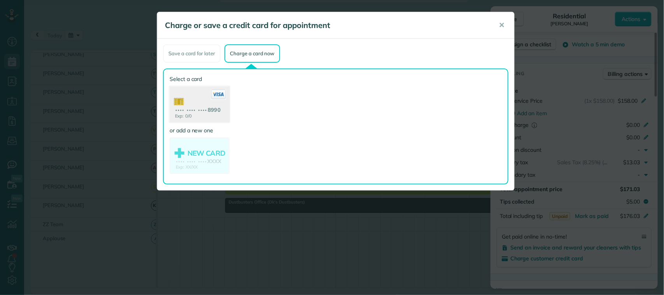
click at [205, 112] on use at bounding box center [200, 105] width 60 height 38
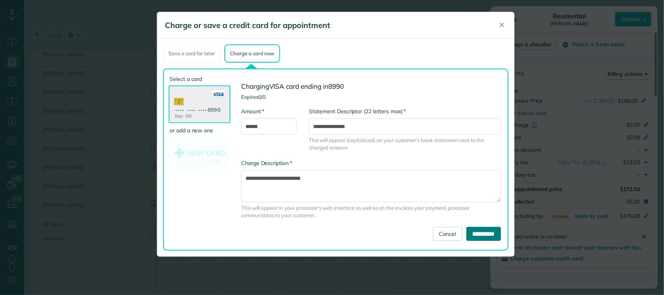
click at [475, 233] on input "**********" at bounding box center [483, 234] width 35 height 14
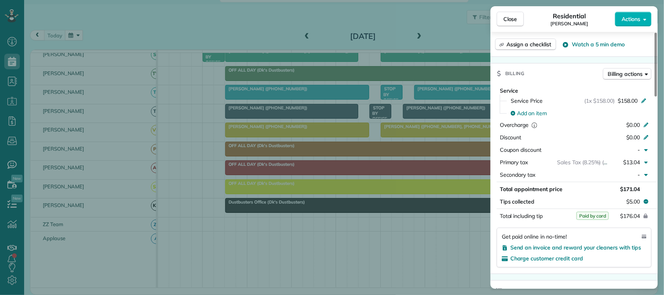
click at [508, 24] on button "Close" at bounding box center [510, 19] width 27 height 15
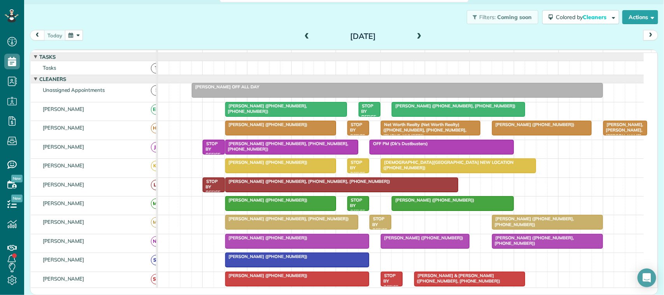
click at [508, 135] on div at bounding box center [541, 128] width 99 height 14
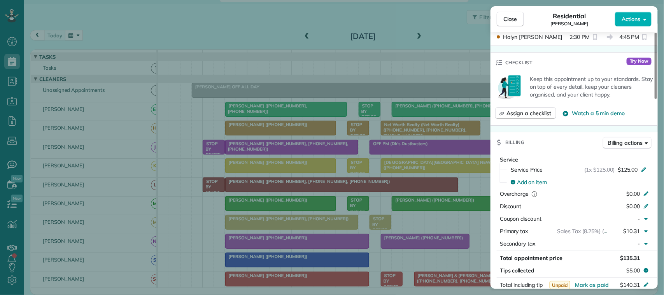
scroll to position [292, 0]
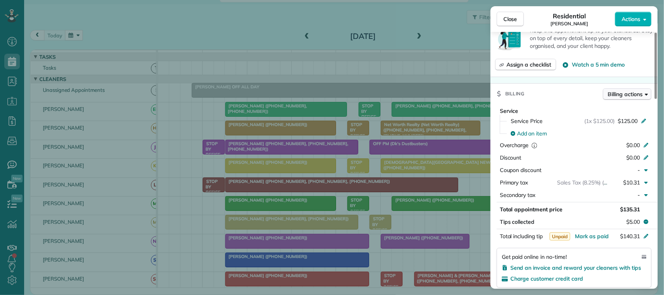
click at [606, 98] on button "Billing actions" at bounding box center [627, 94] width 49 height 12
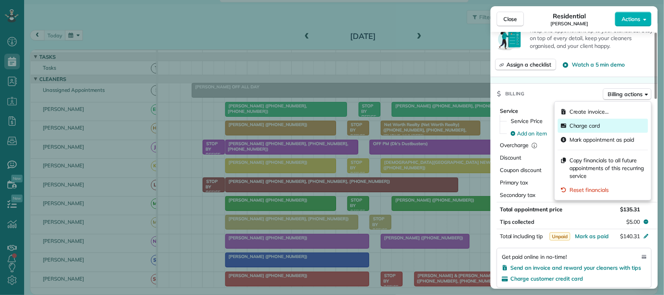
click at [581, 129] on span "Charge card" at bounding box center [584, 126] width 31 height 8
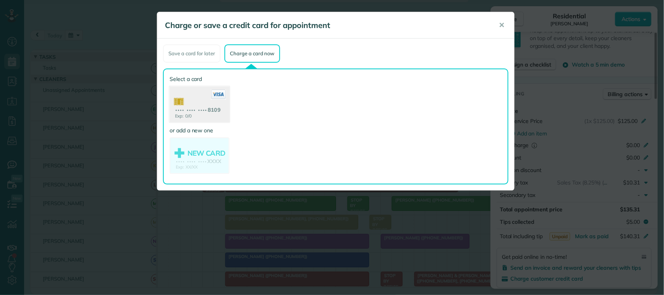
click at [202, 104] on use at bounding box center [200, 105] width 60 height 38
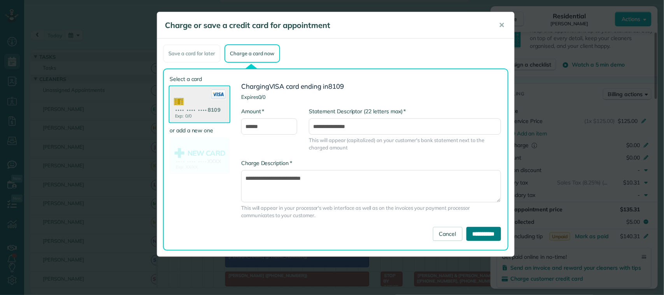
click at [471, 232] on input "**********" at bounding box center [483, 234] width 35 height 14
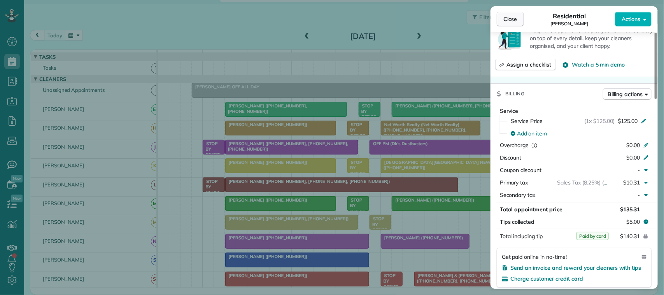
click at [506, 17] on span "Close" at bounding box center [510, 19] width 14 height 8
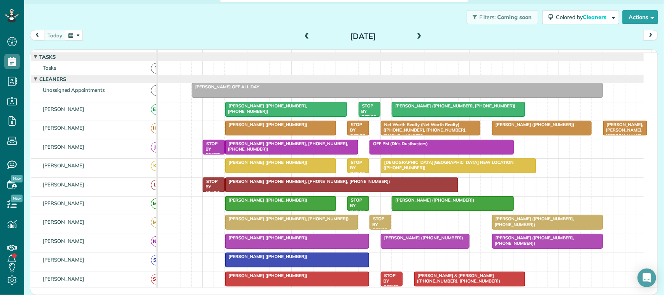
click at [429, 203] on span "[PERSON_NAME] ([PHONE_NUMBER])" at bounding box center [432, 199] width 83 height 5
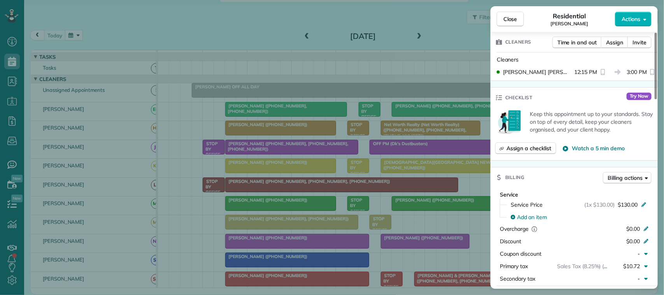
scroll to position [192, 0]
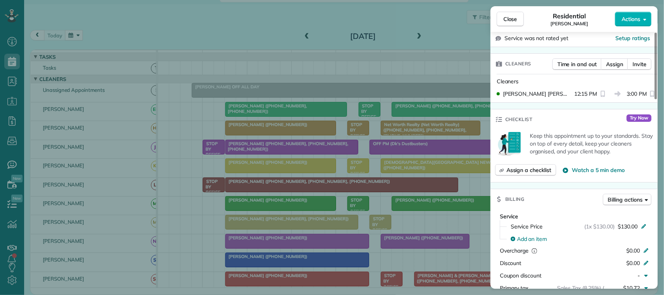
click at [612, 199] on div "Billing actions" at bounding box center [627, 202] width 49 height 16
click at [612, 196] on span "Billing actions" at bounding box center [625, 200] width 35 height 8
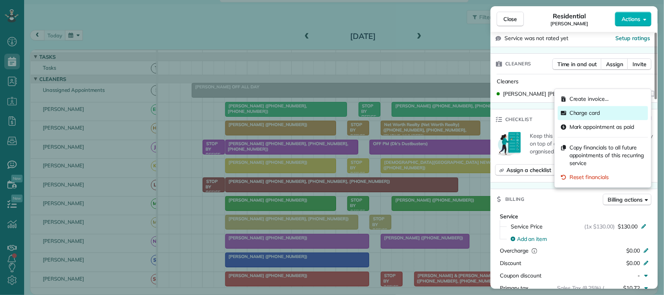
click at [578, 112] on span "Charge card" at bounding box center [584, 113] width 31 height 8
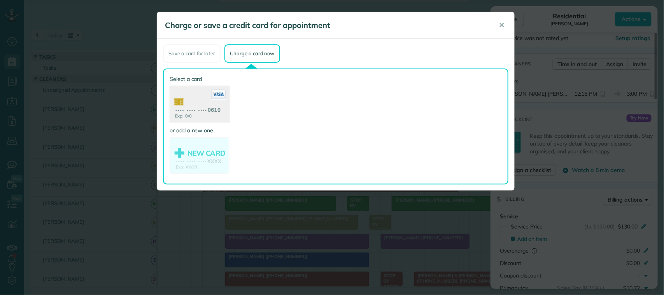
click at [210, 103] on use at bounding box center [200, 105] width 60 height 38
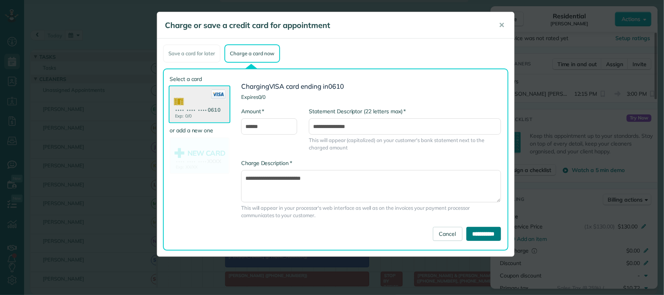
click at [483, 230] on input "**********" at bounding box center [483, 234] width 35 height 14
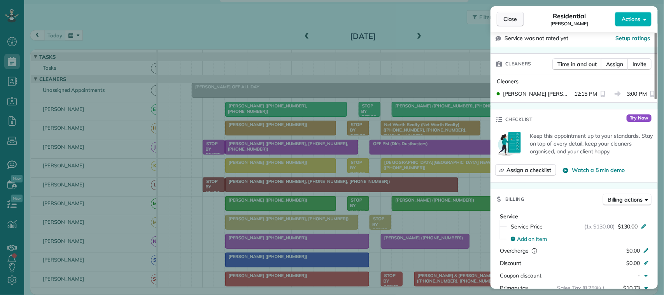
click at [500, 21] on button "Close" at bounding box center [510, 19] width 27 height 15
